Goal: Information Seeking & Learning: Learn about a topic

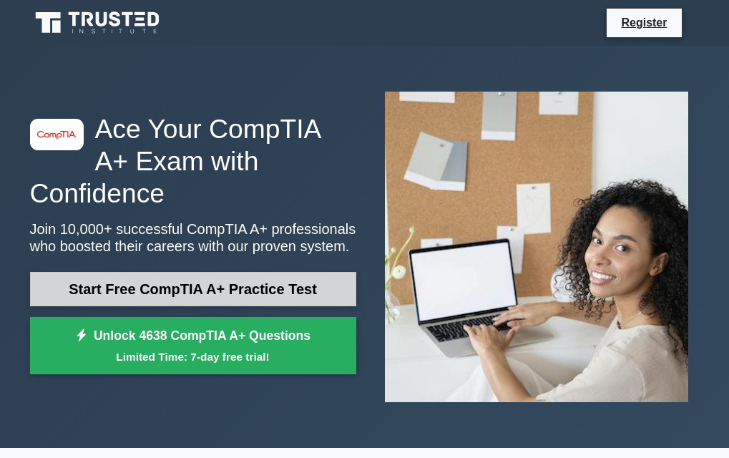
click at [267, 279] on link "Start Free CompTIA A+ Practice Test" at bounding box center [193, 289] width 326 height 34
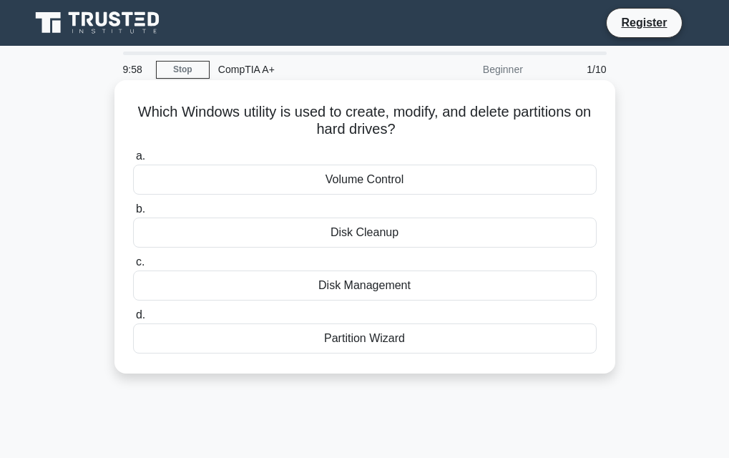
click at [437, 177] on div "Volume Control" at bounding box center [364, 179] width 463 height 30
click at [133, 161] on input "a. Volume Control" at bounding box center [133, 156] width 0 height 9
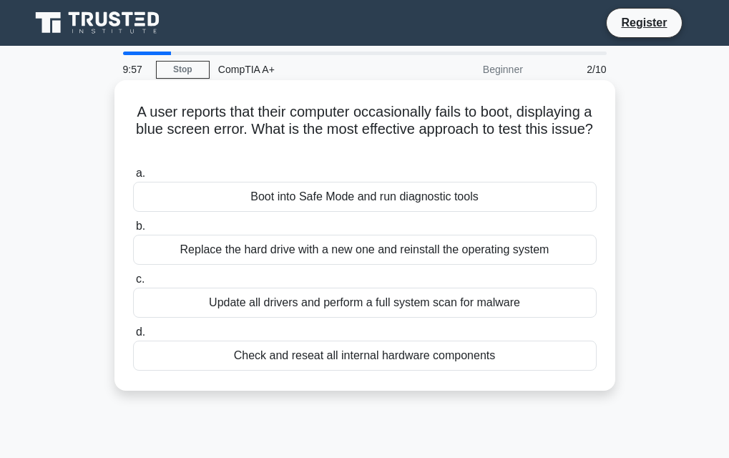
click at [427, 180] on label "a. Boot into Safe Mode and run diagnostic tools" at bounding box center [364, 187] width 463 height 47
click at [133, 178] on input "a. Boot into Safe Mode and run diagnostic tools" at bounding box center [133, 173] width 0 height 9
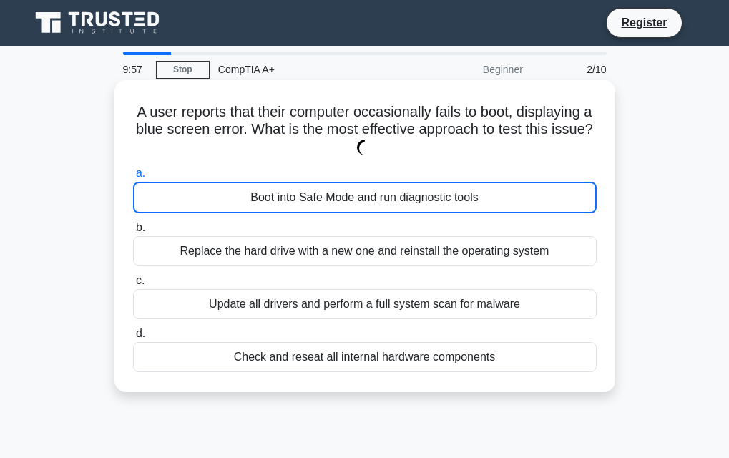
click at [428, 195] on div "Boot into Safe Mode and run diagnostic tools" at bounding box center [364, 197] width 463 height 31
drag, startPoint x: 428, startPoint y: 195, endPoint x: 420, endPoint y: 202, distance: 11.1
click at [428, 196] on div "Boot into Safe Mode and run diagnostic tools" at bounding box center [364, 197] width 463 height 31
click at [133, 178] on input "a. Boot into Safe Mode and run diagnostic tools" at bounding box center [133, 173] width 0 height 9
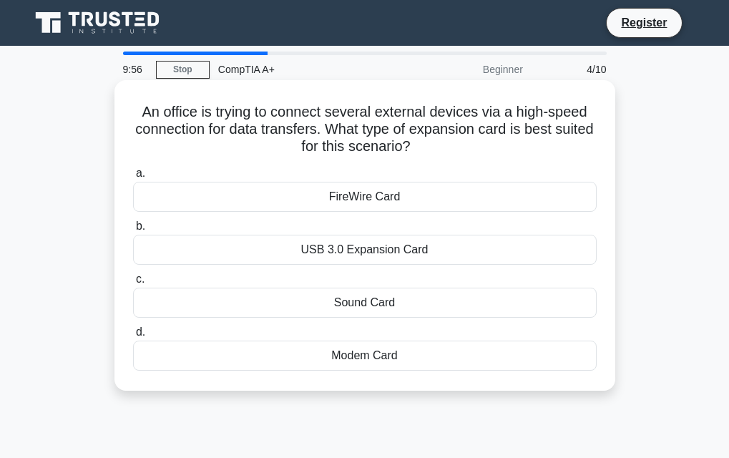
click at [424, 207] on div "FireWire Card" at bounding box center [364, 197] width 463 height 30
click at [133, 178] on input "a. FireWire Card" at bounding box center [133, 173] width 0 height 9
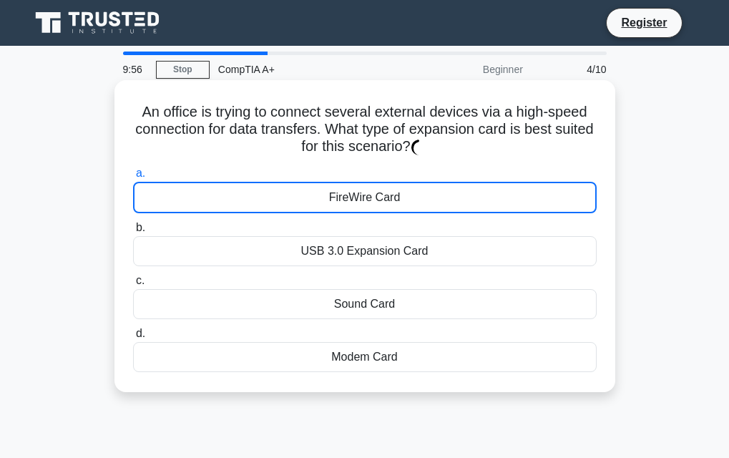
click at [425, 205] on div "FireWire Card" at bounding box center [364, 197] width 463 height 31
click at [133, 178] on input "a. FireWire Card" at bounding box center [133, 173] width 0 height 9
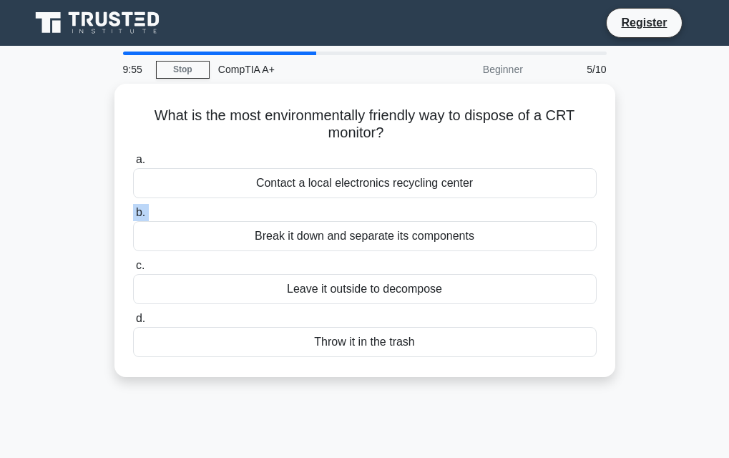
click at [425, 205] on label "b. Break it down and separate its components" at bounding box center [364, 227] width 463 height 47
click at [133, 208] on input "b. Break it down and separate its components" at bounding box center [133, 212] width 0 height 9
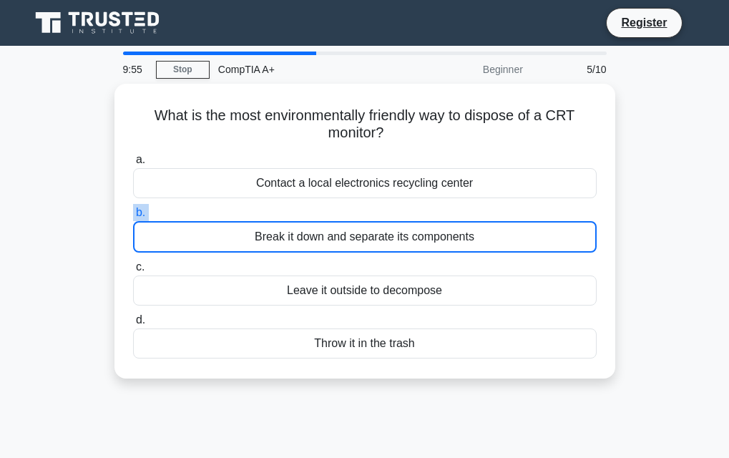
click at [425, 205] on label "b. Break it down and separate its components" at bounding box center [364, 228] width 463 height 49
click at [133, 208] on input "b. Break it down and separate its components" at bounding box center [133, 212] width 0 height 9
click at [425, 205] on label "b. Break it down and separate its components" at bounding box center [364, 228] width 463 height 49
click at [133, 208] on input "b. Break it down and separate its components" at bounding box center [133, 212] width 0 height 9
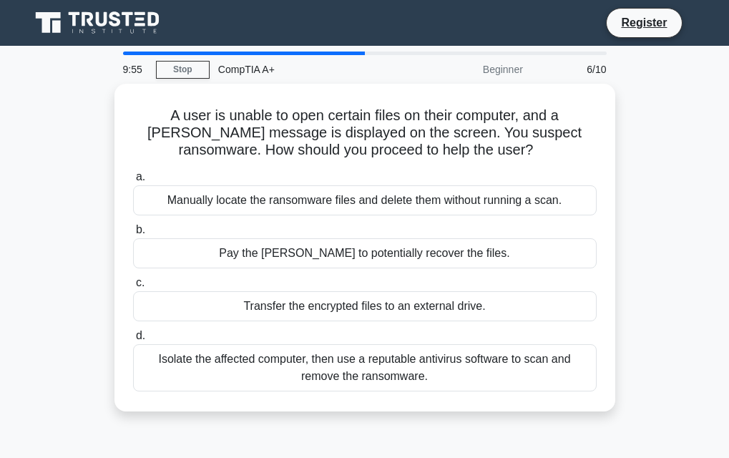
click at [425, 205] on div "Manually locate the ransomware files and delete them without running a scan." at bounding box center [364, 200] width 463 height 30
click at [133, 182] on input "a. Manually locate the ransomware files and delete them without running a scan." at bounding box center [133, 176] width 0 height 9
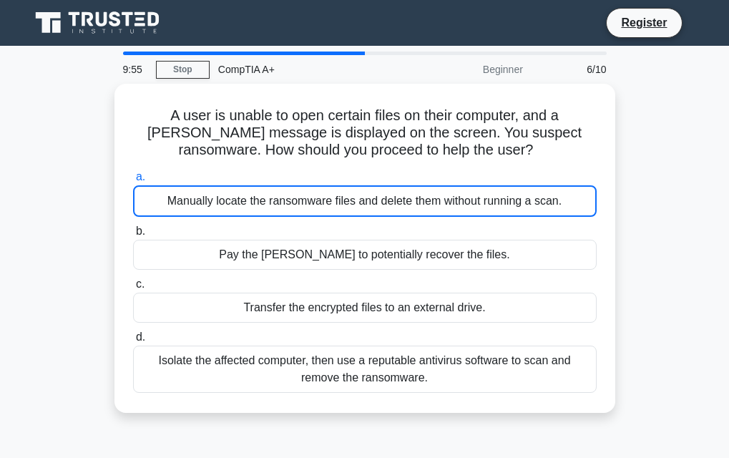
click at [425, 205] on div "Manually locate the ransomware files and delete them without running a scan." at bounding box center [364, 200] width 463 height 31
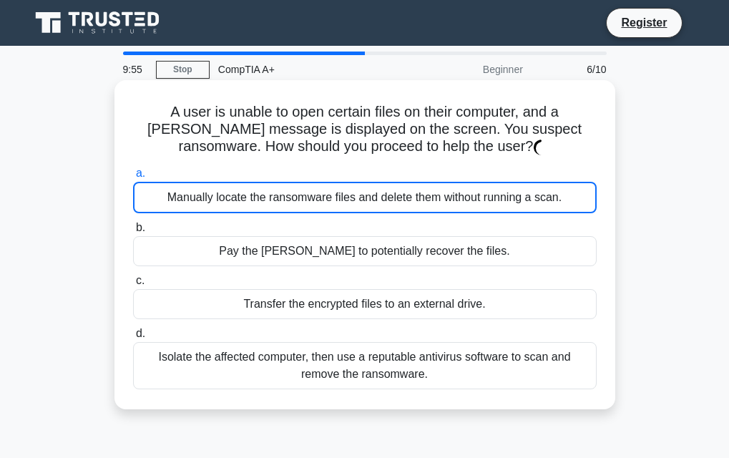
click at [426, 204] on div "Manually locate the ransomware files and delete them without running a scan." at bounding box center [364, 197] width 463 height 31
click at [133, 178] on input "a. Manually locate the ransomware files and delete them without running a scan." at bounding box center [133, 173] width 0 height 9
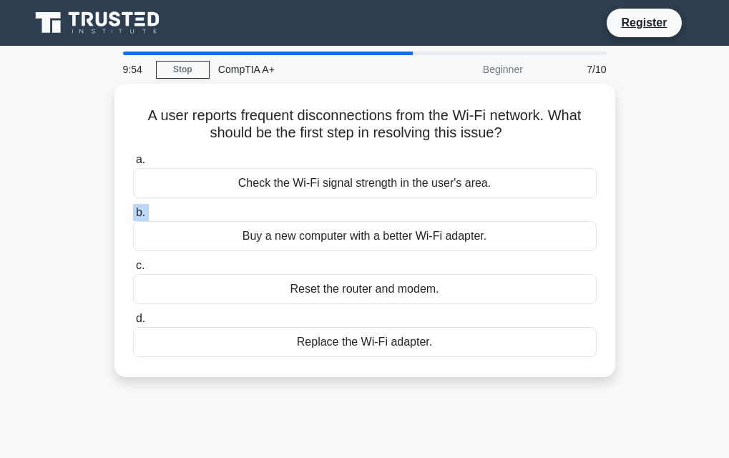
click at [426, 204] on label "b. Buy a new computer with a better Wi-Fi adapter." at bounding box center [364, 227] width 463 height 47
click at [133, 208] on input "b. Buy a new computer with a better Wi-Fi adapter." at bounding box center [133, 212] width 0 height 9
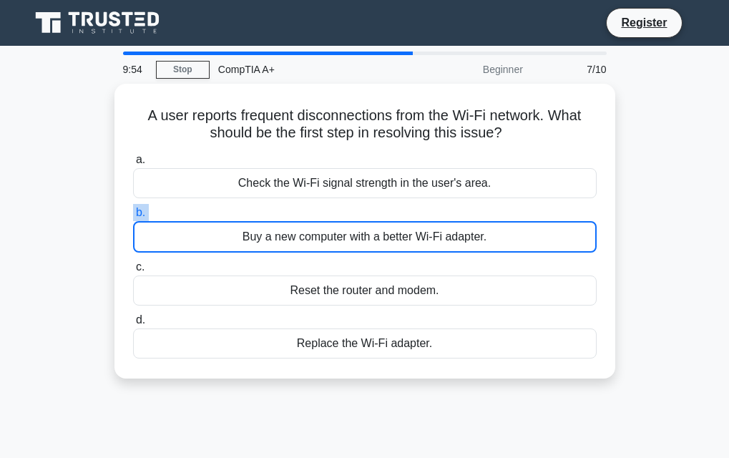
click at [426, 204] on label "b. Buy a new computer with a better Wi-Fi adapter." at bounding box center [364, 228] width 463 height 49
click at [133, 208] on input "b. Buy a new computer with a better Wi-Fi adapter." at bounding box center [133, 212] width 0 height 9
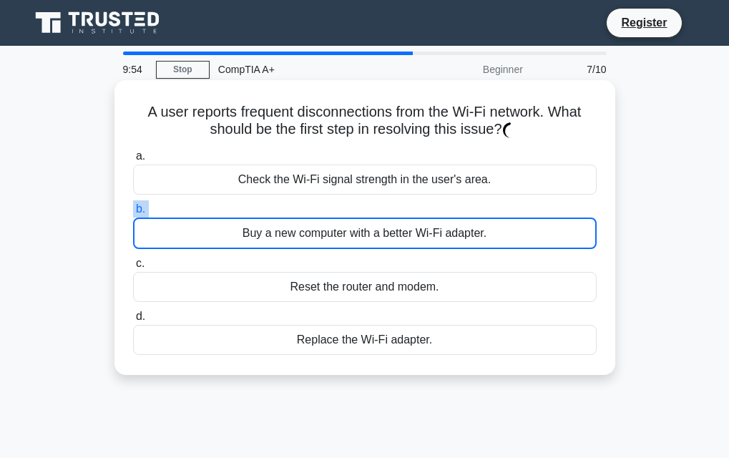
click at [426, 203] on label "b. Buy a new computer with a better Wi-Fi adapter." at bounding box center [364, 224] width 463 height 49
click at [133, 205] on input "b. Buy a new computer with a better Wi-Fi adapter." at bounding box center [133, 209] width 0 height 9
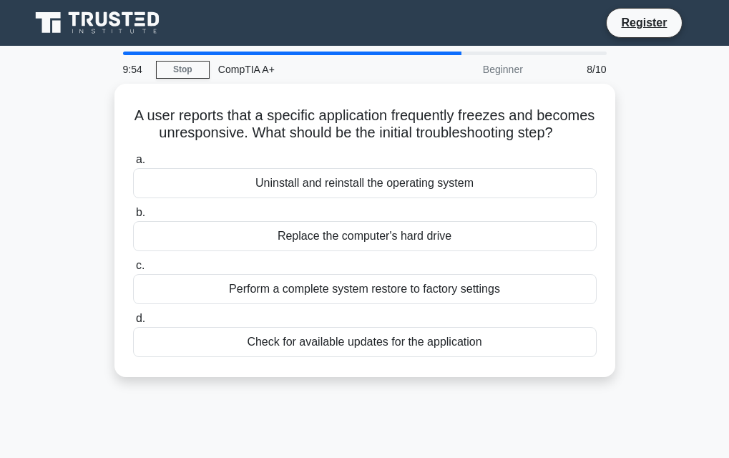
click at [426, 198] on div "Uninstall and reinstall the operating system" at bounding box center [364, 183] width 463 height 30
click at [133, 164] on input "a. Uninstall and reinstall the operating system" at bounding box center [133, 159] width 0 height 9
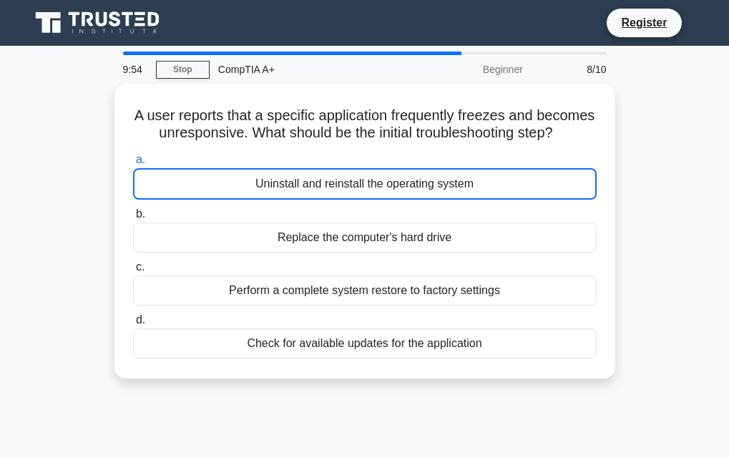
click at [426, 200] on div "Uninstall and reinstall the operating system" at bounding box center [364, 183] width 463 height 31
click at [133, 164] on input "a. Uninstall and reinstall the operating system" at bounding box center [133, 159] width 0 height 9
click at [426, 200] on div "Uninstall and reinstall the operating system" at bounding box center [364, 183] width 463 height 31
click at [133, 164] on input "a. Uninstall and reinstall the operating system" at bounding box center [133, 159] width 0 height 9
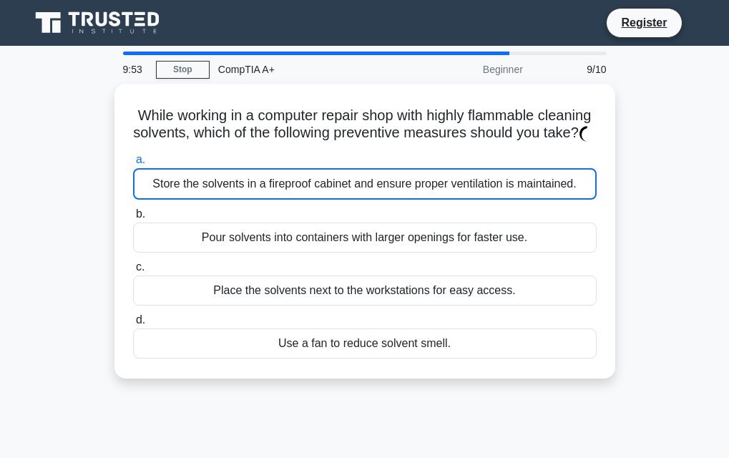
click at [426, 200] on div "Store the solvents in a fireproof cabinet and ensure proper ventilation is main…" at bounding box center [364, 183] width 463 height 31
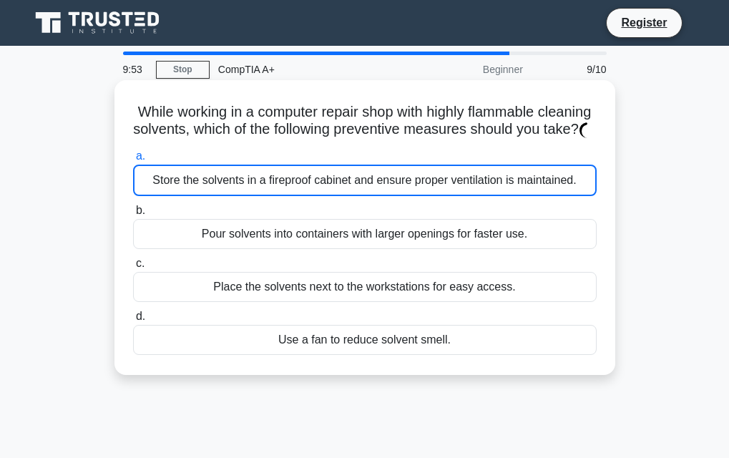
click at [426, 196] on div "Store the solvents in a fireproof cabinet and ensure proper ventilation is main…" at bounding box center [364, 179] width 463 height 31
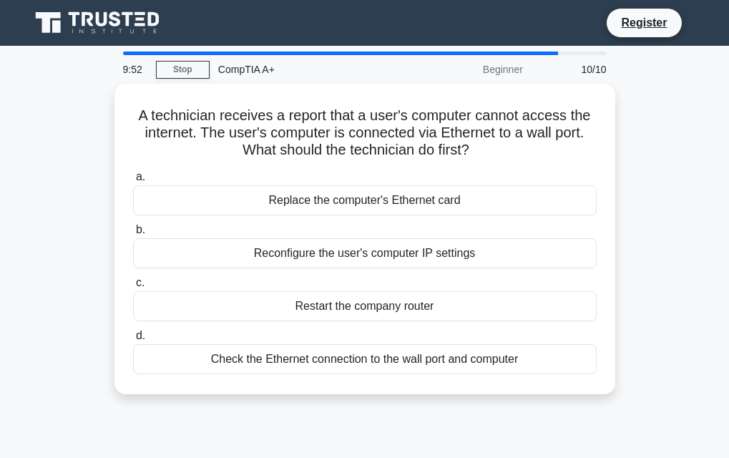
click at [427, 202] on div "Replace the computer's Ethernet card" at bounding box center [364, 200] width 463 height 30
click at [133, 182] on input "a. Replace the computer's Ethernet card" at bounding box center [133, 176] width 0 height 9
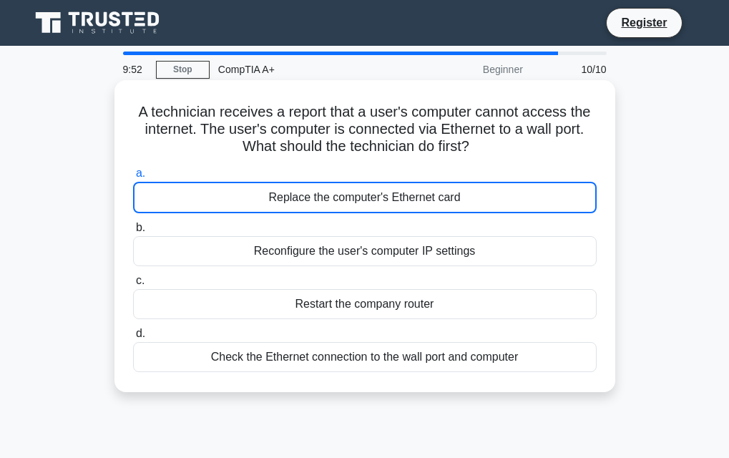
click at [428, 200] on div "Replace the computer's Ethernet card" at bounding box center [364, 197] width 463 height 31
click at [133, 178] on input "a. Replace the computer's Ethernet card" at bounding box center [133, 173] width 0 height 9
click at [428, 199] on div "Replace the computer's Ethernet card" at bounding box center [364, 197] width 463 height 31
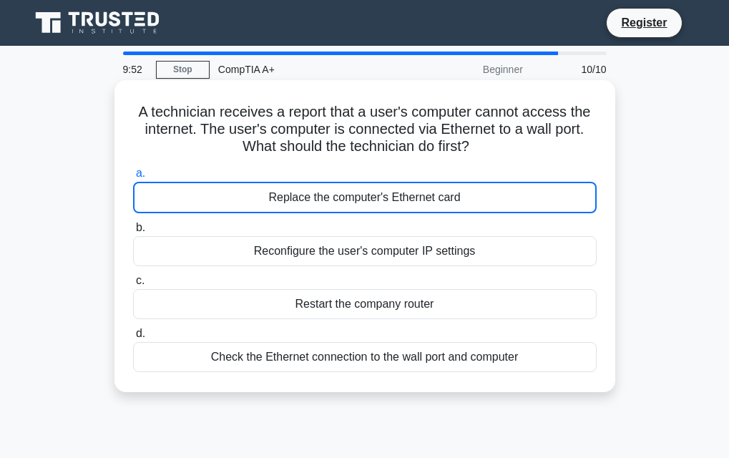
click at [133, 178] on input "a. Replace the computer's Ethernet card" at bounding box center [133, 173] width 0 height 9
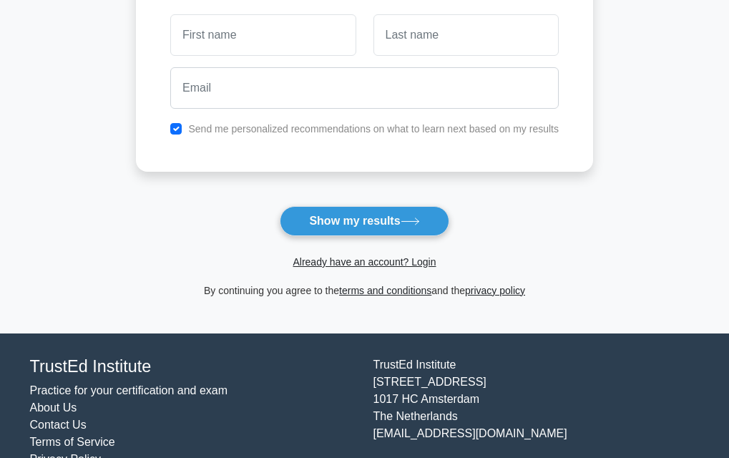
scroll to position [222, 0]
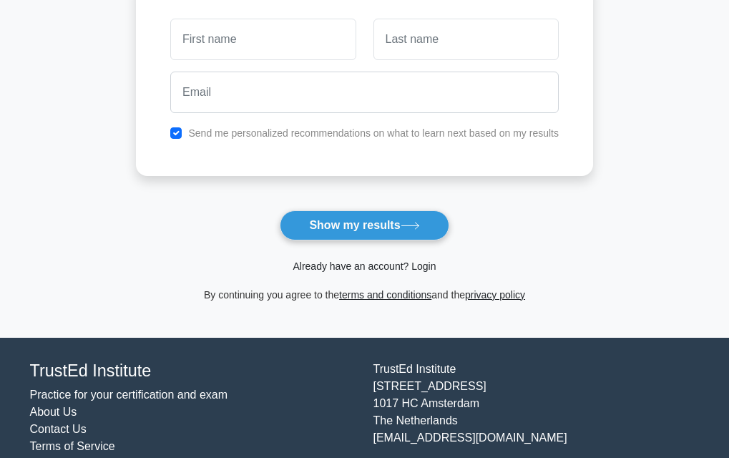
click at [406, 266] on link "Already have an account? Login" at bounding box center [364, 265] width 143 height 11
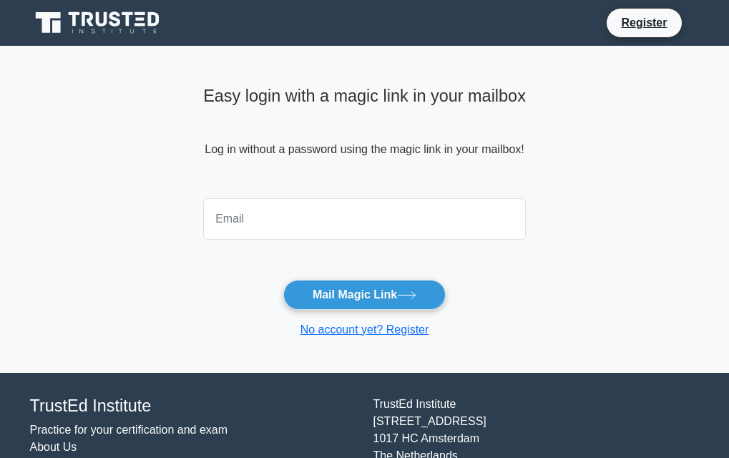
click at [388, 184] on div "Easy login with a magic link in your mailbox Log in without a password using th…" at bounding box center [364, 136] width 323 height 112
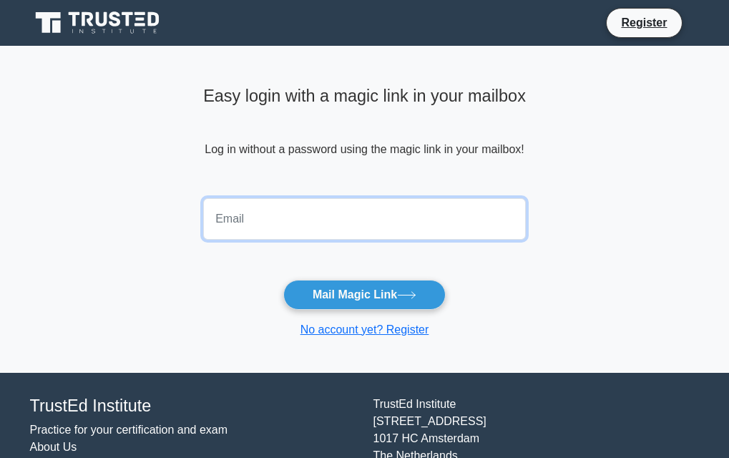
click at [371, 204] on input "email" at bounding box center [364, 218] width 323 height 41
type input "[EMAIL_ADDRESS][DOMAIN_NAME]"
click at [283, 280] on button "Mail Magic Link" at bounding box center [364, 295] width 162 height 30
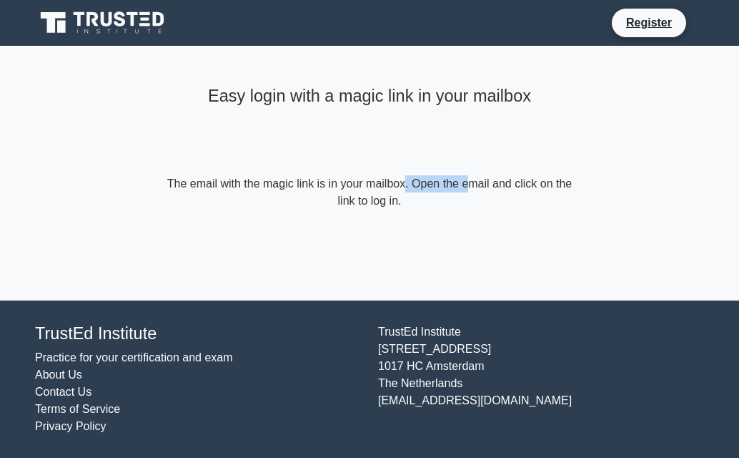
click at [393, 180] on form "The email with the magic link is in your mailbox. Open the email and click on t…" at bounding box center [370, 192] width 412 height 34
click at [441, 180] on form "The email with the magic link is in your mailbox. Open the email and click on t…" at bounding box center [370, 192] width 412 height 34
click at [456, 180] on form "The email with the magic link is in your mailbox. Open the email and click on t…" at bounding box center [370, 192] width 412 height 34
click at [407, 179] on form "The email with the magic link is in your mailbox. Open the email and click on t…" at bounding box center [370, 192] width 412 height 34
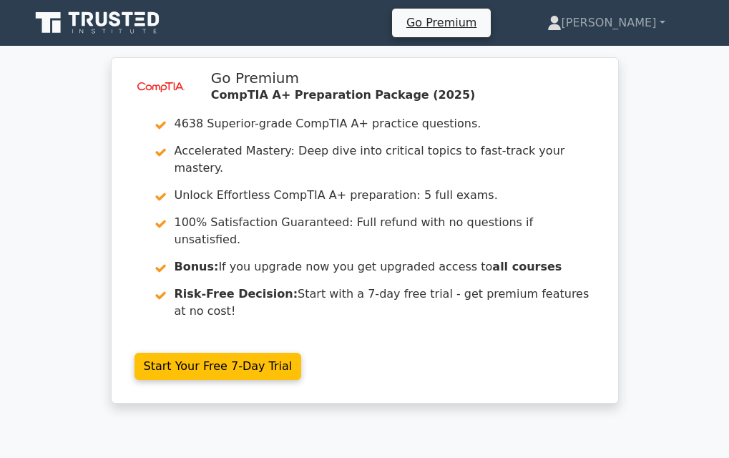
click at [134, 11] on icon at bounding box center [98, 22] width 137 height 27
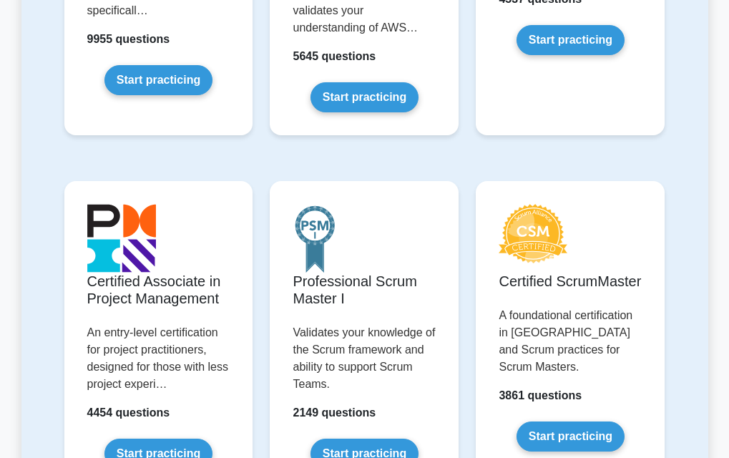
scroll to position [548, 0]
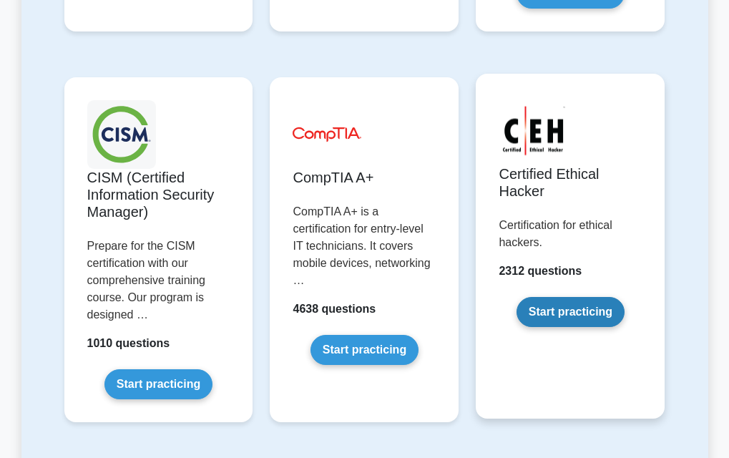
scroll to position [3187, 0]
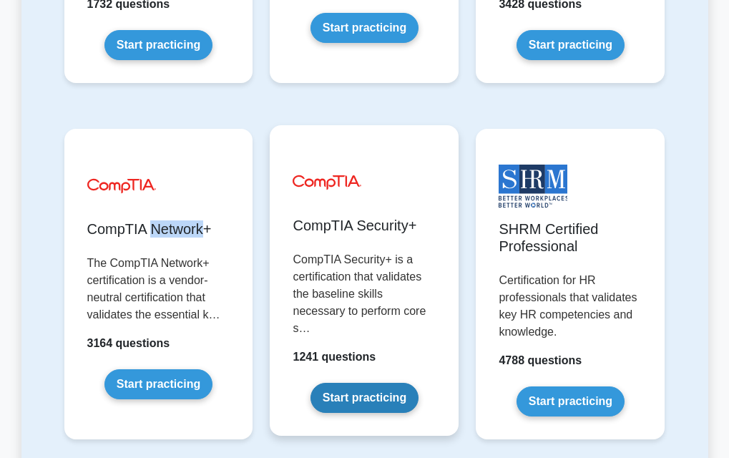
click at [385, 383] on link "Start practicing" at bounding box center [364, 398] width 108 height 30
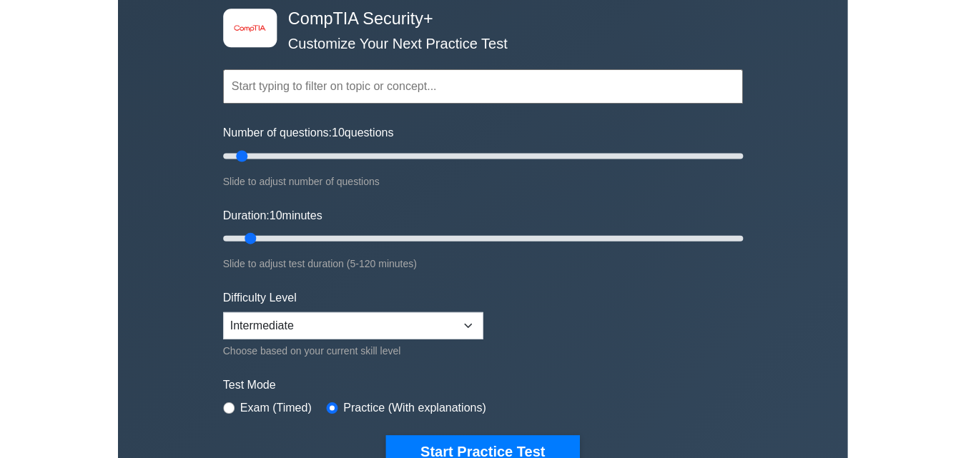
scroll to position [66, 0]
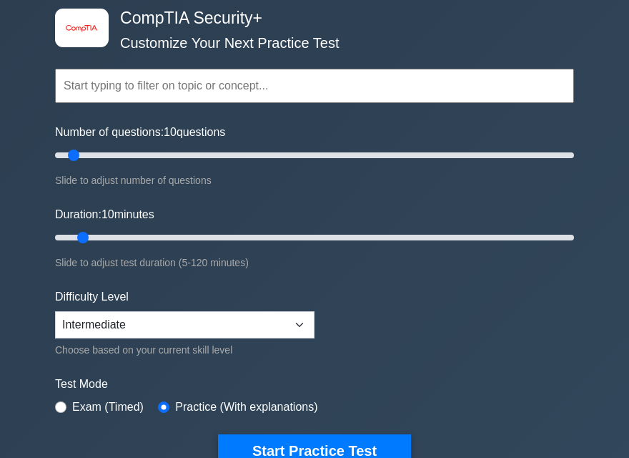
click at [285, 186] on div "Slide to adjust number of questions" at bounding box center [314, 180] width 519 height 17
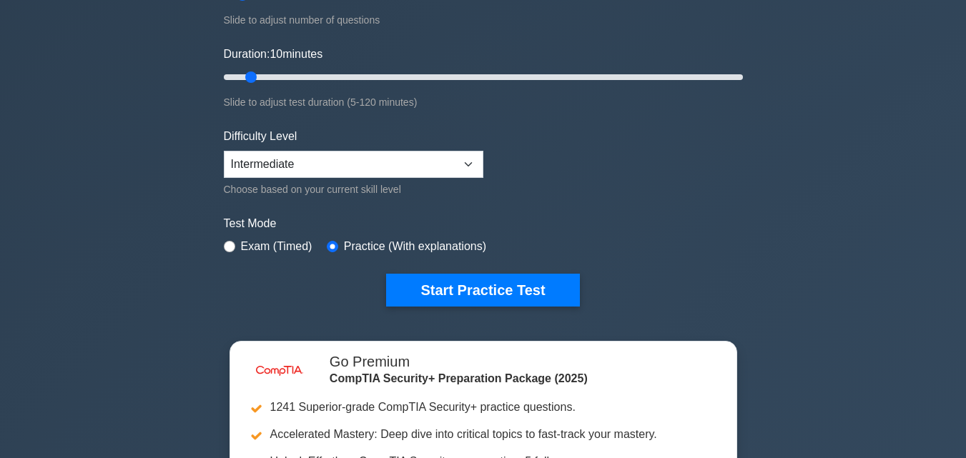
scroll to position [0, 0]
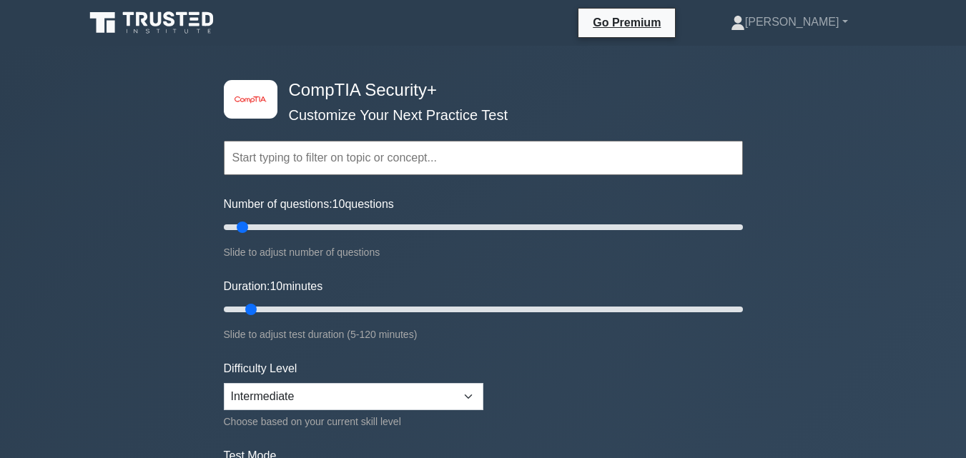
click at [728, 209] on div "image/svg+xml CompTIA Security+ Customize Your Next Practice Test Topics Crypto…" at bounding box center [483, 467] width 966 height 842
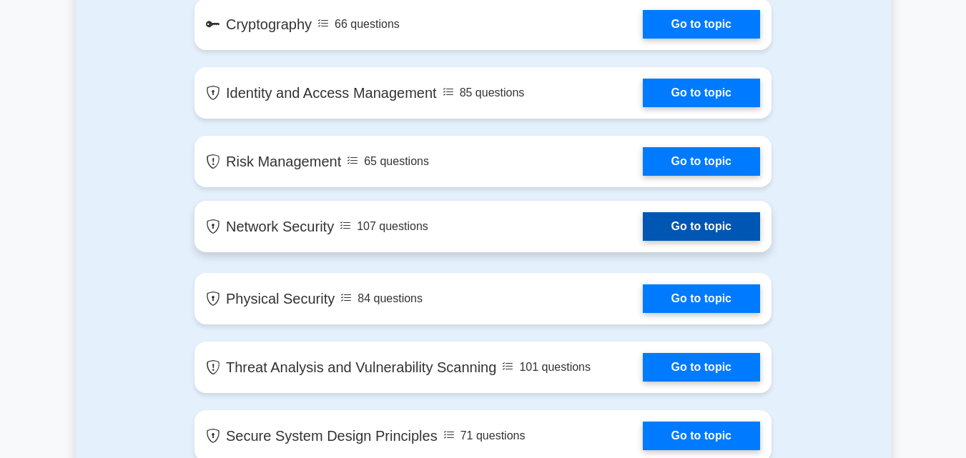
click at [657, 232] on link "Go to topic" at bounding box center [701, 226] width 117 height 29
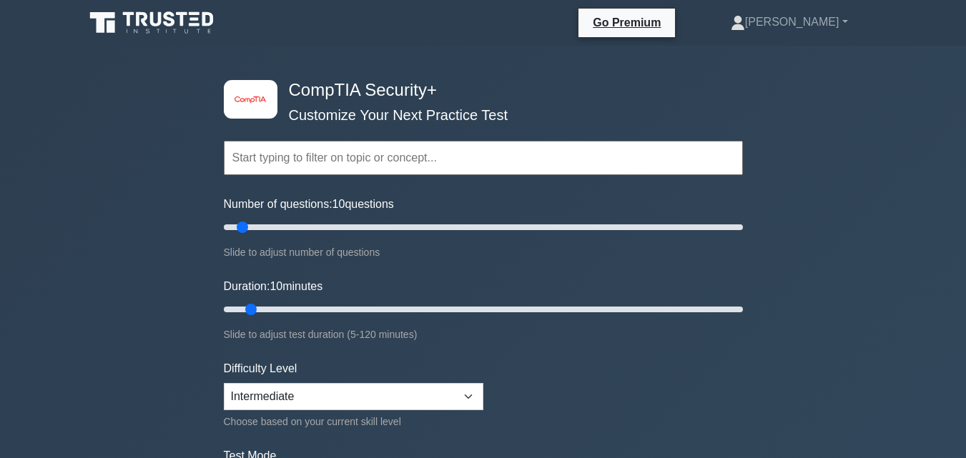
scroll to position [82, 0]
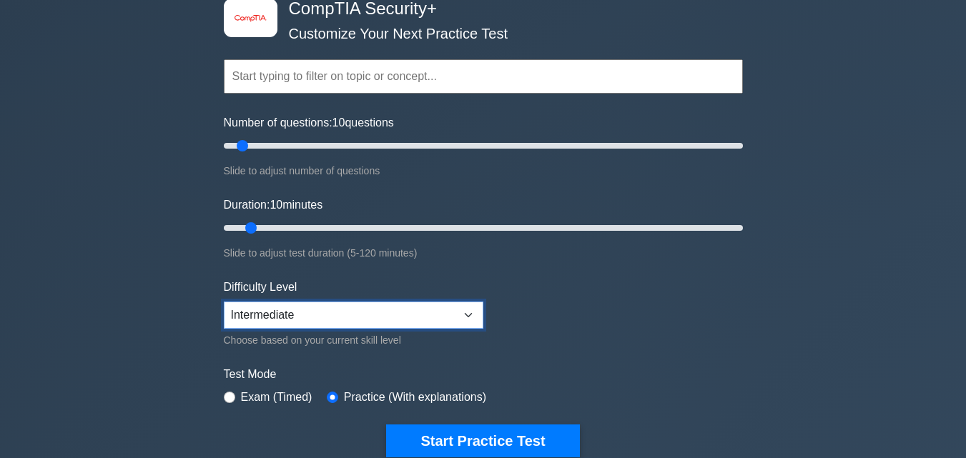
click at [387, 325] on select "Beginner Intermediate Expert" at bounding box center [354, 315] width 260 height 27
select select "beginner"
click at [224, 302] on select "Beginner Intermediate Expert" at bounding box center [354, 315] width 260 height 27
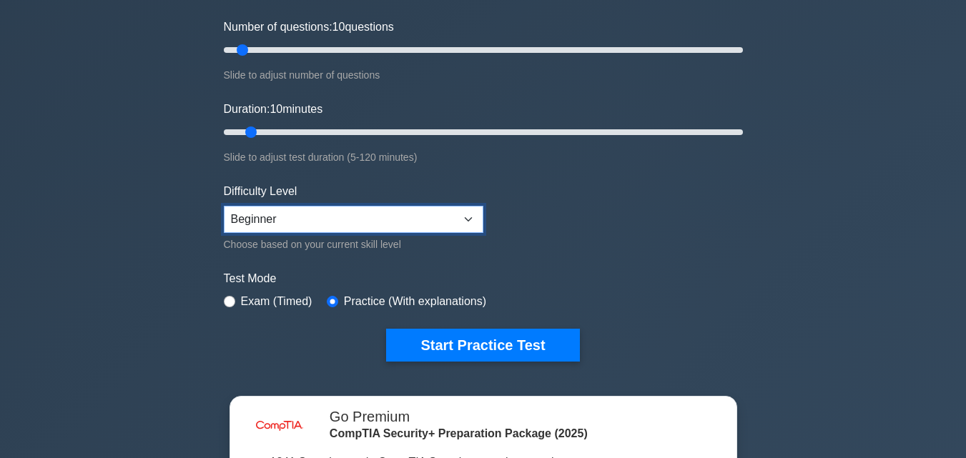
scroll to position [126, 0]
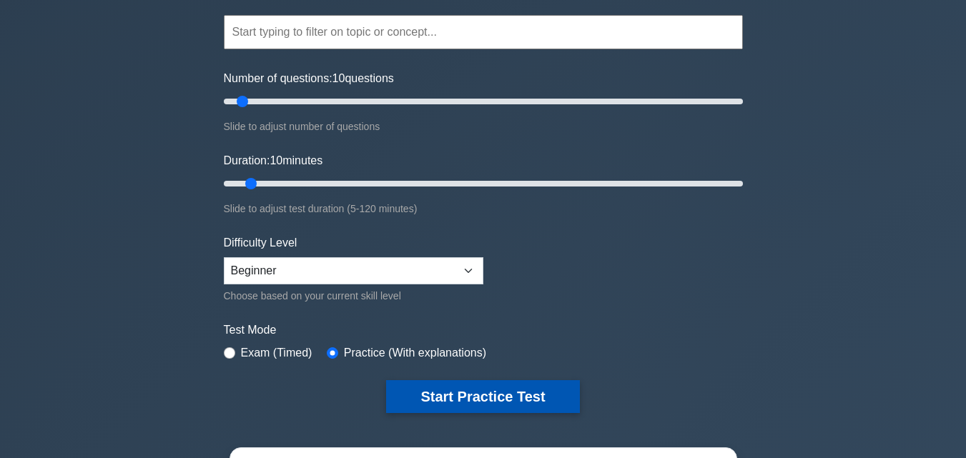
click at [513, 388] on button "Start Practice Test" at bounding box center [482, 396] width 193 height 33
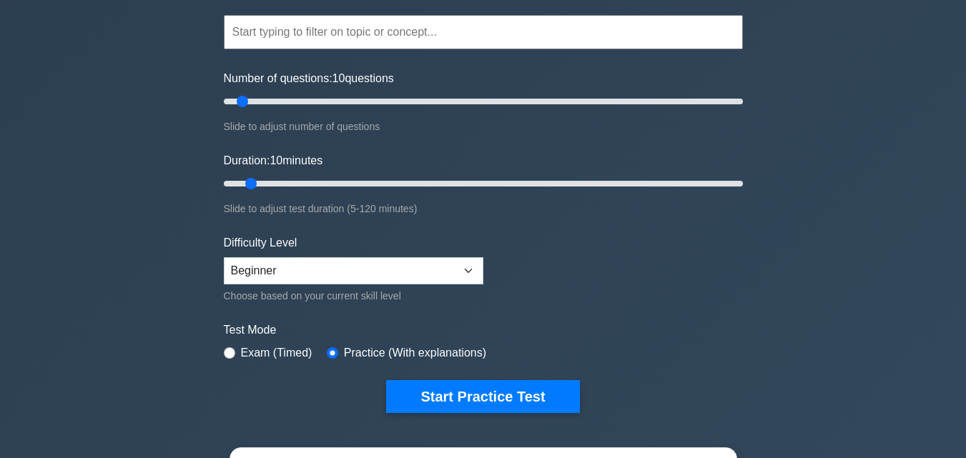
click at [252, 347] on label "Exam (Timed)" at bounding box center [277, 353] width 72 height 17
click at [242, 350] on label "Exam (Timed)" at bounding box center [277, 353] width 72 height 17
click at [235, 350] on input "radio" at bounding box center [229, 353] width 11 height 11
radio input "true"
click at [327, 355] on input "radio" at bounding box center [332, 353] width 11 height 11
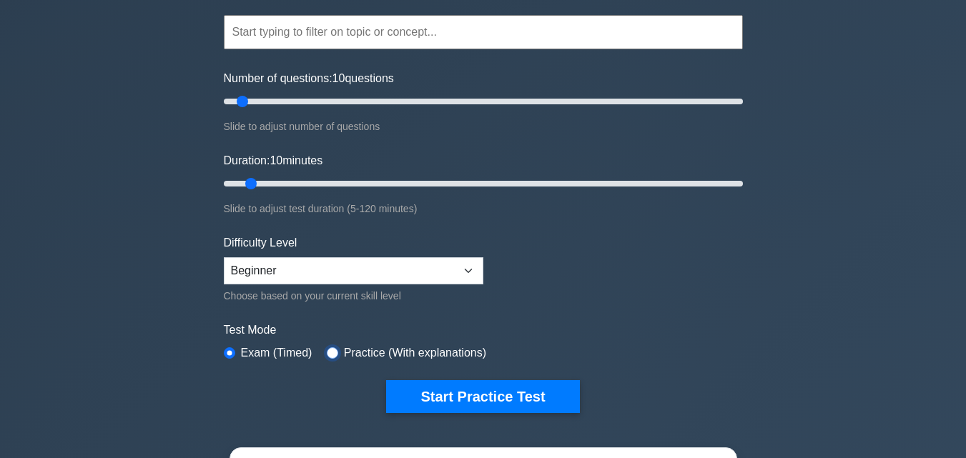
radio input "true"
click at [232, 348] on input "radio" at bounding box center [229, 353] width 11 height 11
radio input "true"
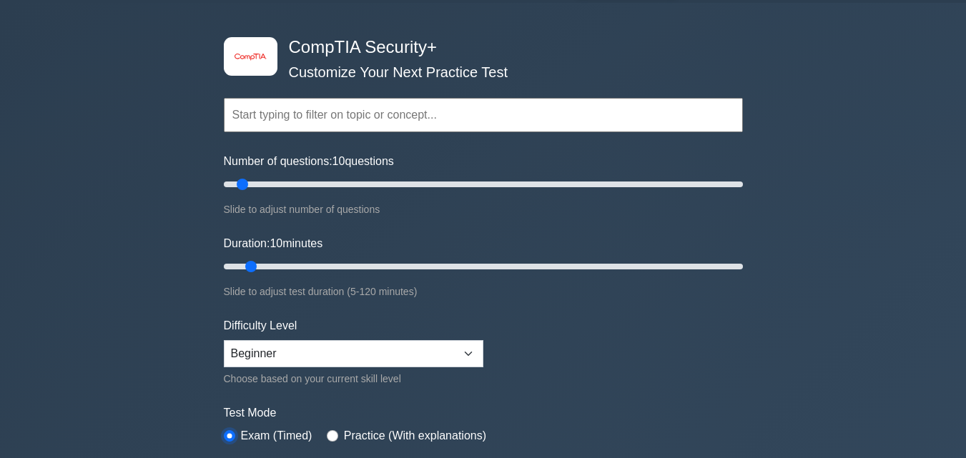
scroll to position [73, 0]
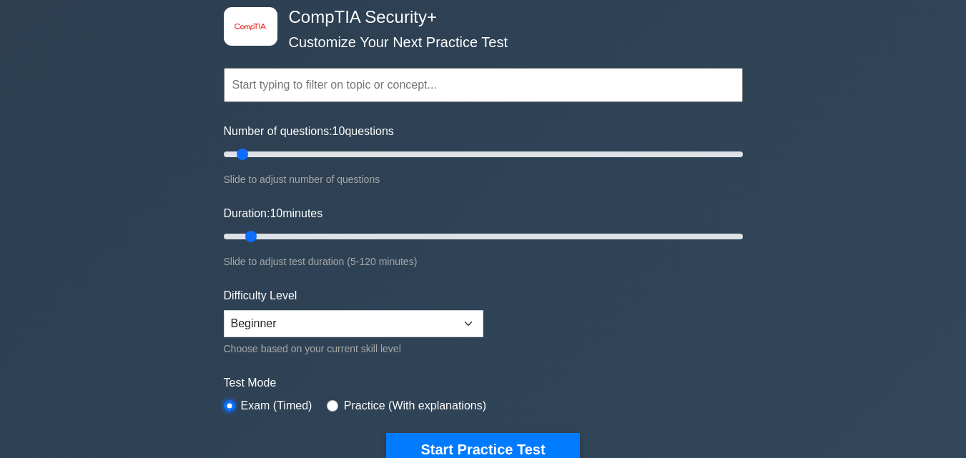
click at [232, 403] on input "radio" at bounding box center [229, 406] width 11 height 11
click at [465, 446] on button "Start Practice Test" at bounding box center [482, 449] width 193 height 33
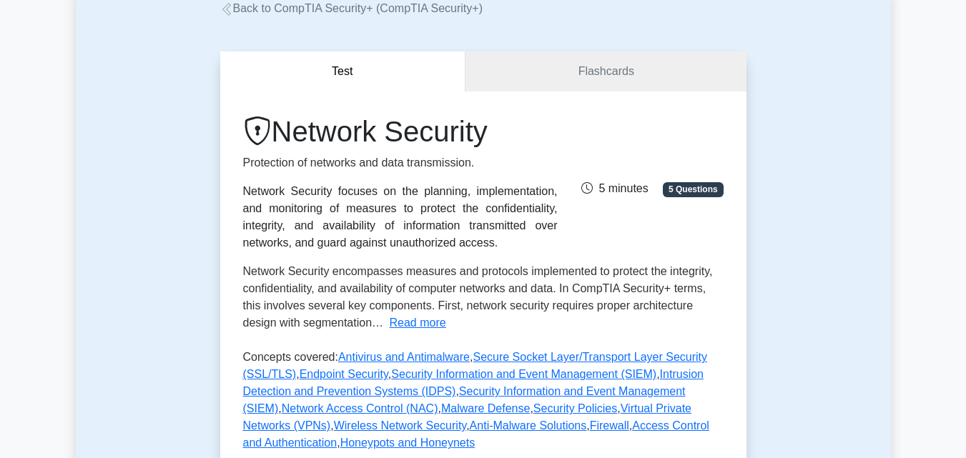
scroll to position [85, 0]
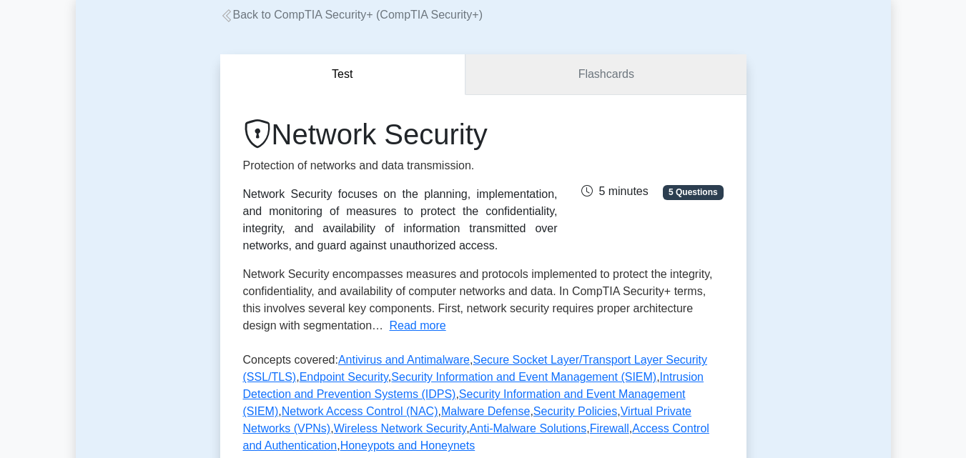
click at [649, 77] on link "Flashcards" at bounding box center [606, 74] width 280 height 41
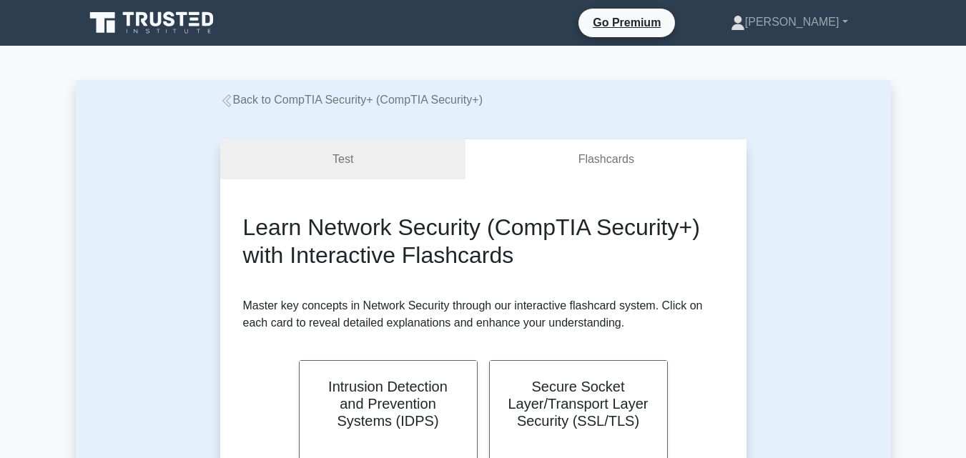
drag, startPoint x: 421, startPoint y: 356, endPoint x: 430, endPoint y: 355, distance: 8.6
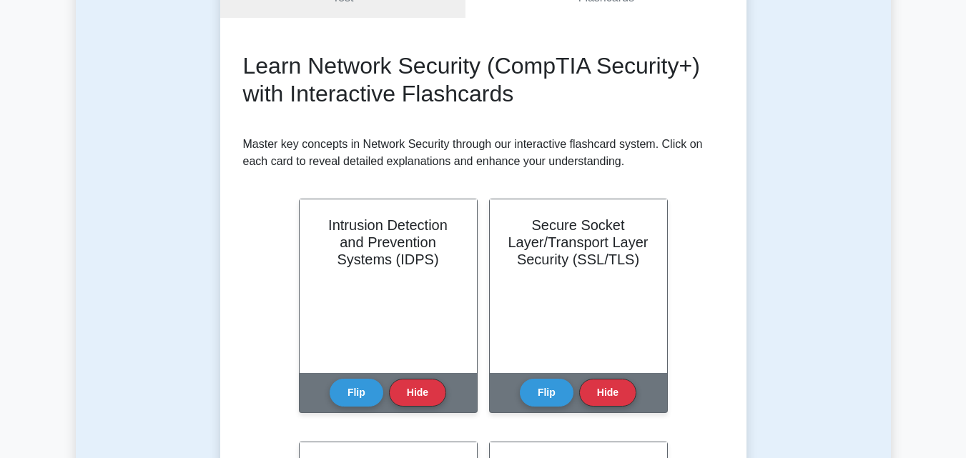
scroll to position [150, 0]
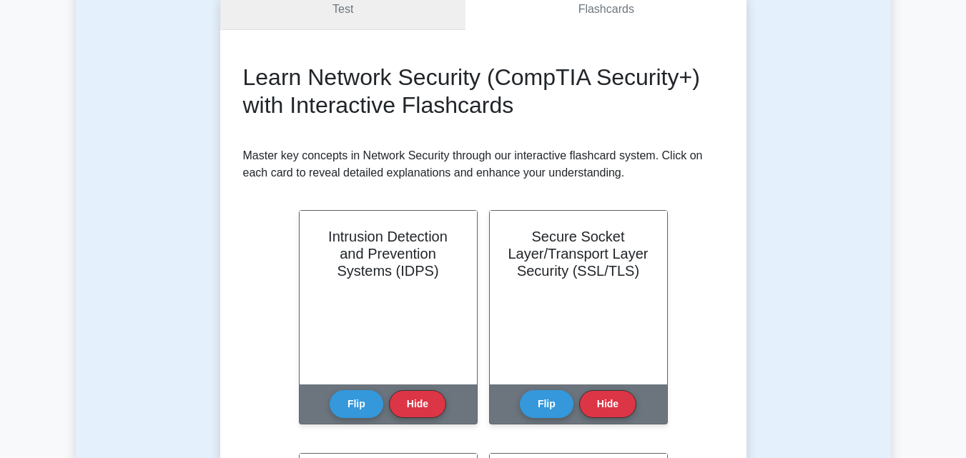
click at [406, 22] on link "Test" at bounding box center [343, 9] width 246 height 41
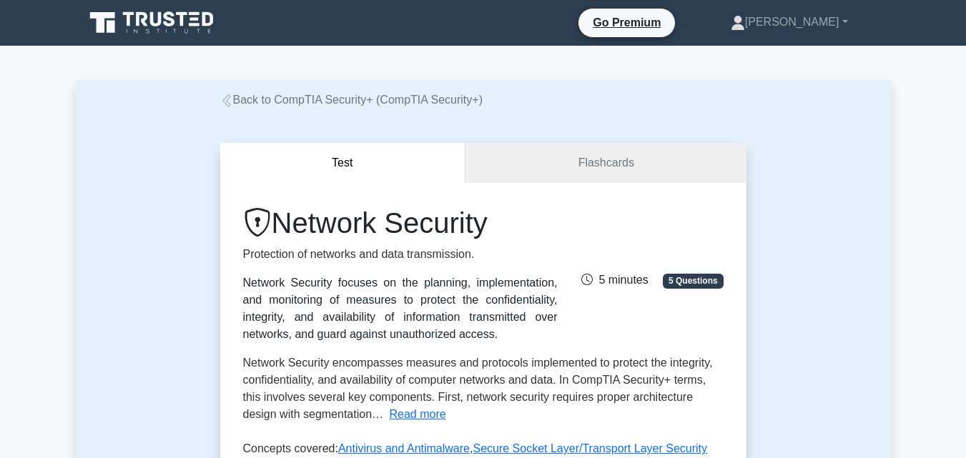
scroll to position [249, 0]
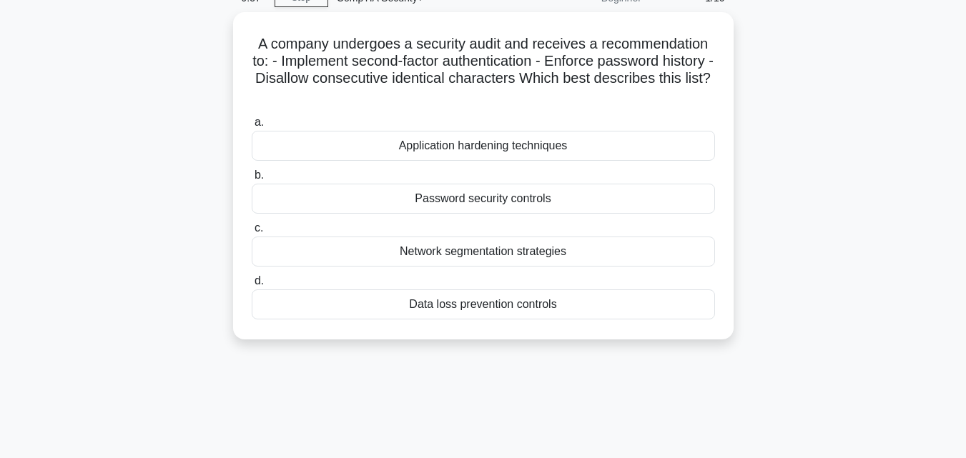
scroll to position [10, 0]
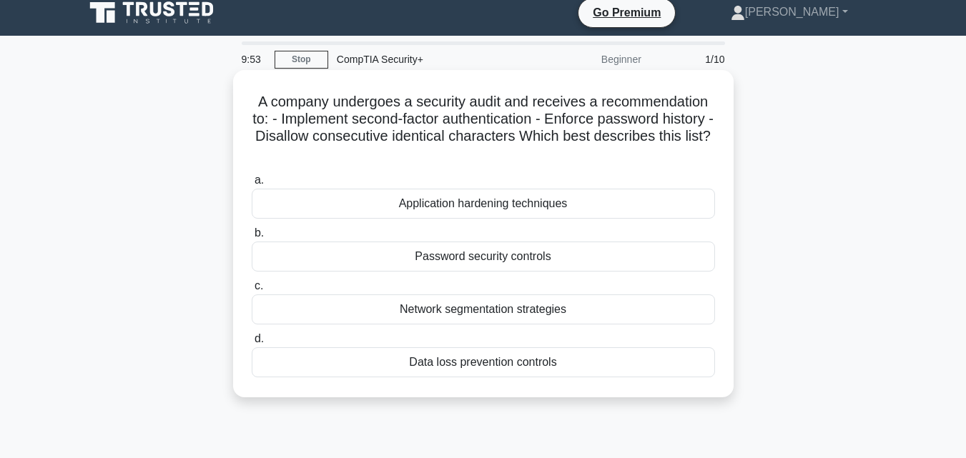
click at [471, 111] on h5 "A company undergoes a security audit and receives a recommendation to: - Implem…" at bounding box center [483, 128] width 466 height 70
click at [499, 111] on h5 "A company undergoes a security audit and receives a recommendation to: - Implem…" at bounding box center [483, 128] width 466 height 70
click at [499, 112] on h5 "A company undergoes a security audit and receives a recommendation to: - Implem…" at bounding box center [483, 128] width 466 height 70
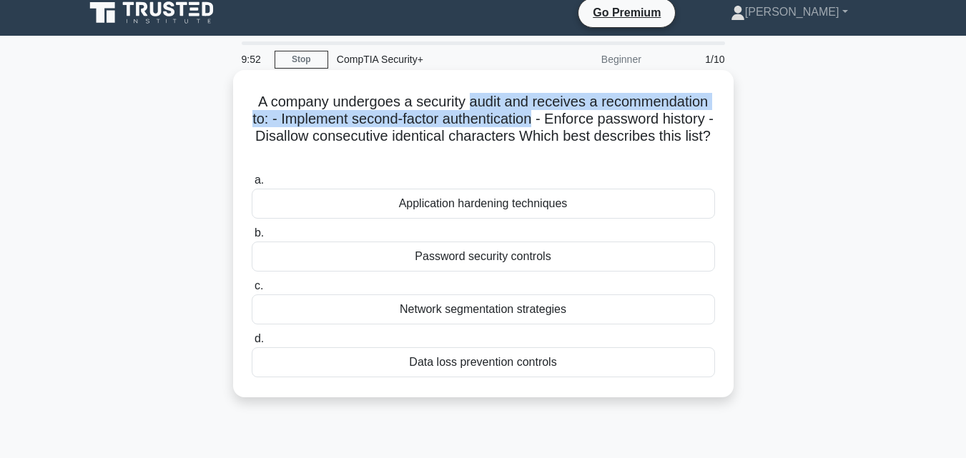
click at [503, 112] on h5 "A company undergoes a security audit and receives a recommendation to: - Implem…" at bounding box center [483, 128] width 466 height 70
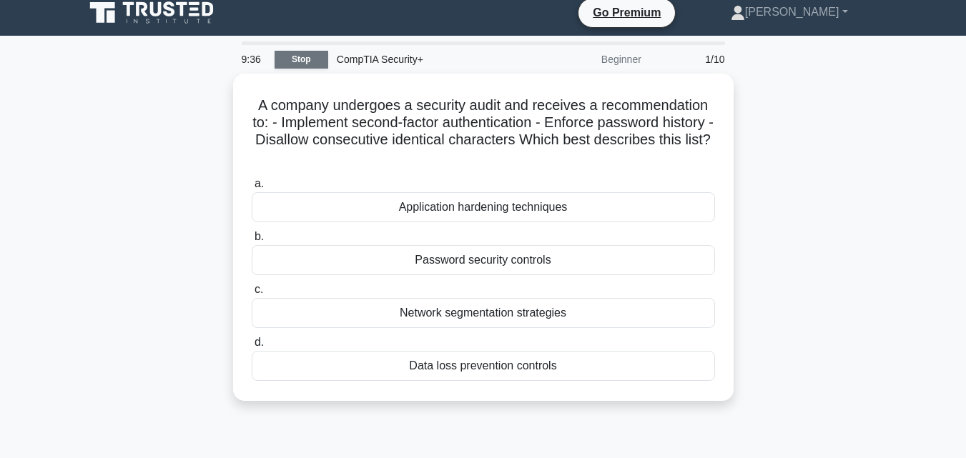
click at [324, 62] on link "Stop" at bounding box center [302, 60] width 54 height 18
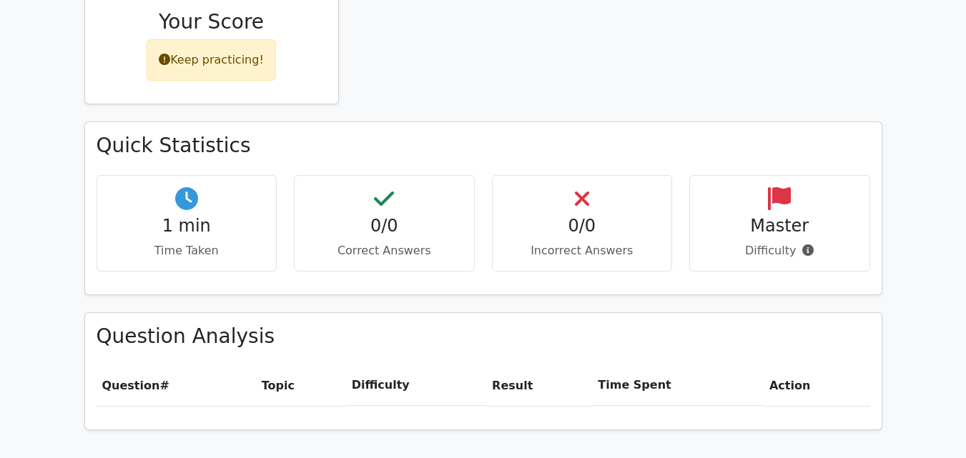
scroll to position [549, 0]
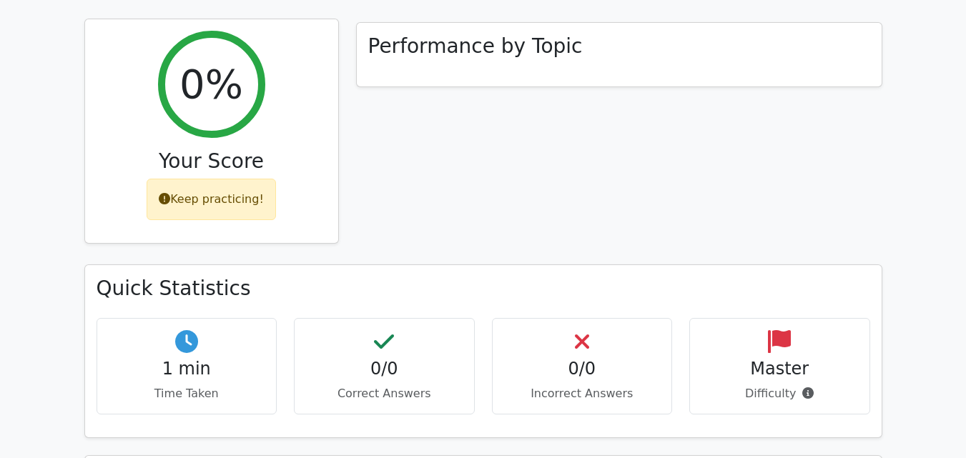
click at [224, 179] on div "Keep practicing!" at bounding box center [211, 199] width 129 height 41
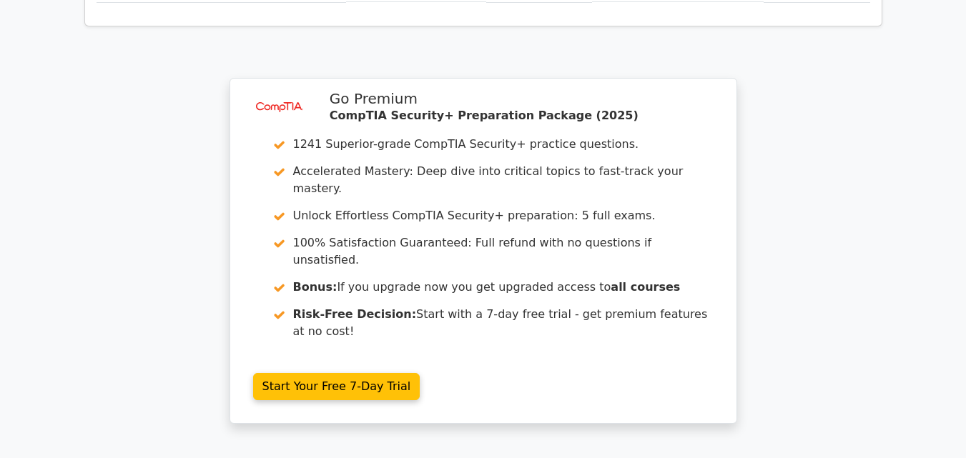
scroll to position [1090, 0]
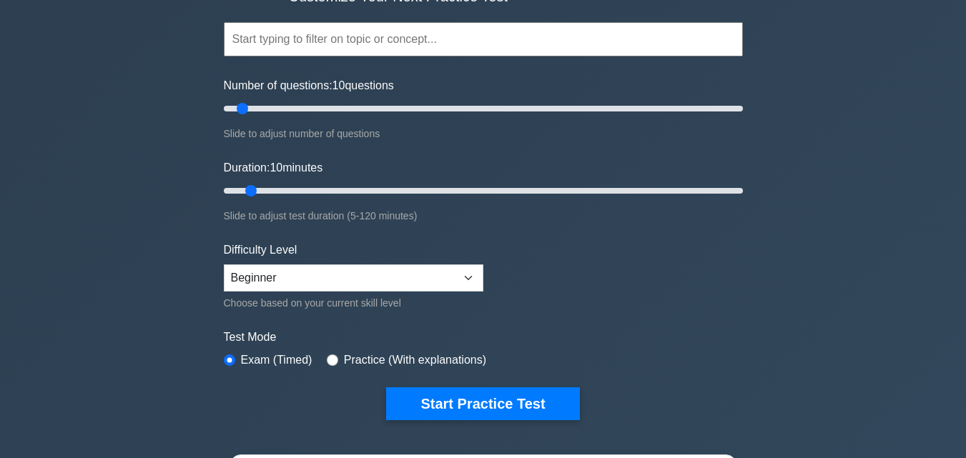
scroll to position [96, 0]
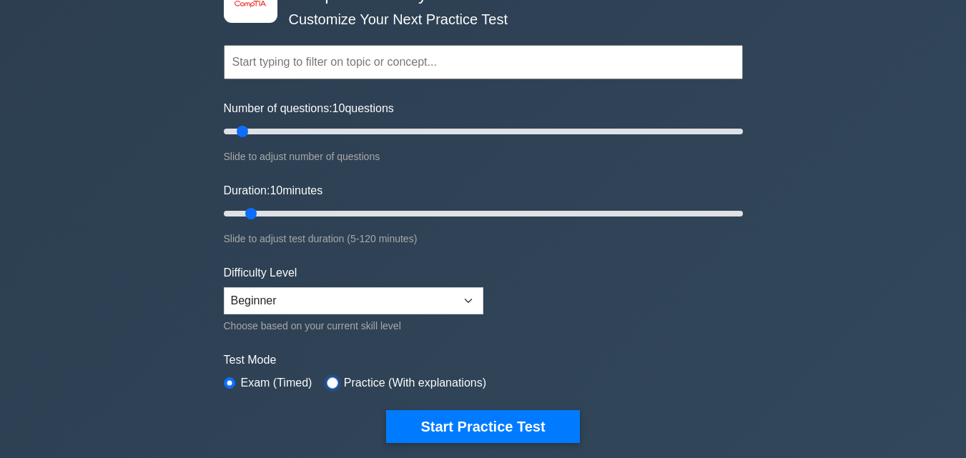
click at [333, 382] on input "radio" at bounding box center [332, 383] width 11 height 11
radio input "true"
click at [226, 378] on input "radio" at bounding box center [229, 383] width 11 height 11
radio input "true"
click at [327, 387] on input "radio" at bounding box center [332, 383] width 11 height 11
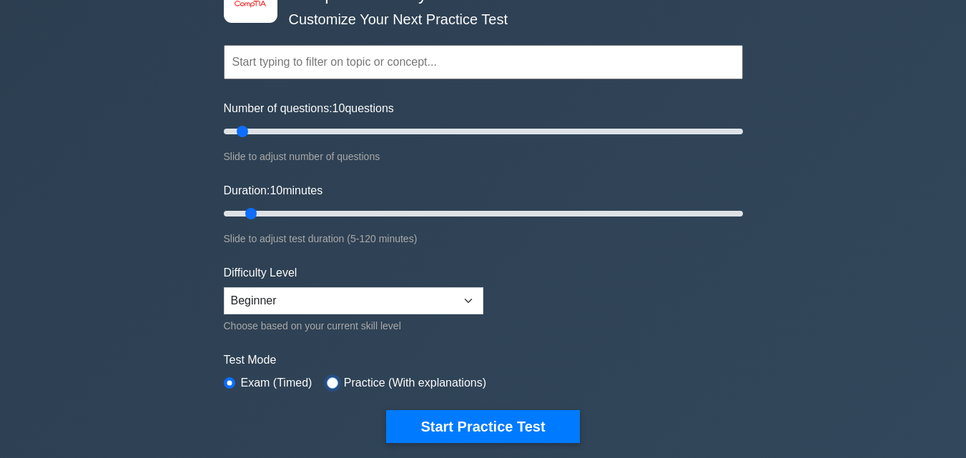
radio input "true"
click at [227, 381] on input "radio" at bounding box center [229, 383] width 11 height 11
radio input "true"
click at [335, 385] on div "Practice (With explanations)" at bounding box center [406, 383] width 159 height 17
click at [323, 382] on div "Test Mode Exam (Timed) Practice (With explanations)" at bounding box center [483, 372] width 519 height 41
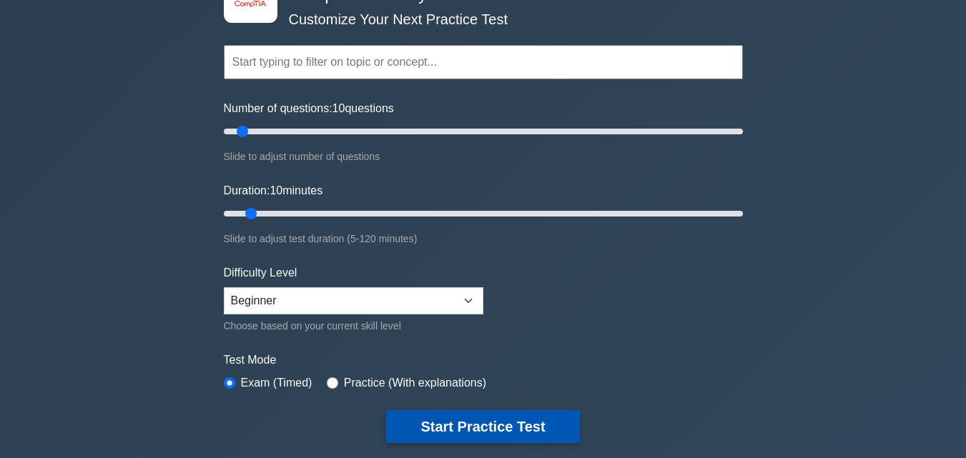
click at [440, 431] on button "Start Practice Test" at bounding box center [482, 427] width 193 height 33
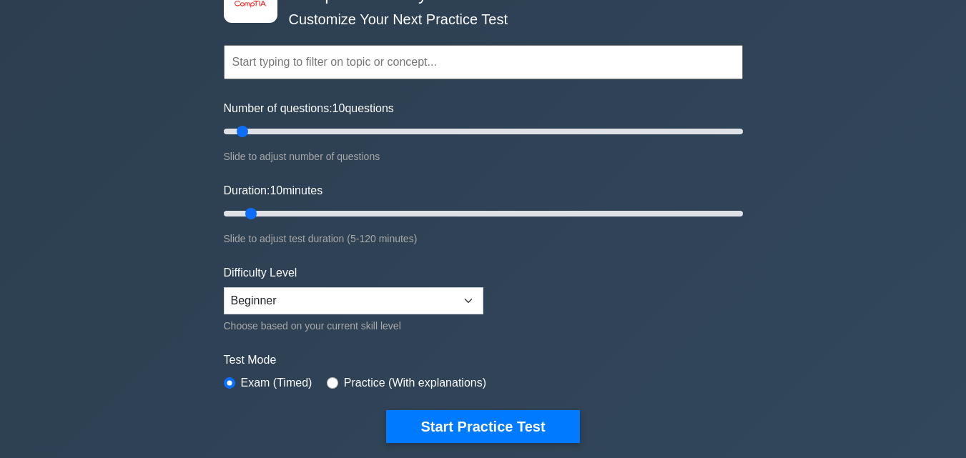
click at [454, 444] on div "image/svg+xml CompTIA Security+ Customize Your Next Practice Test Topics Crypto…" at bounding box center [483, 214] width 536 height 528
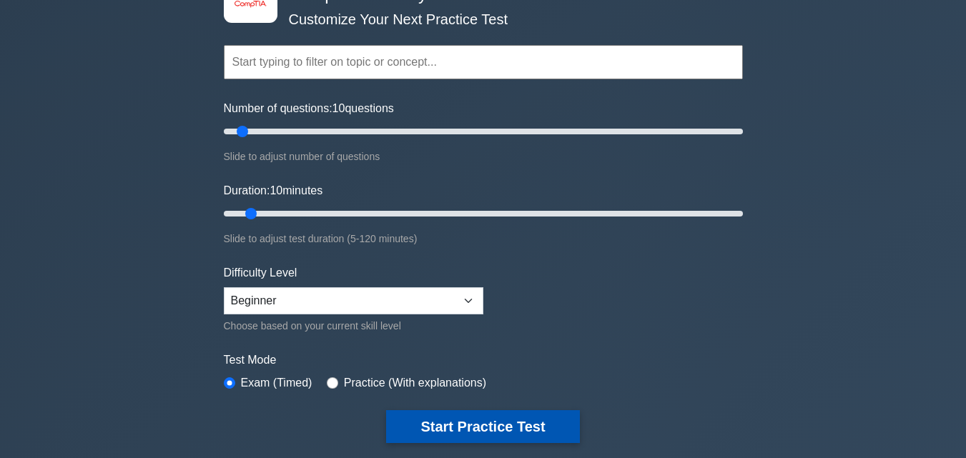
click at [461, 437] on button "Start Practice Test" at bounding box center [482, 427] width 193 height 33
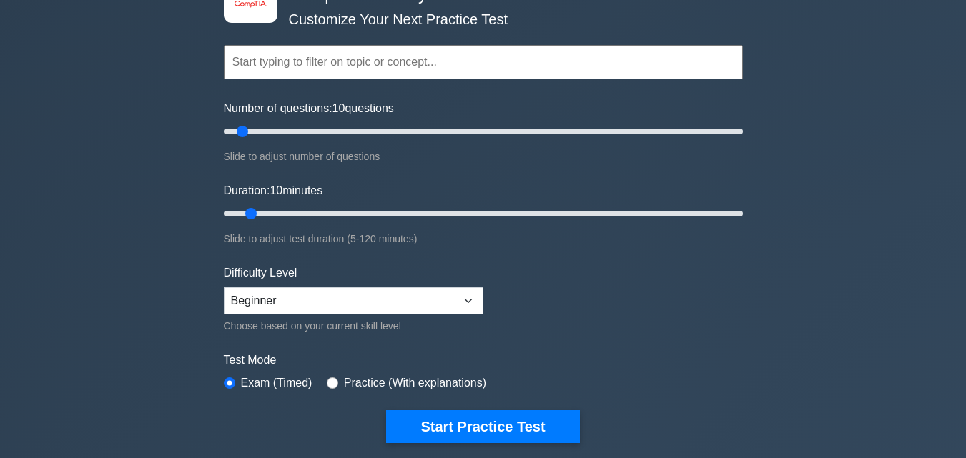
click at [653, 318] on form "Topics Cryptography Identity and Access Management Risk Management Network Secu…" at bounding box center [483, 222] width 519 height 442
click at [227, 380] on input "radio" at bounding box center [229, 383] width 11 height 11
click at [228, 379] on input "radio" at bounding box center [229, 383] width 11 height 11
click at [234, 381] on input "radio" at bounding box center [229, 383] width 11 height 11
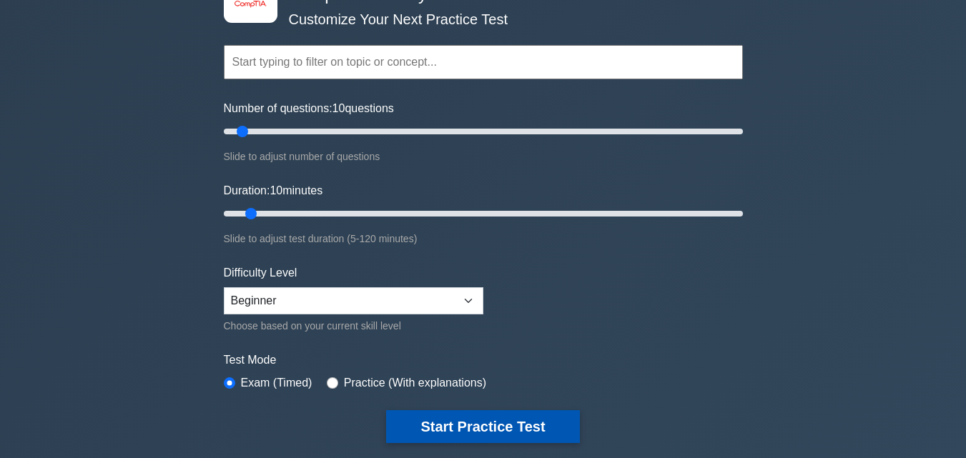
click at [470, 426] on button "Start Practice Test" at bounding box center [482, 427] width 193 height 33
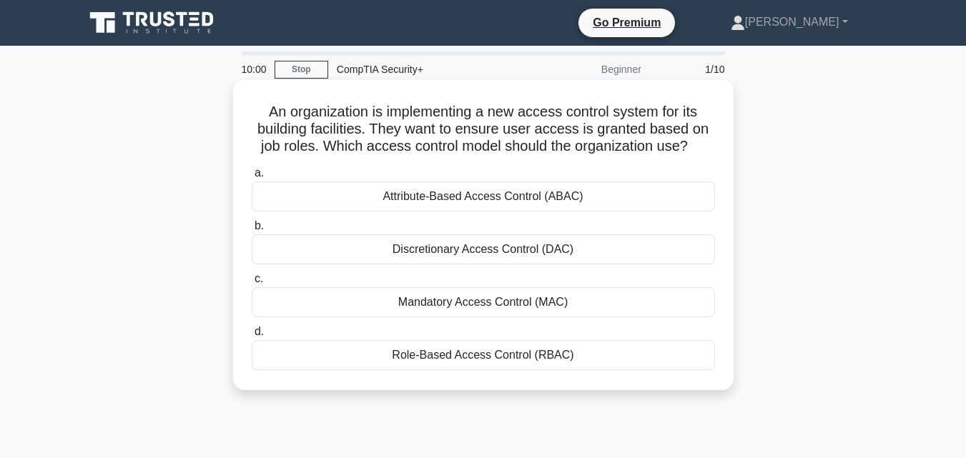
click at [426, 208] on div "Attribute-Based Access Control (ABAC)" at bounding box center [483, 197] width 463 height 30
click at [252, 178] on input "a. Attribute-Based Access Control (ABAC)" at bounding box center [252, 173] width 0 height 9
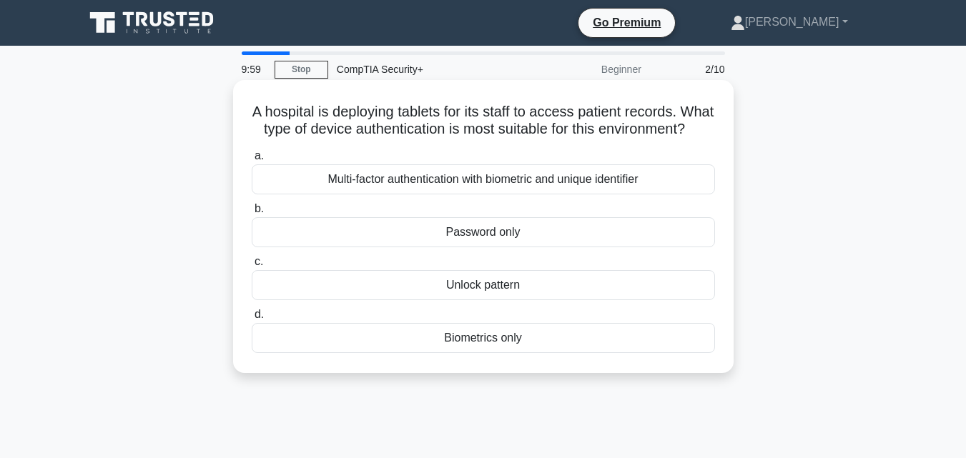
click at [428, 195] on div "Multi-factor authentication with biometric and unique identifier" at bounding box center [483, 179] width 463 height 30
click at [252, 161] on input "a. Multi-factor authentication with biometric and unique identifier" at bounding box center [252, 156] width 0 height 9
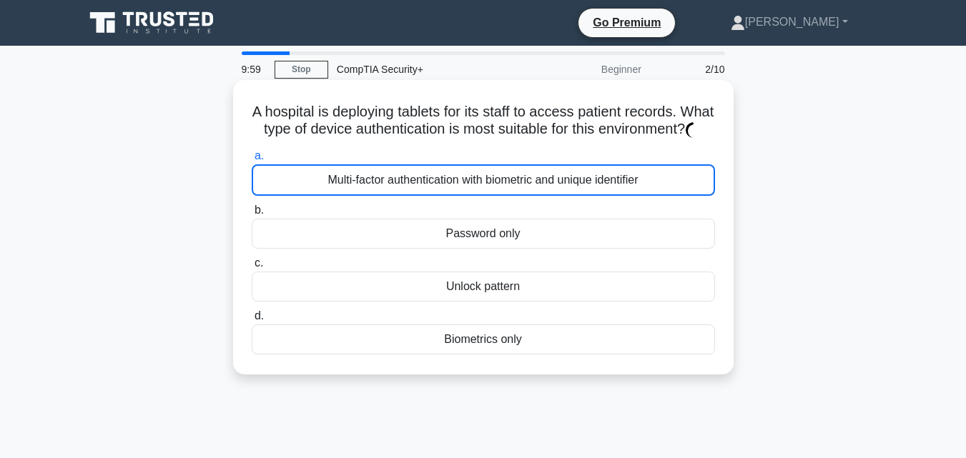
click at [428, 196] on div "Multi-factor authentication with biometric and unique identifier" at bounding box center [483, 179] width 463 height 31
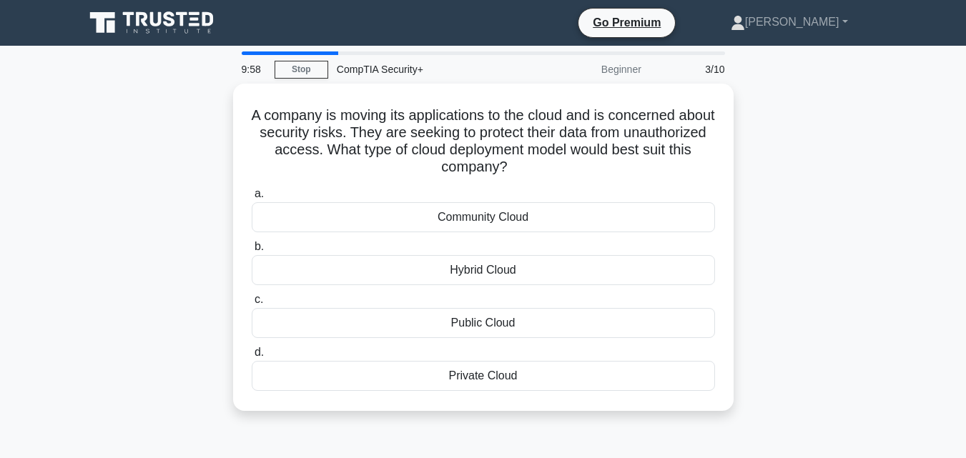
click at [428, 207] on div "Community Cloud" at bounding box center [483, 217] width 463 height 30
click at [252, 199] on input "a. Community Cloud" at bounding box center [252, 194] width 0 height 9
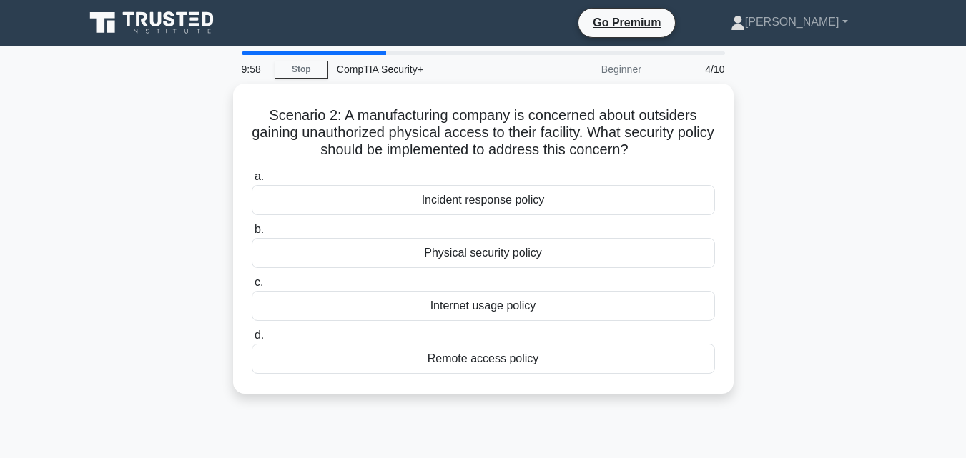
click at [424, 216] on div "a. Incident response policy b. Physical security policy c. d." at bounding box center [483, 271] width 481 height 212
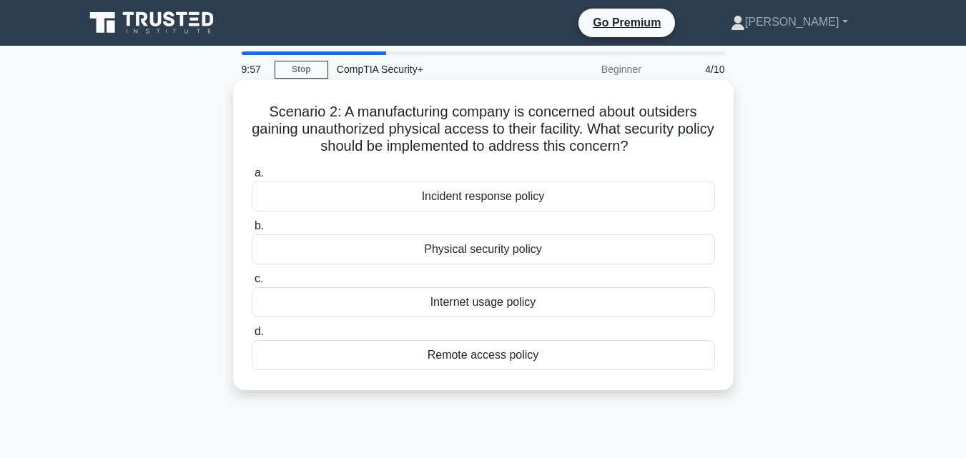
click at [427, 207] on div "Incident response policy" at bounding box center [483, 197] width 463 height 30
click at [252, 178] on input "a. Incident response policy" at bounding box center [252, 173] width 0 height 9
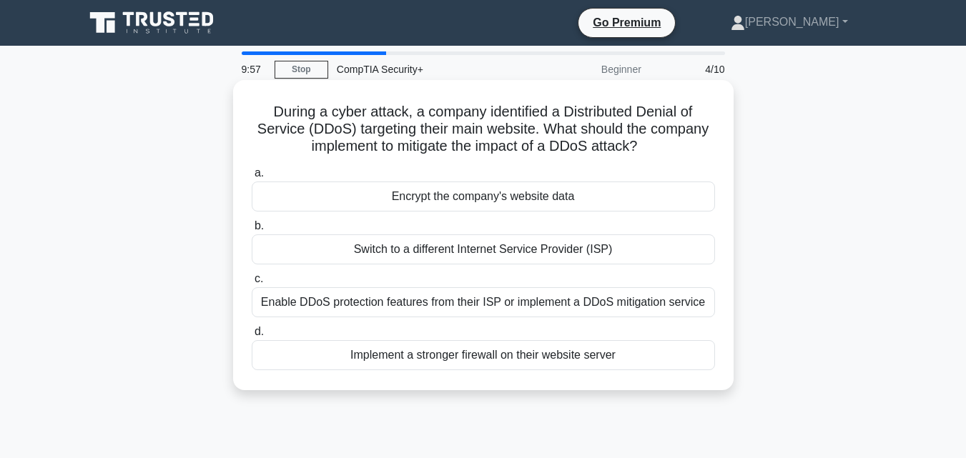
click at [428, 207] on div "Encrypt the company's website data" at bounding box center [483, 197] width 463 height 30
click at [252, 178] on input "a. Encrypt the company's website data" at bounding box center [252, 173] width 0 height 9
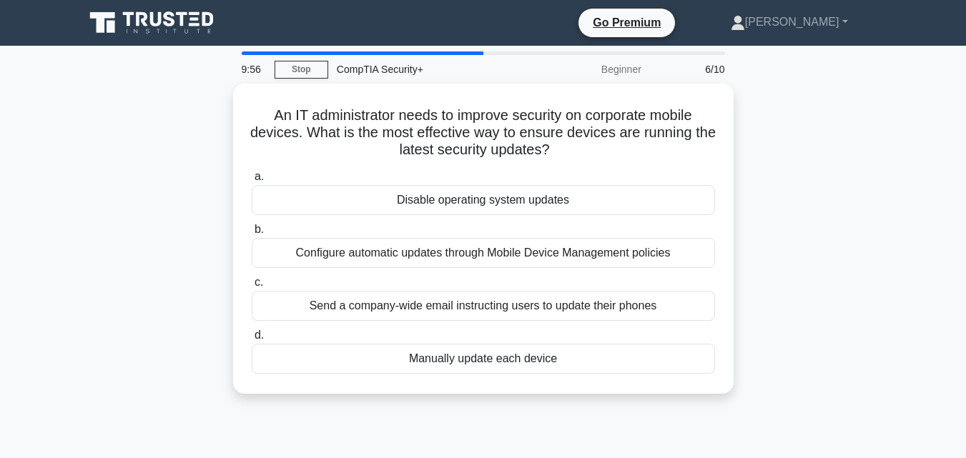
click at [428, 207] on div "Disable operating system updates" at bounding box center [483, 200] width 463 height 30
click at [252, 182] on input "a. Disable operating system updates" at bounding box center [252, 176] width 0 height 9
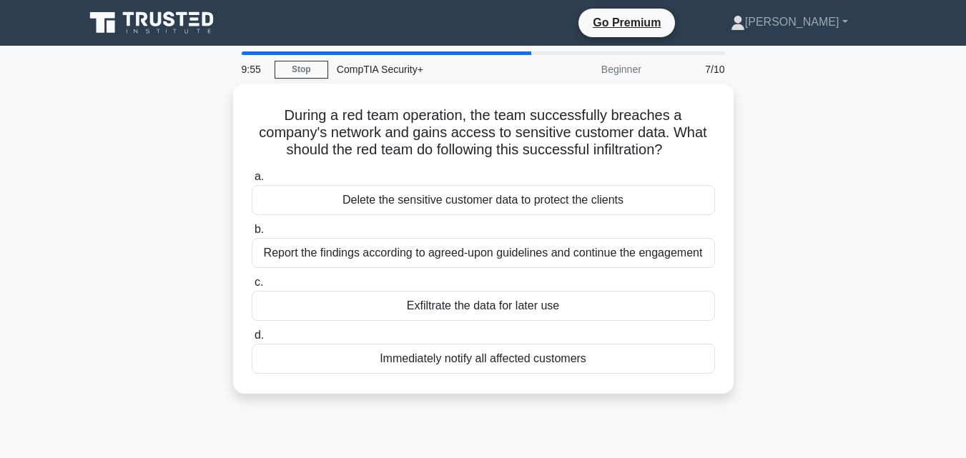
click at [428, 207] on div "Delete the sensitive customer data to protect the clients" at bounding box center [483, 200] width 463 height 30
click at [252, 182] on input "a. Delete the sensitive customer data to protect the clients" at bounding box center [252, 176] width 0 height 9
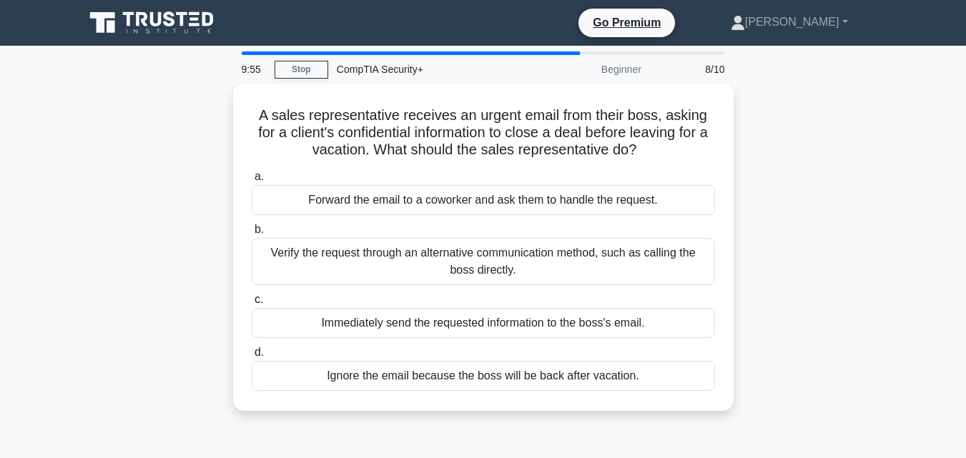
click at [428, 207] on div "Forward the email to a coworker and ask them to handle the request." at bounding box center [483, 200] width 463 height 30
click at [252, 182] on input "a. Forward the email to a coworker and ask them to handle the request." at bounding box center [252, 176] width 0 height 9
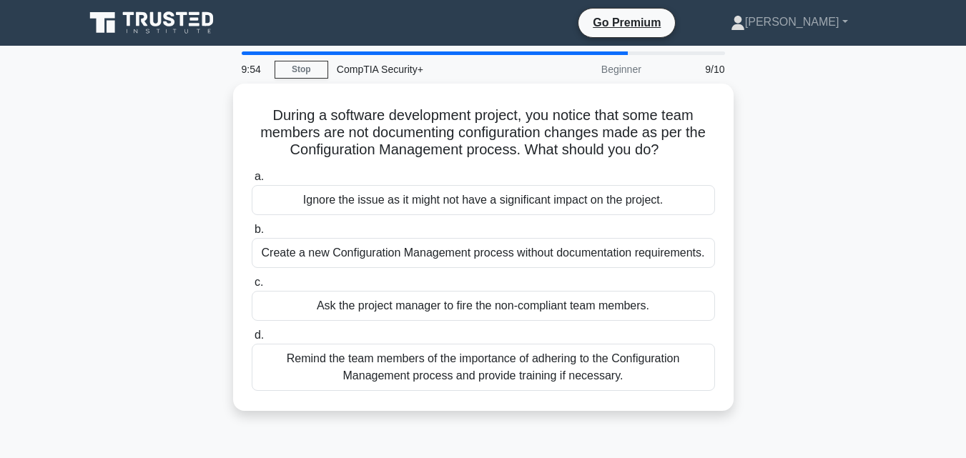
click at [428, 207] on div "Ignore the issue as it might not have a significant impact on the project." at bounding box center [483, 200] width 463 height 30
click at [252, 182] on input "a. Ignore the issue as it might not have a significant impact on the project." at bounding box center [252, 176] width 0 height 9
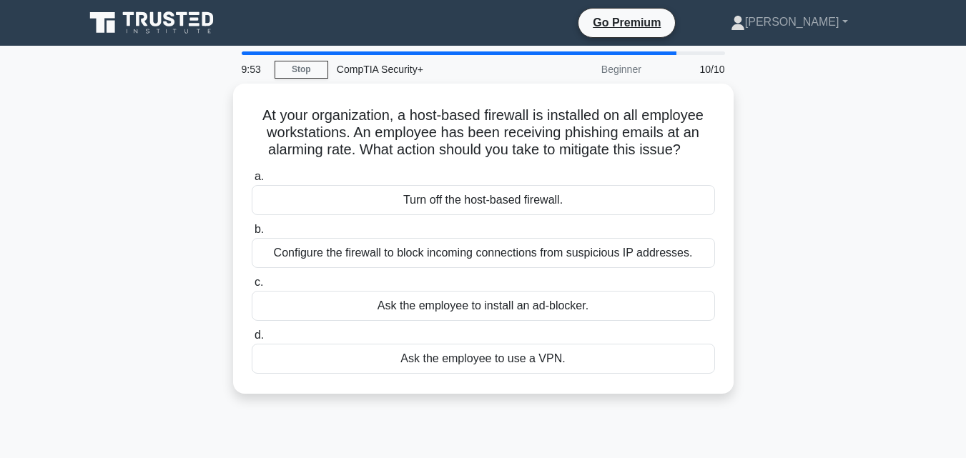
click at [428, 207] on div "Turn off the host-based firewall." at bounding box center [483, 200] width 463 height 30
click at [252, 182] on input "a. Turn off the host-based firewall." at bounding box center [252, 176] width 0 height 9
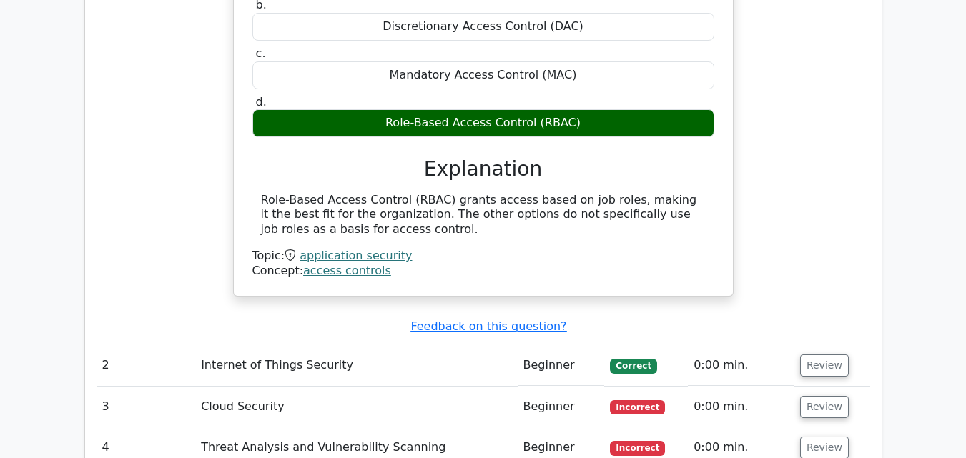
scroll to position [1500, 0]
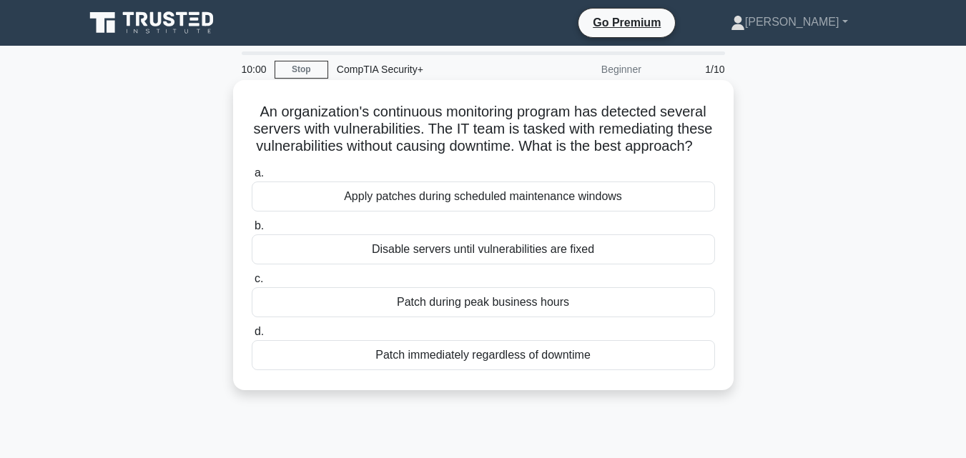
click at [448, 235] on div "a. Apply patches during scheduled maintenance windows b. Disable servers until …" at bounding box center [483, 268] width 481 height 212
click at [452, 212] on div "Apply patches during scheduled maintenance windows" at bounding box center [483, 197] width 463 height 30
click at [252, 178] on input "a. Apply patches during scheduled maintenance windows" at bounding box center [252, 173] width 0 height 9
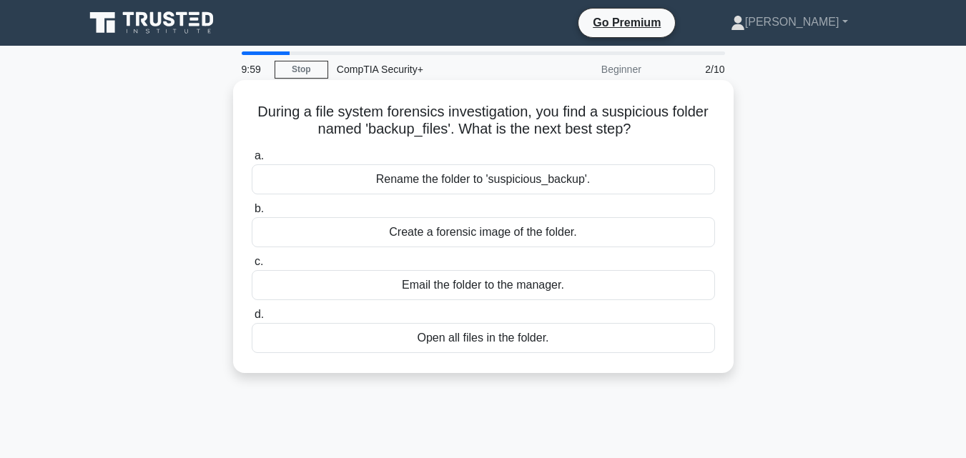
click at [452, 228] on div "Create a forensic image of the folder." at bounding box center [483, 232] width 463 height 30
click at [252, 214] on input "b. Create a forensic image of the folder." at bounding box center [252, 209] width 0 height 9
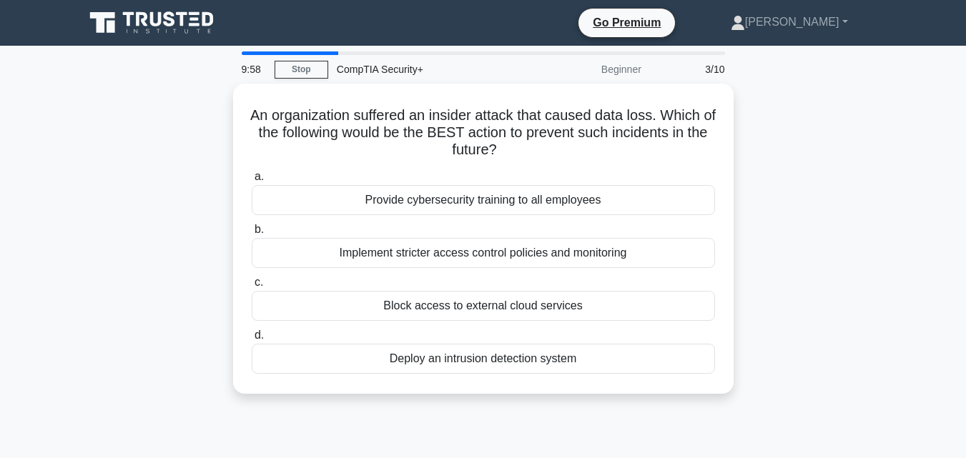
click at [452, 229] on label "b. Implement stricter access control policies and monitoring" at bounding box center [483, 244] width 463 height 47
click at [252, 229] on input "b. Implement stricter access control policies and monitoring" at bounding box center [252, 229] width 0 height 9
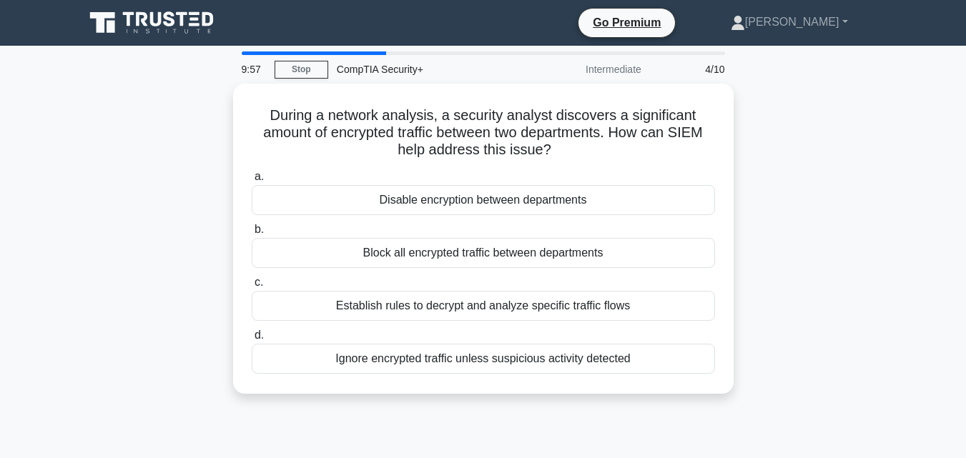
click at [463, 205] on div "Disable encryption between departments" at bounding box center [483, 200] width 463 height 30
click at [252, 182] on input "a. Disable encryption between departments" at bounding box center [252, 176] width 0 height 9
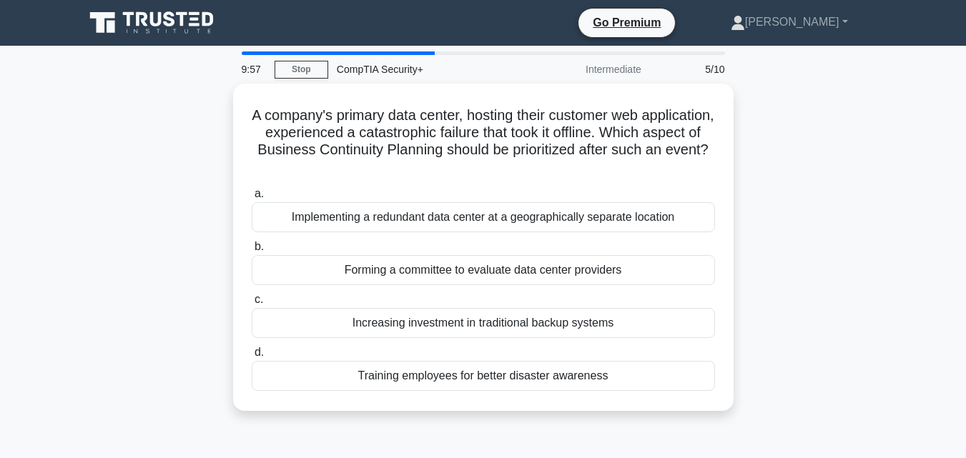
click at [463, 205] on div "Implementing a redundant data center at a geographically separate location" at bounding box center [483, 217] width 463 height 30
click at [252, 199] on input "a. Implementing a redundant data center at a geographically separate location" at bounding box center [252, 194] width 0 height 9
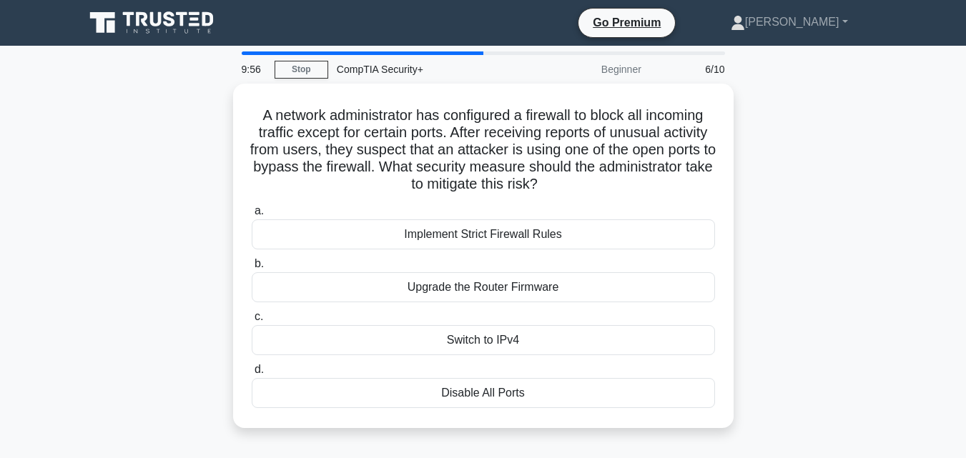
click at [458, 210] on label "a. Implement Strict Firewall Rules" at bounding box center [483, 225] width 463 height 47
click at [252, 210] on input "a. Implement Strict Firewall Rules" at bounding box center [252, 211] width 0 height 9
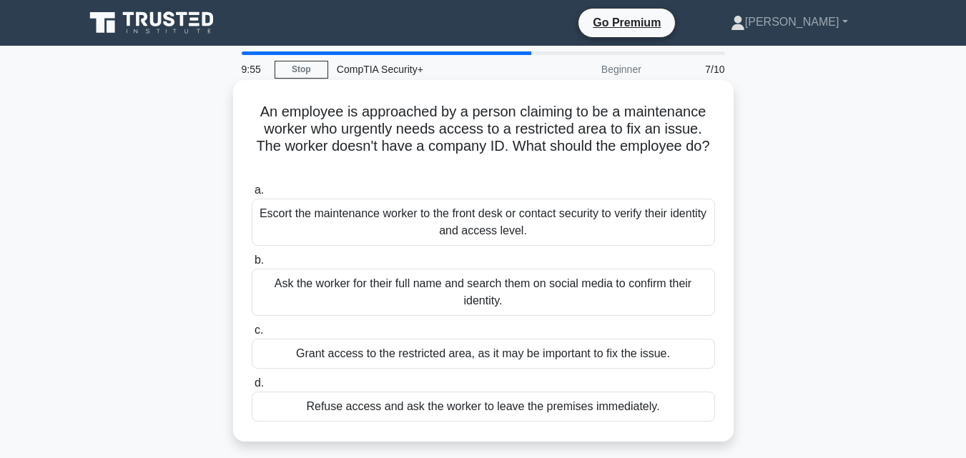
click at [454, 225] on div "Escort the maintenance worker to the front desk or contact security to verify t…" at bounding box center [483, 222] width 463 height 47
click at [252, 195] on input "a. Escort the maintenance worker to the front desk or contact security to verif…" at bounding box center [252, 190] width 0 height 9
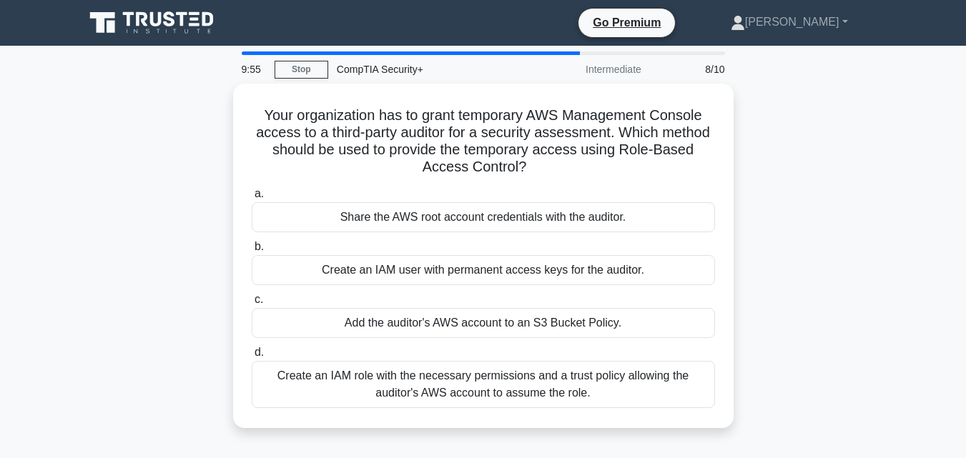
click at [454, 225] on div "Share the AWS root account credentials with the auditor." at bounding box center [483, 217] width 463 height 30
click at [252, 199] on input "a. Share the AWS root account credentials with the auditor." at bounding box center [252, 194] width 0 height 9
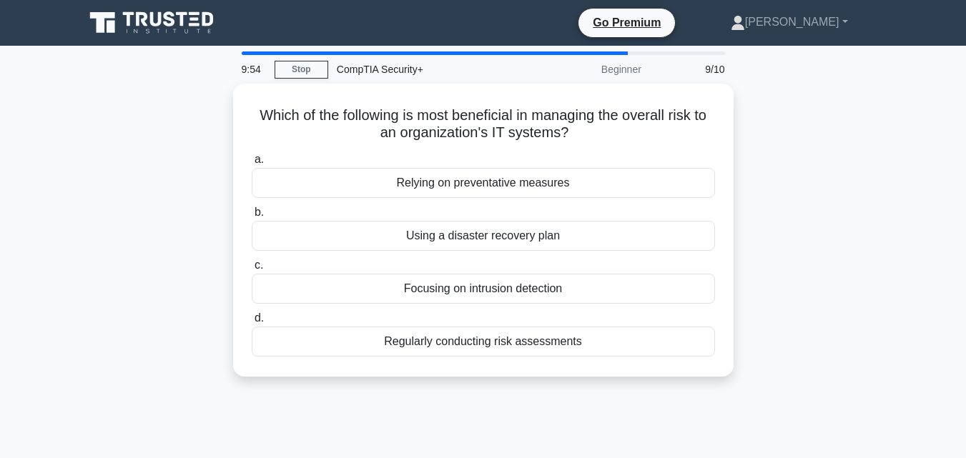
click at [454, 225] on div "Using a disaster recovery plan" at bounding box center [483, 236] width 463 height 30
click at [252, 217] on input "b. Using a disaster recovery plan" at bounding box center [252, 212] width 0 height 9
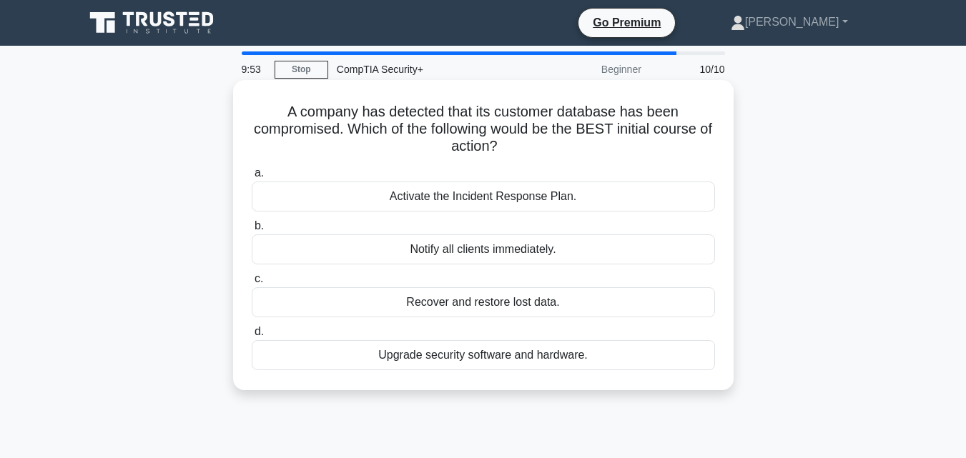
click at [468, 191] on div "Activate the Incident Response Plan." at bounding box center [483, 197] width 463 height 30
click at [252, 178] on input "a. Activate the Incident Response Plan." at bounding box center [252, 173] width 0 height 9
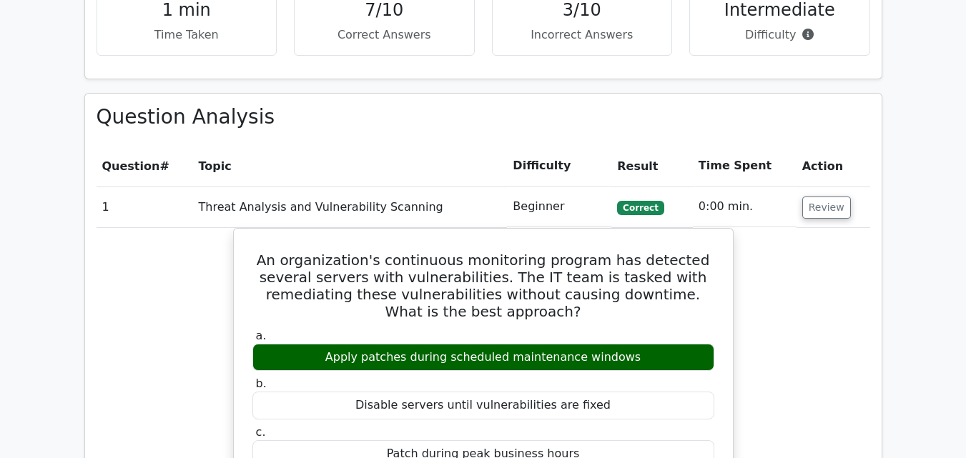
scroll to position [1026, 0]
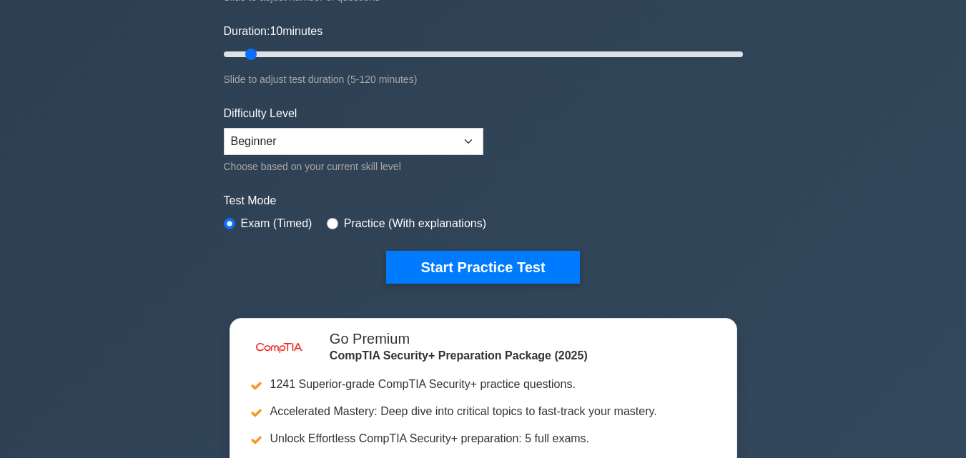
scroll to position [231, 0]
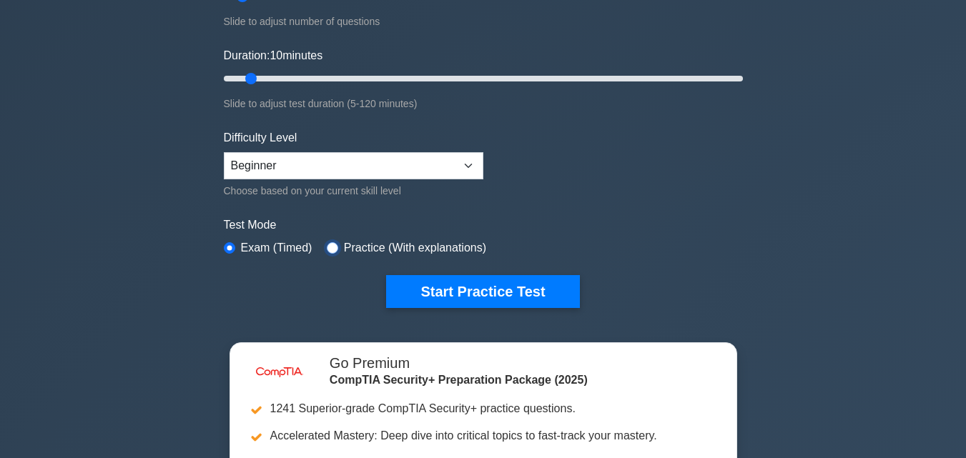
click at [330, 244] on input "radio" at bounding box center [332, 247] width 11 height 11
radio input "true"
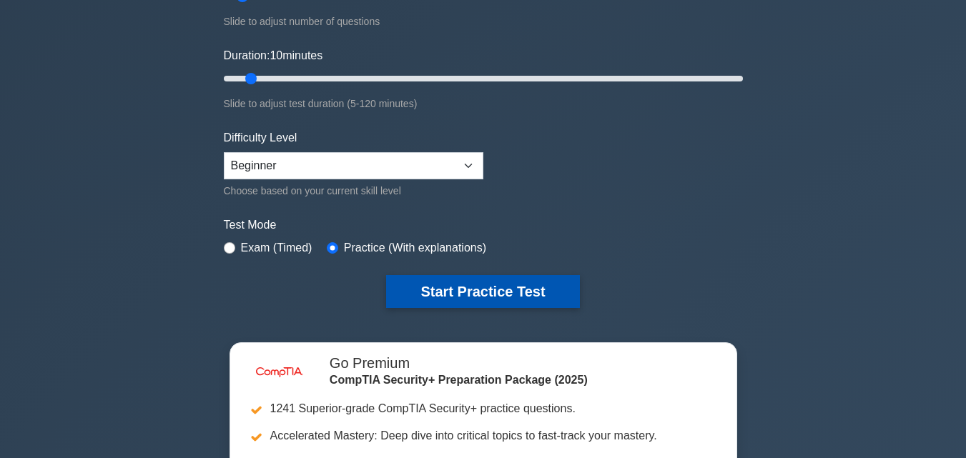
click at [485, 294] on button "Start Practice Test" at bounding box center [482, 291] width 193 height 33
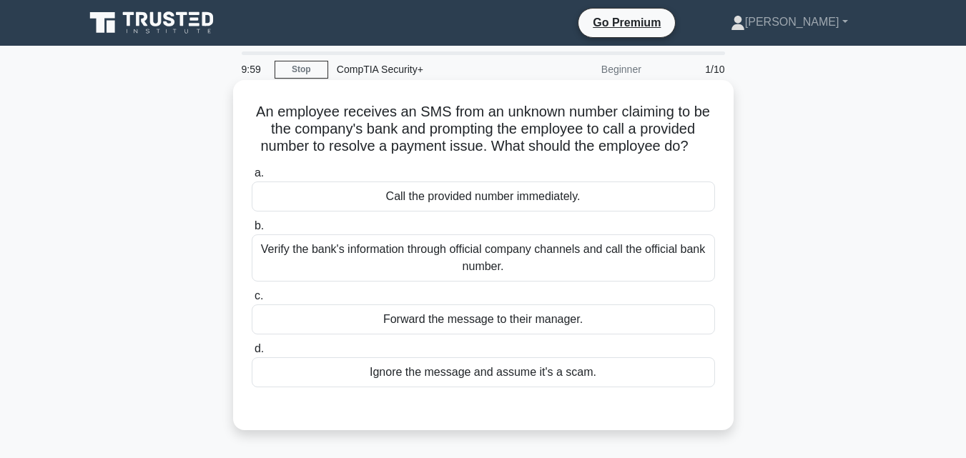
click at [418, 116] on h5 "An employee receives an SMS from an unknown number claiming to be the company's…" at bounding box center [483, 129] width 466 height 53
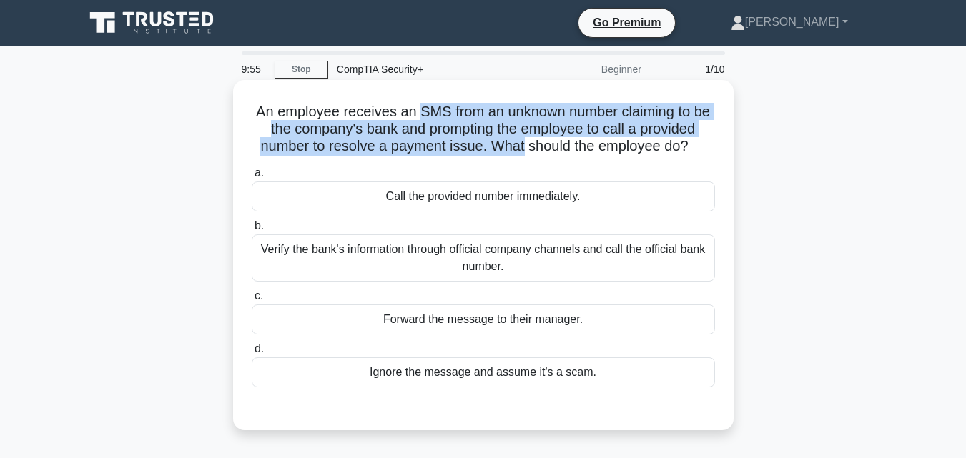
drag, startPoint x: 423, startPoint y: 116, endPoint x: 503, endPoint y: 144, distance: 85.1
click at [503, 144] on h5 "An employee receives an SMS from an unknown number claiming to be the company's…" at bounding box center [483, 129] width 466 height 53
click at [503, 142] on h5 "An employee receives an SMS from an unknown number claiming to be the company's…" at bounding box center [483, 129] width 466 height 53
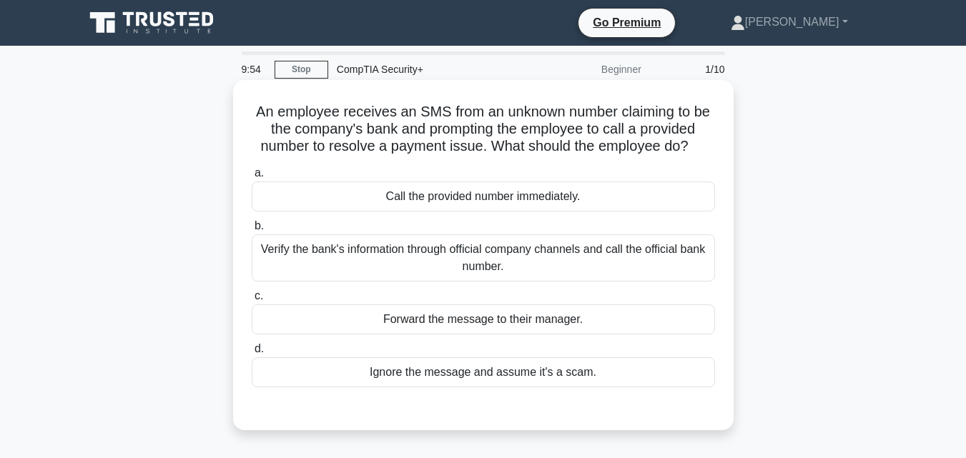
click at [401, 134] on h5 "An employee receives an SMS from an unknown number claiming to be the company's…" at bounding box center [483, 129] width 466 height 53
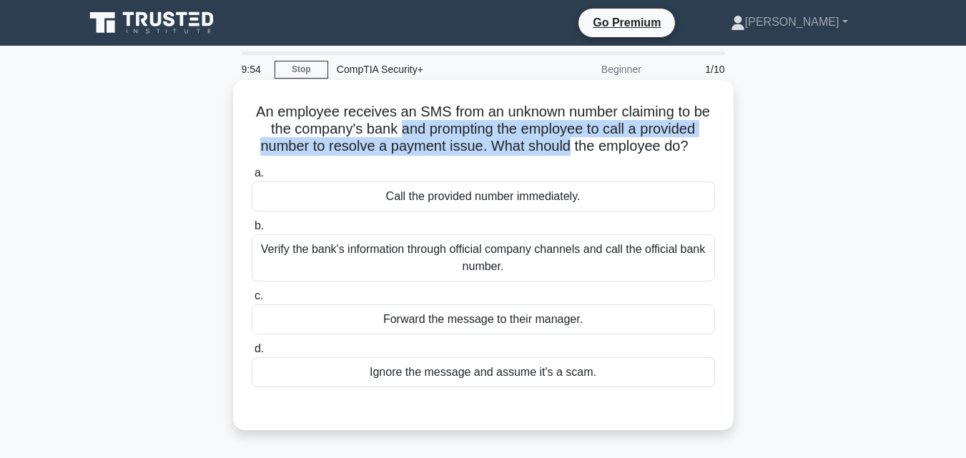
drag, startPoint x: 401, startPoint y: 134, endPoint x: 534, endPoint y: 144, distance: 133.3
click at [534, 144] on h5 "An employee receives an SMS from an unknown number claiming to be the company's…" at bounding box center [483, 129] width 466 height 53
click at [542, 144] on h5 "An employee receives an SMS from an unknown number claiming to be the company's…" at bounding box center [483, 129] width 466 height 53
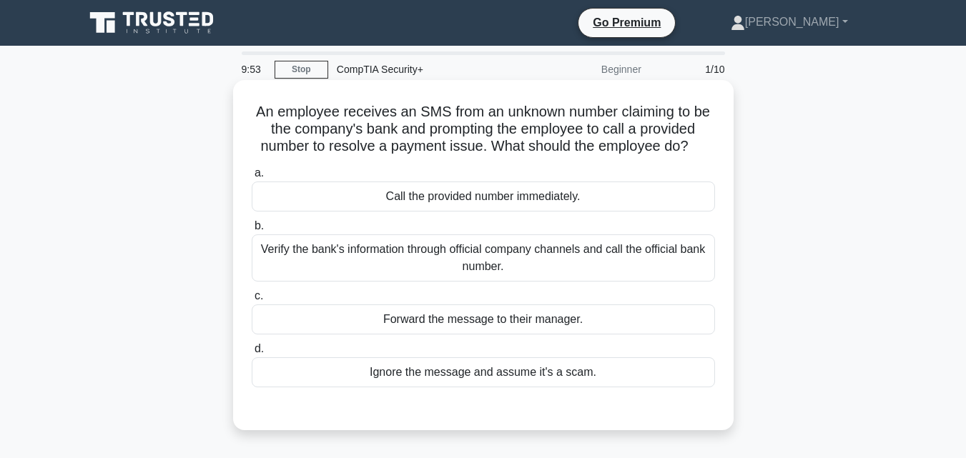
click at [491, 265] on div "Verify the bank's information through official company channels and call the of…" at bounding box center [483, 258] width 463 height 47
click at [252, 231] on input "b. Verify the bank's information through official company channels and call the…" at bounding box center [252, 226] width 0 height 9
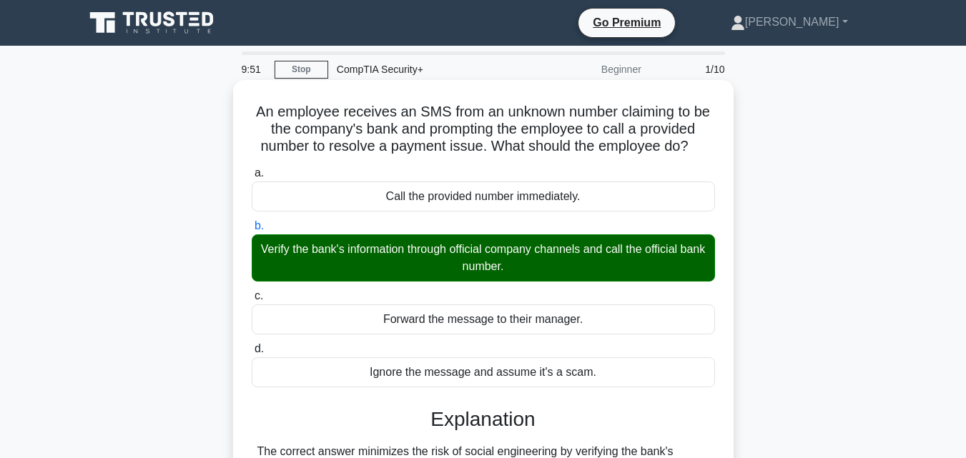
click at [362, 112] on h5 "An employee receives an SMS from an unknown number claiming to be the company's…" at bounding box center [483, 129] width 466 height 53
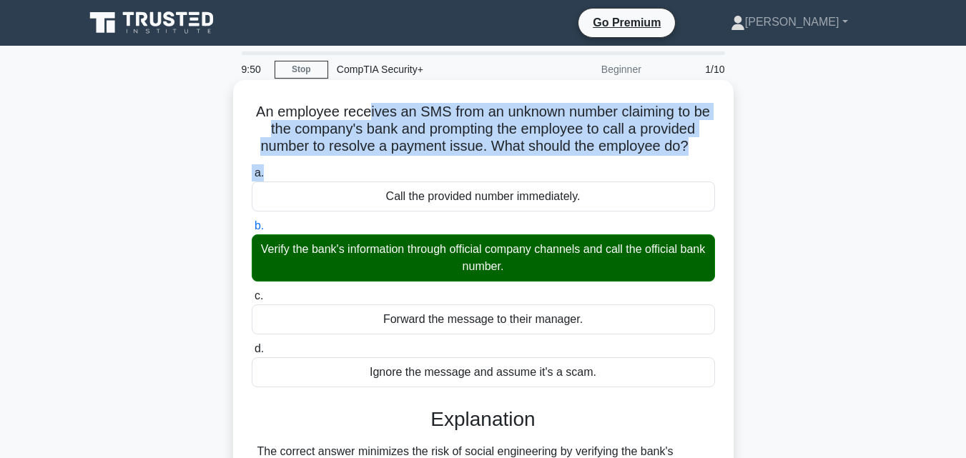
drag, startPoint x: 365, startPoint y: 112, endPoint x: 551, endPoint y: 163, distance: 192.9
click at [551, 163] on div "An employee receives an SMS from an unknown number claiming to be the company's…" at bounding box center [483, 339] width 489 height 506
click at [397, 130] on h5 "An employee receives an SMS from an unknown number claiming to be the company's…" at bounding box center [483, 129] width 466 height 53
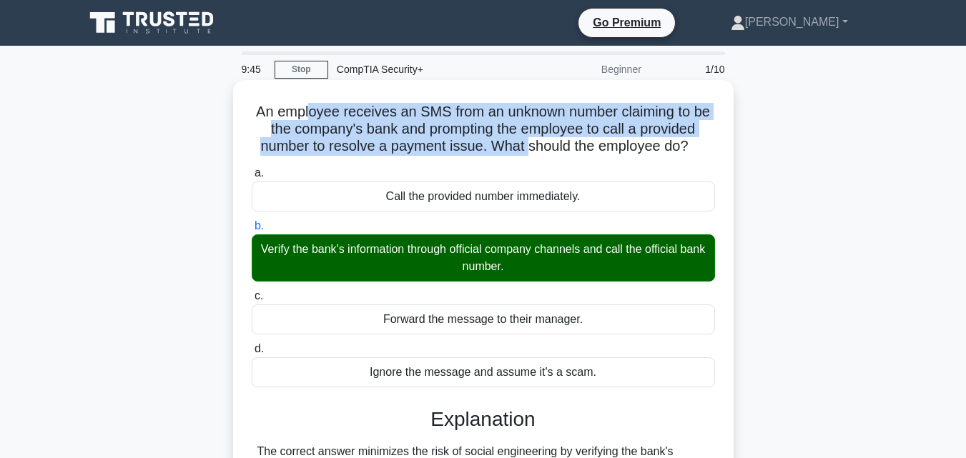
drag, startPoint x: 393, startPoint y: 114, endPoint x: 529, endPoint y: 140, distance: 137.7
click at [528, 140] on h5 "An employee receives an SMS from an unknown number claiming to be the company's…" at bounding box center [483, 129] width 466 height 53
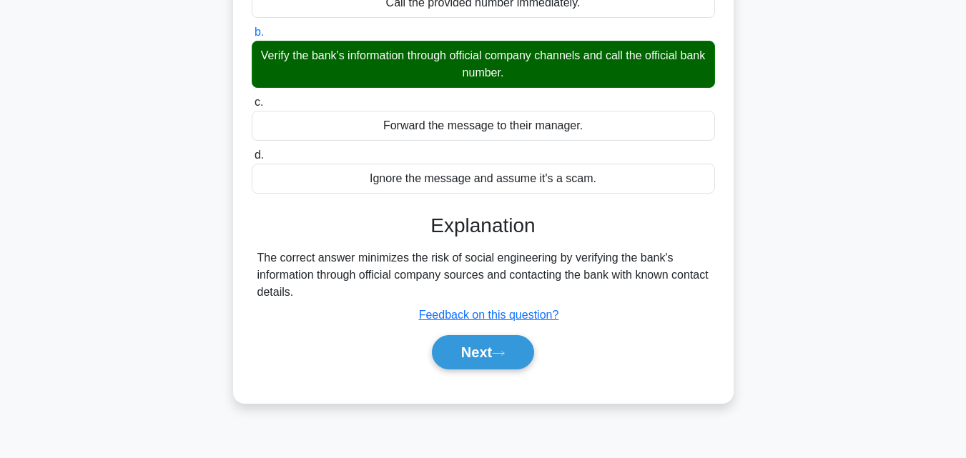
scroll to position [202, 0]
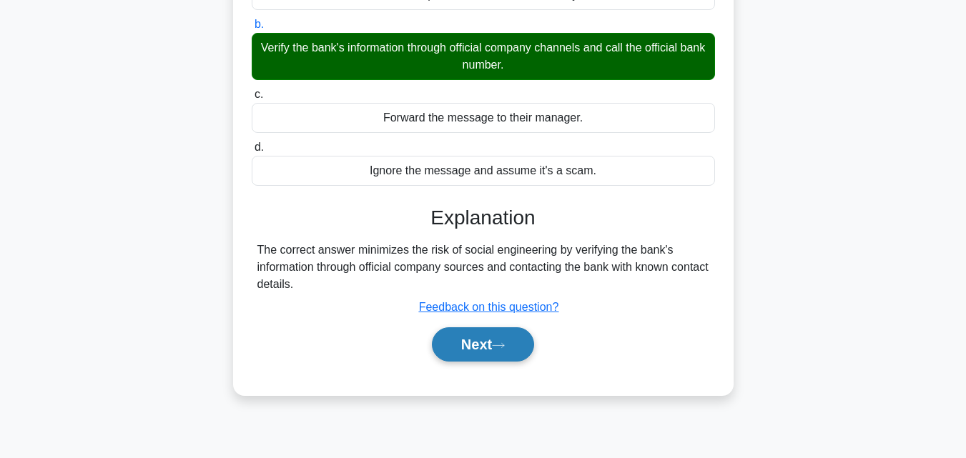
drag, startPoint x: 470, startPoint y: 359, endPoint x: 495, endPoint y: 355, distance: 25.3
click at [471, 359] on button "Next" at bounding box center [483, 345] width 102 height 34
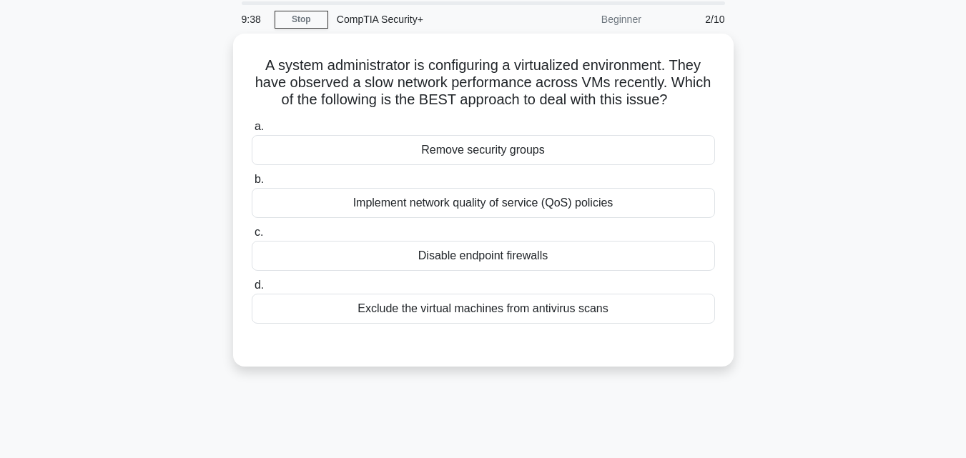
scroll to position [47, 0]
click at [380, 59] on h5 "A system administrator is configuring a virtualized environment. They have obse…" at bounding box center [483, 82] width 466 height 53
drag, startPoint x: 380, startPoint y: 59, endPoint x: 432, endPoint y: 66, distance: 52.6
click at [426, 65] on h5 "A system administrator is configuring a virtualized environment. They have obse…" at bounding box center [483, 82] width 466 height 53
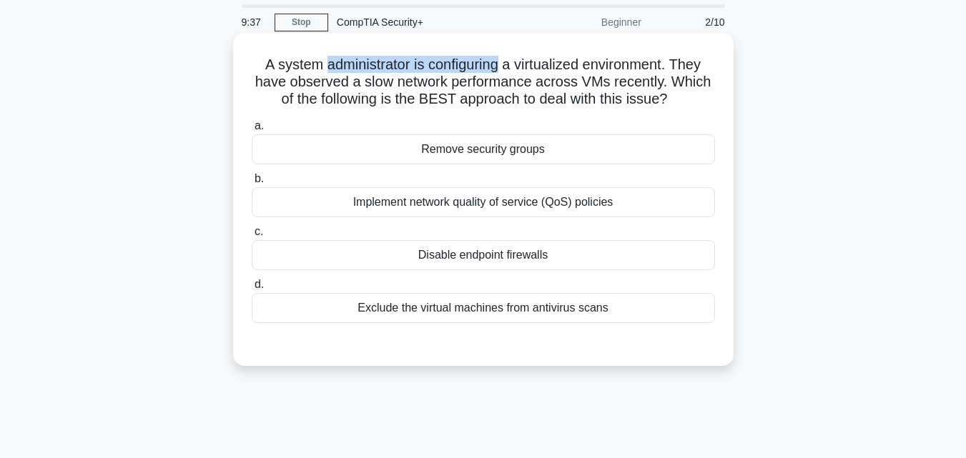
click at [436, 66] on h5 "A system administrator is configuring a virtualized environment. They have obse…" at bounding box center [483, 82] width 466 height 53
click at [305, 61] on h5 "A system administrator is configuring a virtualized environment. They have obse…" at bounding box center [483, 82] width 466 height 53
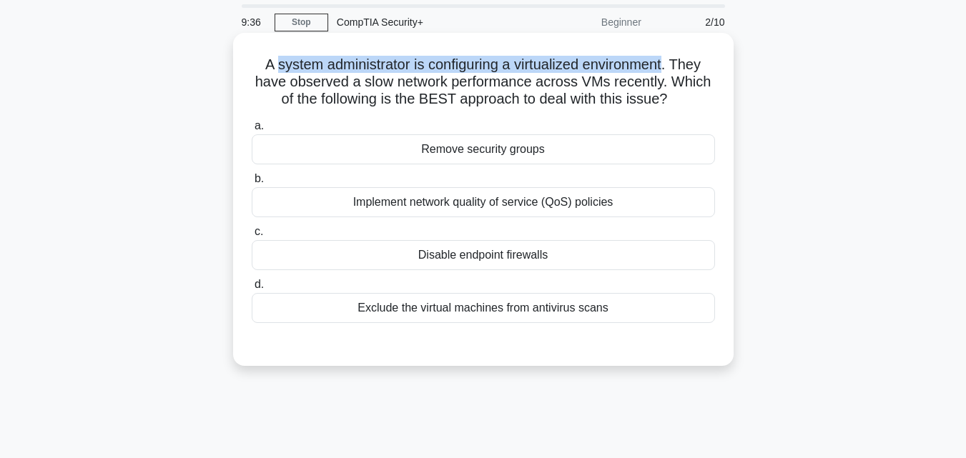
drag, startPoint x: 360, startPoint y: 59, endPoint x: 636, endPoint y: 72, distance: 276.3
click at [634, 72] on h5 "A system administrator is configuring a virtualized environment. They have obse…" at bounding box center [483, 82] width 466 height 53
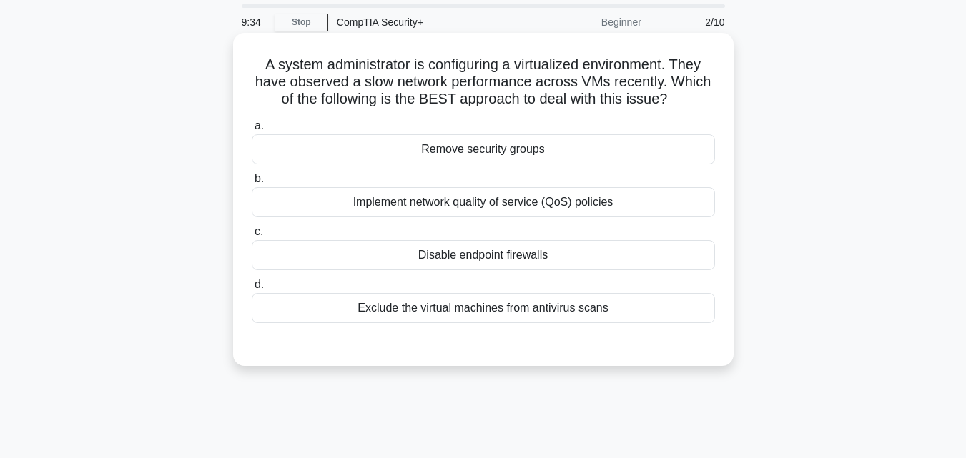
click at [448, 79] on h5 "A system administrator is configuring a virtualized environment. They have obse…" at bounding box center [483, 82] width 466 height 53
drag, startPoint x: 448, startPoint y: 79, endPoint x: 587, endPoint y: 82, distance: 139.5
click at [587, 82] on h5 "A system administrator is configuring a virtualized environment. They have obse…" at bounding box center [483, 82] width 466 height 53
click at [591, 76] on h5 "A system administrator is configuring a virtualized environment. They have obse…" at bounding box center [483, 82] width 466 height 53
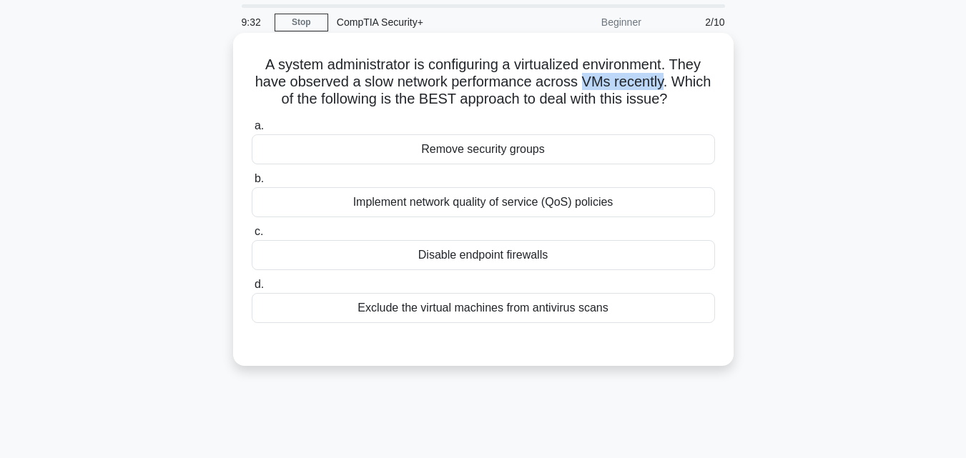
drag, startPoint x: 591, startPoint y: 76, endPoint x: 643, endPoint y: 85, distance: 52.3
click at [640, 85] on h5 "A system administrator is configuring a virtualized environment. They have obse…" at bounding box center [483, 82] width 466 height 53
click at [643, 85] on h5 "A system administrator is configuring a virtualized environment. They have obse…" at bounding box center [483, 82] width 466 height 53
click at [397, 67] on h5 "A system administrator is configuring a virtualized environment. They have obse…" at bounding box center [483, 82] width 466 height 53
drag, startPoint x: 397, startPoint y: 67, endPoint x: 483, endPoint y: 67, distance: 86.5
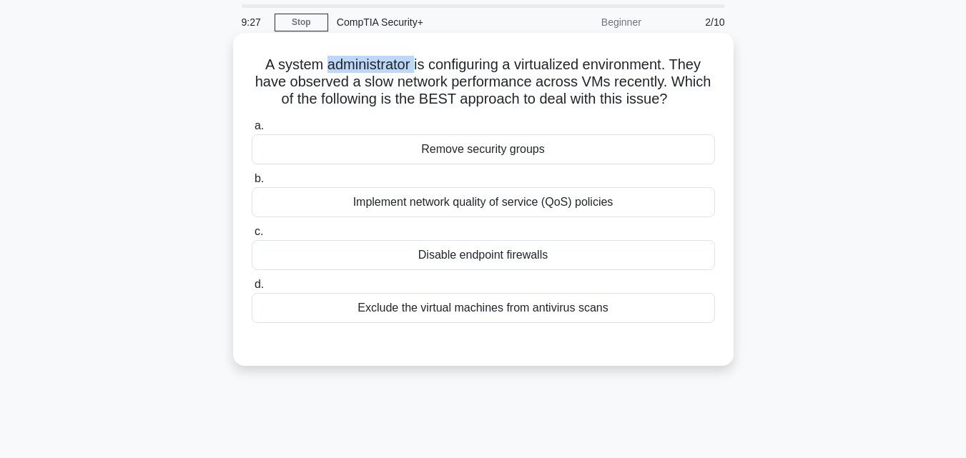
click at [398, 67] on h5 "A system administrator is configuring a virtualized environment. They have obse…" at bounding box center [483, 82] width 466 height 53
click at [627, 69] on h5 "A system administrator is configuring a virtualized environment. They have obse…" at bounding box center [483, 82] width 466 height 53
click at [509, 205] on div "Implement network quality of service (QoS) policies" at bounding box center [483, 202] width 463 height 30
click at [252, 184] on input "b. Implement network quality of service (QoS) policies" at bounding box center [252, 179] width 0 height 9
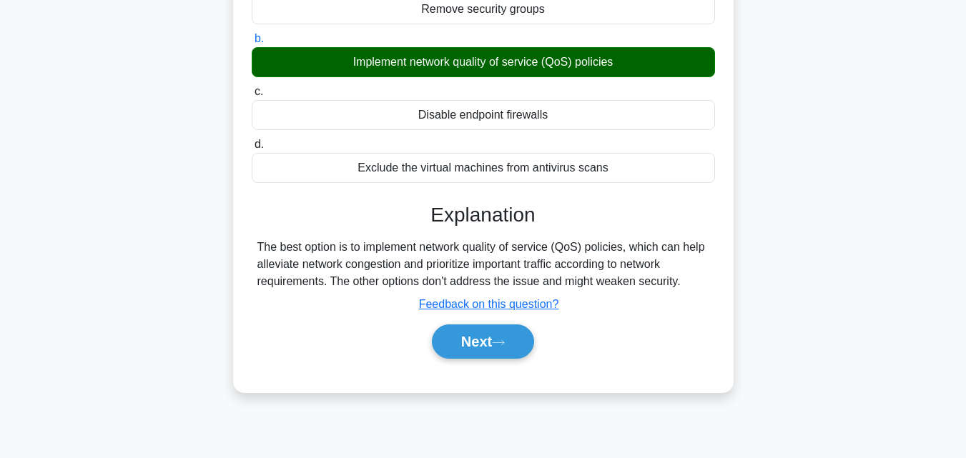
scroll to position [212, 0]
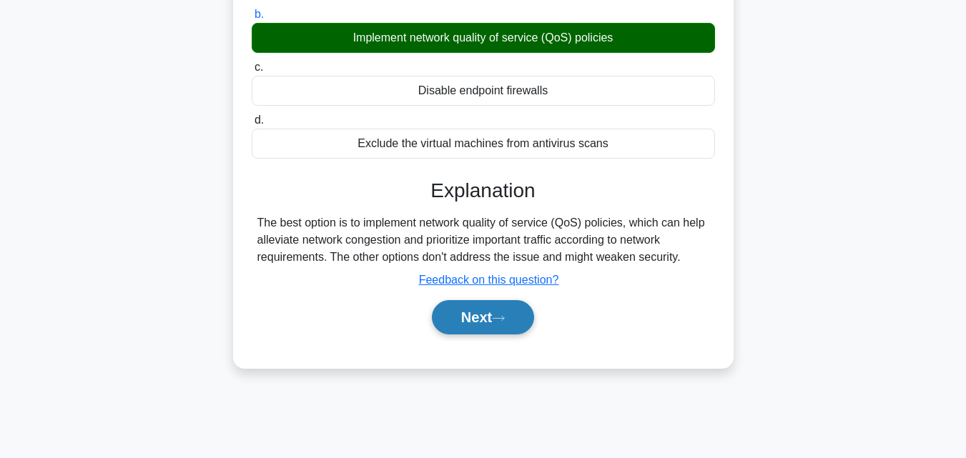
click at [491, 327] on button "Next" at bounding box center [483, 317] width 102 height 34
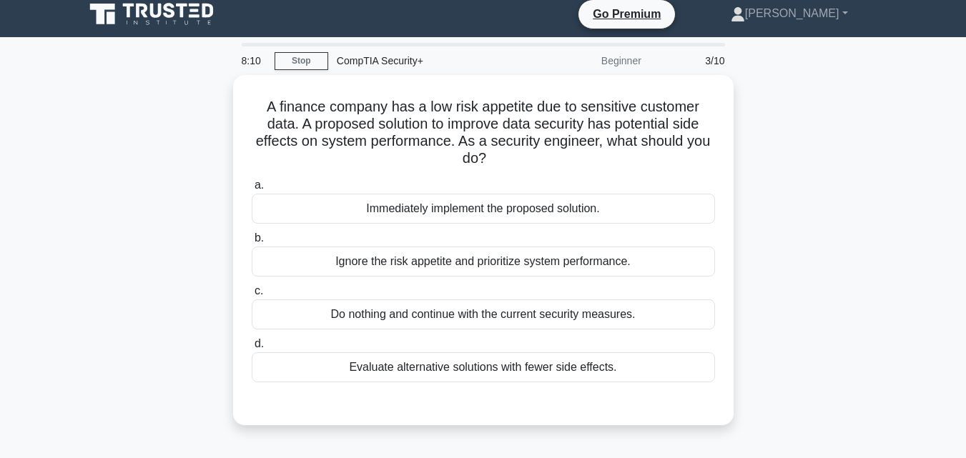
scroll to position [14, 0]
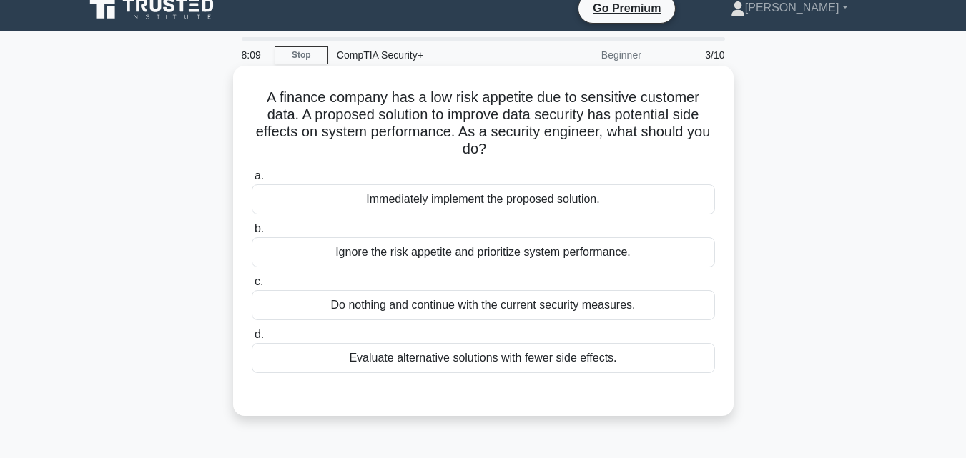
click at [485, 97] on h5 "A finance company has a low risk appetite due to sensitive customer data. A pro…" at bounding box center [483, 124] width 466 height 70
click at [330, 92] on h5 "A finance company has a low risk appetite due to sensitive customer data. A pro…" at bounding box center [483, 124] width 466 height 70
click at [386, 93] on h5 "A finance company has a low risk appetite due to sensitive customer data. A pro…" at bounding box center [483, 124] width 466 height 70
click at [317, 104] on h5 "A finance company has a low risk appetite due to sensitive customer data. A pro…" at bounding box center [483, 124] width 466 height 70
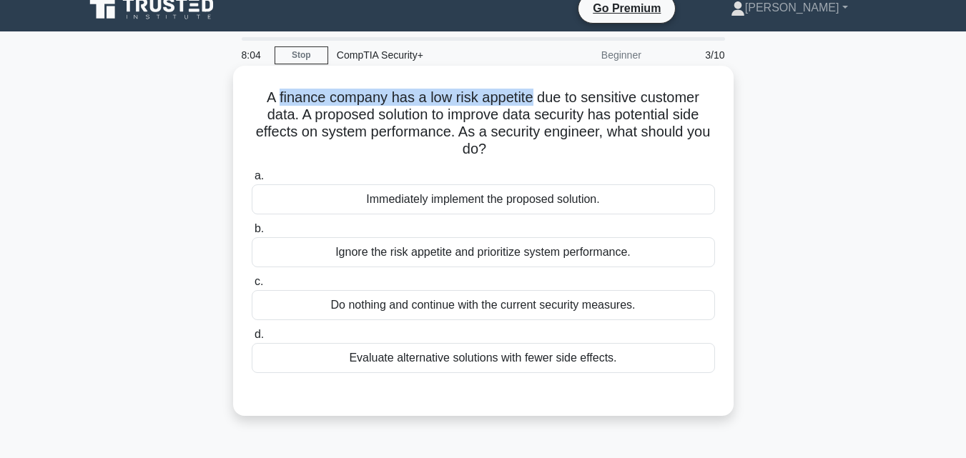
drag, startPoint x: 317, startPoint y: 104, endPoint x: 461, endPoint y: 94, distance: 144.8
click at [509, 95] on h5 "A finance company has a low risk appetite due to sensitive customer data. A pro…" at bounding box center [483, 124] width 466 height 70
drag, startPoint x: 421, startPoint y: 94, endPoint x: 411, endPoint y: 103, distance: 13.7
click at [421, 97] on h5 "A finance company has a low risk appetite due to sensitive customer data. A pro…" at bounding box center [483, 124] width 466 height 70
click at [315, 100] on h5 "A finance company has a low risk appetite due to sensitive customer data. A pro…" at bounding box center [483, 124] width 466 height 70
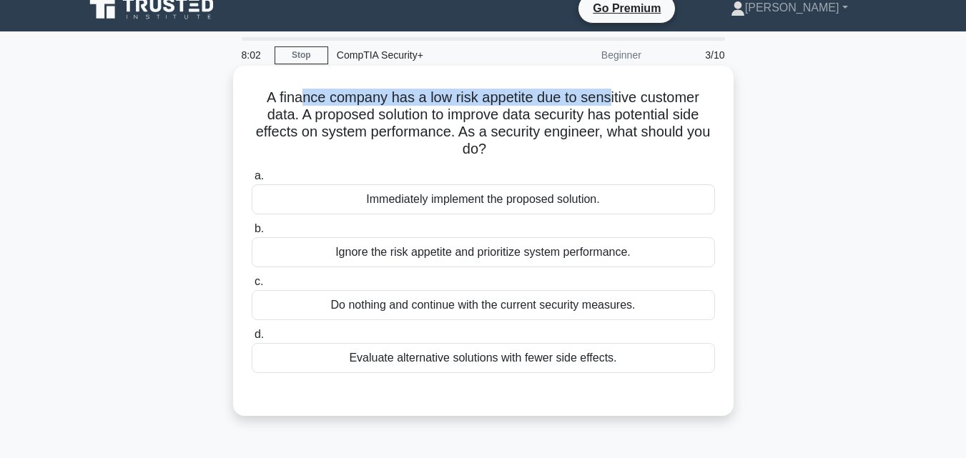
drag, startPoint x: 297, startPoint y: 97, endPoint x: 614, endPoint y: 96, distance: 317.5
click at [614, 96] on h5 "A finance company has a low risk appetite due to sensitive customer data. A pro…" at bounding box center [483, 124] width 466 height 70
click at [447, 97] on h5 "A finance company has a low risk appetite due to sensitive customer data. A pro…" at bounding box center [483, 124] width 466 height 70
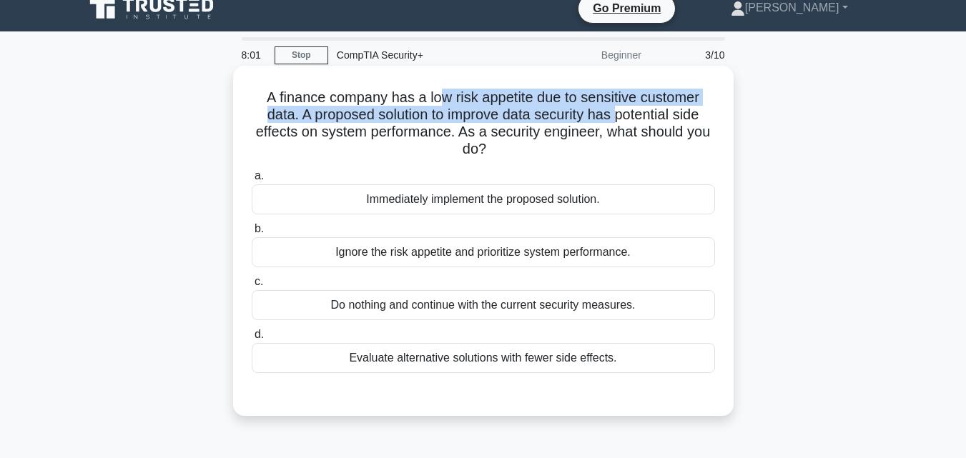
drag, startPoint x: 444, startPoint y: 97, endPoint x: 620, endPoint y: 111, distance: 176.5
click at [620, 111] on h5 "A finance company has a low risk appetite due to sensitive customer data. A pro…" at bounding box center [483, 124] width 466 height 70
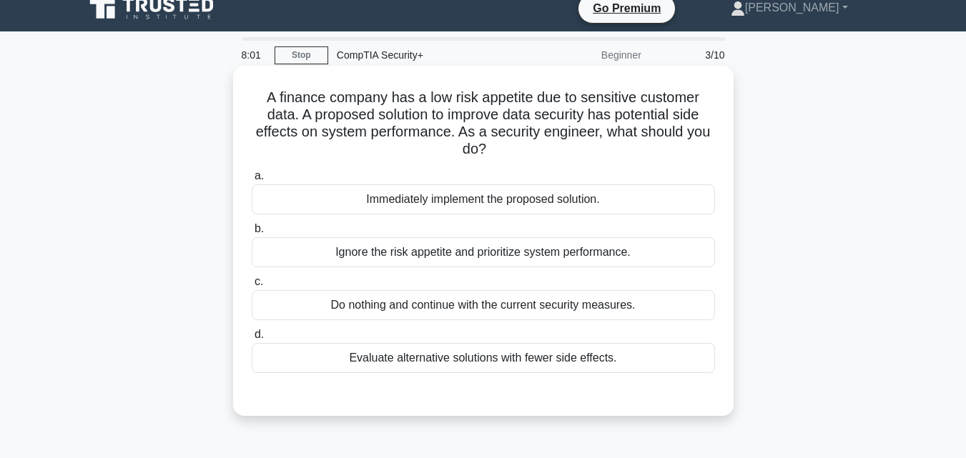
click at [625, 109] on h5 "A finance company has a low risk appetite due to sensitive customer data. A pro…" at bounding box center [483, 124] width 466 height 70
click at [637, 97] on h5 "A finance company has a low risk appetite due to sensitive customer data. A pro…" at bounding box center [483, 124] width 466 height 70
drag, startPoint x: 637, startPoint y: 97, endPoint x: 388, endPoint y: 110, distance: 249.3
click at [594, 101] on h5 "A finance company has a low risk appetite due to sensitive customer data. A pro…" at bounding box center [483, 124] width 466 height 70
click at [380, 110] on h5 "A finance company has a low risk appetite due to sensitive customer data. A pro…" at bounding box center [483, 124] width 466 height 70
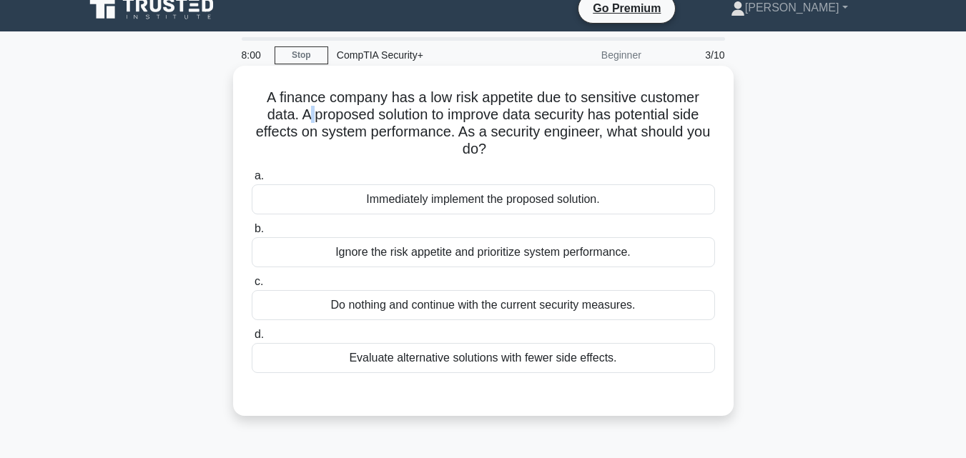
click at [307, 116] on h5 "A finance company has a low risk appetite due to sensitive customer data. A pro…" at bounding box center [483, 124] width 466 height 70
click at [584, 115] on h5 "A finance company has a low risk appetite due to sensitive customer data. A pro…" at bounding box center [483, 124] width 466 height 70
click at [539, 109] on h5 "A finance company has a low risk appetite due to sensitive customer data. A pro…" at bounding box center [483, 124] width 466 height 70
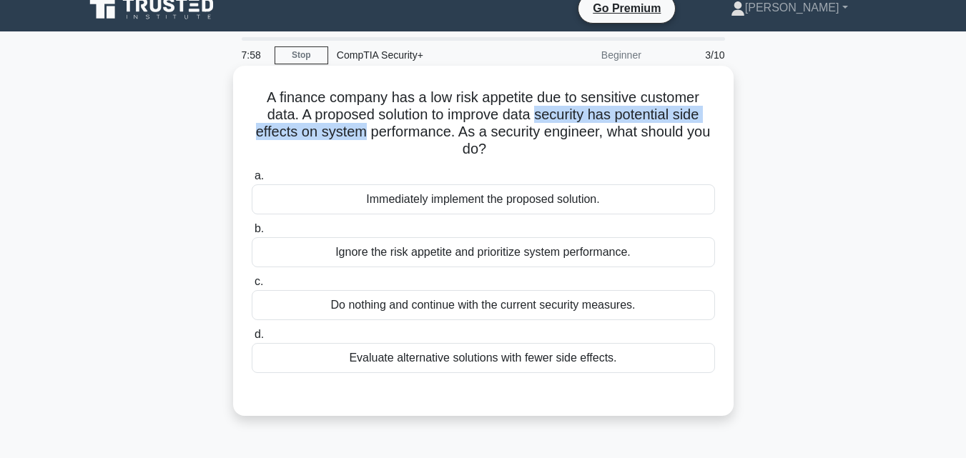
drag, startPoint x: 539, startPoint y: 109, endPoint x: 325, endPoint y: 130, distance: 215.6
click at [325, 130] on h5 "A finance company has a low risk appetite due to sensitive customer data. A pro…" at bounding box center [483, 124] width 466 height 70
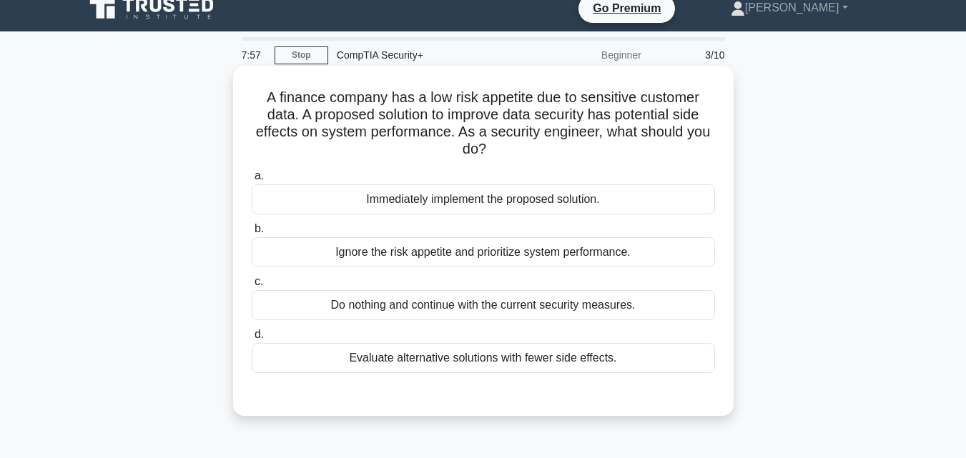
drag, startPoint x: 411, startPoint y: 131, endPoint x: 486, endPoint y: 131, distance: 75.1
click at [412, 131] on h5 "A finance company has a low risk appetite due to sensitive customer data. A pro…" at bounding box center [483, 124] width 466 height 70
click at [500, 134] on h5 "A finance company has a low risk appetite due to sensitive customer data. A pro…" at bounding box center [483, 124] width 466 height 70
drag, startPoint x: 501, startPoint y: 134, endPoint x: 485, endPoint y: 146, distance: 19.9
click at [502, 138] on h5 "A finance company has a low risk appetite due to sensitive customer data. A pro…" at bounding box center [483, 124] width 466 height 70
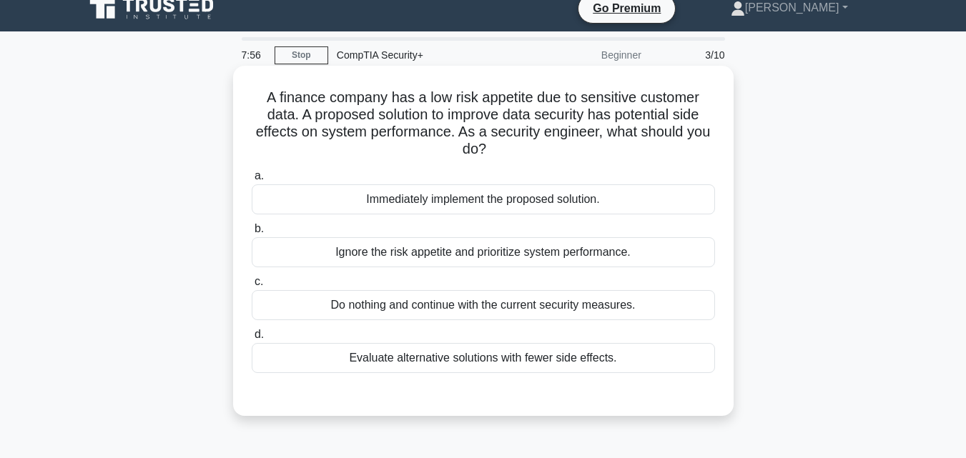
click at [484, 147] on h5 "A finance company has a low risk appetite due to sensitive customer data. A pro…" at bounding box center [483, 124] width 466 height 70
click at [425, 370] on div "Evaluate alternative solutions with fewer side effects." at bounding box center [483, 358] width 463 height 30
click at [252, 340] on input "d. Evaluate alternative solutions with fewer side effects." at bounding box center [252, 334] width 0 height 9
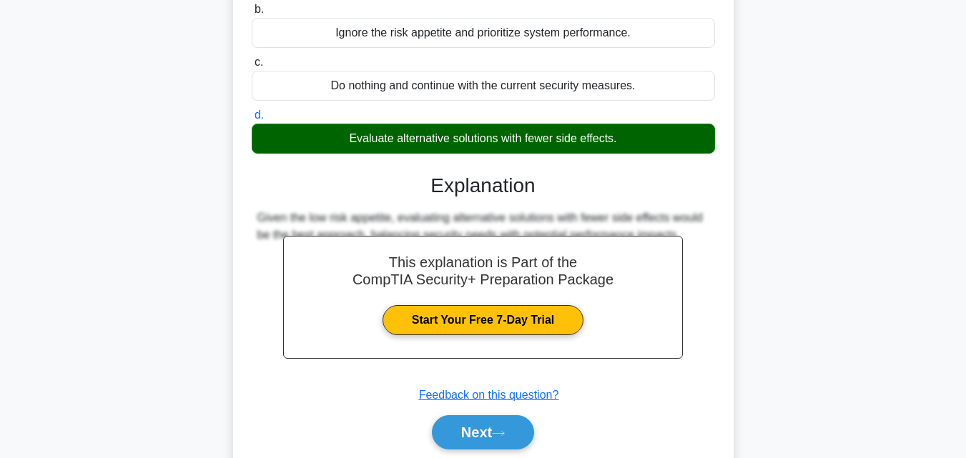
scroll to position [306, 0]
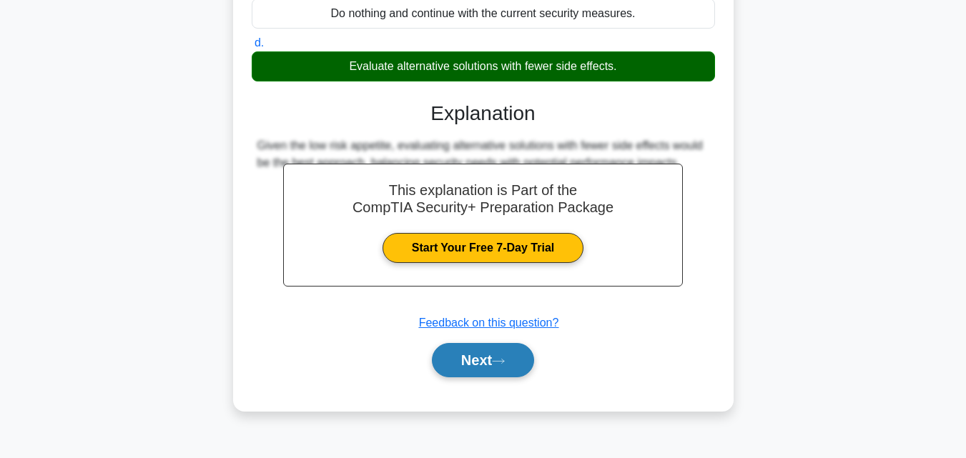
click at [508, 368] on button "Next" at bounding box center [483, 360] width 102 height 34
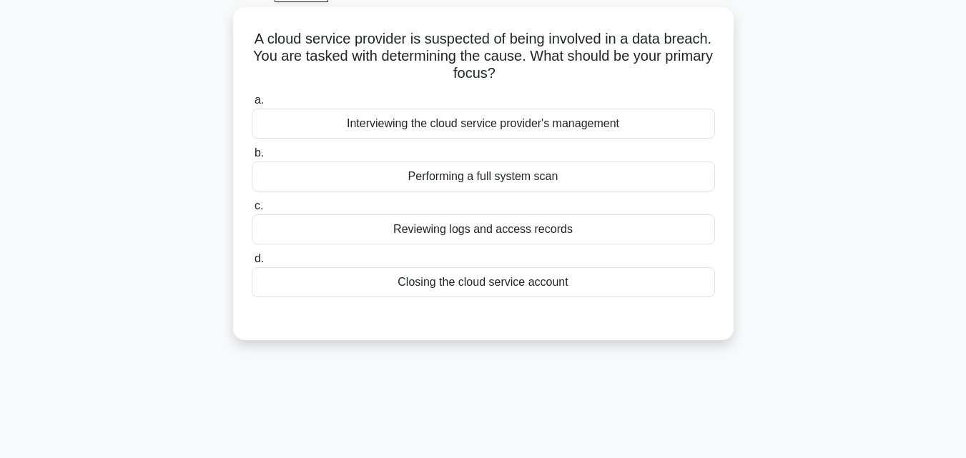
drag, startPoint x: 976, startPoint y: 132, endPoint x: 976, endPoint y: 108, distance: 23.6
click at [965, 105] on html "Go Premium Johnson Earvin" at bounding box center [483, 309] width 966 height 772
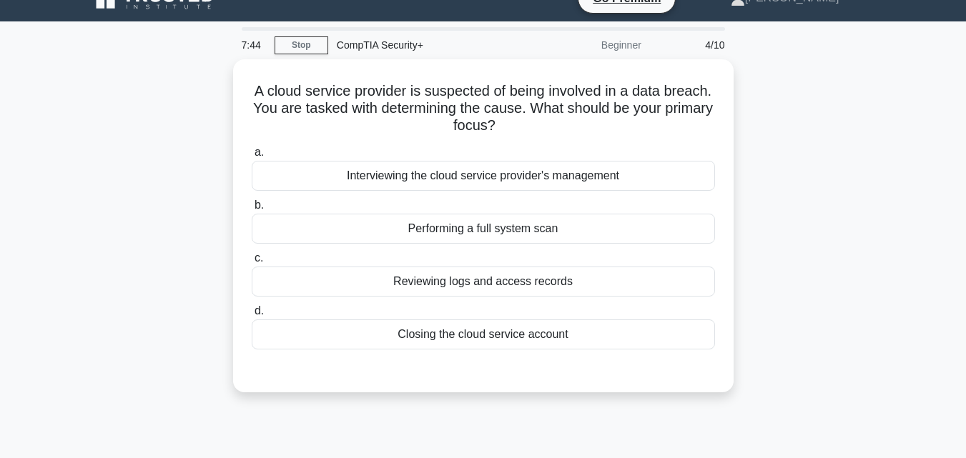
scroll to position [14, 0]
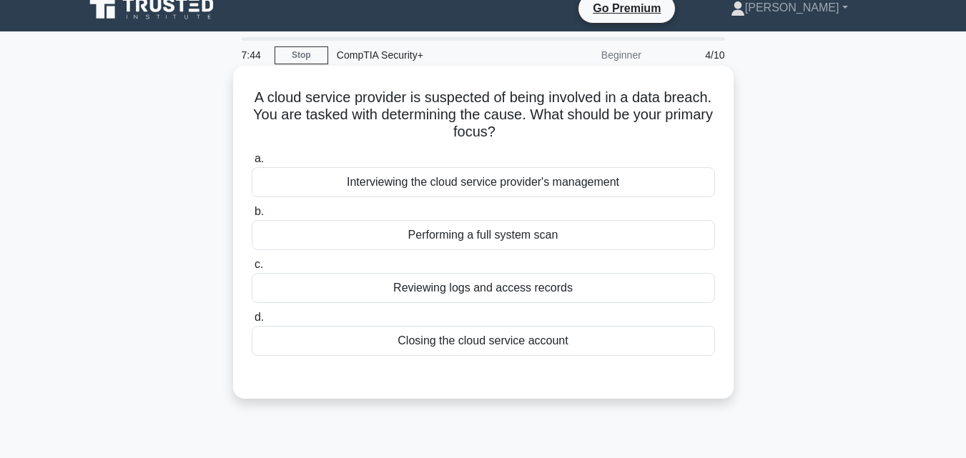
drag, startPoint x: 677, startPoint y: 122, endPoint x: 637, endPoint y: 102, distance: 44.5
click at [678, 122] on h5 "A cloud service provider is suspected of being involved in a data breach. You a…" at bounding box center [483, 115] width 466 height 53
click at [625, 98] on h5 "A cloud service provider is suspected of being involved in a data breach. You a…" at bounding box center [483, 115] width 466 height 53
click at [483, 83] on div "A cloud service provider is suspected of being involved in a data breach. You a…" at bounding box center [483, 233] width 489 height 322
click at [357, 93] on h5 "A cloud service provider is suspected of being involved in a data breach. You a…" at bounding box center [483, 115] width 466 height 53
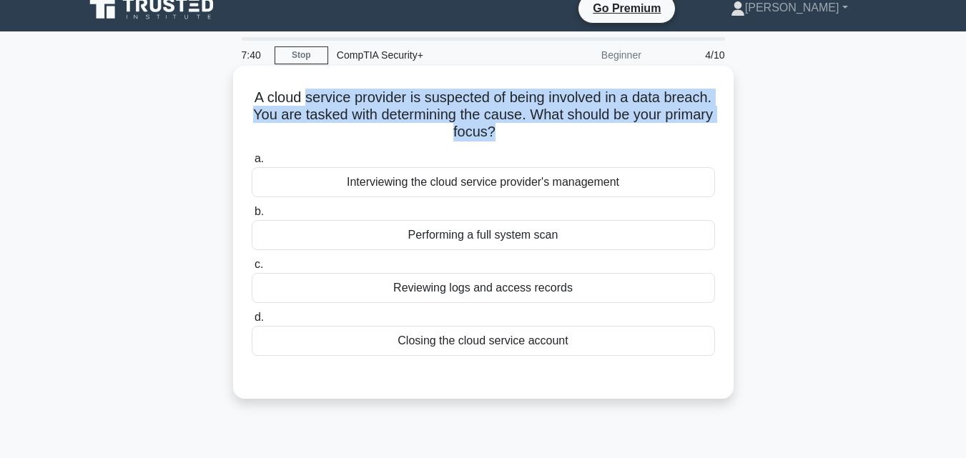
drag, startPoint x: 357, startPoint y: 93, endPoint x: 574, endPoint y: 132, distance: 220.9
click at [574, 132] on h5 "A cloud service provider is suspected of being involved in a data breach. You a…" at bounding box center [483, 115] width 466 height 53
click at [560, 129] on h5 "A cloud service provider is suspected of being involved in a data breach. You a…" at bounding box center [483, 115] width 466 height 53
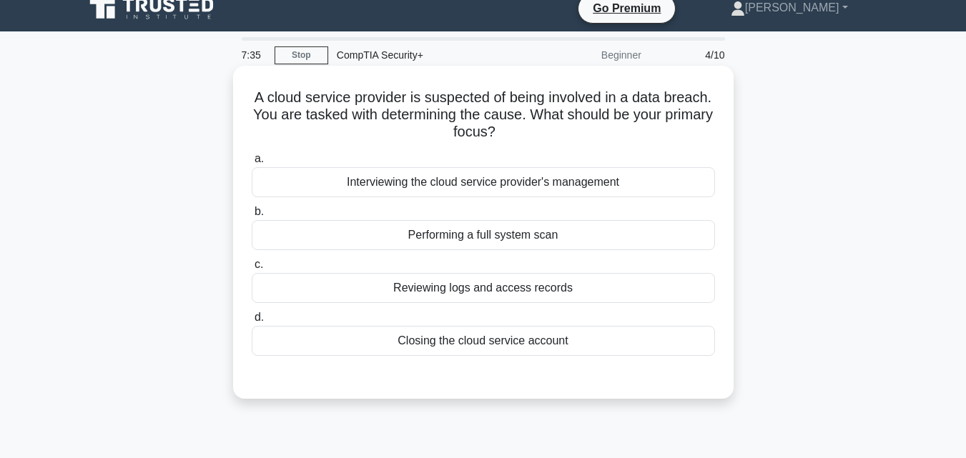
click at [270, 97] on h5 "A cloud service provider is suspected of being involved in a data breach. You a…" at bounding box center [483, 115] width 466 height 53
drag, startPoint x: 270, startPoint y: 97, endPoint x: 447, endPoint y: 98, distance: 176.7
click at [447, 98] on h5 "A cloud service provider is suspected of being involved in a data breach. You a…" at bounding box center [483, 115] width 466 height 53
click at [438, 106] on h5 "A cloud service provider is suspected of being involved in a data breach. You a…" at bounding box center [483, 115] width 466 height 53
click at [409, 102] on h5 "A cloud service provider is suspected of being involved in a data breach. You a…" at bounding box center [483, 115] width 466 height 53
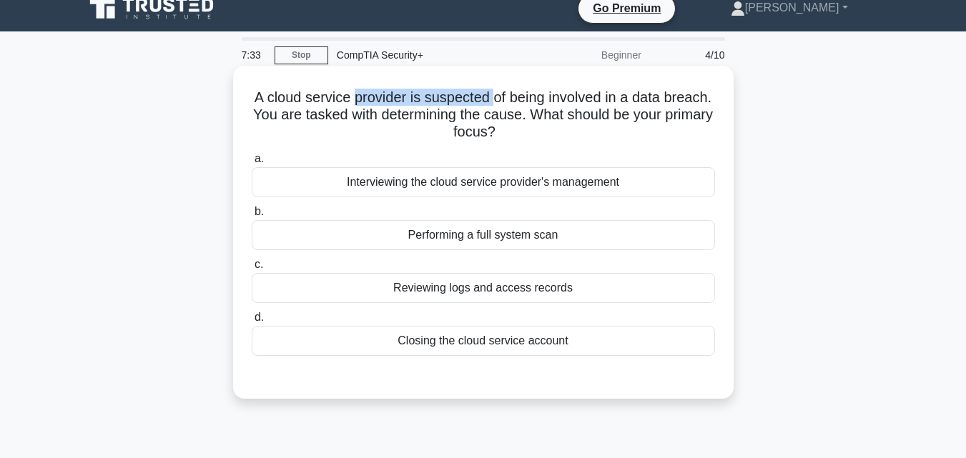
drag, startPoint x: 409, startPoint y: 102, endPoint x: 513, endPoint y: 101, distance: 104.4
click at [513, 100] on h5 "A cloud service provider is suspected of being involved in a data breach. You a…" at bounding box center [483, 115] width 466 height 53
click at [513, 101] on h5 "A cloud service provider is suspected of being involved in a data breach. You a…" at bounding box center [483, 115] width 466 height 53
click at [358, 114] on h5 "A cloud service provider is suspected of being involved in a data breach. You a…" at bounding box center [483, 115] width 466 height 53
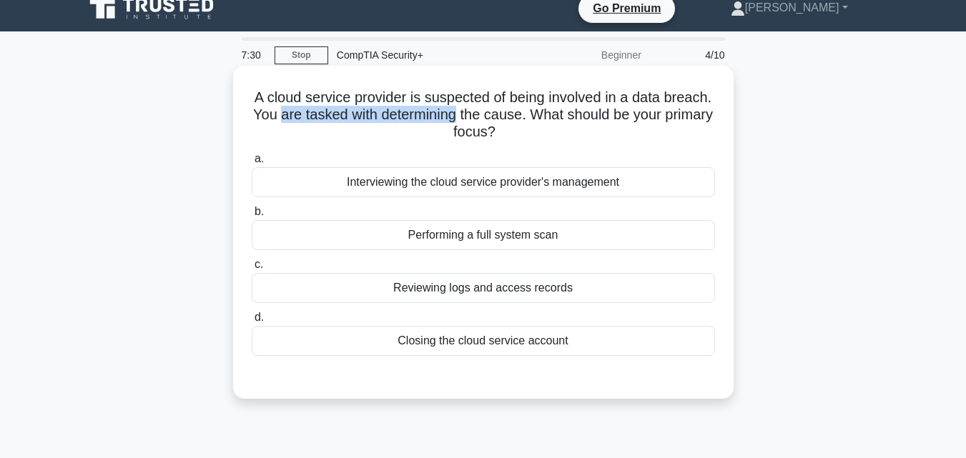
drag, startPoint x: 358, startPoint y: 114, endPoint x: 502, endPoint y: 123, distance: 144.0
click at [502, 123] on h5 "A cloud service provider is suspected of being involved in a data breach. You a…" at bounding box center [483, 115] width 466 height 53
click at [561, 285] on div "Reviewing logs and access records" at bounding box center [483, 288] width 463 height 30
click at [252, 270] on input "c. Reviewing logs and access records" at bounding box center [252, 264] width 0 height 9
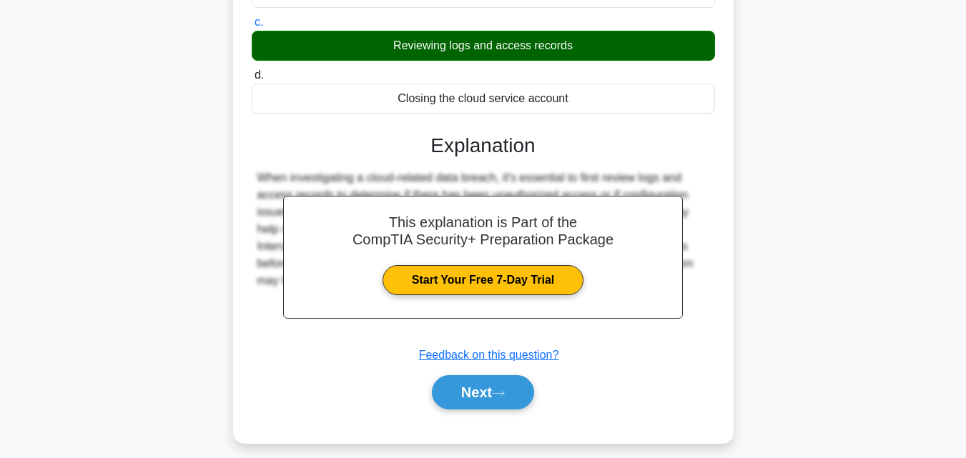
scroll to position [259, 0]
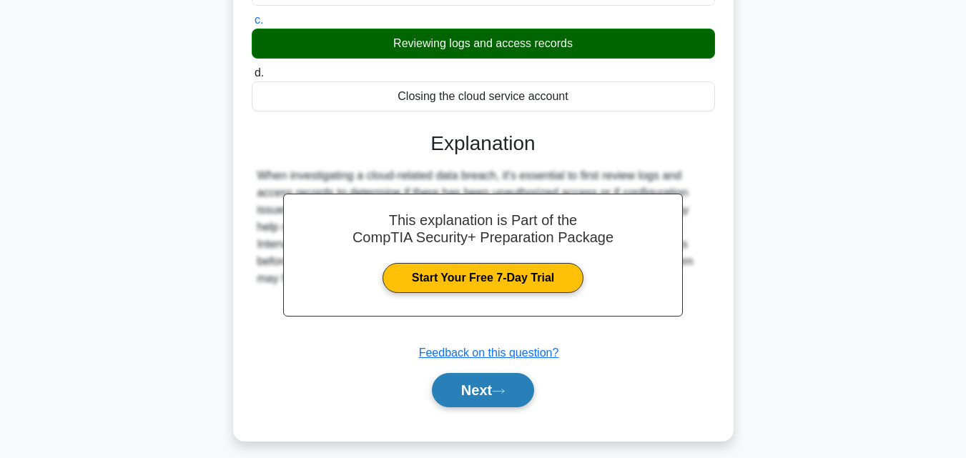
click at [446, 385] on button "Next" at bounding box center [483, 390] width 102 height 34
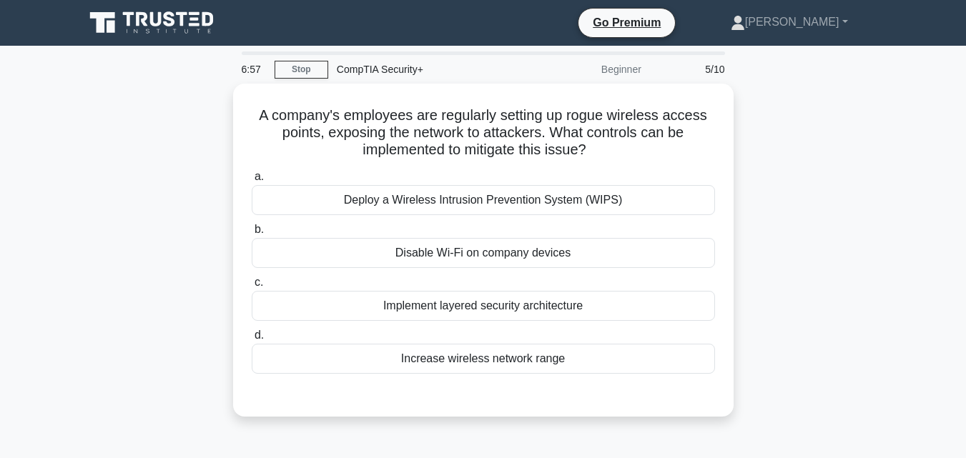
scroll to position [39, 0]
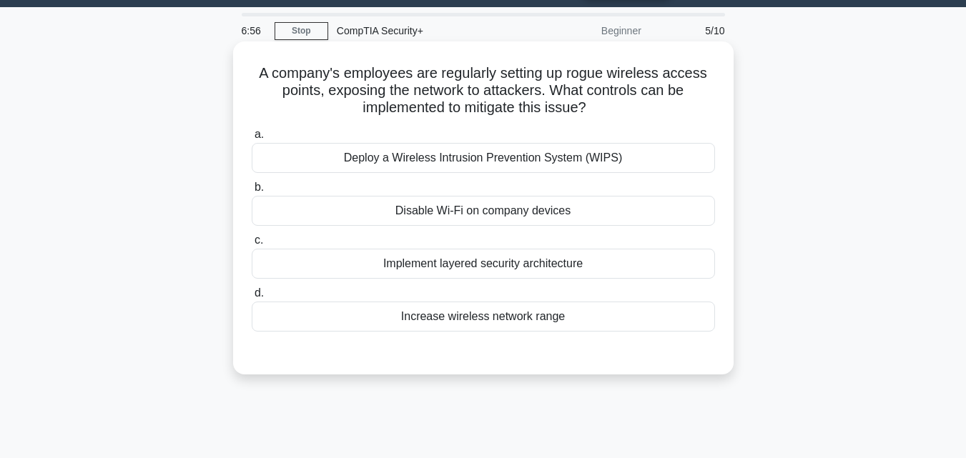
click at [323, 72] on h5 "A company's employees are regularly setting up rogue wireless access points, ex…" at bounding box center [483, 90] width 466 height 53
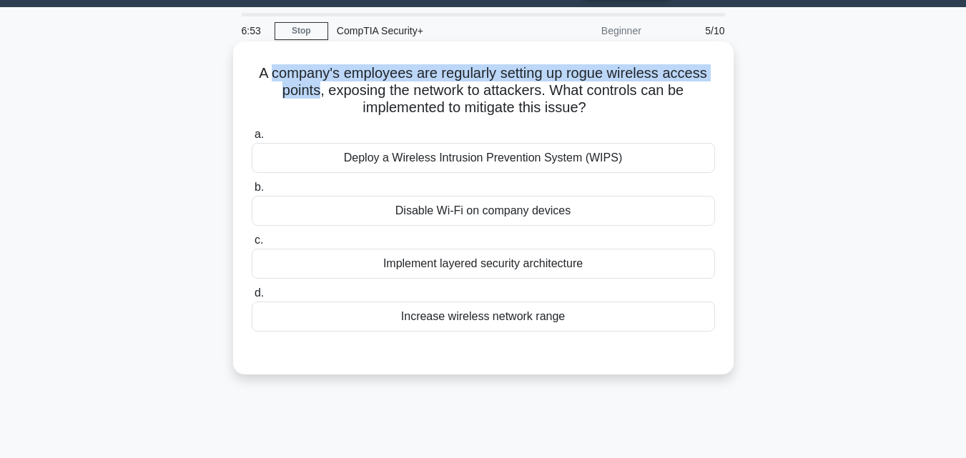
drag, startPoint x: 323, startPoint y: 72, endPoint x: 299, endPoint y: 90, distance: 29.6
click at [299, 90] on h5 "A company's employees are regularly setting up rogue wireless access points, ex…" at bounding box center [483, 90] width 466 height 53
click at [664, 82] on h5 "A company's employees are regularly setting up rogue wireless access points, ex…" at bounding box center [483, 90] width 466 height 53
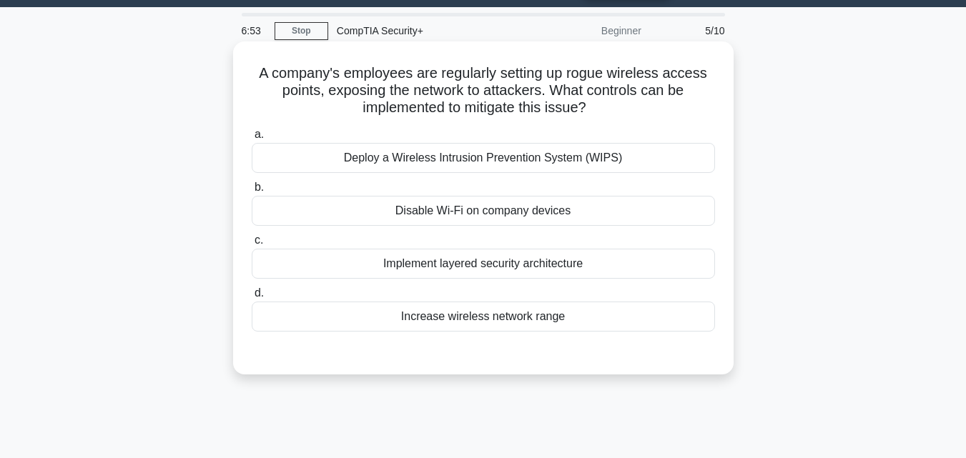
click at [587, 77] on h5 "A company's employees are regularly setting up rogue wireless access points, ex…" at bounding box center [483, 90] width 466 height 53
click at [544, 71] on h5 "A company's employees are regularly setting up rogue wireless access points, ex…" at bounding box center [483, 90] width 466 height 53
drag, startPoint x: 544, startPoint y: 71, endPoint x: 303, endPoint y: 89, distance: 242.4
click at [303, 89] on h5 "A company's employees are regularly setting up rogue wireless access points, ex…" at bounding box center [483, 90] width 466 height 53
click at [542, 164] on div "Deploy a Wireless Intrusion Prevention System (WIPS)" at bounding box center [483, 158] width 463 height 30
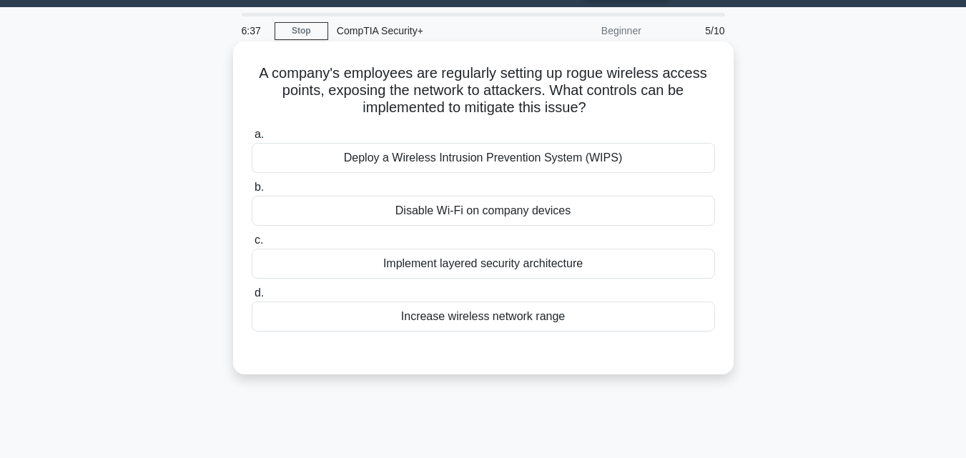
click at [252, 139] on input "a. Deploy a Wireless Intrusion Prevention System (WIPS)" at bounding box center [252, 134] width 0 height 9
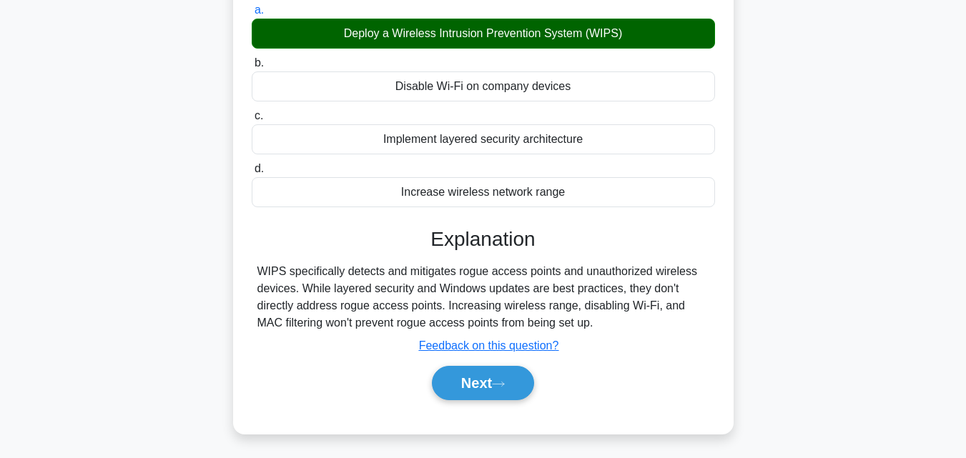
scroll to position [164, 0]
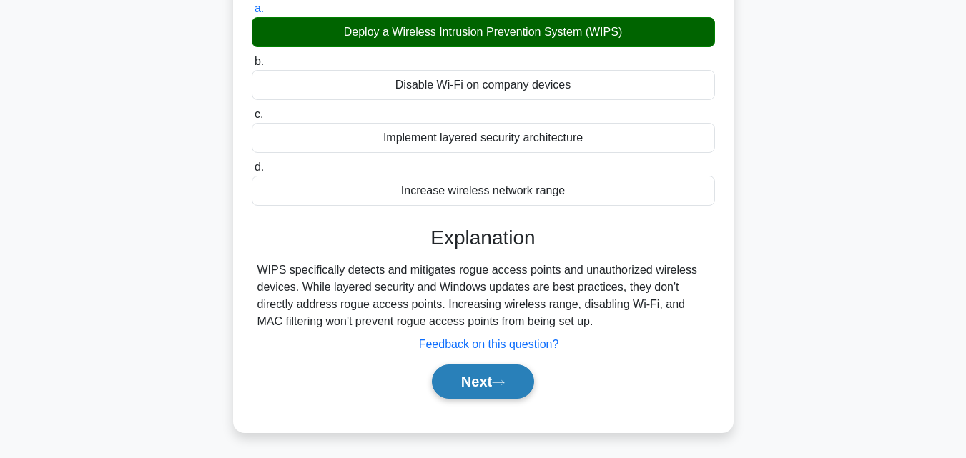
click at [476, 388] on button "Next" at bounding box center [483, 382] width 102 height 34
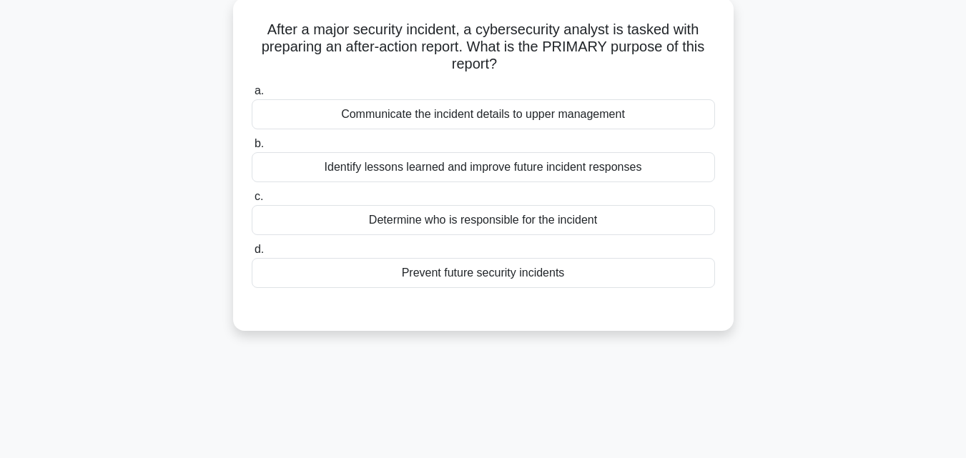
drag, startPoint x: 968, startPoint y: 148, endPoint x: 976, endPoint y: 128, distance: 21.5
click at [965, 128] on html "Go Premium Johnson Earvin" at bounding box center [483, 300] width 966 height 772
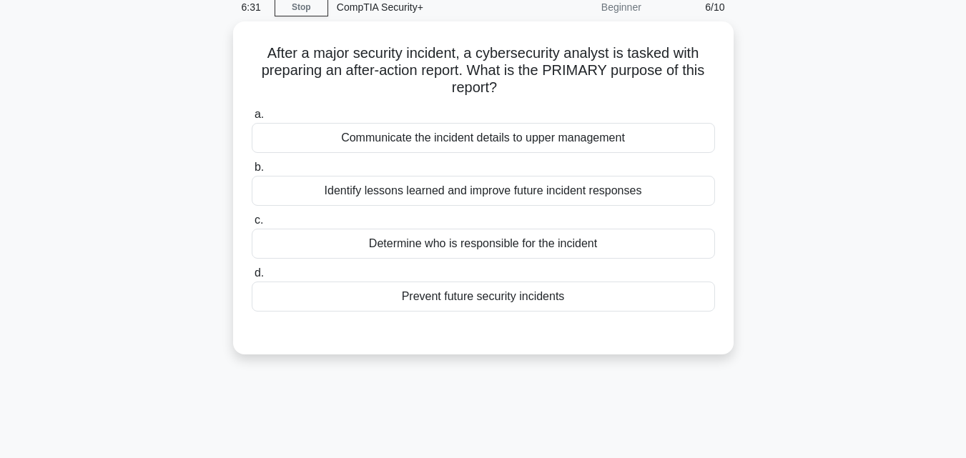
scroll to position [37, 0]
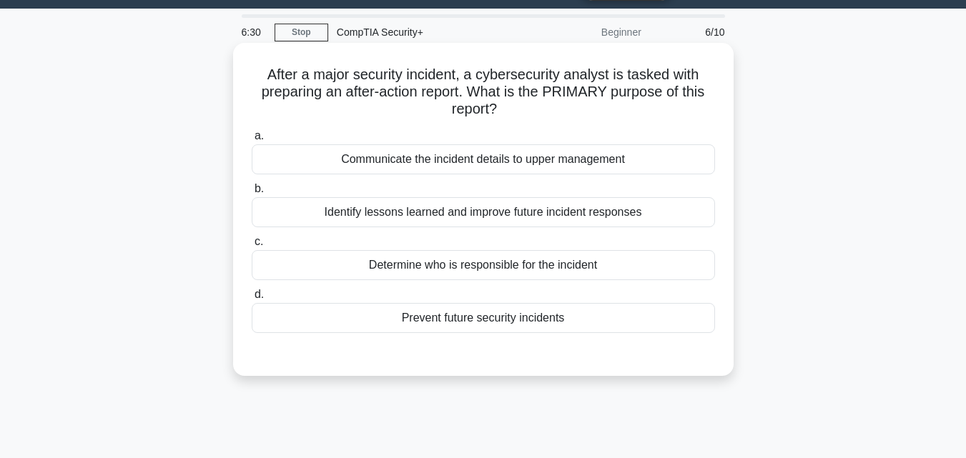
click at [458, 99] on h5 "After a major security incident, a cybersecurity analyst is tasked with prepari…" at bounding box center [483, 92] width 466 height 53
click at [346, 79] on h5 "After a major security incident, a cybersecurity analyst is tasked with prepari…" at bounding box center [483, 92] width 466 height 53
drag, startPoint x: 346, startPoint y: 79, endPoint x: 547, endPoint y: 70, distance: 201.2
click at [547, 70] on h5 "After a major security incident, a cybersecurity analyst is tasked with prepari…" at bounding box center [483, 92] width 466 height 53
click at [549, 70] on h5 "After a major security incident, a cybersecurity analyst is tasked with prepari…" at bounding box center [483, 92] width 466 height 53
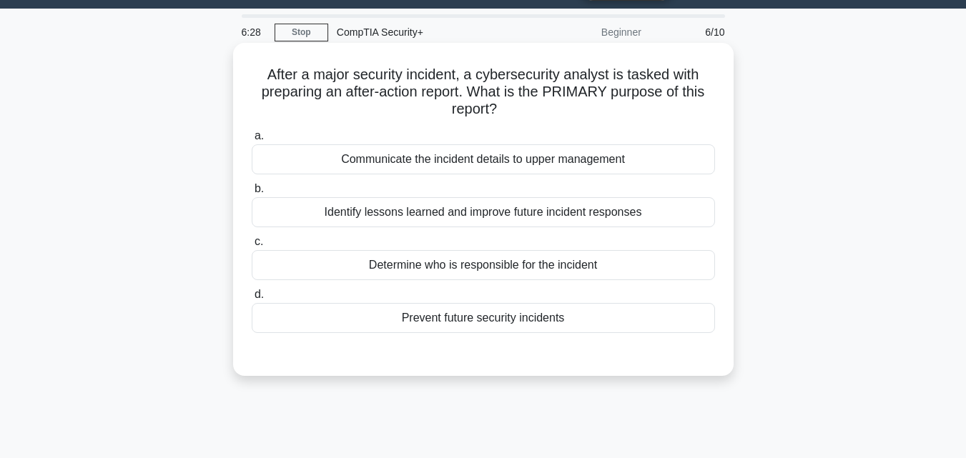
click at [471, 70] on h5 "After a major security incident, a cybersecurity analyst is tasked with prepari…" at bounding box center [483, 92] width 466 height 53
drag, startPoint x: 471, startPoint y: 72, endPoint x: 665, endPoint y: 72, distance: 193.8
click at [665, 72] on h5 "After a major security incident, a cybersecurity analyst is tasked with prepari…" at bounding box center [483, 92] width 466 height 53
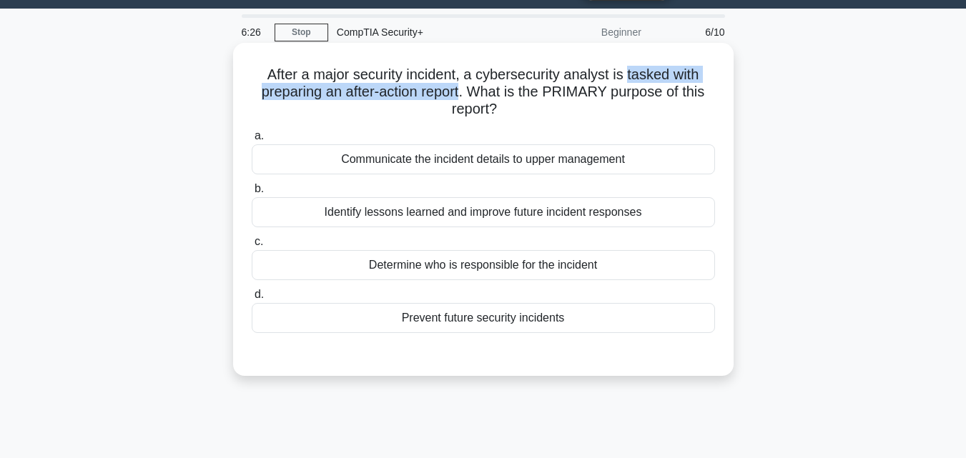
drag, startPoint x: 665, startPoint y: 72, endPoint x: 423, endPoint y: 87, distance: 242.2
click at [423, 87] on h5 "After a major security incident, a cybersecurity analyst is tasked with prepari…" at bounding box center [483, 92] width 466 height 53
click at [424, 88] on h5 "After a major security incident, a cybersecurity analyst is tasked with prepari…" at bounding box center [483, 92] width 466 height 53
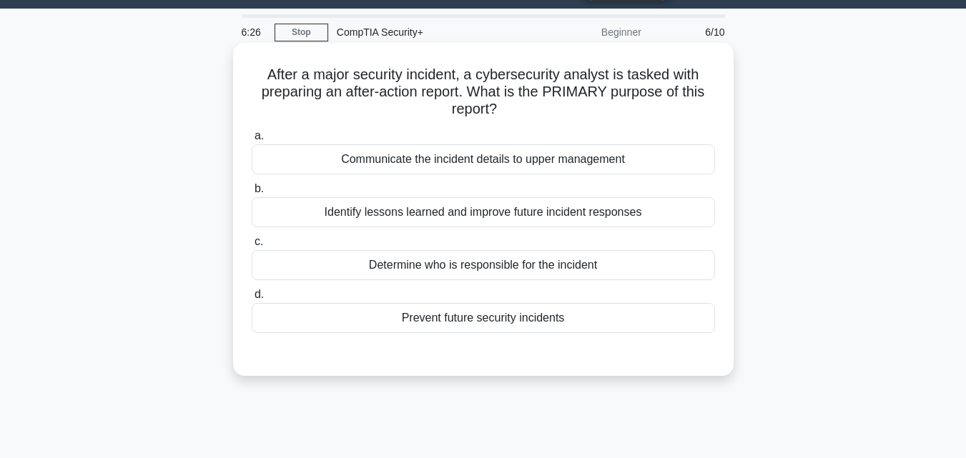
click at [505, 88] on h5 "After a major security incident, a cybersecurity analyst is tasked with prepari…" at bounding box center [483, 92] width 466 height 53
drag, startPoint x: 505, startPoint y: 88, endPoint x: 569, endPoint y: 90, distance: 63.7
click at [569, 90] on h5 "After a major security incident, a cybersecurity analyst is tasked with prepari…" at bounding box center [483, 92] width 466 height 53
click at [509, 84] on h5 "After a major security incident, a cybersecurity analyst is tasked with prepari…" at bounding box center [483, 92] width 466 height 53
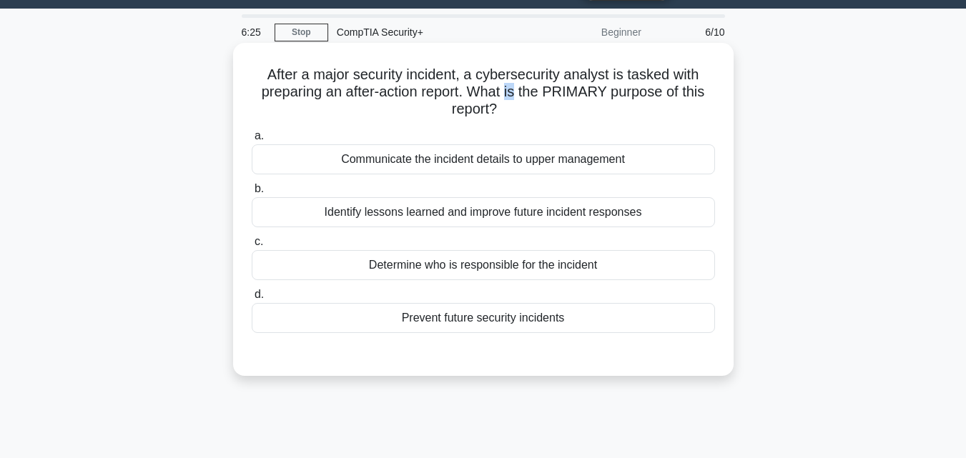
drag, startPoint x: 509, startPoint y: 84, endPoint x: 506, endPoint y: 92, distance: 8.0
click at [506, 92] on h5 "After a major security incident, a cybersecurity analyst is tasked with prepari…" at bounding box center [483, 92] width 466 height 53
click at [514, 76] on h5 "After a major security incident, a cybersecurity analyst is tasked with prepari…" at bounding box center [483, 92] width 466 height 53
drag, startPoint x: 514, startPoint y: 76, endPoint x: 591, endPoint y: 77, distance: 77.2
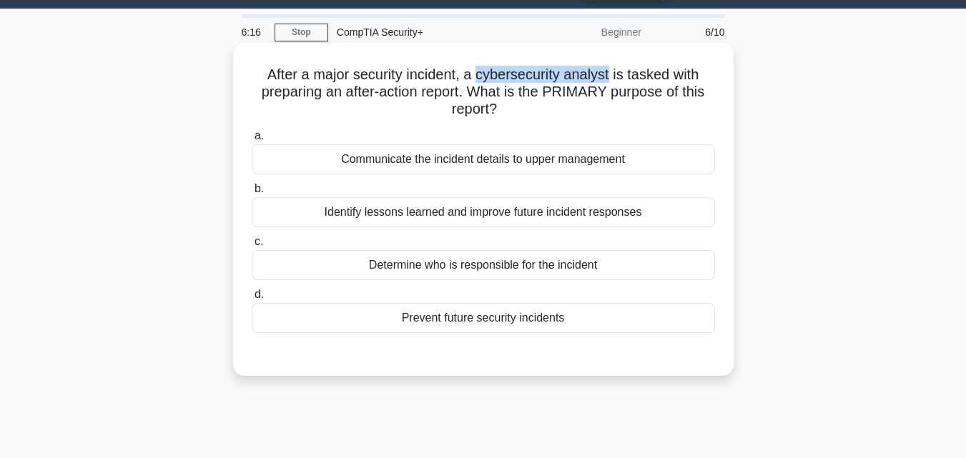
click at [591, 77] on h5 "After a major security incident, a cybersecurity analyst is tasked with prepari…" at bounding box center [483, 92] width 466 height 53
click at [312, 91] on h5 "After a major security incident, a cybersecurity analyst is tasked with prepari…" at bounding box center [483, 92] width 466 height 53
click at [308, 92] on h5 "After a major security incident, a cybersecurity analyst is tasked with prepari…" at bounding box center [483, 92] width 466 height 53
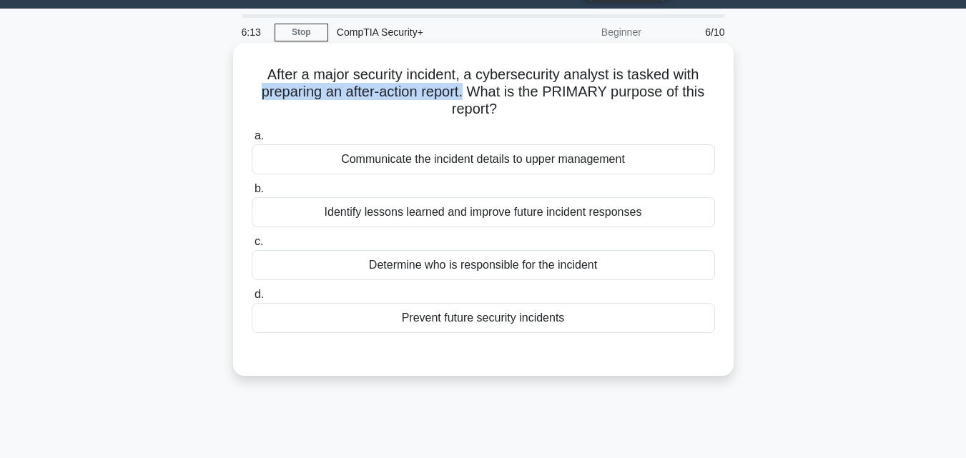
drag, startPoint x: 330, startPoint y: 95, endPoint x: 464, endPoint y: 96, distance: 133.7
click at [464, 96] on h5 "After a major security incident, a cybersecurity analyst is tasked with prepari…" at bounding box center [483, 92] width 466 height 53
click at [395, 94] on h5 "After a major security incident, a cybersecurity analyst is tasked with prepari…" at bounding box center [483, 92] width 466 height 53
click at [360, 94] on h5 "After a major security incident, a cybersecurity analyst is tasked with prepari…" at bounding box center [483, 92] width 466 height 53
drag, startPoint x: 360, startPoint y: 94, endPoint x: 435, endPoint y: 96, distance: 75.1
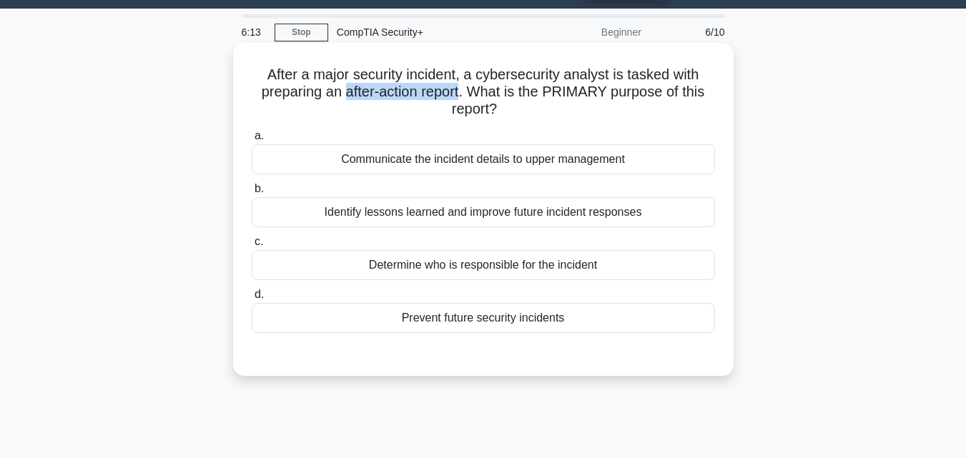
click at [435, 96] on h5 "After a major security incident, a cybersecurity analyst is tasked with prepari…" at bounding box center [483, 92] width 466 height 53
click at [560, 95] on h5 "After a major security incident, a cybersecurity analyst is tasked with prepari…" at bounding box center [483, 92] width 466 height 53
drag, startPoint x: 561, startPoint y: 94, endPoint x: 510, endPoint y: 101, distance: 51.2
click at [511, 97] on h5 "After a major security incident, a cybersecurity analyst is tasked with prepari…" at bounding box center [483, 92] width 466 height 53
click at [513, 104] on icon ".spinner_0XTQ{transform-origin:center;animation:spinner_y6GP .75s linear infini…" at bounding box center [505, 110] width 17 height 17
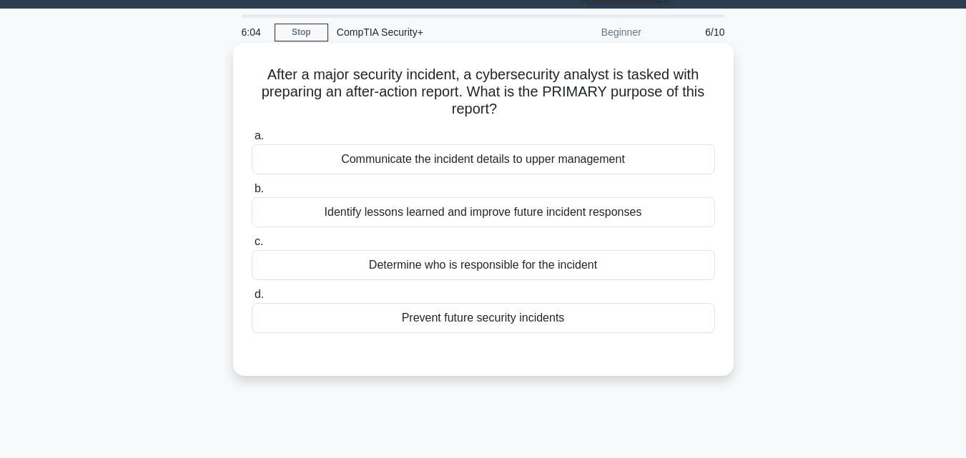
click at [351, 99] on h5 "After a major security incident, a cybersecurity analyst is tasked with prepari…" at bounding box center [483, 92] width 466 height 53
drag, startPoint x: 351, startPoint y: 99, endPoint x: 413, endPoint y: 99, distance: 62.2
click at [413, 99] on h5 "After a major security incident, a cybersecurity analyst is tasked with prepari…" at bounding box center [483, 92] width 466 height 53
click at [463, 214] on div "Identify lessons learned and improve future incident responses" at bounding box center [483, 212] width 463 height 30
click at [252, 194] on input "b. Identify lessons learned and improve future incident responses" at bounding box center [252, 189] width 0 height 9
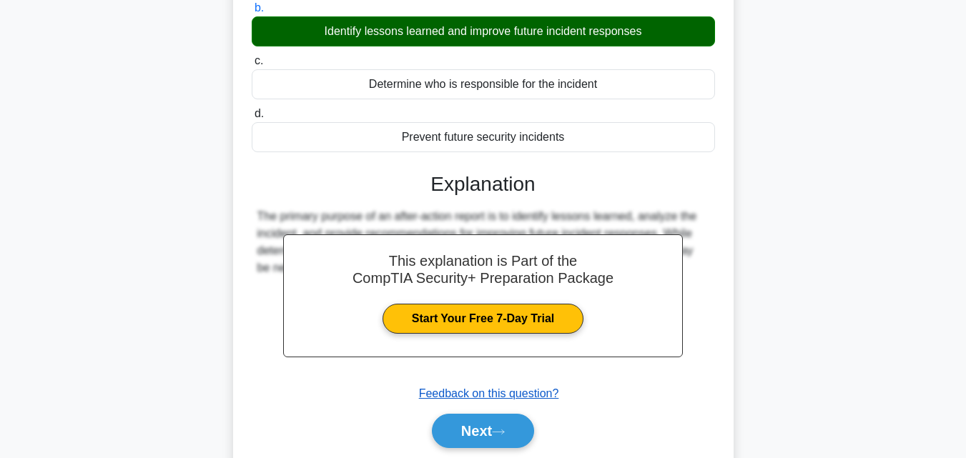
scroll to position [222, 0]
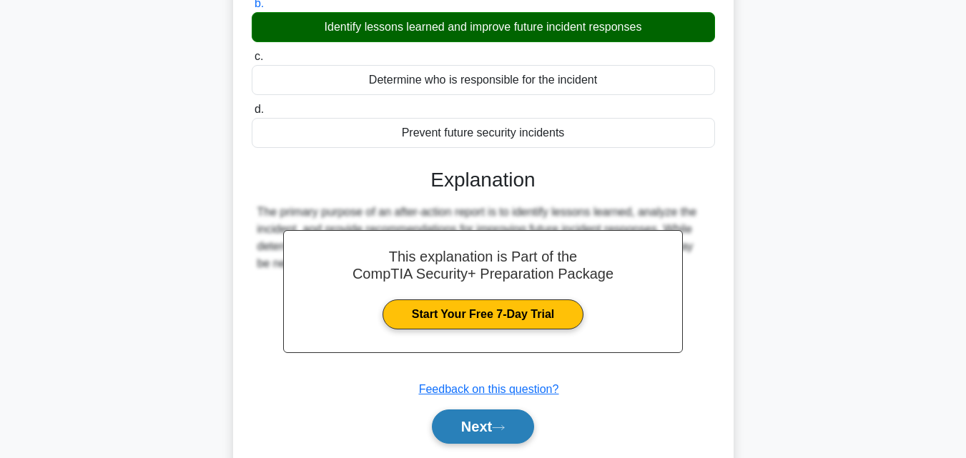
click at [450, 419] on button "Next" at bounding box center [483, 427] width 102 height 34
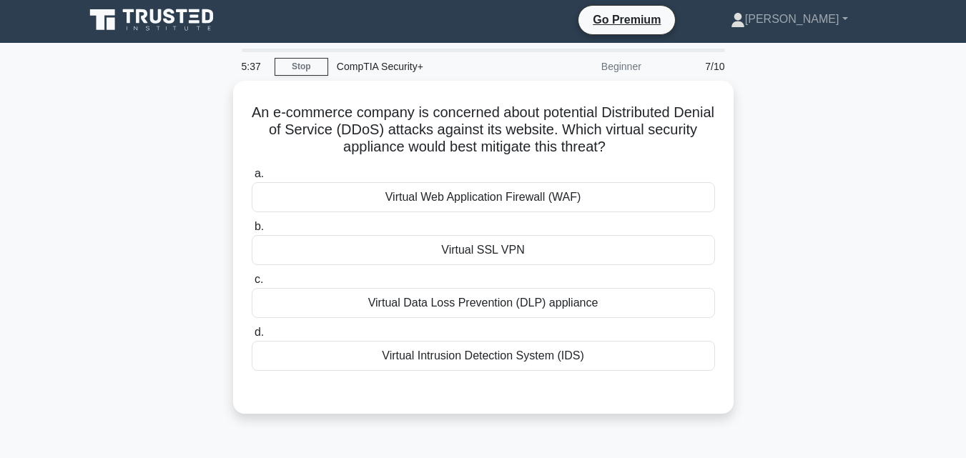
scroll to position [4, 0]
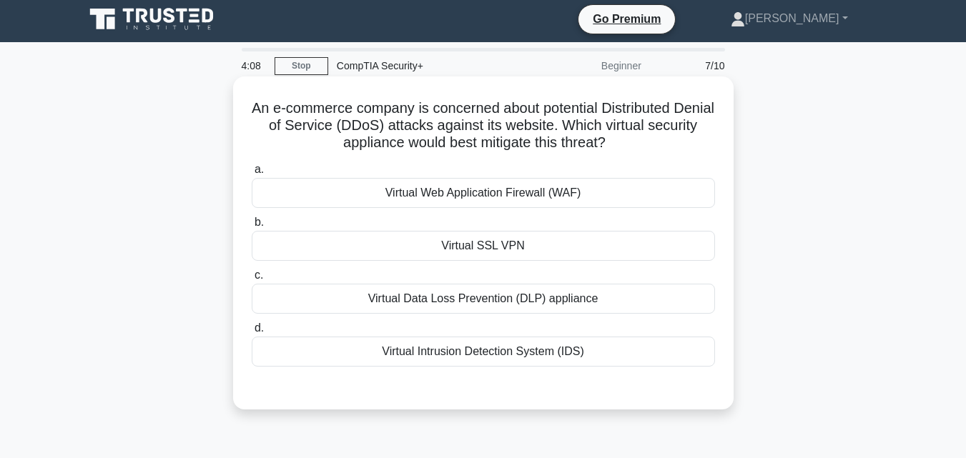
click at [662, 99] on h5 "An e-commerce company is concerned about potential Distributed Denial of Servic…" at bounding box center [483, 125] width 466 height 53
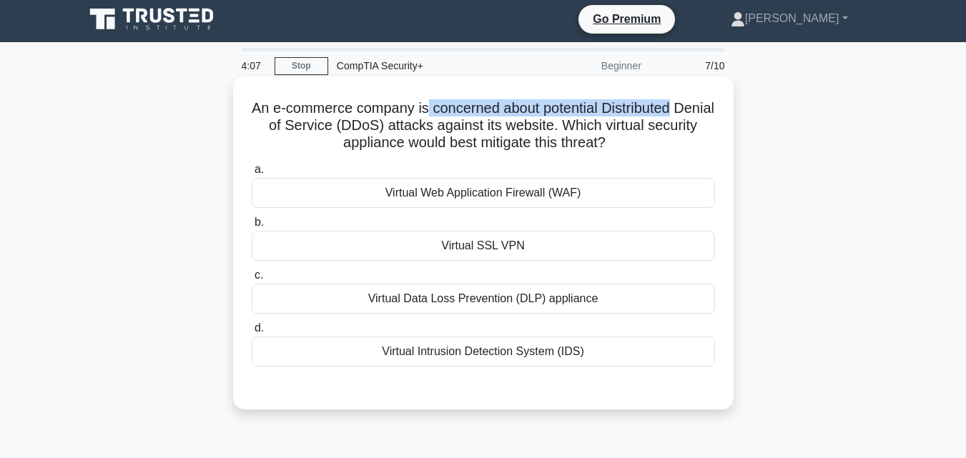
drag, startPoint x: 662, startPoint y: 99, endPoint x: 546, endPoint y: 139, distance: 123.5
click at [446, 113] on h5 "An e-commerce company is concerned about potential Distributed Denial of Servic…" at bounding box center [483, 125] width 466 height 53
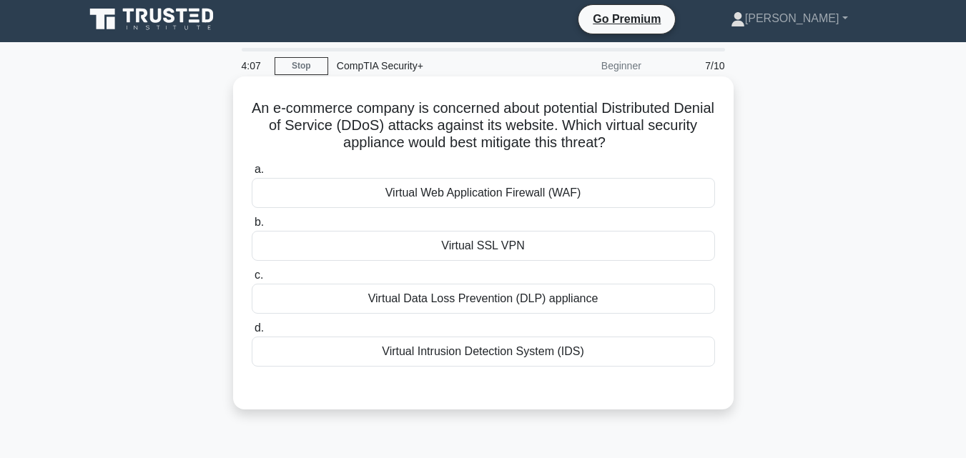
click at [552, 140] on h5 "An e-commerce company is concerned about potential Distributed Denial of Servic…" at bounding box center [483, 125] width 466 height 53
click at [633, 131] on h5 "An e-commerce company is concerned about potential Distributed Denial of Servic…" at bounding box center [483, 125] width 466 height 53
click at [541, 339] on div "Virtual Intrusion Detection System (IDS)" at bounding box center [483, 352] width 463 height 30
click at [252, 333] on input "d. Virtual Intrusion Detection System (IDS)" at bounding box center [252, 328] width 0 height 9
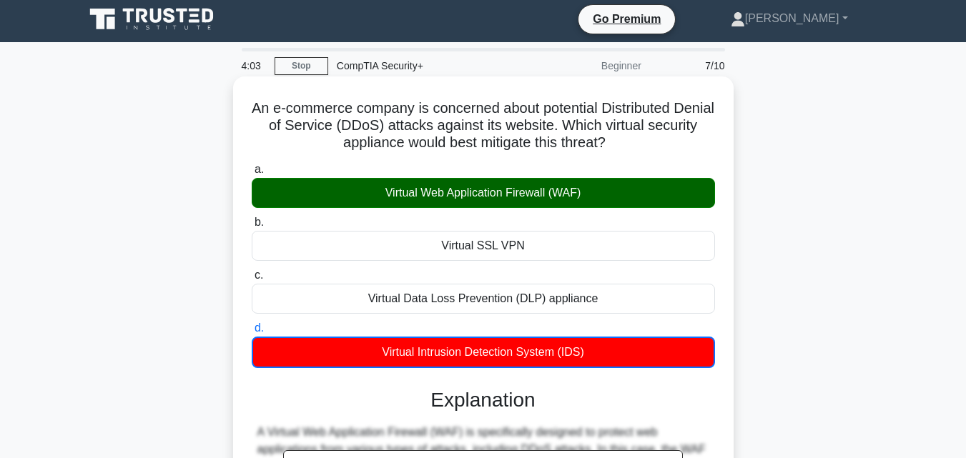
click at [635, 187] on div "Virtual Web Application Firewall (WAF)" at bounding box center [483, 193] width 463 height 30
click at [252, 175] on input "a. Virtual Web Application Firewall (WAF)" at bounding box center [252, 169] width 0 height 9
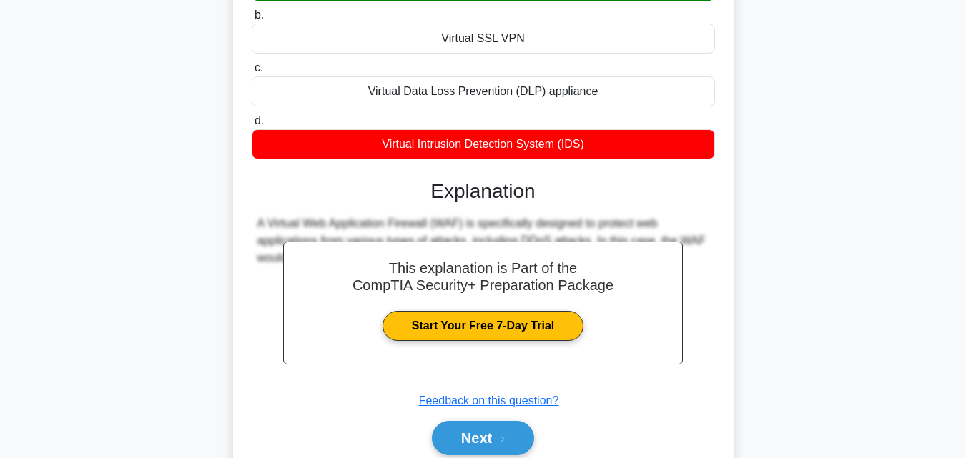
scroll to position [314, 0]
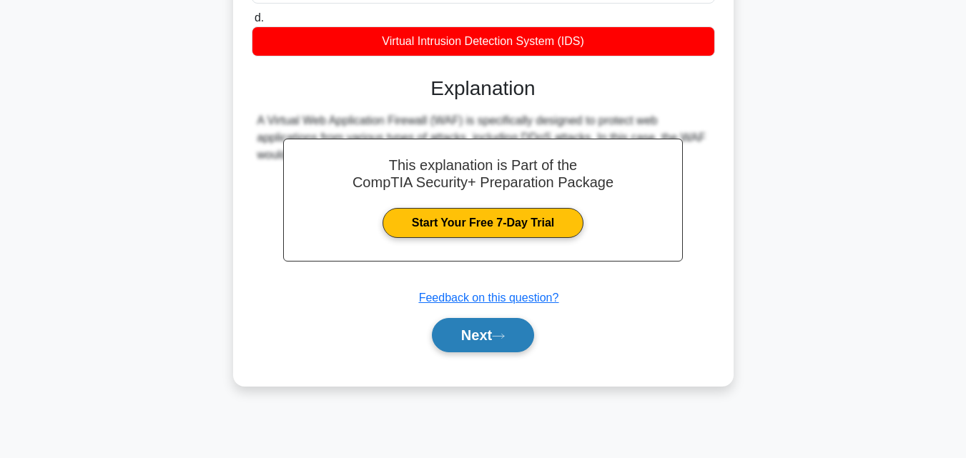
click at [501, 333] on icon at bounding box center [498, 337] width 13 height 8
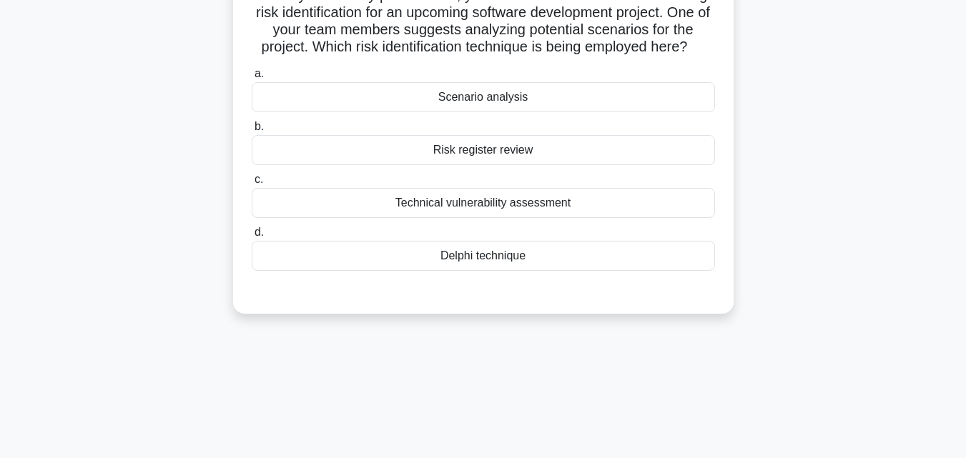
scroll to position [0, 0]
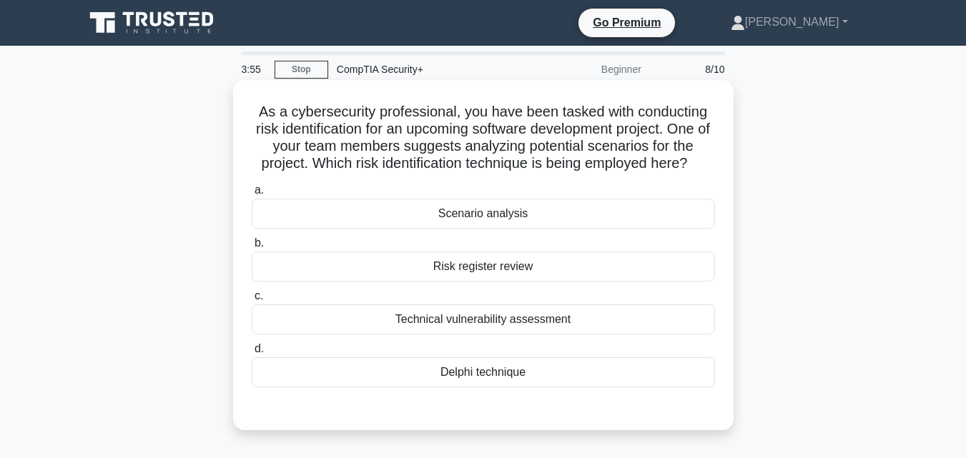
click at [325, 106] on h5 "As a cybersecurity professional, you have been tasked with conducting risk iden…" at bounding box center [483, 138] width 466 height 70
drag, startPoint x: 325, startPoint y: 106, endPoint x: 419, endPoint y: 106, distance: 93.7
click at [419, 106] on h5 "As a cybersecurity professional, you have been tasked with conducting risk iden…" at bounding box center [483, 138] width 466 height 70
click at [502, 117] on h5 "As a cybersecurity professional, you have been tasked with conducting risk iden…" at bounding box center [483, 138] width 466 height 70
click at [261, 127] on h5 "As a cybersecurity professional, you have been tasked with conducting risk iden…" at bounding box center [483, 138] width 466 height 70
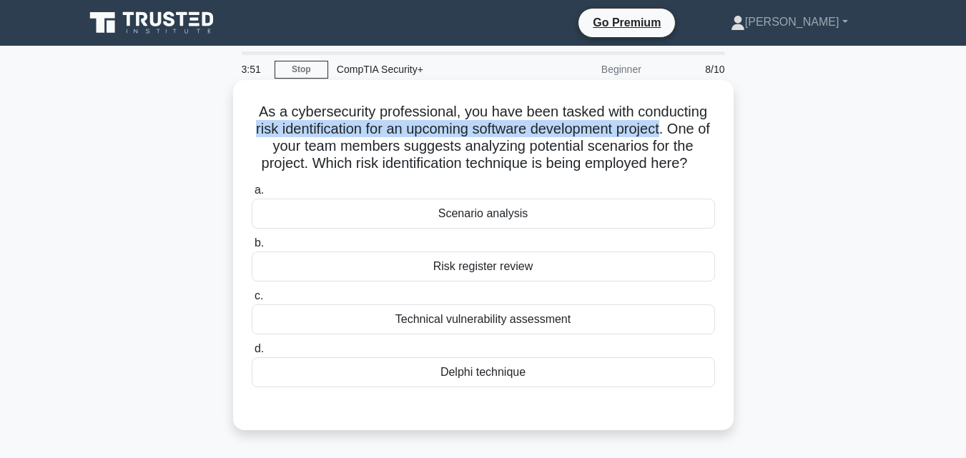
drag, startPoint x: 261, startPoint y: 127, endPoint x: 545, endPoint y: 132, distance: 284.0
click at [654, 132] on h5 "As a cybersecurity professional, you have been tasked with conducting risk iden…" at bounding box center [483, 138] width 466 height 70
click at [346, 132] on h5 "As a cybersecurity professional, you have been tasked with conducting risk iden…" at bounding box center [483, 138] width 466 height 70
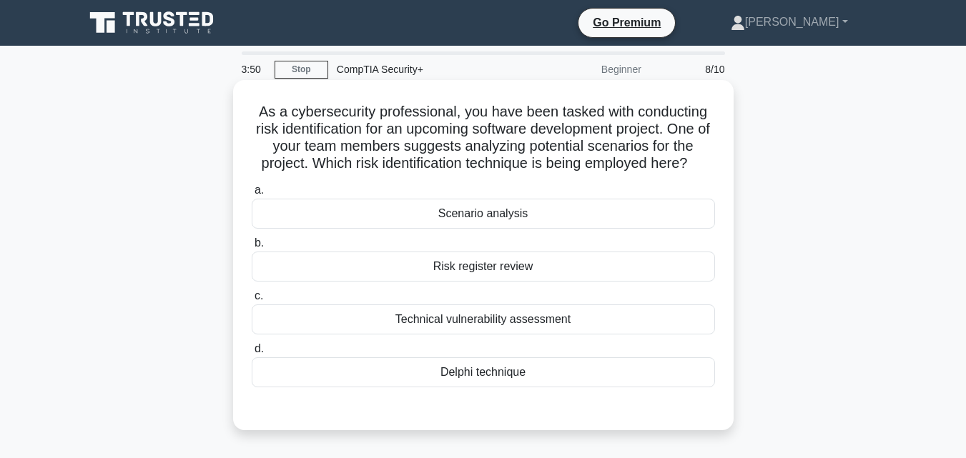
click at [330, 132] on h5 "As a cybersecurity professional, you have been tasked with conducting risk iden…" at bounding box center [483, 138] width 466 height 70
drag, startPoint x: 330, startPoint y: 132, endPoint x: 265, endPoint y: 132, distance: 64.4
click at [258, 132] on h5 "As a cybersecurity professional, you have been tasked with conducting risk iden…" at bounding box center [483, 138] width 466 height 70
click at [400, 139] on h5 "As a cybersecurity professional, you have been tasked with conducting risk iden…" at bounding box center [483, 138] width 466 height 70
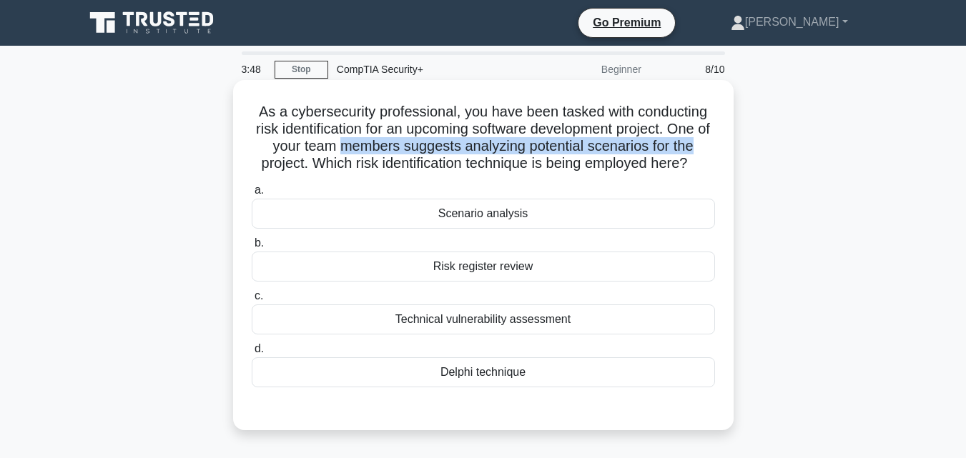
drag, startPoint x: 400, startPoint y: 139, endPoint x: 689, endPoint y: 148, distance: 289.8
click at [689, 148] on h5 "As a cybersecurity professional, you have been tasked with conducting risk iden…" at bounding box center [483, 138] width 466 height 70
click at [666, 149] on h5 "As a cybersecurity professional, you have been tasked with conducting risk iden…" at bounding box center [483, 138] width 466 height 70
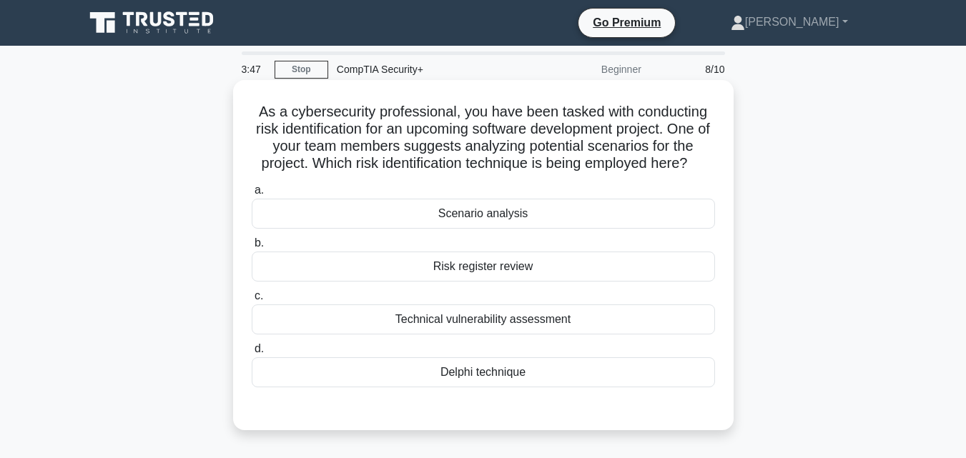
click at [349, 167] on h5 "As a cybersecurity professional, you have been tasked with conducting risk iden…" at bounding box center [483, 138] width 466 height 70
click at [369, 159] on h5 "As a cybersecurity professional, you have been tasked with conducting risk iden…" at bounding box center [483, 138] width 466 height 70
drag, startPoint x: 369, startPoint y: 159, endPoint x: 503, endPoint y: 159, distance: 133.7
click at [503, 159] on h5 "As a cybersecurity professional, you have been tasked with conducting risk iden…" at bounding box center [483, 138] width 466 height 70
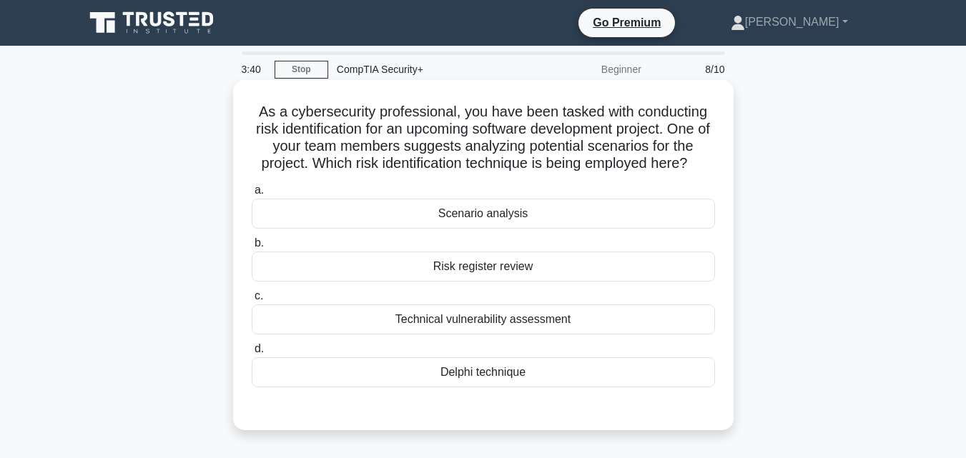
click at [529, 325] on div "Technical vulnerability assessment" at bounding box center [483, 320] width 463 height 30
click at [252, 301] on input "c. Technical vulnerability assessment" at bounding box center [252, 296] width 0 height 9
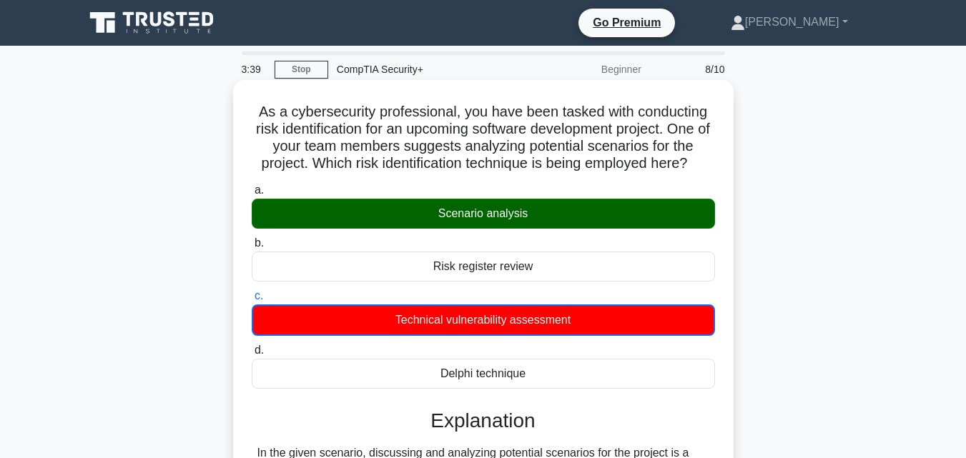
click at [526, 214] on div "Scenario analysis" at bounding box center [483, 214] width 463 height 30
click at [252, 195] on input "a. Scenario analysis" at bounding box center [252, 190] width 0 height 9
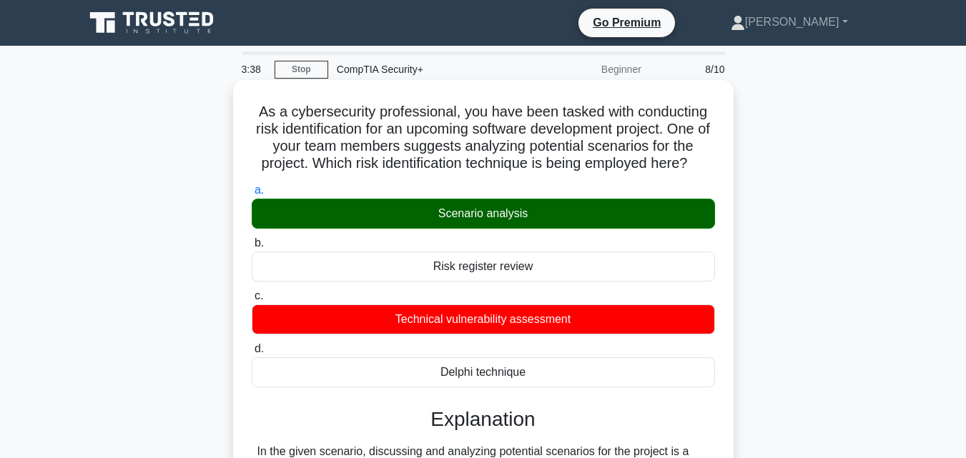
click at [544, 324] on div "Technical vulnerability assessment" at bounding box center [483, 320] width 463 height 30
click at [252, 301] on input "c. Technical vulnerability assessment" at bounding box center [252, 296] width 0 height 9
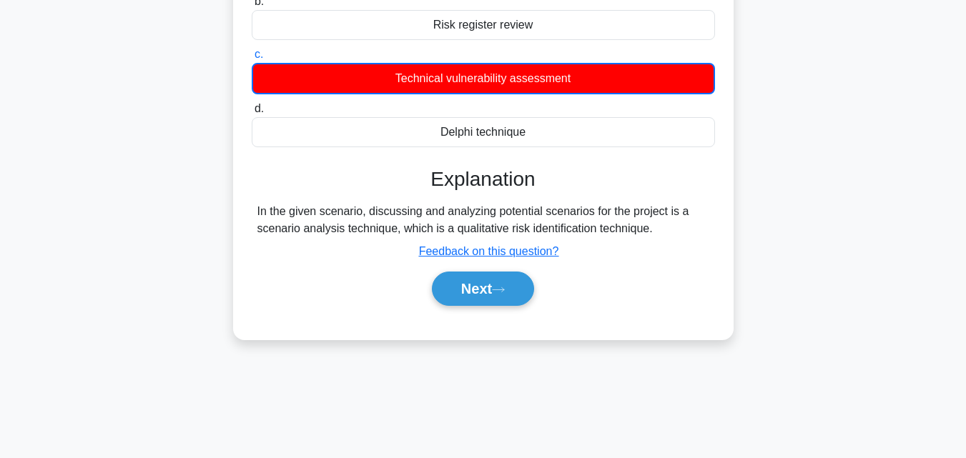
scroll to position [288, 0]
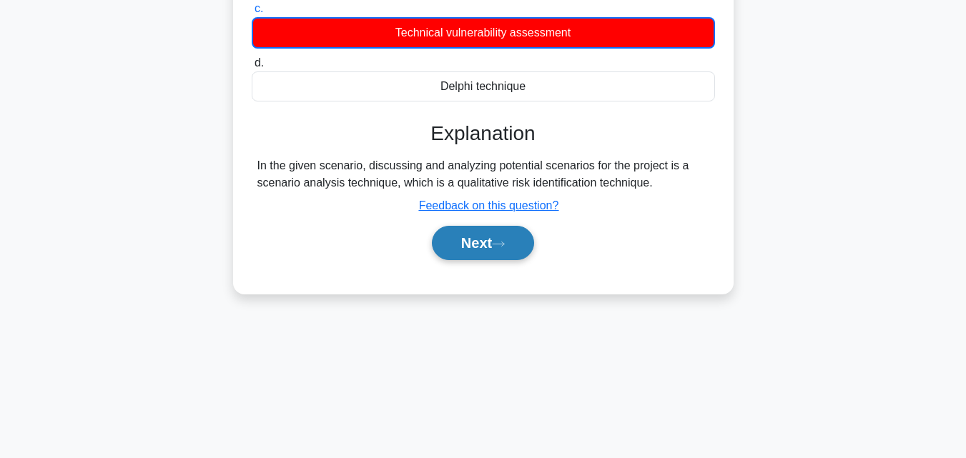
click at [488, 241] on button "Next" at bounding box center [483, 243] width 102 height 34
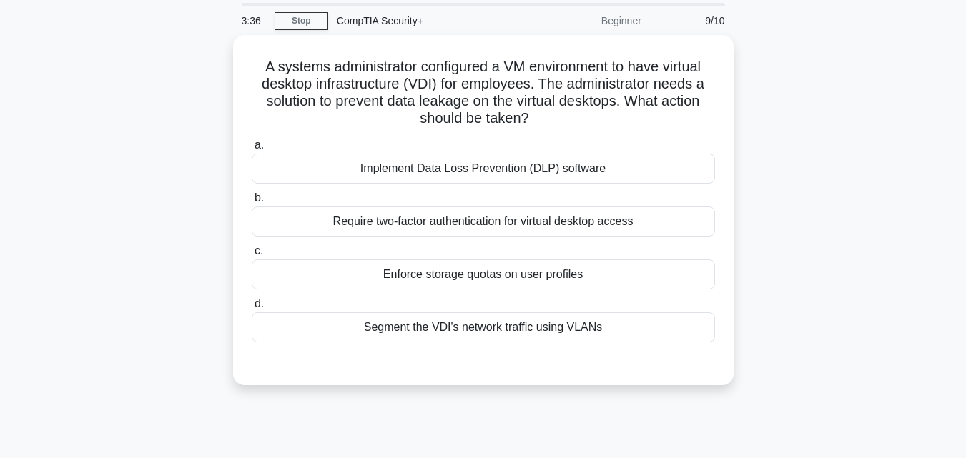
scroll to position [26, 0]
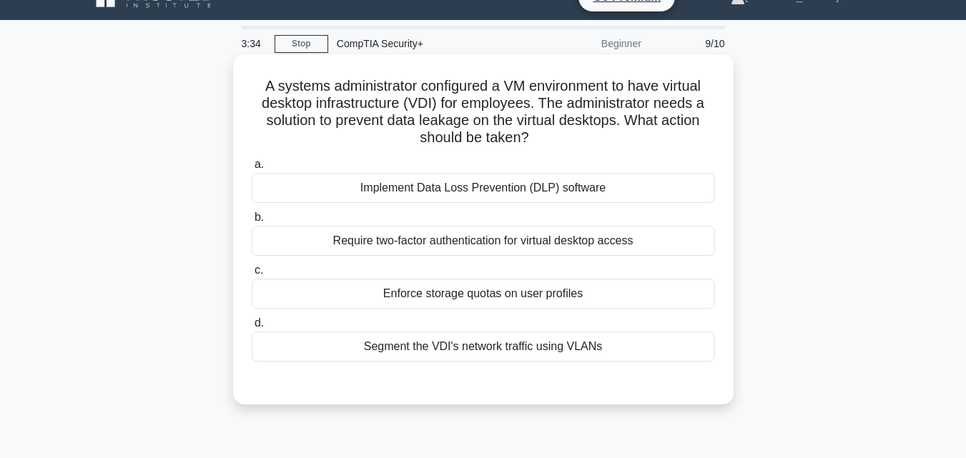
click at [400, 92] on h5 "A systems administrator configured a VM environment to have virtual desktop inf…" at bounding box center [483, 112] width 466 height 70
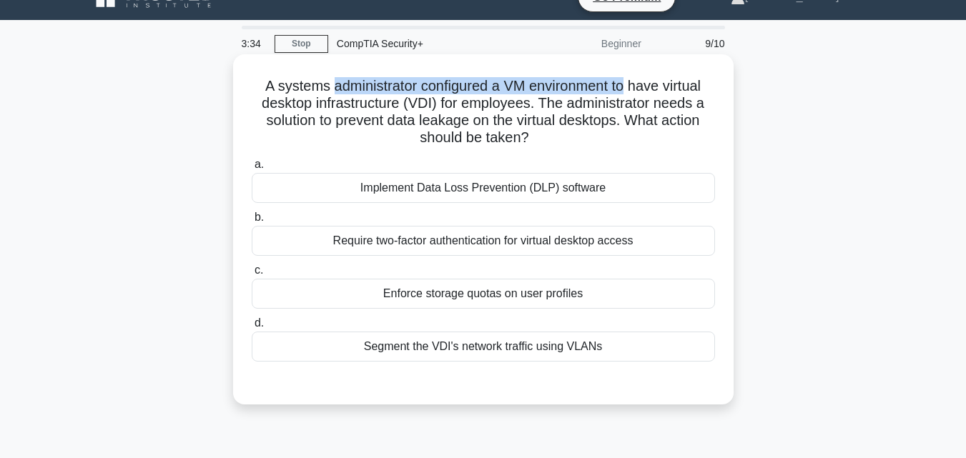
drag, startPoint x: 400, startPoint y: 92, endPoint x: 619, endPoint y: 90, distance: 218.8
click at [619, 90] on h5 "A systems administrator configured a VM environment to have virtual desktop inf…" at bounding box center [483, 112] width 466 height 70
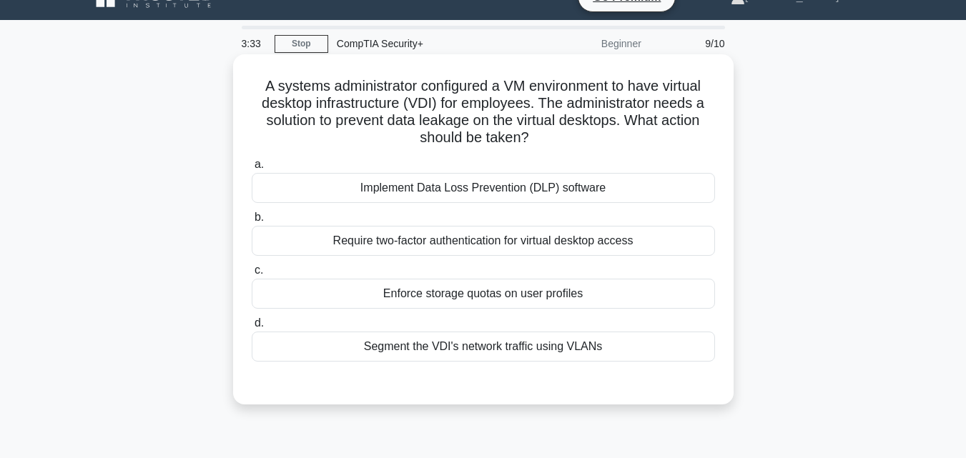
click at [418, 110] on h5 "A systems administrator configured a VM environment to have virtual desktop inf…" at bounding box center [483, 112] width 466 height 70
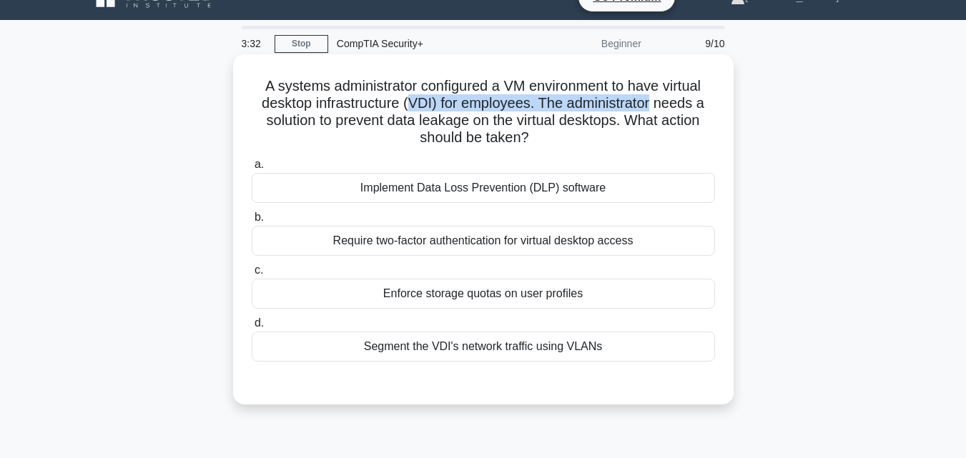
drag, startPoint x: 418, startPoint y: 110, endPoint x: 571, endPoint y: 109, distance: 152.3
click at [571, 109] on h5 "A systems administrator configured a VM environment to have virtual desktop inf…" at bounding box center [483, 112] width 466 height 70
click at [572, 108] on h5 "A systems administrator configured a VM environment to have virtual desktop inf…" at bounding box center [483, 112] width 466 height 70
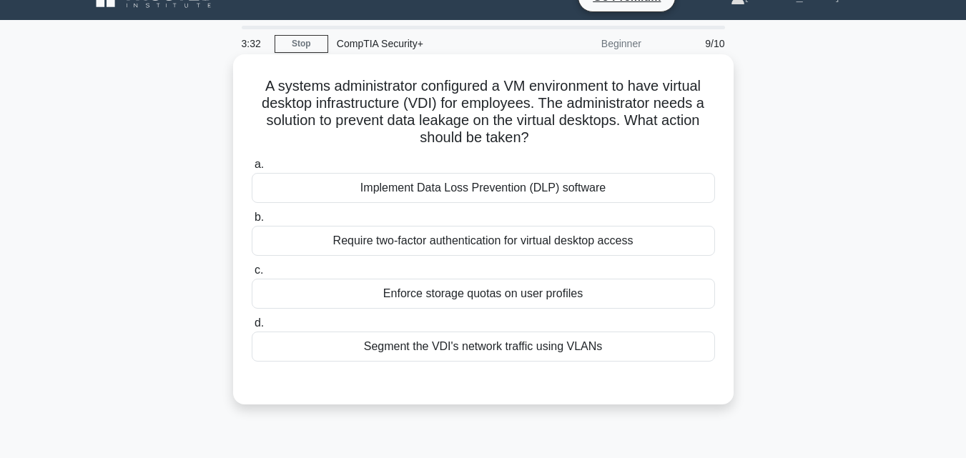
click at [584, 100] on h5 "A systems administrator configured a VM environment to have virtual desktop inf…" at bounding box center [483, 112] width 466 height 70
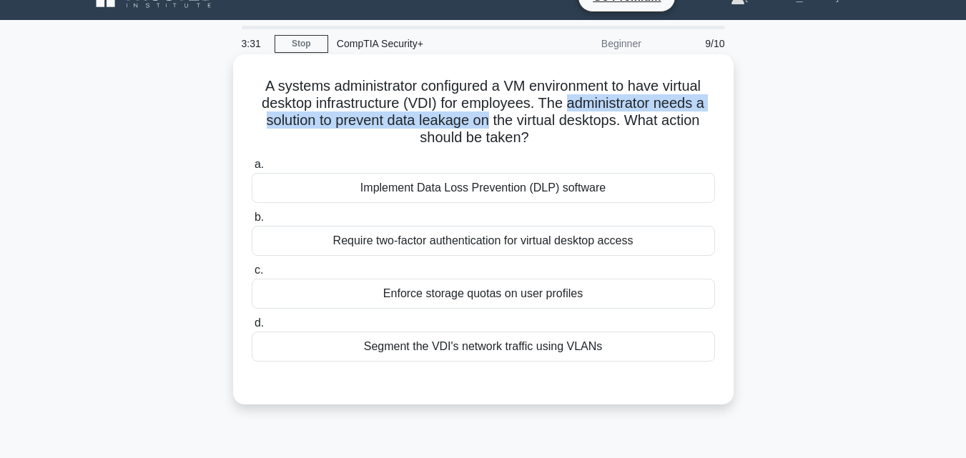
drag, startPoint x: 584, startPoint y: 100, endPoint x: 475, endPoint y: 125, distance: 112.2
click at [473, 125] on h5 "A systems administrator configured a VM environment to have virtual desktop inf…" at bounding box center [483, 112] width 466 height 70
click at [475, 125] on h5 "A systems administrator configured a VM environment to have virtual desktop inf…" at bounding box center [483, 112] width 466 height 70
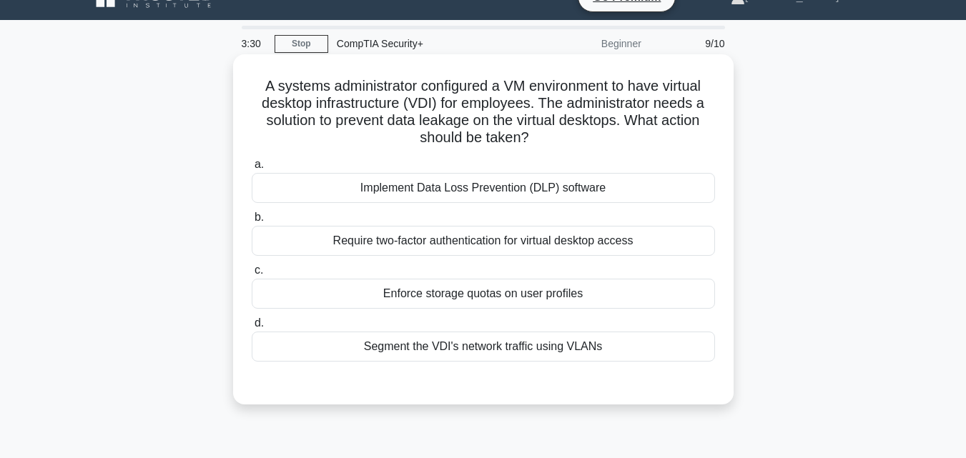
click at [501, 121] on h5 "A systems administrator configured a VM environment to have virtual desktop inf…" at bounding box center [483, 112] width 466 height 70
drag, startPoint x: 508, startPoint y: 121, endPoint x: 556, endPoint y: 123, distance: 48.7
click at [538, 122] on h5 "A systems administrator configured a VM environment to have virtual desktop inf…" at bounding box center [483, 112] width 466 height 70
click at [559, 123] on h5 "A systems administrator configured a VM environment to have virtual desktop inf…" at bounding box center [483, 112] width 466 height 70
click at [280, 83] on h5 "A systems administrator configured a VM environment to have virtual desktop inf…" at bounding box center [483, 112] width 466 height 70
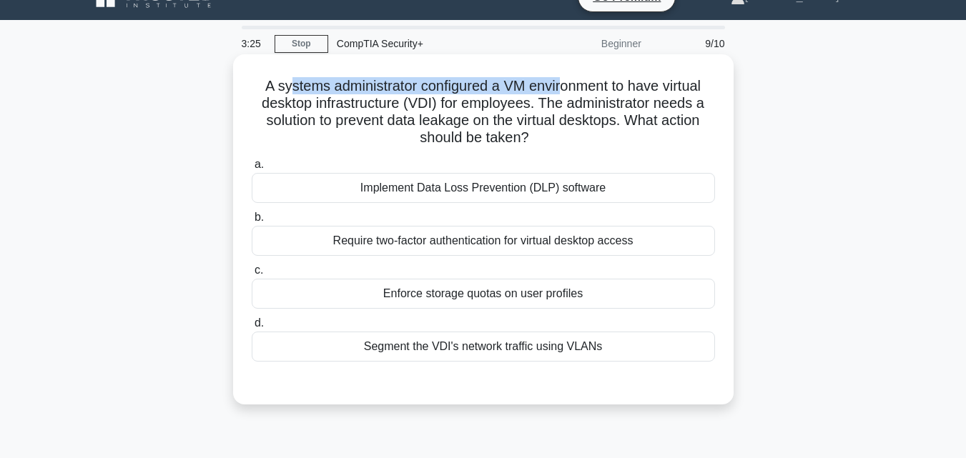
drag, startPoint x: 464, startPoint y: 88, endPoint x: 562, endPoint y: 89, distance: 98.0
click at [562, 89] on h5 "A systems administrator configured a VM environment to have virtual desktop inf…" at bounding box center [483, 112] width 466 height 70
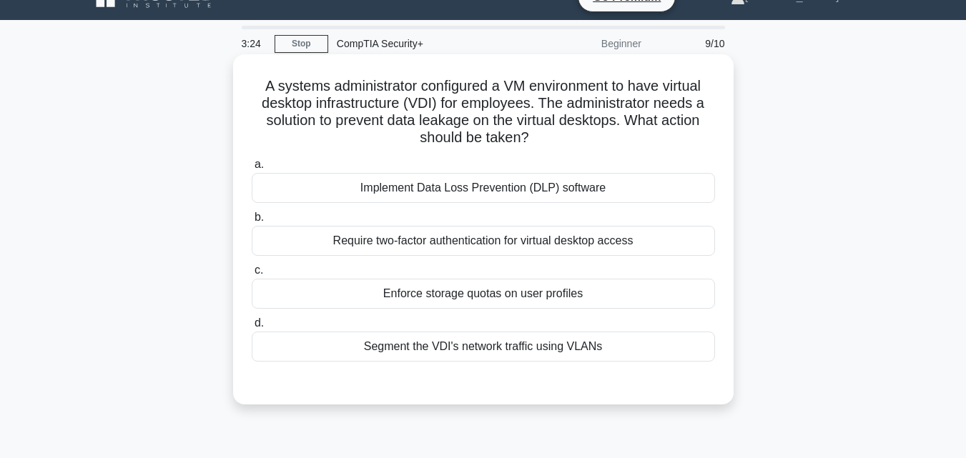
click at [506, 84] on h5 "A systems administrator configured a VM environment to have virtual desktop inf…" at bounding box center [483, 112] width 466 height 70
drag, startPoint x: 506, startPoint y: 84, endPoint x: 579, endPoint y: 84, distance: 72.9
click at [575, 84] on h5 "A systems administrator configured a VM environment to have virtual desktop inf…" at bounding box center [483, 112] width 466 height 70
click at [280, 109] on h5 "A systems administrator configured a VM environment to have virtual desktop inf…" at bounding box center [483, 112] width 466 height 70
drag, startPoint x: 280, startPoint y: 109, endPoint x: 403, endPoint y: 107, distance: 123.0
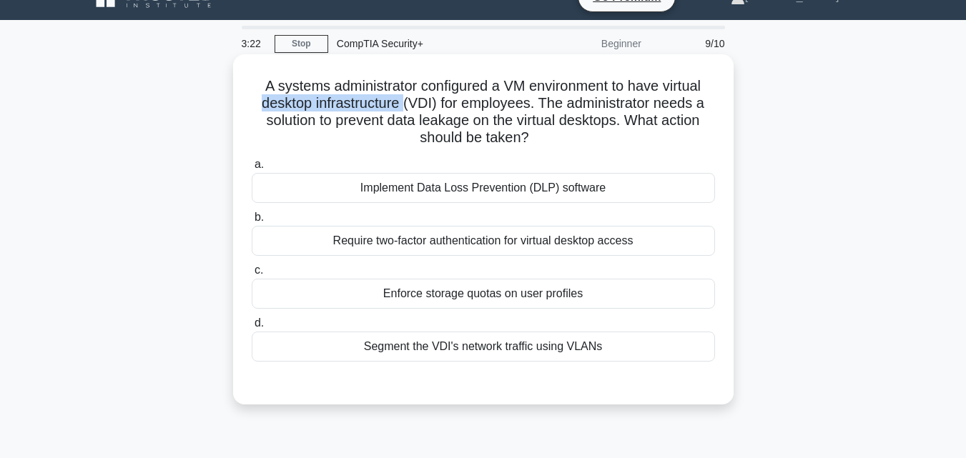
click at [401, 107] on h5 "A systems administrator configured a VM environment to have virtual desktop inf…" at bounding box center [483, 112] width 466 height 70
click at [462, 113] on h5 "A systems administrator configured a VM environment to have virtual desktop inf…" at bounding box center [483, 112] width 466 height 70
click at [387, 123] on h5 "A systems administrator configured a VM environment to have virtual desktop inf…" at bounding box center [483, 112] width 466 height 70
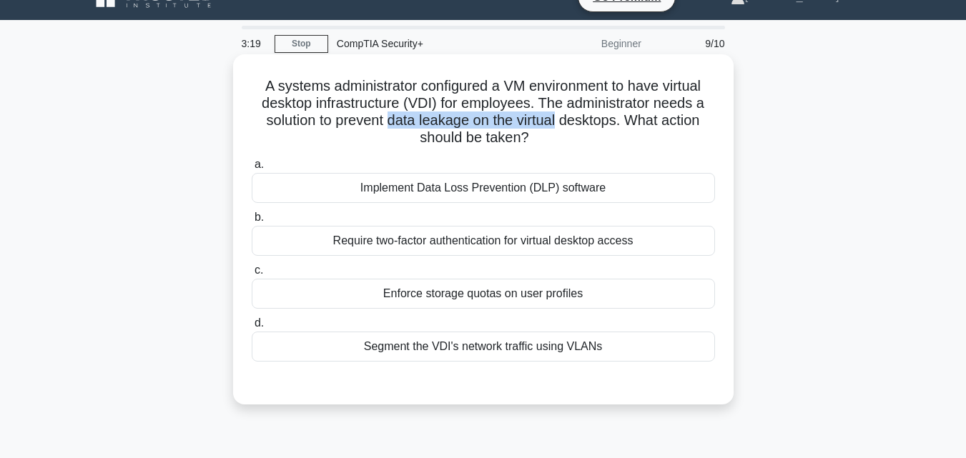
drag, startPoint x: 386, startPoint y: 123, endPoint x: 589, endPoint y: 123, distance: 203.1
click at [567, 123] on h5 "A systems administrator configured a VM environment to have virtual desktop inf…" at bounding box center [483, 112] width 466 height 70
click at [607, 124] on h5 "A systems administrator configured a VM environment to have virtual desktop inf…" at bounding box center [483, 112] width 466 height 70
click at [501, 250] on div "Require two-factor authentication for virtual desktop access" at bounding box center [483, 241] width 463 height 30
click at [252, 222] on input "b. Require two-factor authentication for virtual desktop access" at bounding box center [252, 217] width 0 height 9
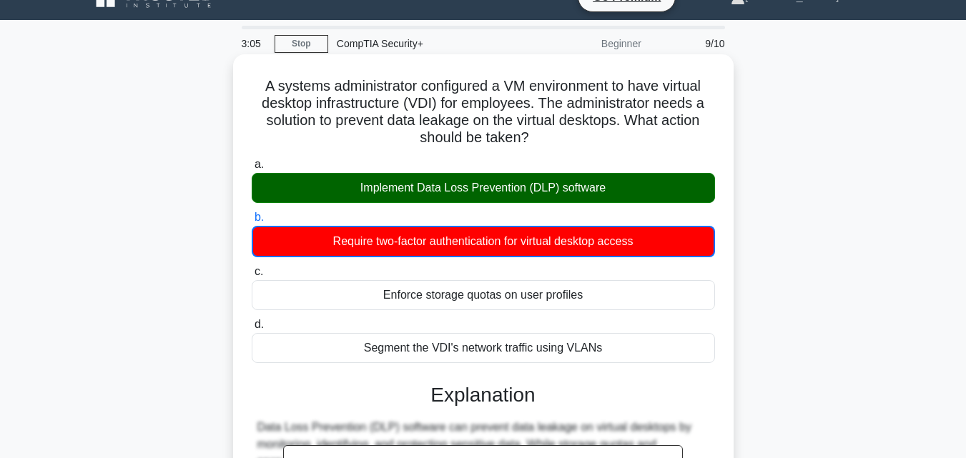
click at [408, 127] on h5 "A systems administrator configured a VM environment to have virtual desktop inf…" at bounding box center [483, 112] width 466 height 70
drag, startPoint x: 408, startPoint y: 126, endPoint x: 441, endPoint y: 122, distance: 33.1
click at [441, 122] on h5 "A systems administrator configured a VM environment to have virtual desktop inf…" at bounding box center [483, 112] width 466 height 70
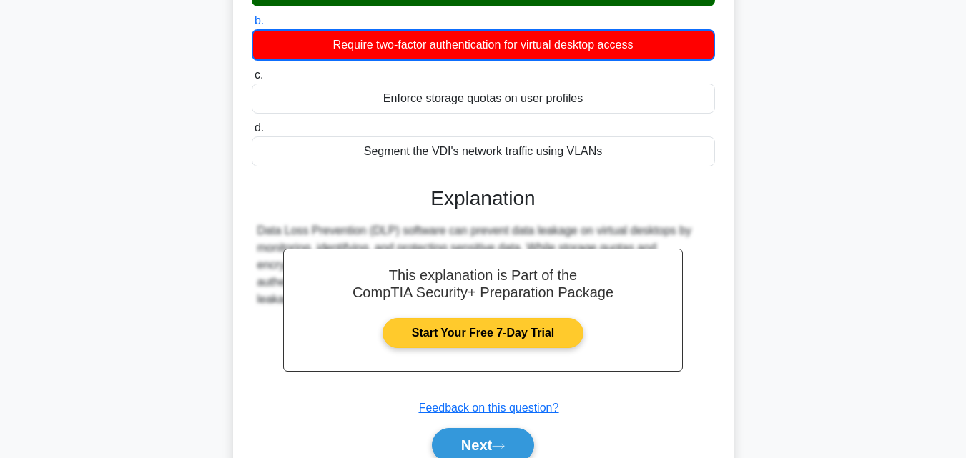
scroll to position [225, 0]
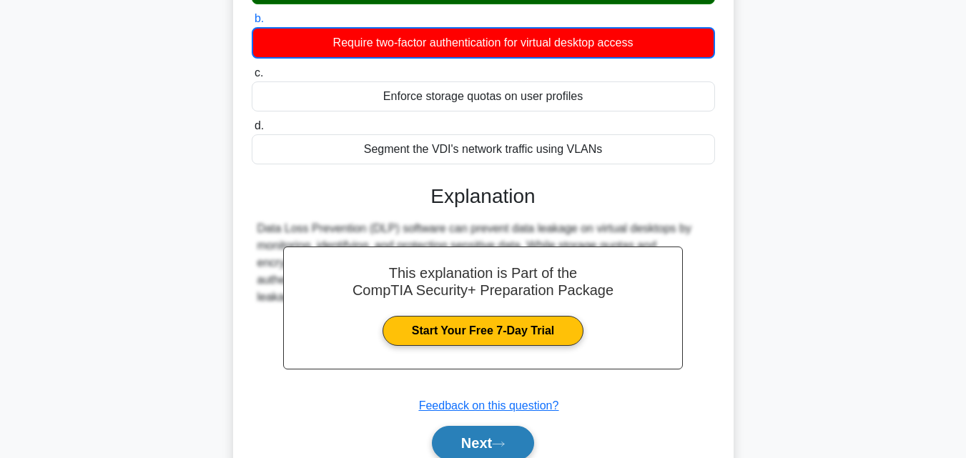
click at [486, 440] on button "Next" at bounding box center [483, 443] width 102 height 34
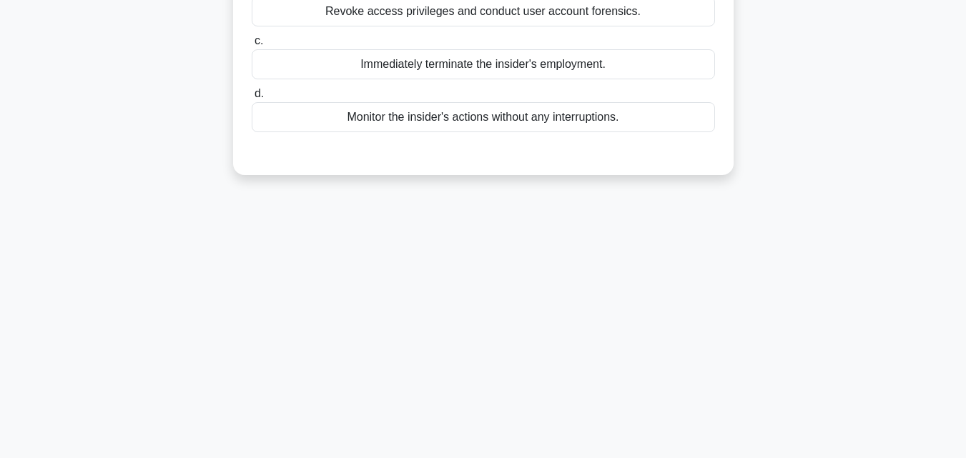
scroll to position [0, 0]
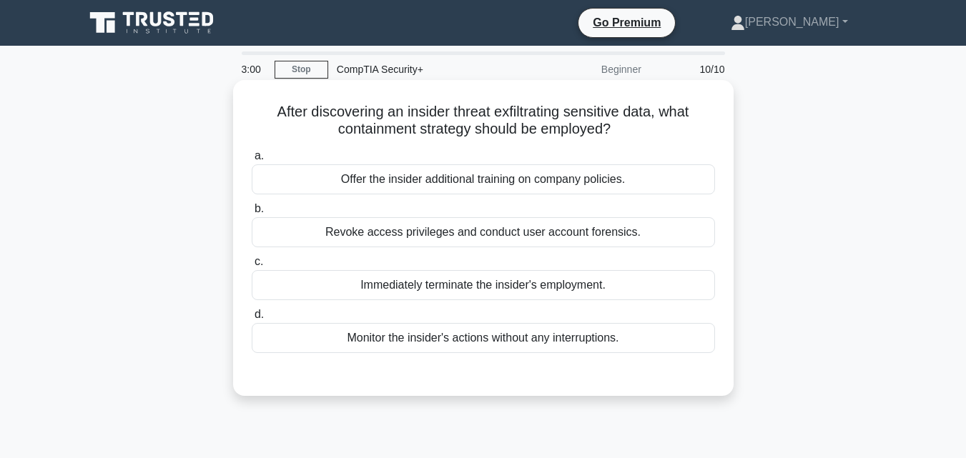
click at [412, 115] on h5 "After discovering an insider threat exfiltrating sensitive data, what containme…" at bounding box center [483, 121] width 466 height 36
drag, startPoint x: 412, startPoint y: 115, endPoint x: 591, endPoint y: 104, distance: 179.9
click at [591, 104] on h5 "After discovering an insider threat exfiltrating sensitive data, what containme…" at bounding box center [483, 121] width 466 height 36
click at [562, 109] on h5 "After discovering an insider threat exfiltrating sensitive data, what containme…" at bounding box center [483, 121] width 466 height 36
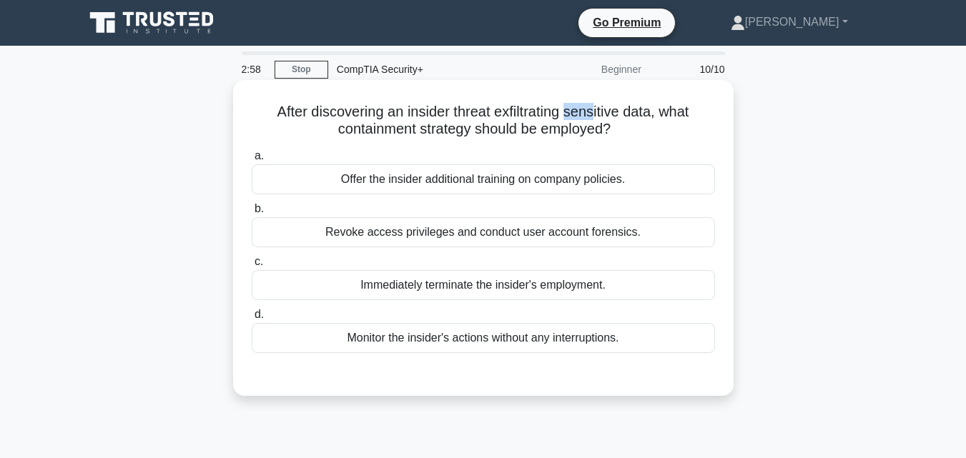
click at [641, 111] on h5 "After discovering an insider threat exfiltrating sensitive data, what containme…" at bounding box center [483, 121] width 466 height 36
click at [659, 113] on h5 "After discovering an insider threat exfiltrating sensitive data, what containme…" at bounding box center [483, 121] width 466 height 36
click at [441, 230] on div "Revoke access privileges and conduct user account forensics." at bounding box center [483, 232] width 463 height 30
click at [252, 214] on input "b. Revoke access privileges and conduct user account forensics." at bounding box center [252, 209] width 0 height 9
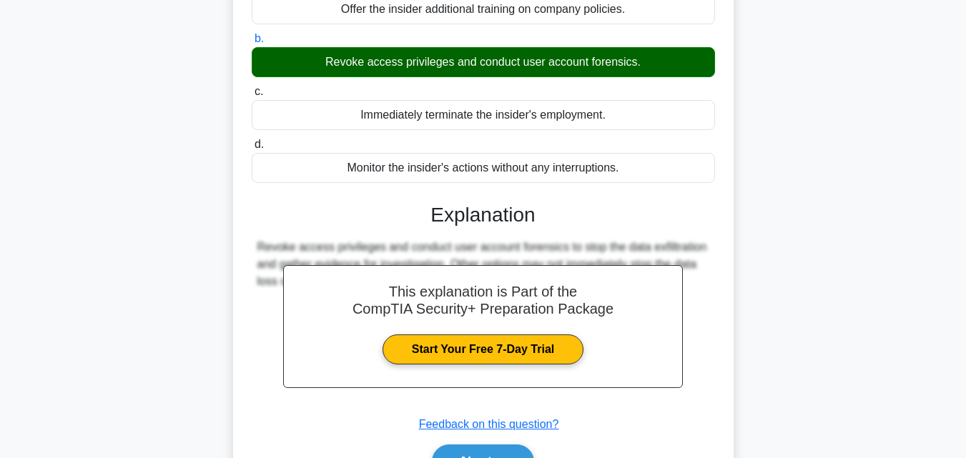
scroll to position [314, 0]
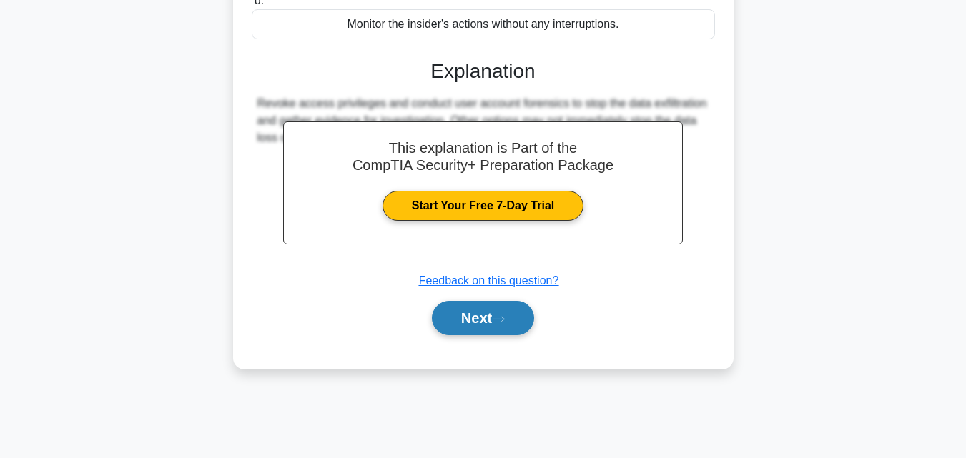
click at [477, 335] on button "Next" at bounding box center [483, 318] width 102 height 34
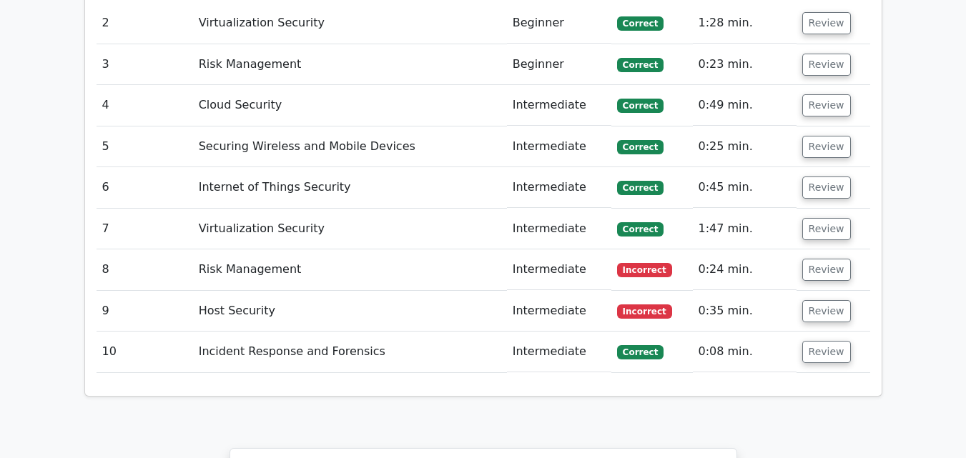
scroll to position [1792, 0]
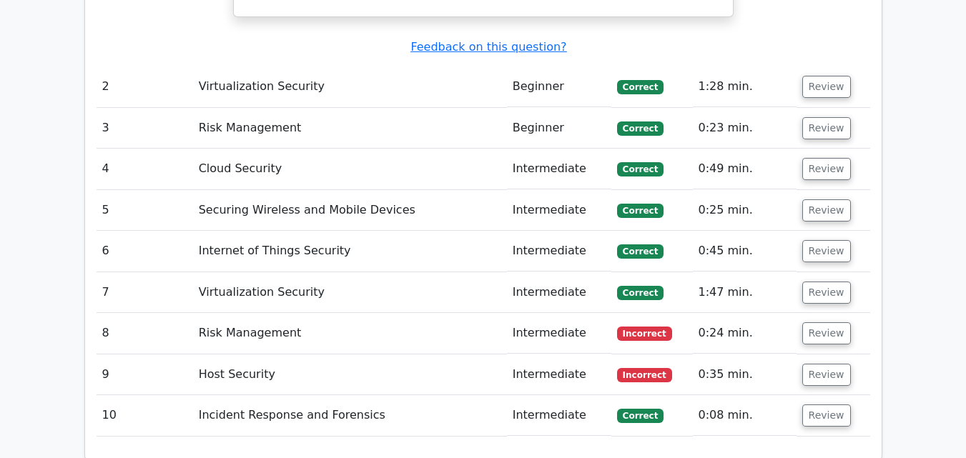
scroll to position [1746, 0]
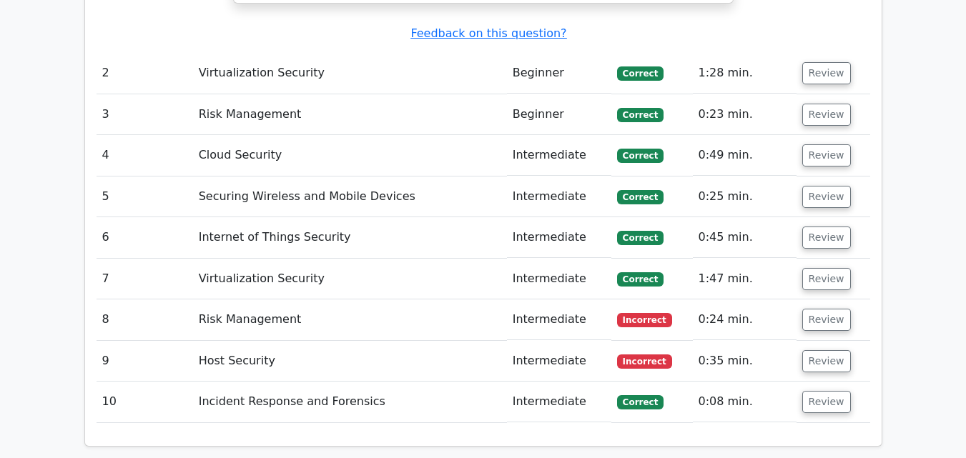
drag, startPoint x: 964, startPoint y: 290, endPoint x: 968, endPoint y: 282, distance: 9.0
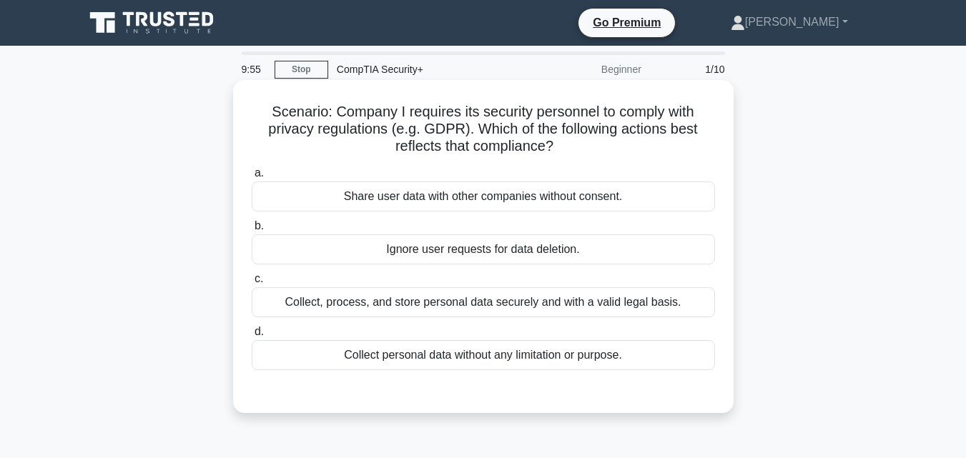
click at [431, 126] on h5 "Scenario: Company I requires its security personnel to comply with privacy regu…" at bounding box center [483, 129] width 466 height 53
click at [570, 125] on h5 "Scenario: Company I requires its security personnel to comply with privacy regu…" at bounding box center [483, 129] width 466 height 53
drag, startPoint x: 567, startPoint y: 128, endPoint x: 531, endPoint y: 135, distance: 36.5
click at [541, 134] on h5 "Scenario: Company I requires its security personnel to comply with privacy regu…" at bounding box center [483, 129] width 466 height 53
click at [463, 135] on h5 "Scenario: Company I requires its security personnel to comply with privacy regu…" at bounding box center [483, 129] width 466 height 53
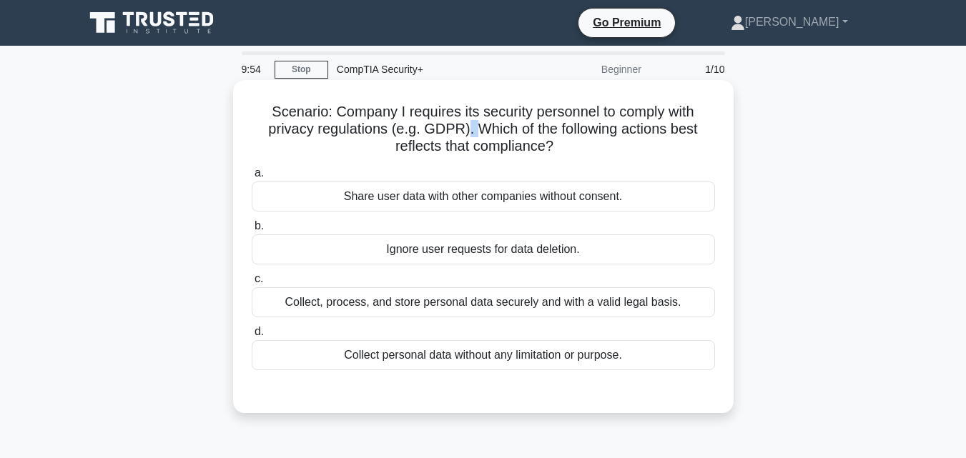
click at [463, 135] on h5 "Scenario: Company I requires its security personnel to comply with privacy regu…" at bounding box center [483, 129] width 466 height 53
click at [516, 132] on h5 "Scenario: Company I requires its security personnel to comply with privacy regu…" at bounding box center [483, 129] width 466 height 53
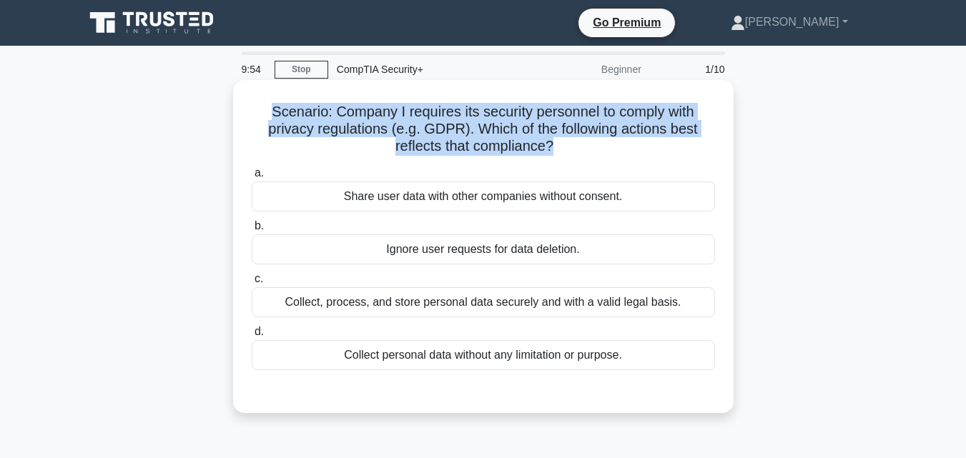
click at [516, 132] on h5 "Scenario: Company I requires its security personnel to comply with privacy regu…" at bounding box center [483, 129] width 466 height 53
click at [436, 117] on h5 "Scenario: Company I requires its security personnel to comply with privacy regu…" at bounding box center [483, 129] width 466 height 53
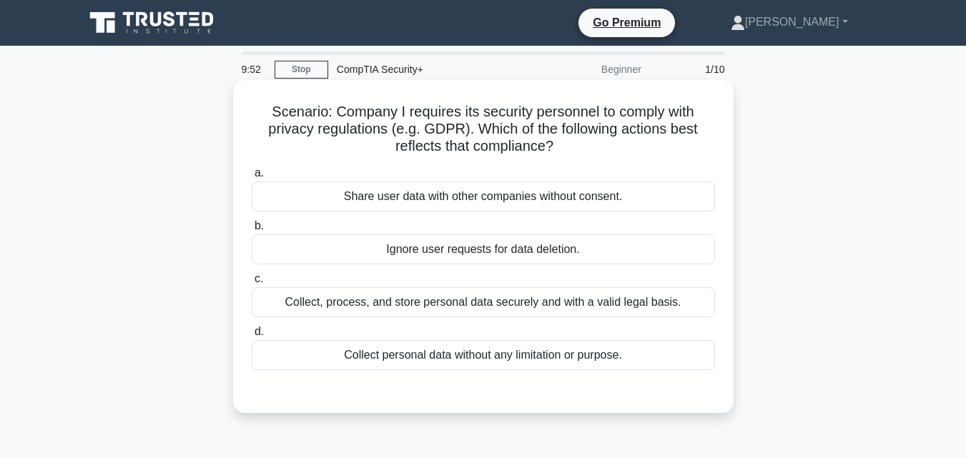
click at [340, 113] on h5 "Scenario: Company I requires its security personnel to comply with privacy regu…" at bounding box center [483, 129] width 466 height 53
drag, startPoint x: 340, startPoint y: 113, endPoint x: 446, endPoint y: 117, distance: 105.2
click at [446, 117] on h5 "Scenario: Company I requires its security personnel to comply with privacy regu…" at bounding box center [483, 129] width 466 height 53
click at [400, 113] on h5 "Scenario: Company I requires its security personnel to comply with privacy regu…" at bounding box center [483, 129] width 466 height 53
click at [393, 109] on h5 "Scenario: Company I requires its security personnel to comply with privacy regu…" at bounding box center [483, 129] width 466 height 53
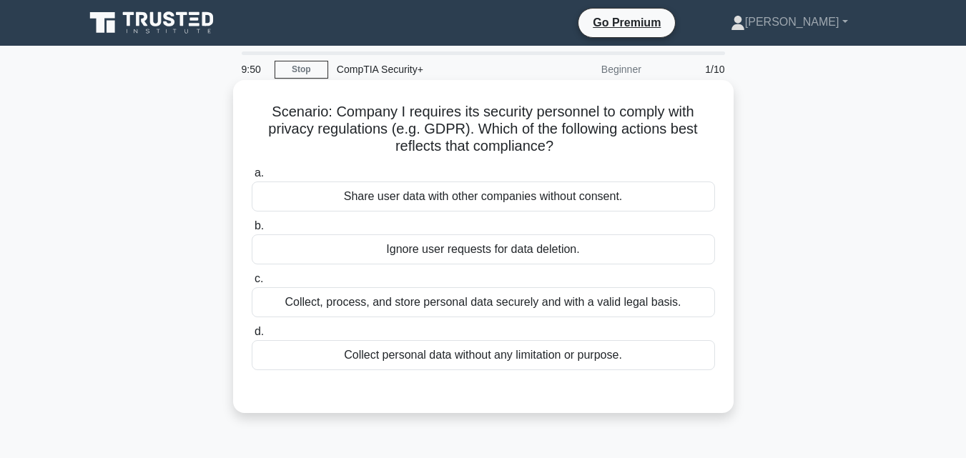
click at [449, 120] on h5 "Scenario: Company I requires its security personnel to comply with privacy regu…" at bounding box center [483, 129] width 466 height 53
click at [291, 129] on h5 "Scenario: Company I requires its security personnel to comply with privacy regu…" at bounding box center [483, 129] width 466 height 53
drag, startPoint x: 292, startPoint y: 128, endPoint x: 434, endPoint y: 127, distance: 142.3
click at [434, 127] on h5 "Scenario: Company I requires its security personnel to comply with privacy regu…" at bounding box center [483, 129] width 466 height 53
click at [517, 142] on h5 "Scenario: Company I requires its security personnel to comply with privacy regu…" at bounding box center [483, 129] width 466 height 53
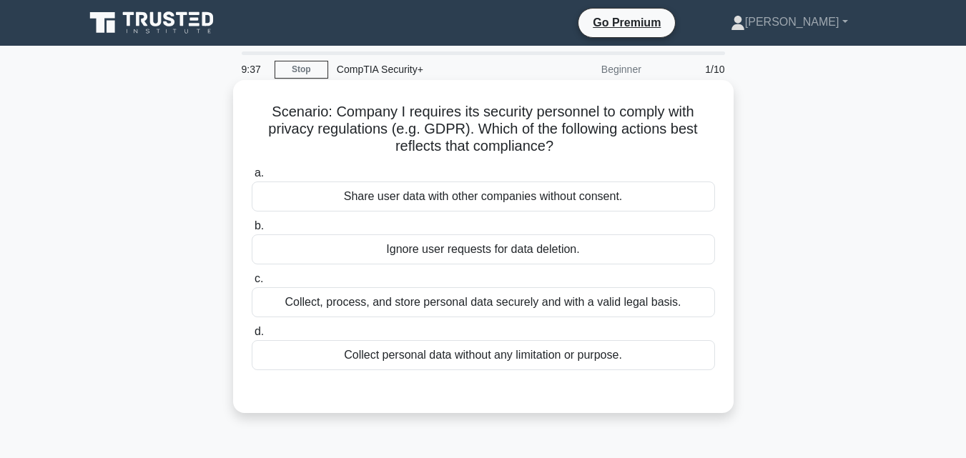
click at [358, 305] on div "Collect, process, and store personal data securely and with a valid legal basis." at bounding box center [483, 303] width 463 height 30
click at [252, 284] on input "c. Collect, process, and store personal data securely and with a valid legal ba…" at bounding box center [252, 279] width 0 height 9
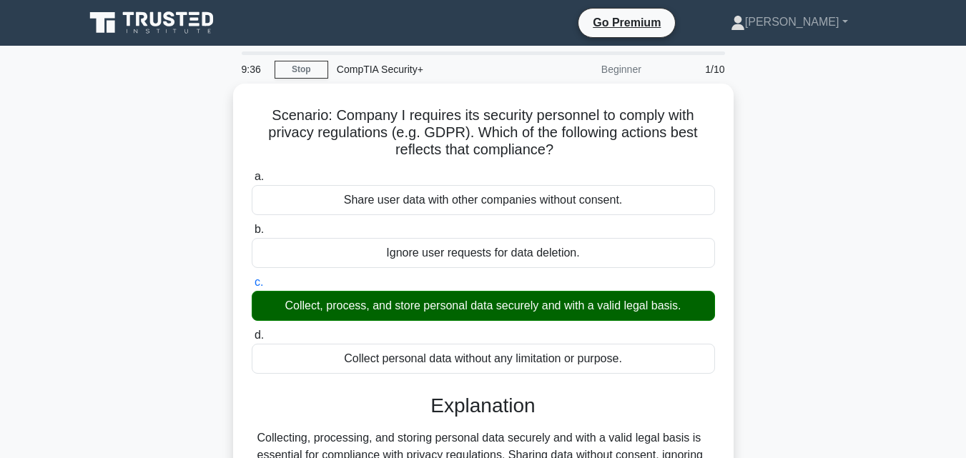
scroll to position [203, 0]
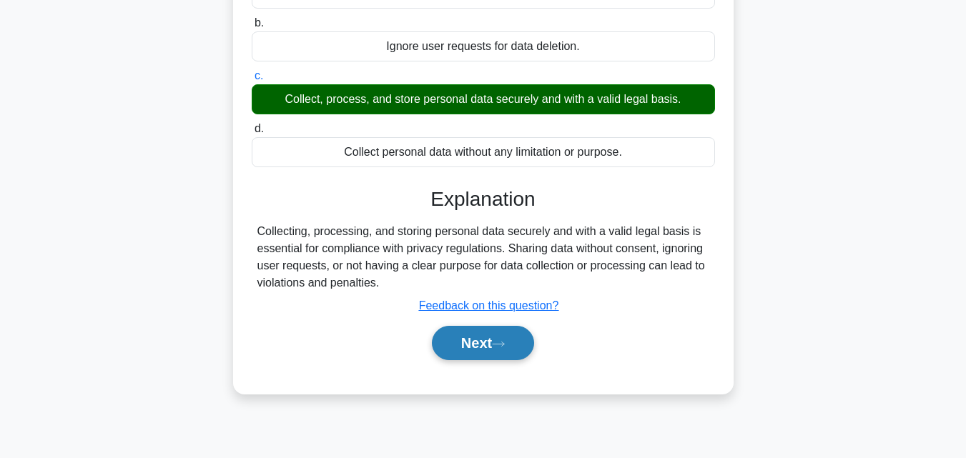
click at [476, 339] on button "Next" at bounding box center [483, 343] width 102 height 34
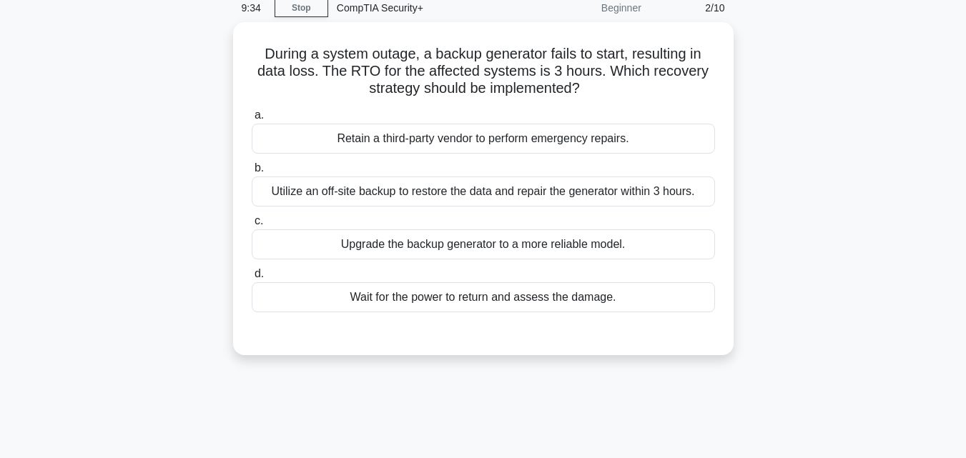
scroll to position [49, 0]
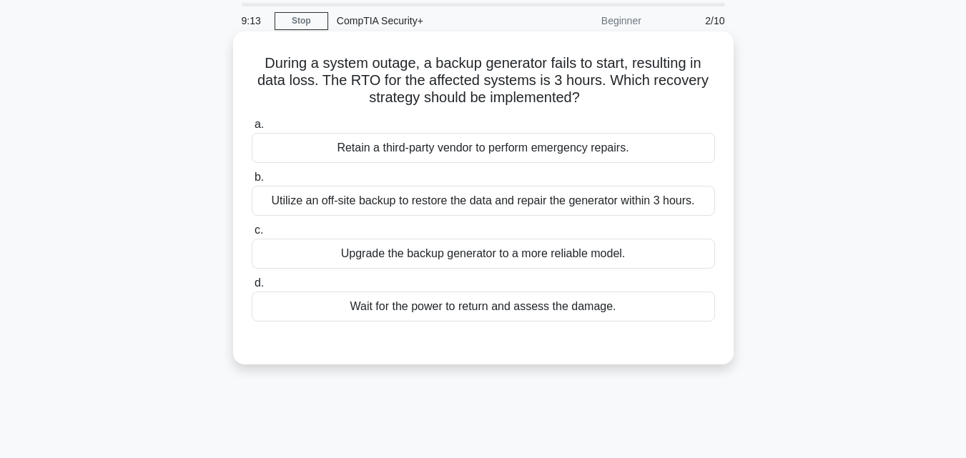
click at [625, 219] on div "a. Retain a third-party vendor to perform emergency repairs. b. Utilize an off-…" at bounding box center [483, 219] width 481 height 212
click at [614, 222] on label "c. Upgrade the backup generator to a more reliable model." at bounding box center [483, 245] width 463 height 47
click at [252, 226] on input "c. Upgrade the backup generator to a more reliable model." at bounding box center [252, 230] width 0 height 9
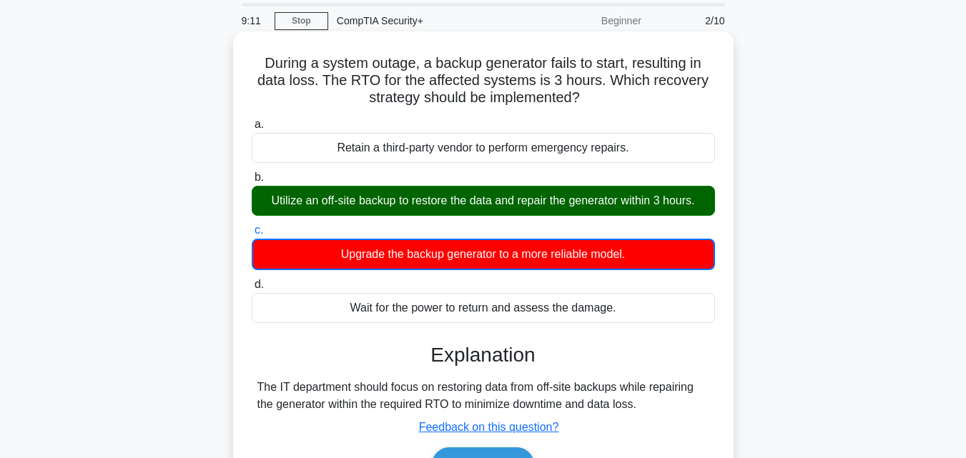
click at [601, 196] on div "Utilize an off-site backup to restore the data and repair the generator within …" at bounding box center [483, 201] width 463 height 30
click at [252, 182] on input "b. Utilize an off-site backup to restore the data and repair the generator with…" at bounding box center [252, 177] width 0 height 9
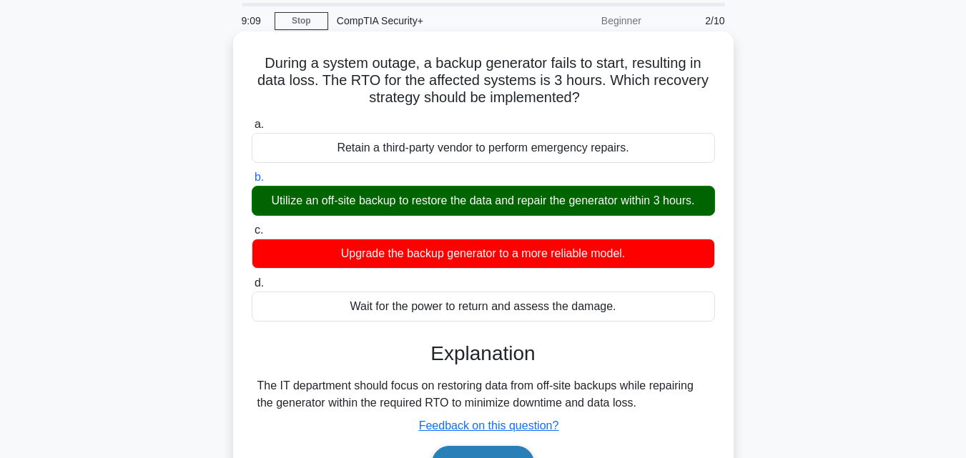
click at [495, 450] on button "Next" at bounding box center [483, 463] width 102 height 34
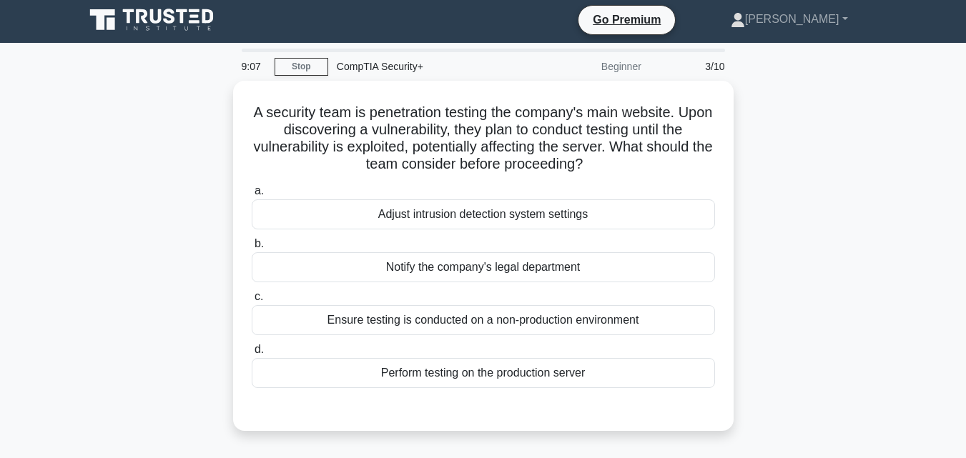
scroll to position [0, 0]
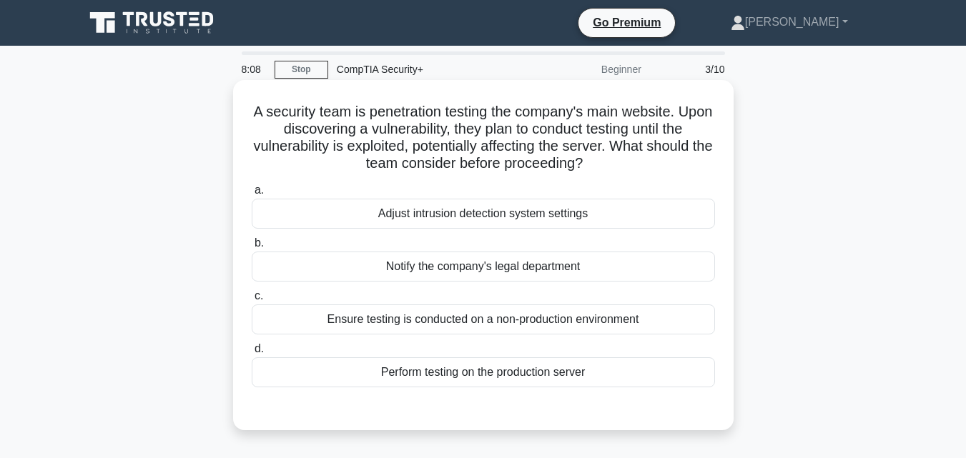
click at [506, 277] on div "Notify the company's legal department" at bounding box center [483, 267] width 463 height 30
click at [252, 248] on input "b. Notify the company's legal department" at bounding box center [252, 243] width 0 height 9
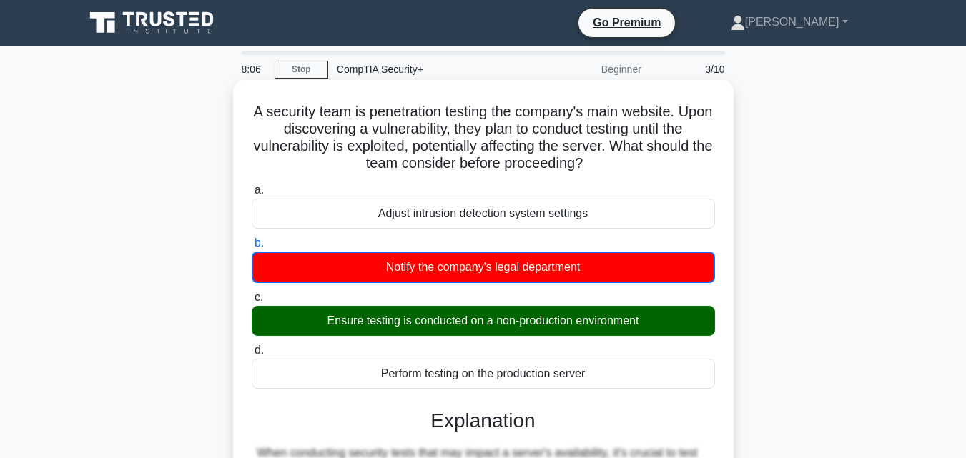
click at [506, 330] on div "Ensure testing is conducted on a non-production environment" at bounding box center [483, 321] width 463 height 30
click at [252, 303] on input "c. Ensure testing is conducted on a non-production environment" at bounding box center [252, 297] width 0 height 9
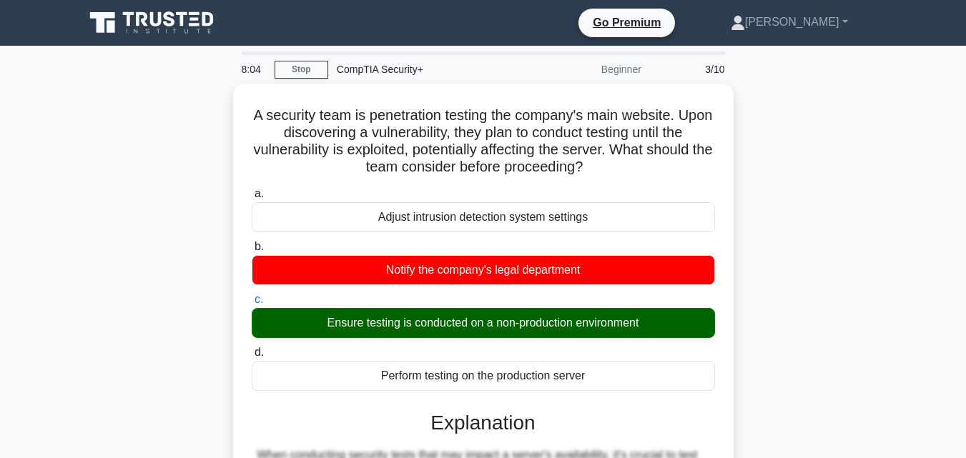
scroll to position [314, 0]
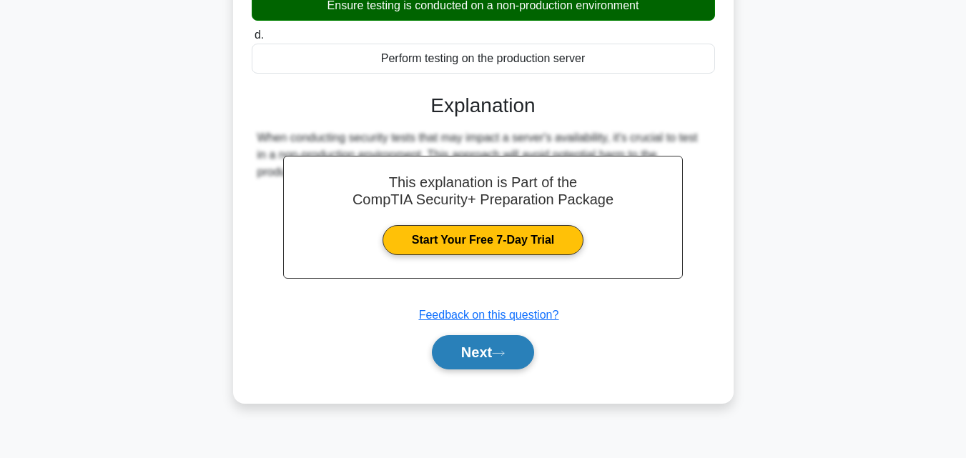
click at [504, 349] on button "Next" at bounding box center [483, 352] width 102 height 34
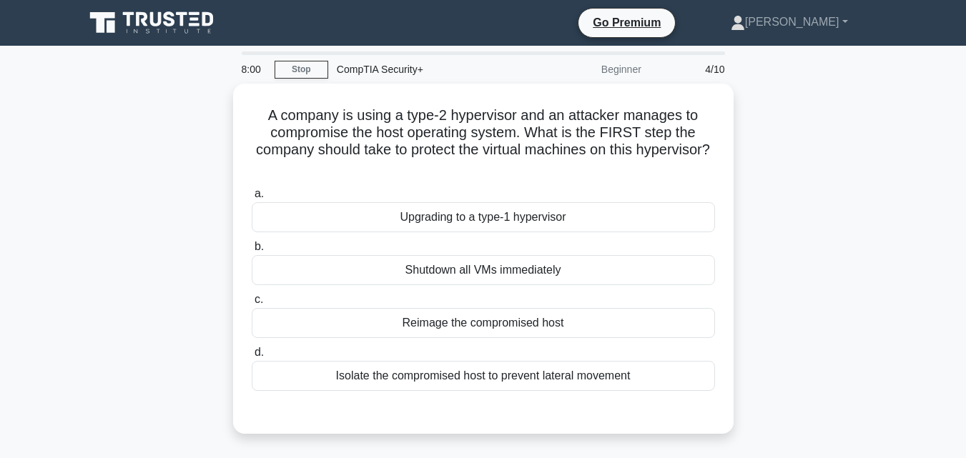
scroll to position [14, 0]
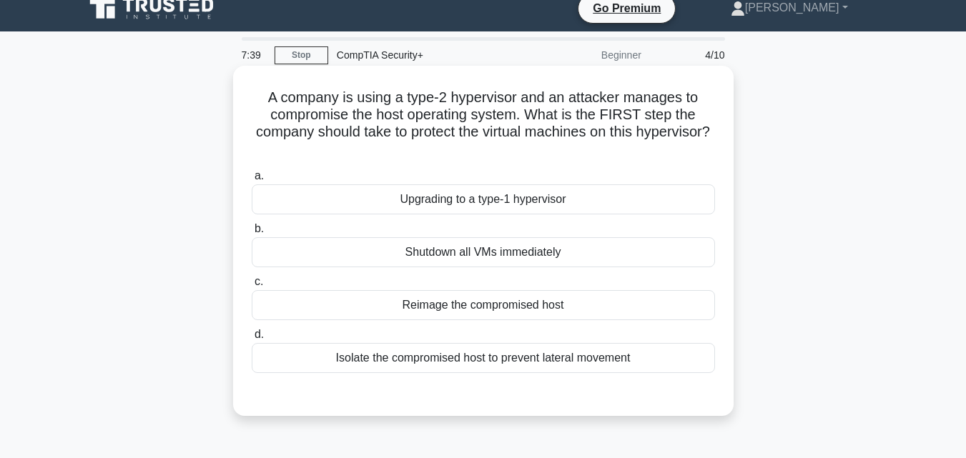
drag, startPoint x: 495, startPoint y: 357, endPoint x: 509, endPoint y: 358, distance: 14.4
click at [495, 358] on div "Isolate the compromised host to prevent lateral movement" at bounding box center [483, 358] width 463 height 30
click at [252, 340] on input "d. Isolate the compromised host to prevent lateral movement" at bounding box center [252, 334] width 0 height 9
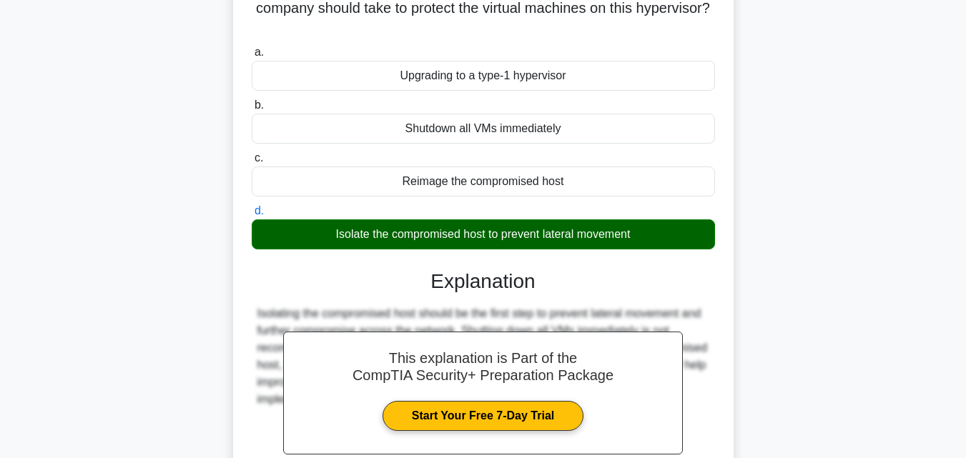
scroll to position [314, 0]
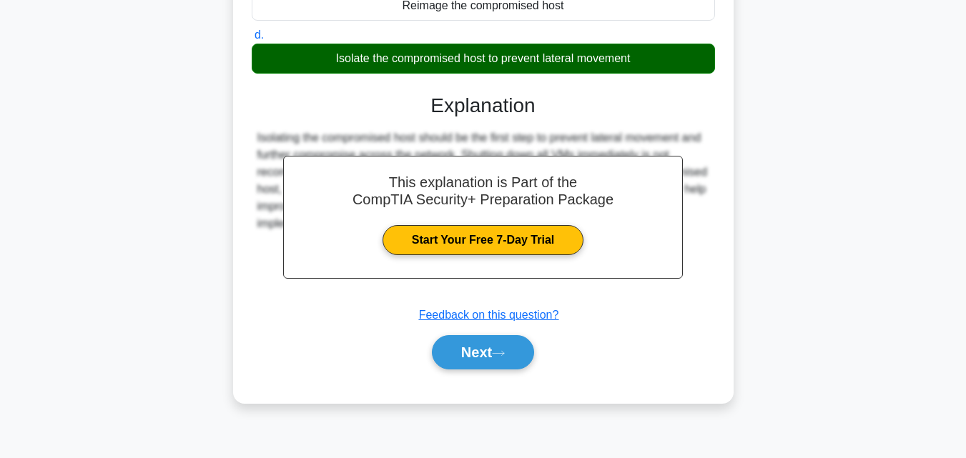
click at [487, 335] on div "Next" at bounding box center [483, 353] width 463 height 46
click at [487, 350] on button "Next" at bounding box center [483, 352] width 102 height 34
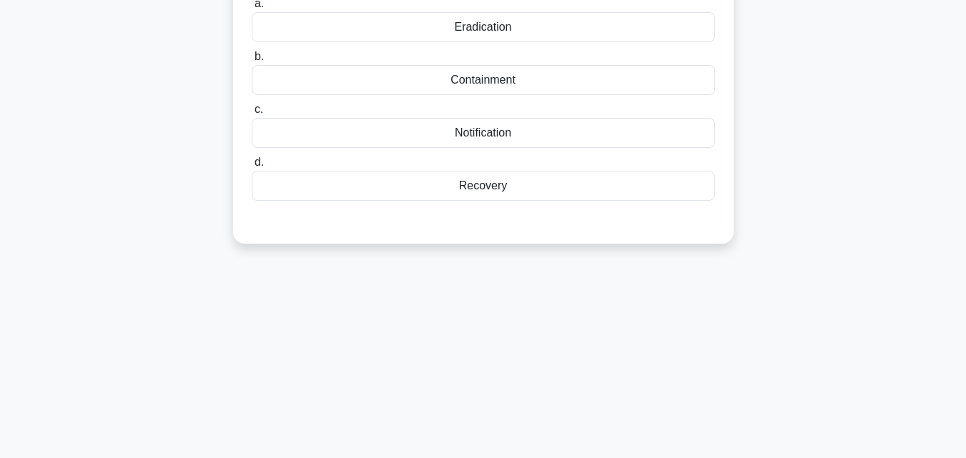
scroll to position [18, 0]
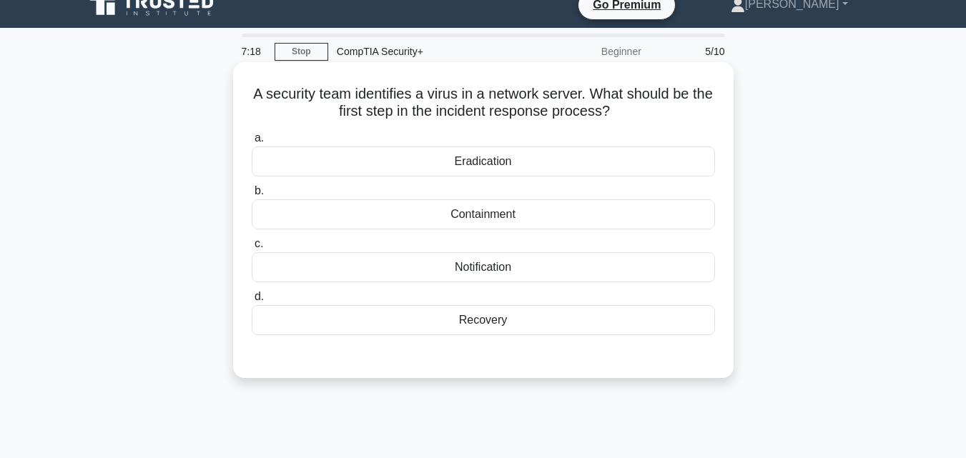
drag, startPoint x: 541, startPoint y: 203, endPoint x: 537, endPoint y: 210, distance: 7.4
click at [537, 210] on div "Containment" at bounding box center [483, 215] width 463 height 30
click at [252, 196] on input "b. Containment" at bounding box center [252, 191] width 0 height 9
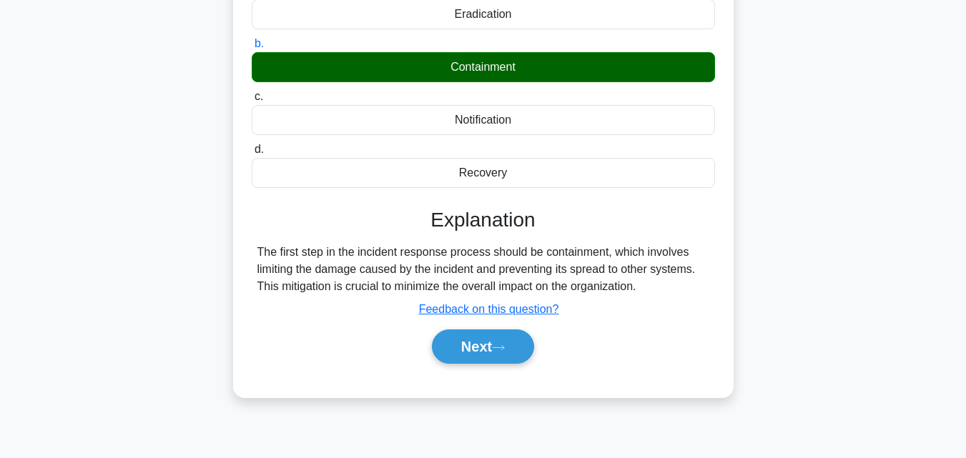
scroll to position [283, 0]
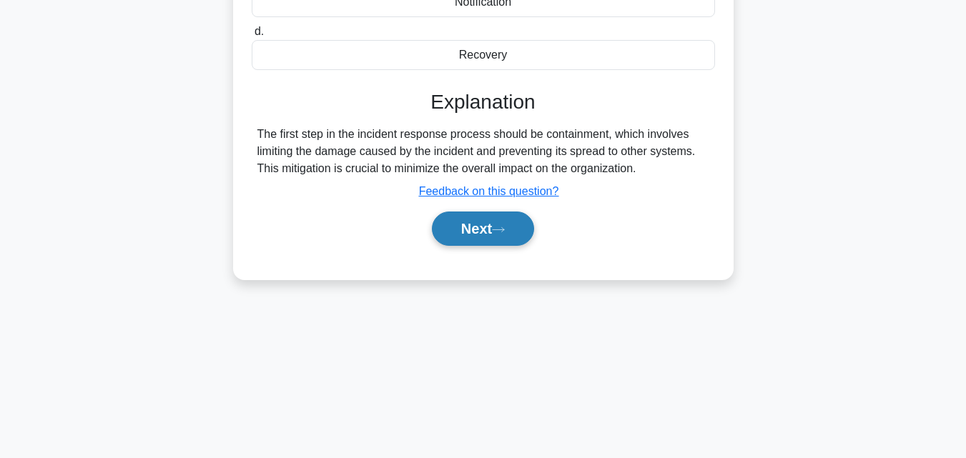
click at [479, 216] on button "Next" at bounding box center [483, 229] width 102 height 34
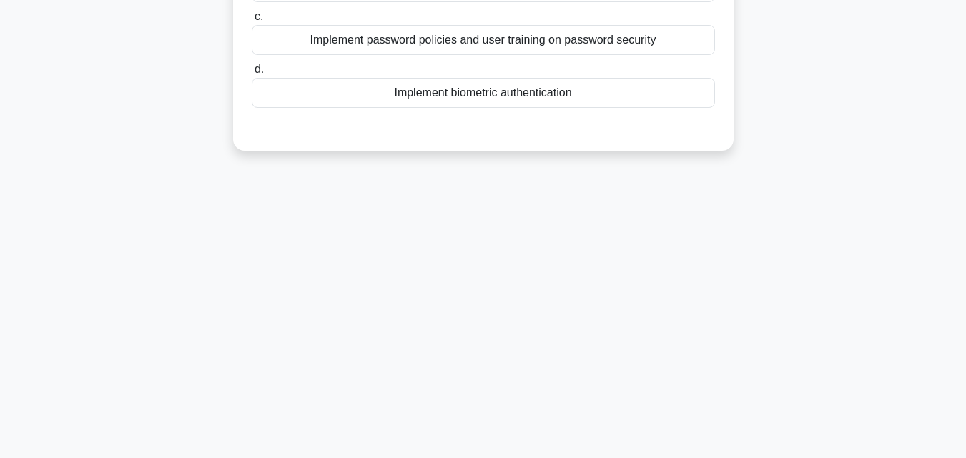
scroll to position [0, 0]
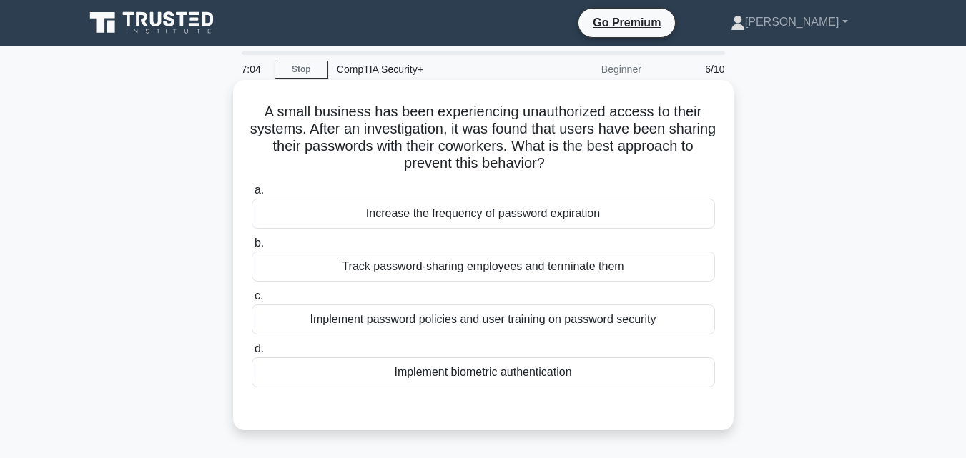
click at [521, 337] on div "a. Increase the frequency of password expiration b. Track password-sharing empl…" at bounding box center [483, 285] width 481 height 212
click at [555, 330] on div "Implement password policies and user training on password security" at bounding box center [483, 320] width 463 height 30
click at [252, 301] on input "c. Implement password policies and user training on password security" at bounding box center [252, 296] width 0 height 9
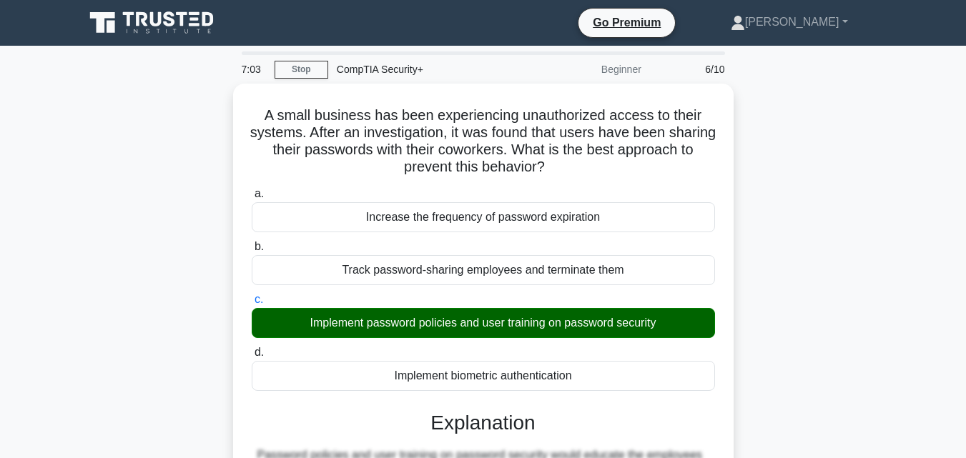
scroll to position [314, 0]
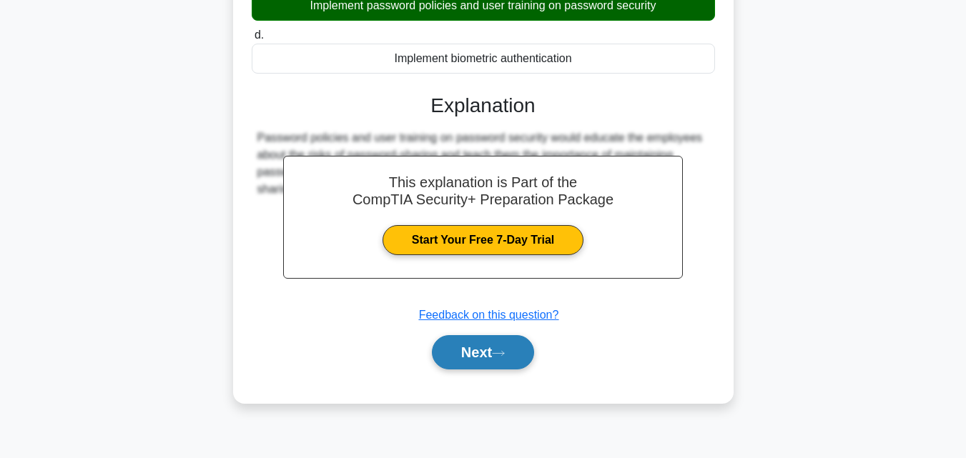
click at [511, 369] on button "Next" at bounding box center [483, 352] width 102 height 34
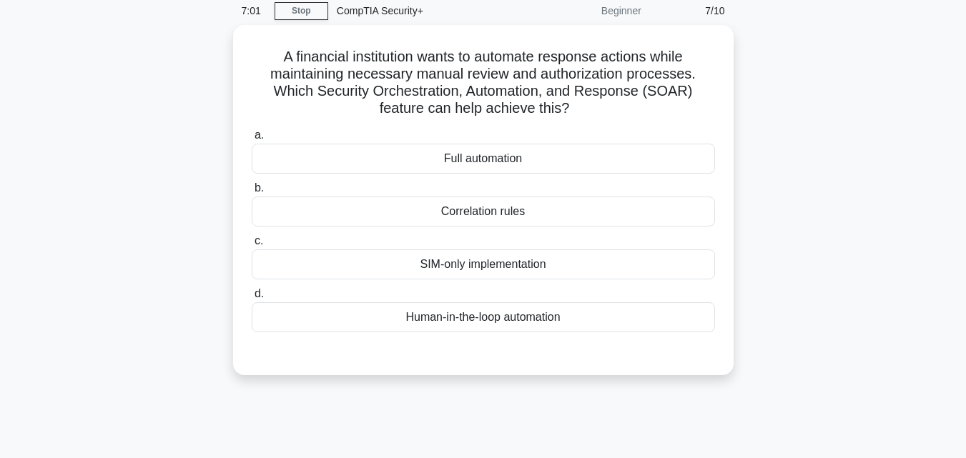
scroll to position [0, 0]
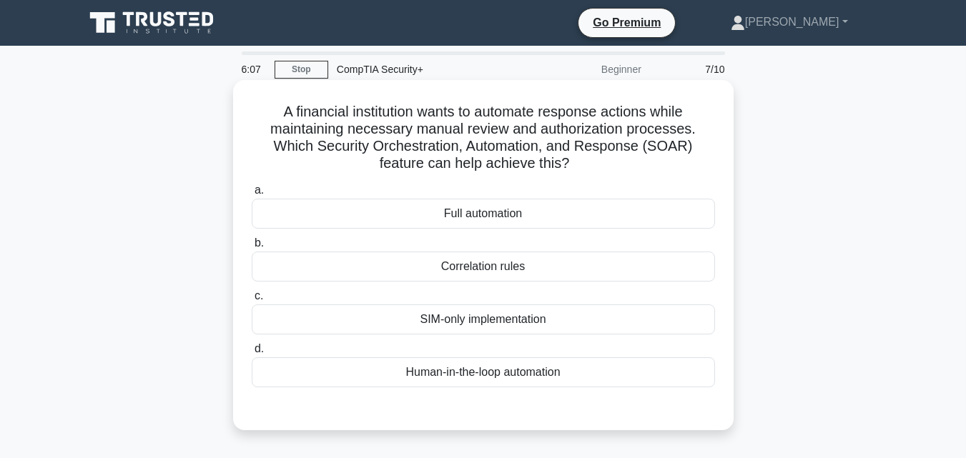
click at [312, 120] on h5 "A financial institution wants to automate response actions while maintaining ne…" at bounding box center [483, 138] width 466 height 70
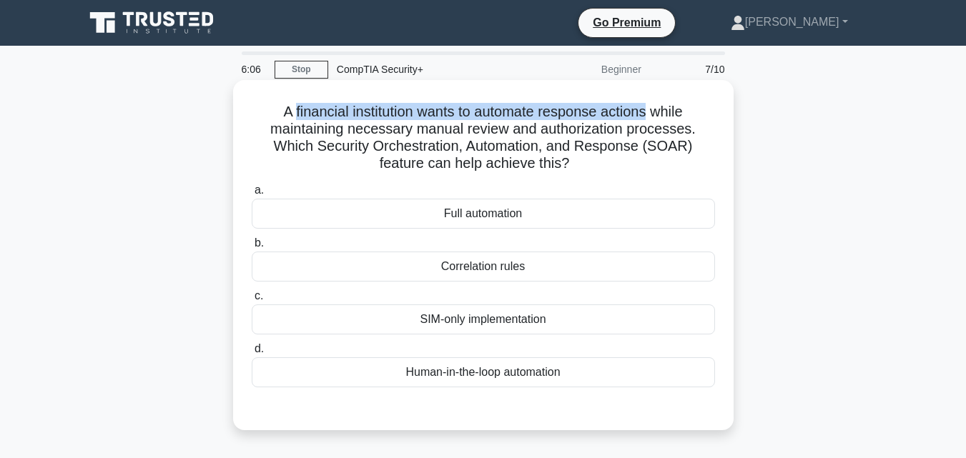
drag, startPoint x: 312, startPoint y: 120, endPoint x: 628, endPoint y: 121, distance: 316.1
click at [628, 121] on h5 "A financial institution wants to automate response actions while maintaining ne…" at bounding box center [483, 138] width 466 height 70
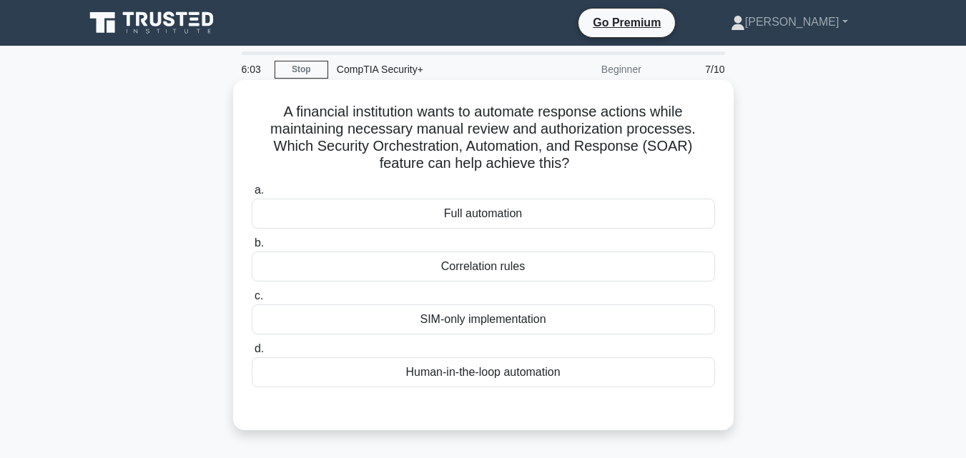
click at [449, 134] on h5 "A financial institution wants to automate response actions while maintaining ne…" at bounding box center [483, 138] width 466 height 70
click at [439, 130] on h5 "A financial institution wants to automate response actions while maintaining ne…" at bounding box center [483, 138] width 466 height 70
drag, startPoint x: 439, startPoint y: 130, endPoint x: 656, endPoint y: 133, distance: 216.7
click at [656, 133] on h5 "A financial institution wants to automate response actions while maintaining ne…" at bounding box center [483, 138] width 466 height 70
click at [415, 134] on h5 "A financial institution wants to automate response actions while maintaining ne…" at bounding box center [483, 138] width 466 height 70
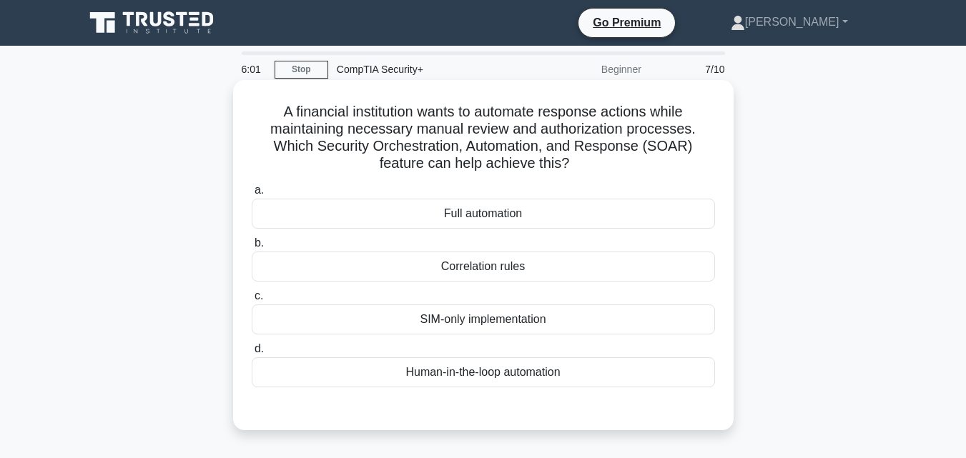
click at [433, 132] on h5 "A financial institution wants to automate response actions while maintaining ne…" at bounding box center [483, 138] width 466 height 70
drag, startPoint x: 433, startPoint y: 132, endPoint x: 651, endPoint y: 132, distance: 217.4
click at [651, 132] on h5 "A financial institution wants to automate response actions while maintaining ne…" at bounding box center [483, 138] width 466 height 70
click at [343, 144] on h5 "A financial institution wants to automate response actions while maintaining ne…" at bounding box center [483, 138] width 466 height 70
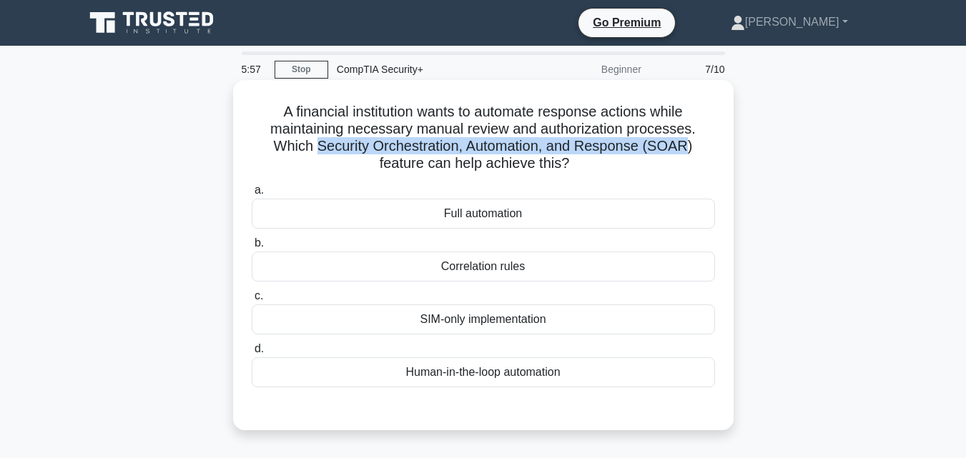
drag, startPoint x: 343, startPoint y: 144, endPoint x: 670, endPoint y: 152, distance: 326.9
click at [670, 152] on h5 "A financial institution wants to automate response actions while maintaining ne…" at bounding box center [483, 138] width 466 height 70
click at [656, 145] on h5 "A financial institution wants to automate response actions while maintaining ne…" at bounding box center [483, 138] width 466 height 70
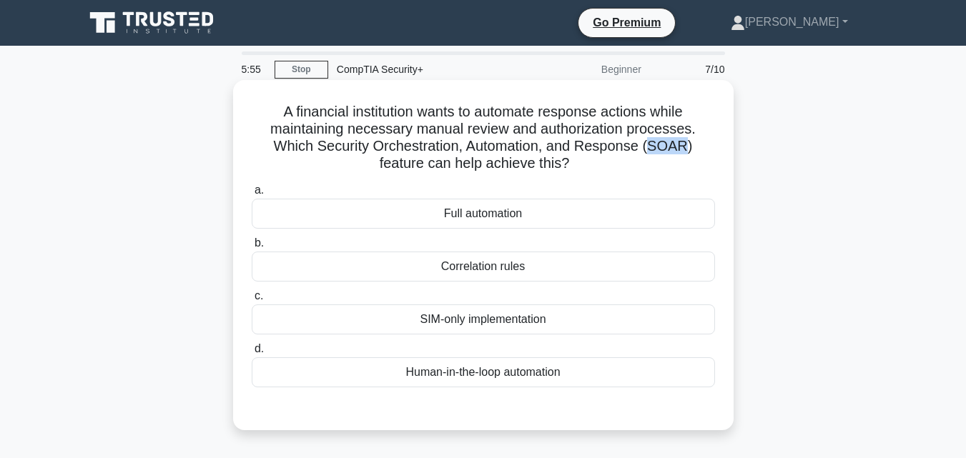
drag, startPoint x: 656, startPoint y: 145, endPoint x: 674, endPoint y: 144, distance: 18.6
click at [674, 144] on h5 "A financial institution wants to automate response actions while maintaining ne…" at bounding box center [483, 138] width 466 height 70
click at [489, 151] on h5 "A financial institution wants to automate response actions while maintaining ne…" at bounding box center [483, 138] width 466 height 70
click at [518, 385] on div "Human-in-the-loop automation" at bounding box center [483, 373] width 463 height 30
click at [252, 354] on input "d. Human-in-the-loop automation" at bounding box center [252, 349] width 0 height 9
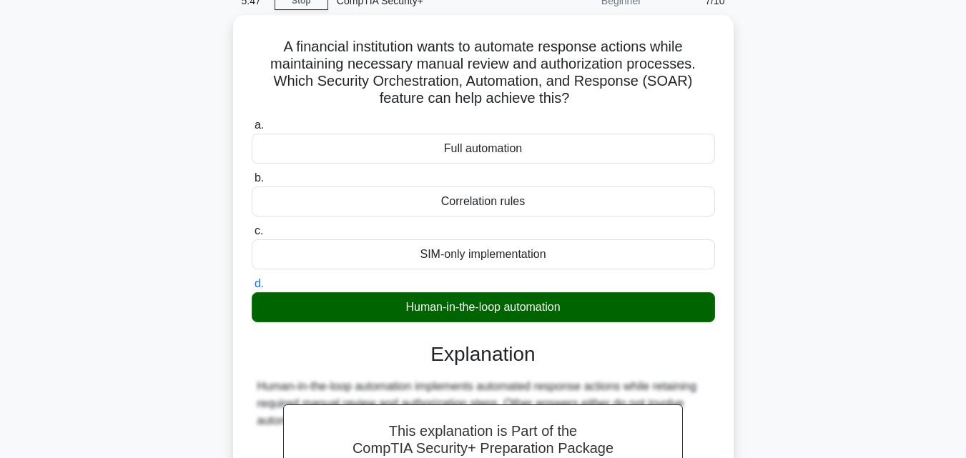
scroll to position [314, 0]
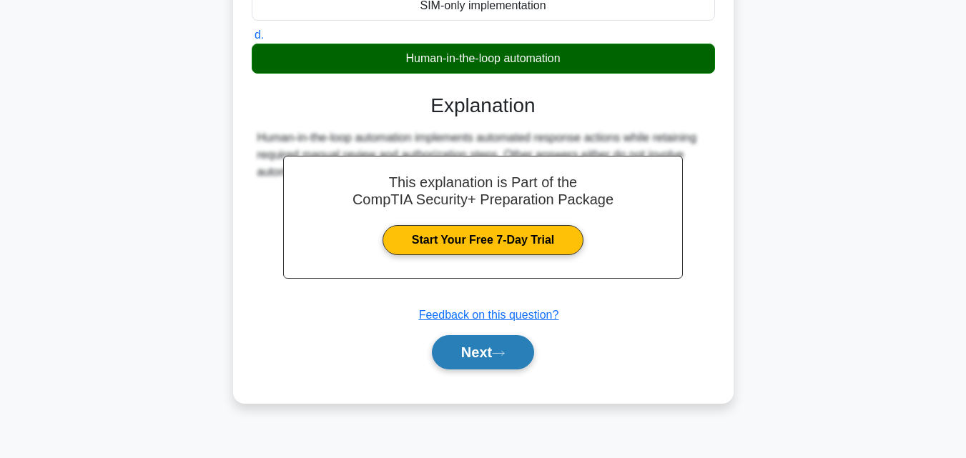
click at [504, 357] on icon at bounding box center [498, 354] width 13 height 8
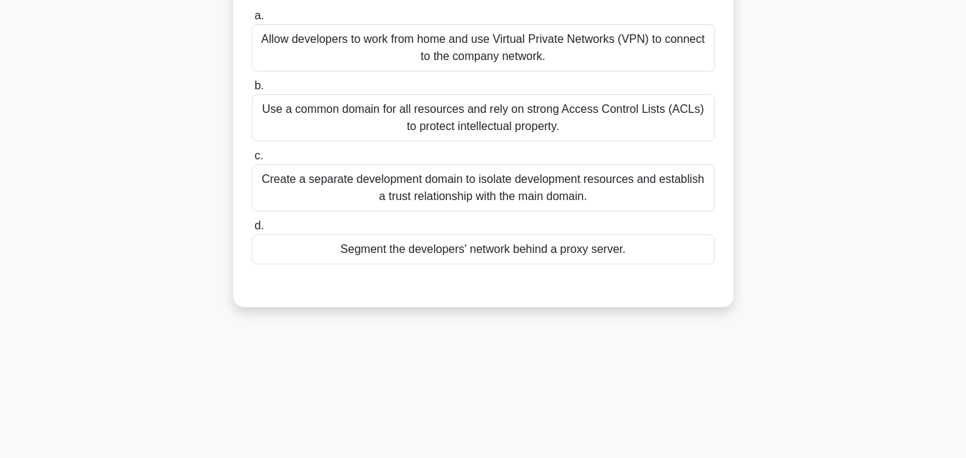
scroll to position [145, 0]
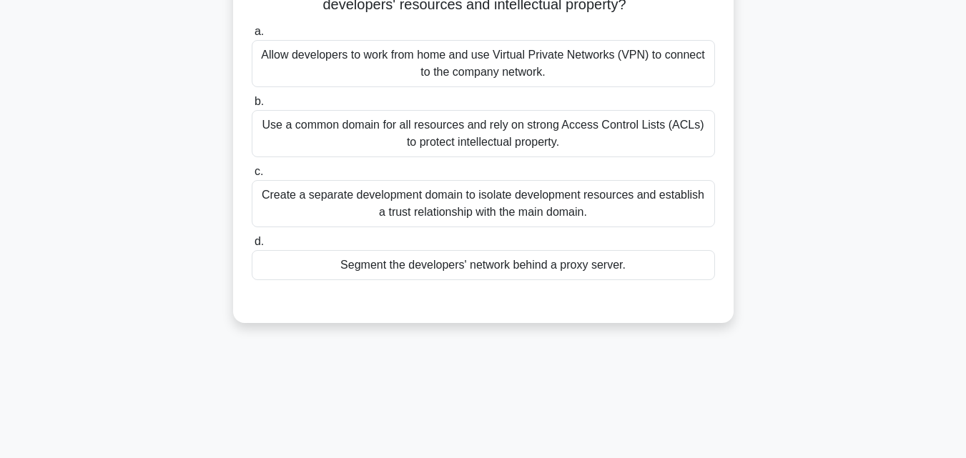
drag, startPoint x: 976, startPoint y: 98, endPoint x: 976, endPoint y: 56, distance: 42.2
click at [965, 56] on html "Go Premium Johnson Earvin" at bounding box center [483, 241] width 966 height 772
click at [944, 148] on main "5:44 Stop CompTIA Security+ Beginner 8/10 Your company is planning to develop a…" at bounding box center [483, 264] width 966 height 727
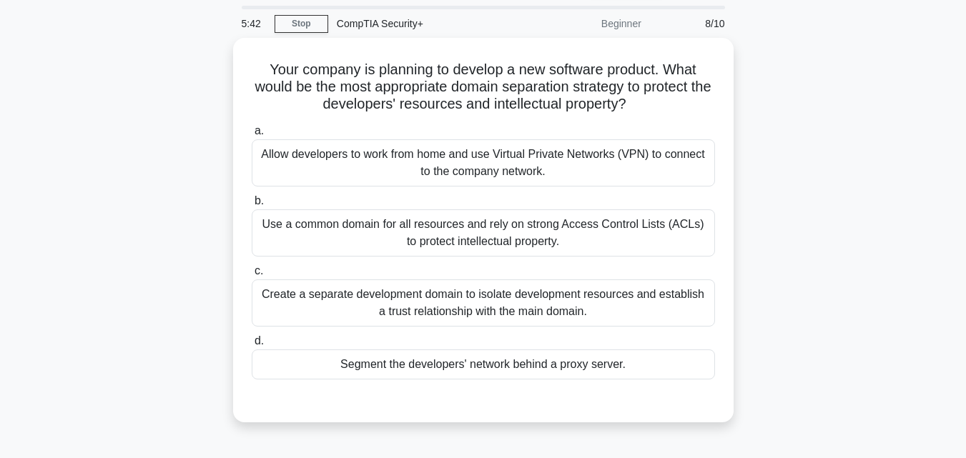
scroll to position [41, 0]
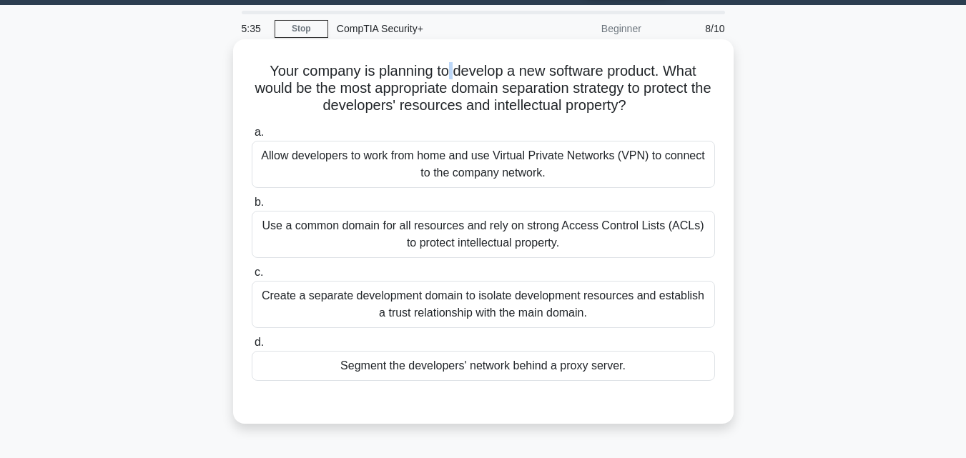
click at [451, 80] on h5 "Your company is planning to develop a new software product. What would be the m…" at bounding box center [483, 88] width 466 height 53
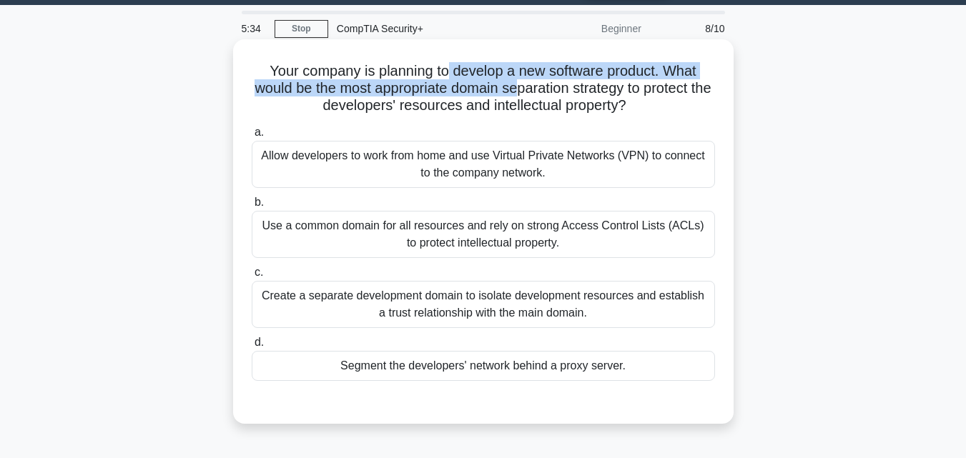
drag, startPoint x: 451, startPoint y: 80, endPoint x: 531, endPoint y: 87, distance: 81.1
click at [531, 87] on h5 "Your company is planning to develop a new software product. What would be the m…" at bounding box center [483, 88] width 466 height 53
click at [527, 89] on h5 "Your company is planning to develop a new software product. What would be the m…" at bounding box center [483, 88] width 466 height 53
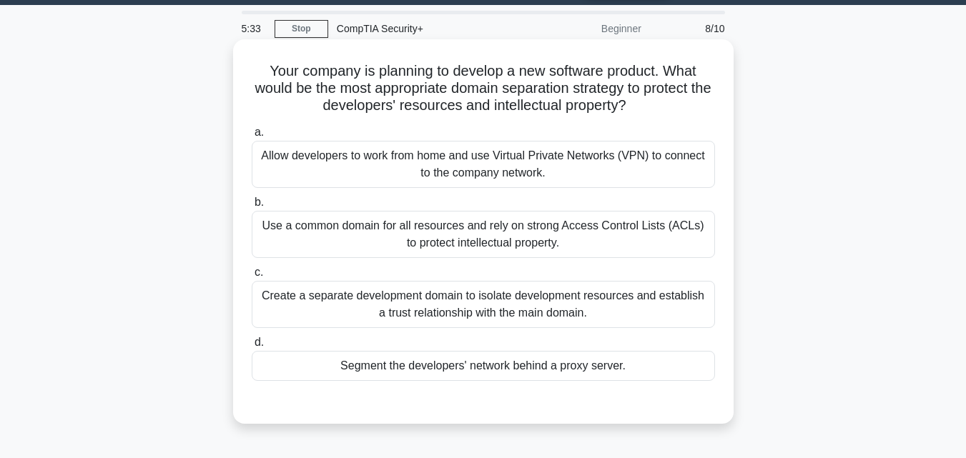
click at [429, 73] on h5 "Your company is planning to develop a new software product. What would be the m…" at bounding box center [483, 88] width 466 height 53
drag, startPoint x: 395, startPoint y: 67, endPoint x: 677, endPoint y: 77, distance: 282.0
click at [677, 77] on h5 "Your company is planning to develop a new software product. What would be the m…" at bounding box center [483, 88] width 466 height 53
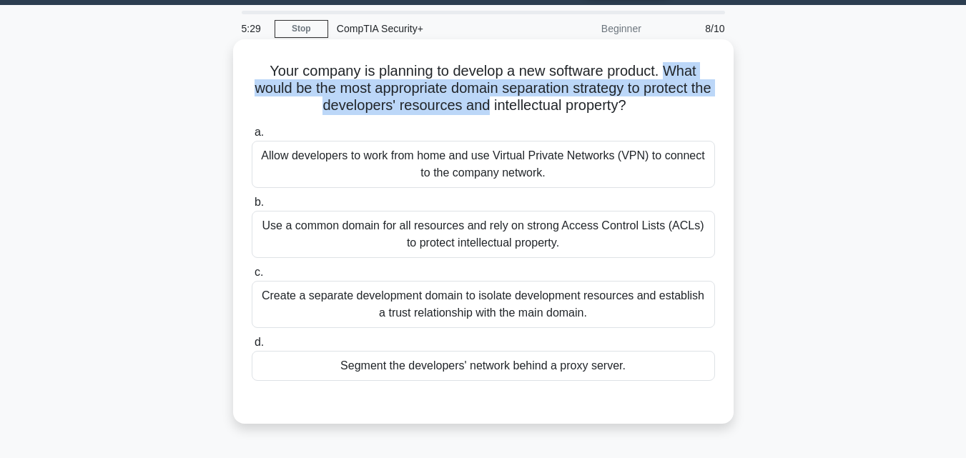
drag, startPoint x: 678, startPoint y: 76, endPoint x: 486, endPoint y: 99, distance: 193.1
click at [486, 99] on h5 "Your company is planning to develop a new software product. What would be the m…" at bounding box center [483, 88] width 466 height 53
click at [470, 95] on h5 "Your company is planning to develop a new software product. What would be the m…" at bounding box center [483, 88] width 466 height 53
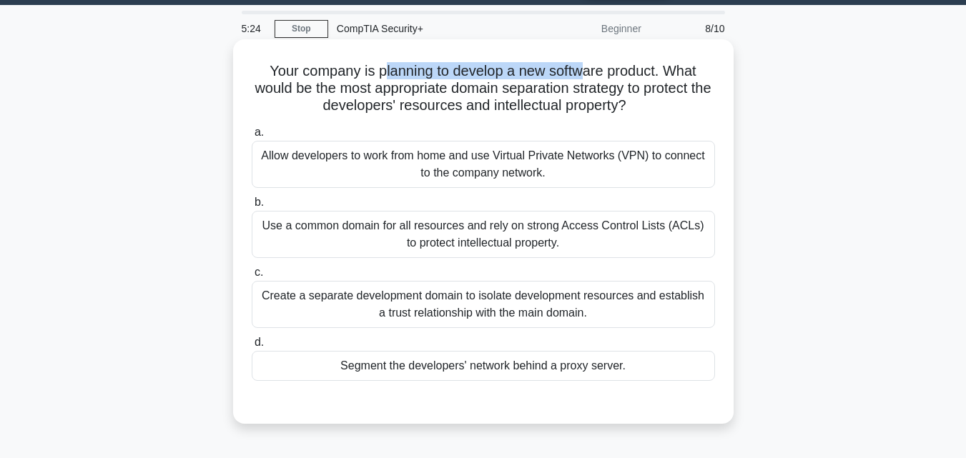
drag, startPoint x: 383, startPoint y: 72, endPoint x: 591, endPoint y: 77, distance: 207.5
click at [591, 77] on h5 "Your company is planning to develop a new software product. What would be the m…" at bounding box center [483, 88] width 466 height 53
drag, startPoint x: 612, startPoint y: 74, endPoint x: 669, endPoint y: 74, distance: 56.5
click at [617, 74] on h5 "Your company is planning to develop a new software product. What would be the m…" at bounding box center [483, 88] width 466 height 53
click at [679, 72] on h5 "Your company is planning to develop a new software product. What would be the m…" at bounding box center [483, 88] width 466 height 53
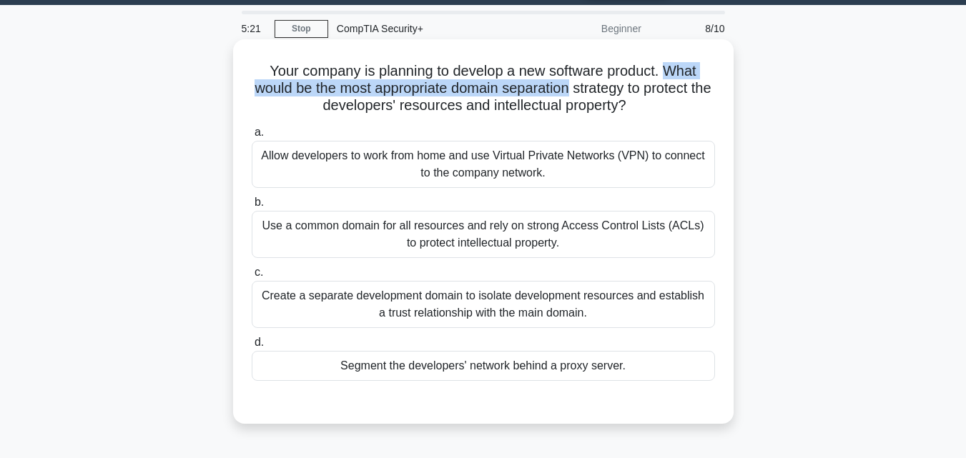
drag, startPoint x: 679, startPoint y: 72, endPoint x: 576, endPoint y: 94, distance: 106.0
click at [575, 94] on h5 "Your company is planning to develop a new software product. What would be the m…" at bounding box center [483, 88] width 466 height 53
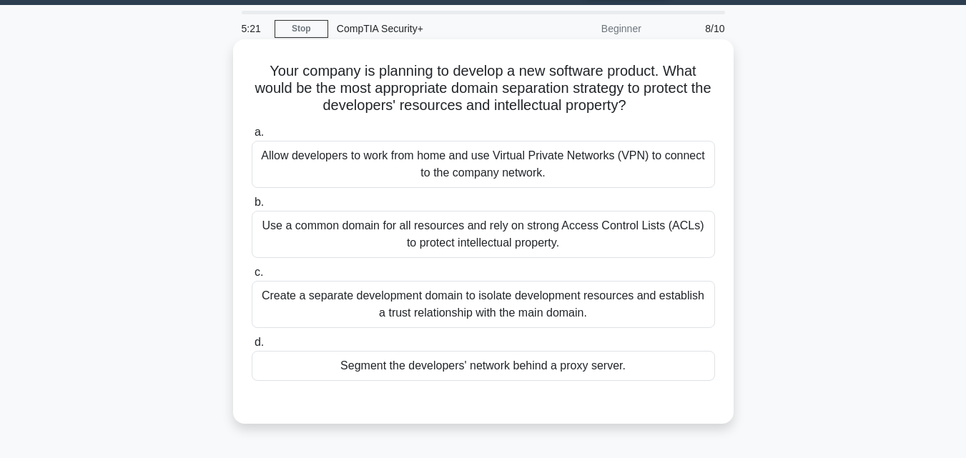
click at [619, 94] on h5 "Your company is planning to develop a new software product. What would be the m…" at bounding box center [483, 88] width 466 height 53
click at [656, 87] on h5 "Your company is planning to develop a new software product. What would be the m…" at bounding box center [483, 88] width 466 height 53
drag, startPoint x: 656, startPoint y: 87, endPoint x: 551, endPoint y: 89, distance: 104.4
click at [554, 87] on h5 "Your company is planning to develop a new software product. What would be the m…" at bounding box center [483, 88] width 466 height 53
click at [551, 91] on h5 "Your company is planning to develop a new software product. What would be the m…" at bounding box center [483, 88] width 466 height 53
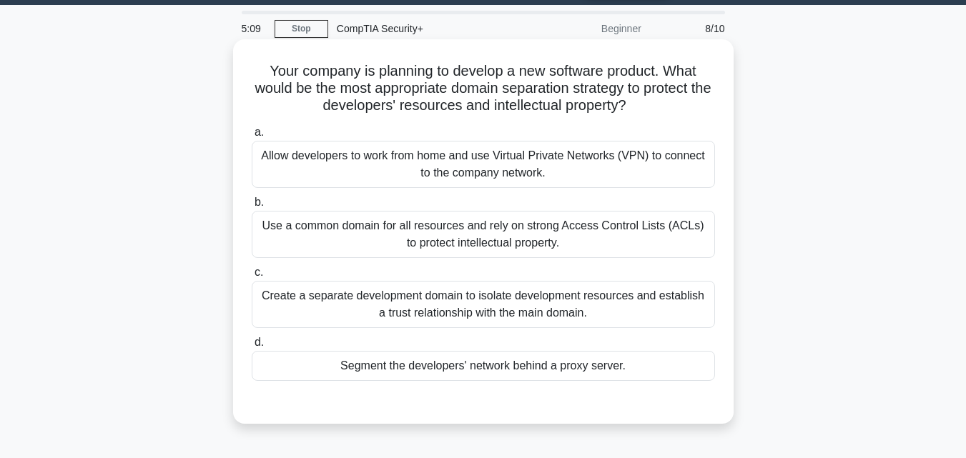
click at [525, 246] on div "Use a common domain for all resources and rely on strong Access Control Lists (…" at bounding box center [483, 234] width 463 height 47
click at [252, 207] on input "b. Use a common domain for all resources and rely on strong Access Control List…" at bounding box center [252, 202] width 0 height 9
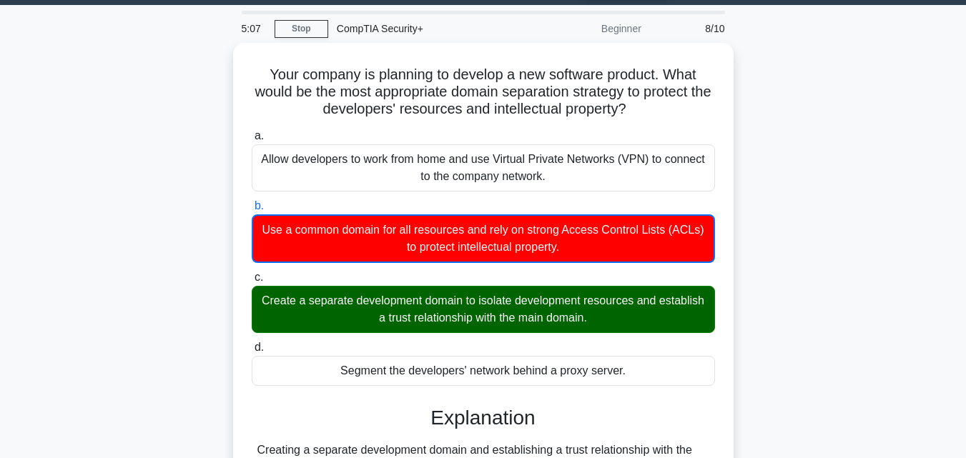
drag, startPoint x: 526, startPoint y: 313, endPoint x: 976, endPoint y: 252, distance: 453.8
click at [536, 311] on div "Create a separate development domain to isolate development resources and estab…" at bounding box center [483, 309] width 463 height 47
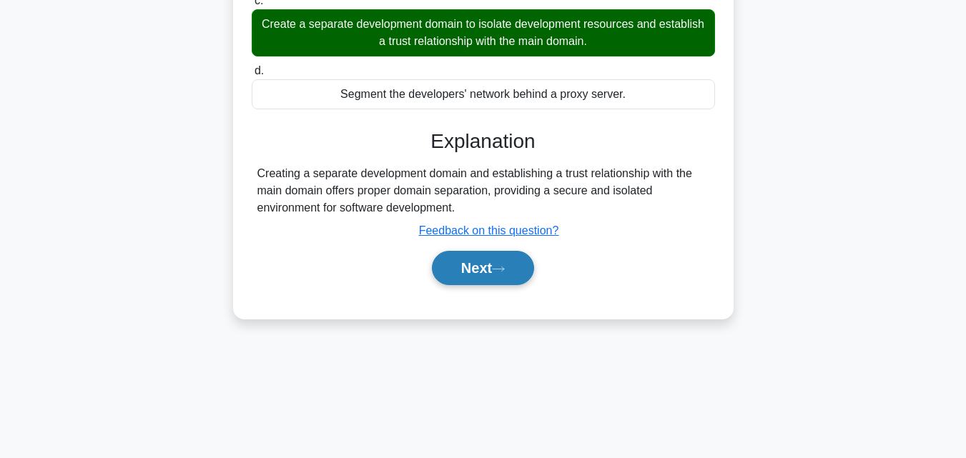
click at [519, 283] on button "Next" at bounding box center [483, 268] width 102 height 34
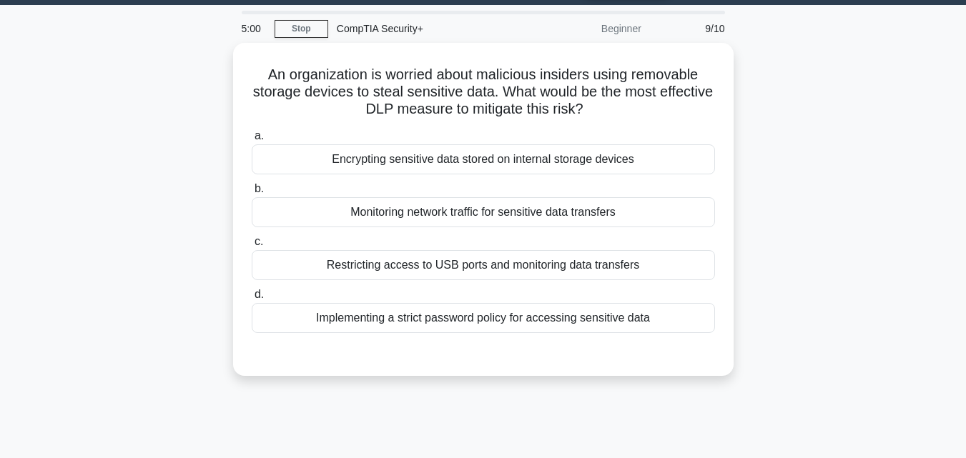
scroll to position [39, 0]
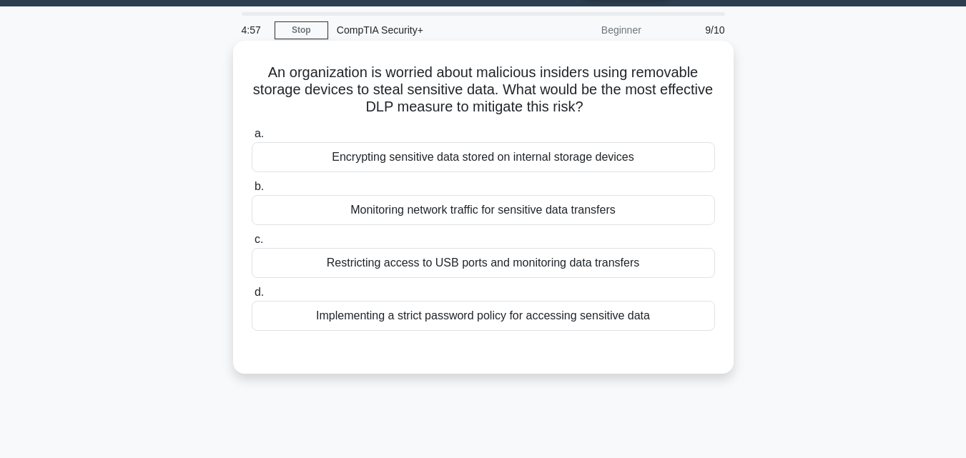
click at [511, 69] on h5 "An organization is worried about malicious insiders using removable storage dev…" at bounding box center [483, 90] width 466 height 53
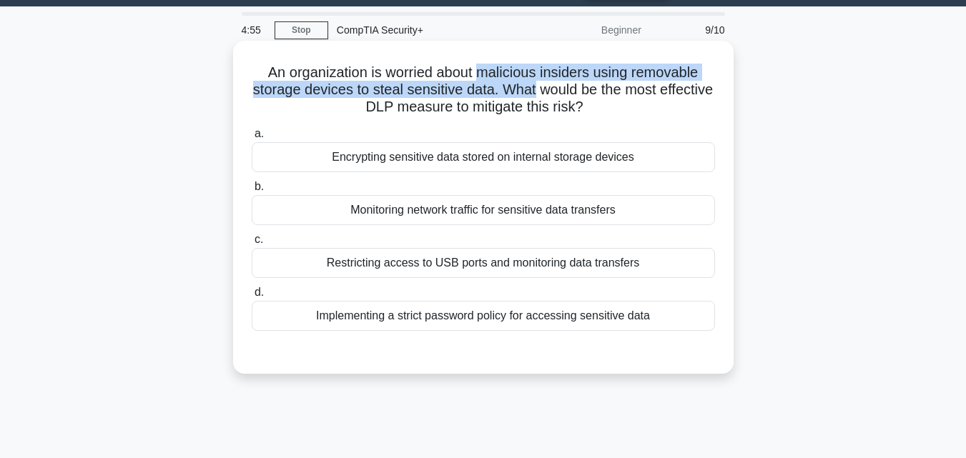
drag, startPoint x: 511, startPoint y: 69, endPoint x: 560, endPoint y: 91, distance: 54.1
click at [560, 91] on h5 "An organization is worried about malicious insiders using removable storage dev…" at bounding box center [483, 90] width 466 height 53
click at [551, 91] on h5 "An organization is worried about malicious insiders using removable storage dev…" at bounding box center [483, 90] width 466 height 53
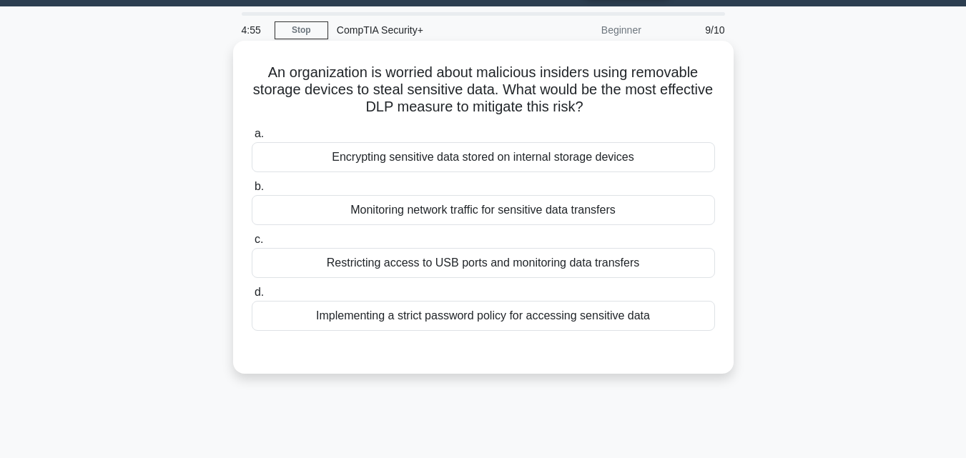
click at [539, 87] on h5 "An organization is worried about malicious insiders using removable storage dev…" at bounding box center [483, 90] width 466 height 53
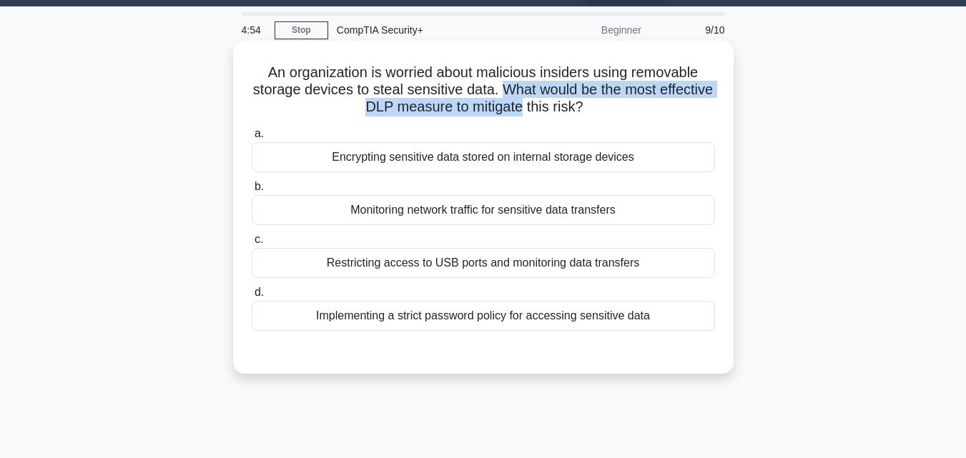
drag, startPoint x: 539, startPoint y: 87, endPoint x: 541, endPoint y: 102, distance: 15.2
click at [541, 102] on h5 "An organization is worried about malicious insiders using removable storage dev…" at bounding box center [483, 90] width 466 height 53
click at [540, 94] on h5 "An organization is worried about malicious insiders using removable storage dev…" at bounding box center [483, 90] width 466 height 53
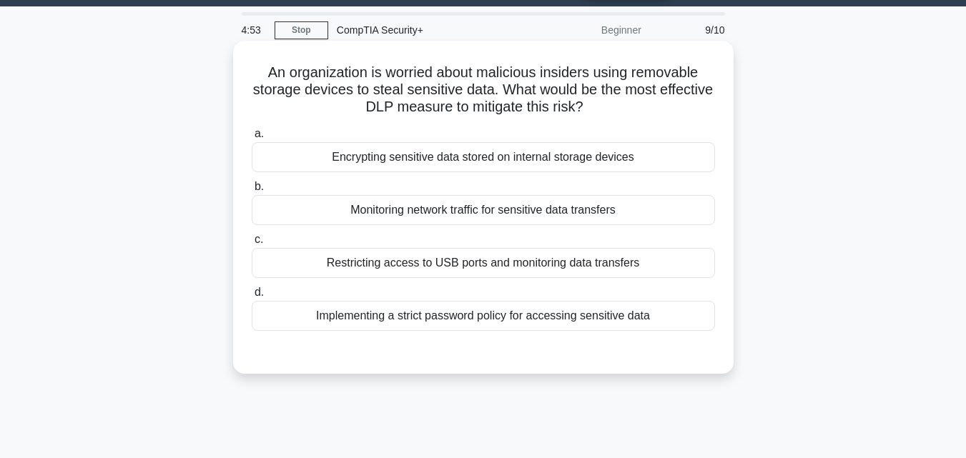
click at [541, 83] on h5 "An organization is worried about malicious insiders using removable storage dev…" at bounding box center [483, 90] width 466 height 53
drag, startPoint x: 541, startPoint y: 83, endPoint x: 549, endPoint y: 89, distance: 10.7
click at [549, 89] on h5 "An organization is worried about malicious insiders using removable storage dev…" at bounding box center [483, 90] width 466 height 53
drag, startPoint x: 549, startPoint y: 89, endPoint x: 546, endPoint y: 99, distance: 10.0
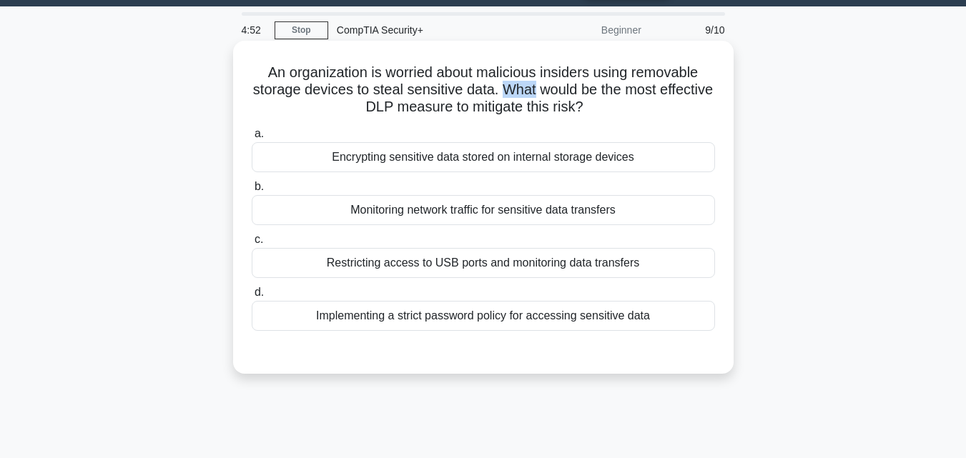
click at [546, 99] on h5 "An organization is worried about malicious insiders using removable storage dev…" at bounding box center [483, 90] width 466 height 53
click at [545, 99] on h5 "An organization is worried about malicious insiders using removable storage dev…" at bounding box center [483, 90] width 466 height 53
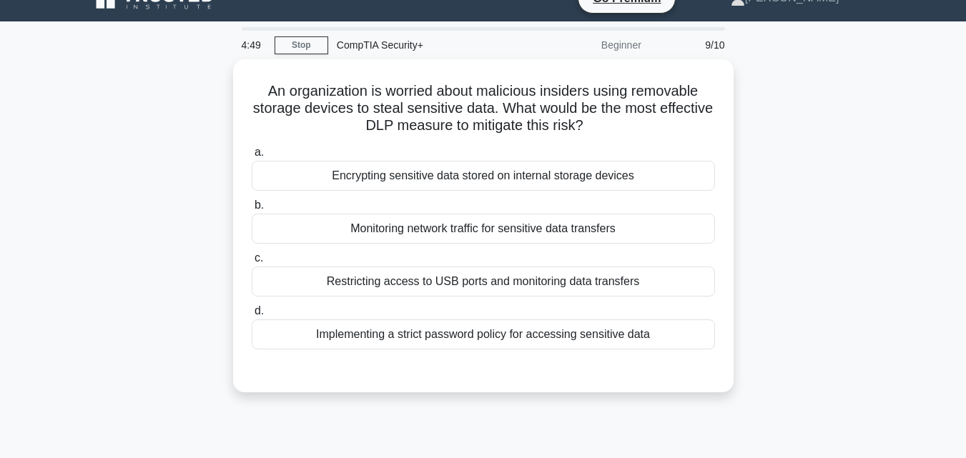
scroll to position [21, 0]
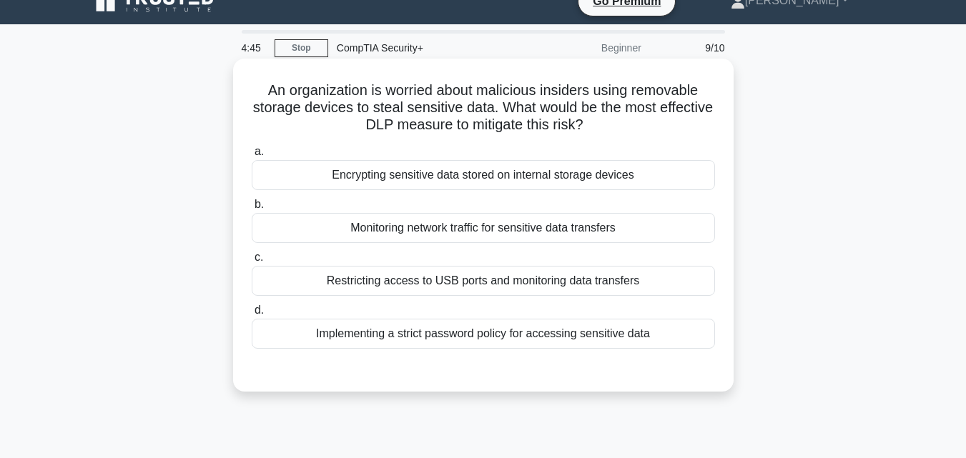
click at [646, 91] on h5 "An organization is worried about malicious insiders using removable storage dev…" at bounding box center [483, 108] width 466 height 53
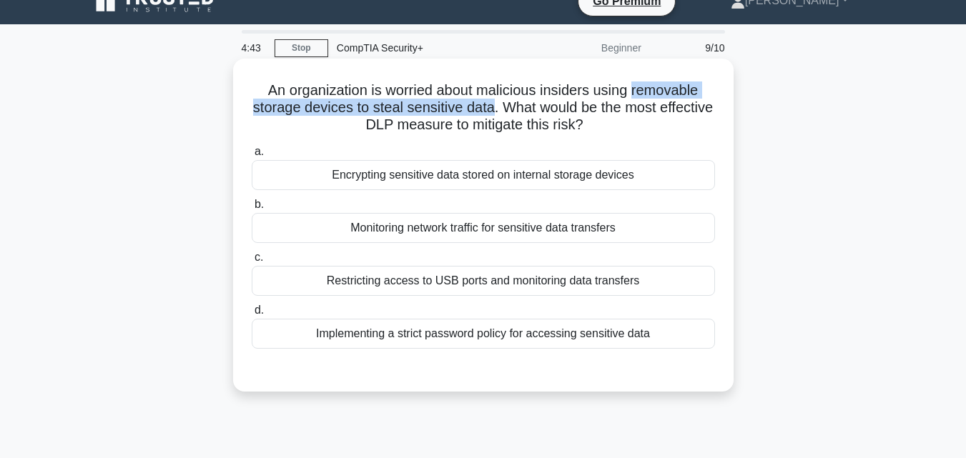
drag, startPoint x: 646, startPoint y: 91, endPoint x: 497, endPoint y: 102, distance: 149.1
click at [497, 102] on h5 "An organization is worried about malicious insiders using removable storage dev…" at bounding box center [483, 108] width 466 height 53
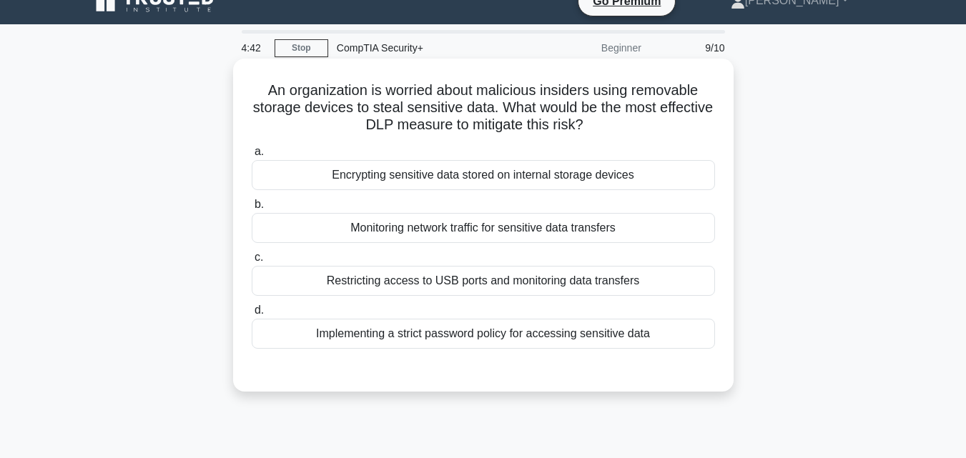
click at [544, 107] on h5 "An organization is worried about malicious insiders using removable storage dev…" at bounding box center [483, 108] width 466 height 53
click at [548, 105] on h5 "An organization is worried about malicious insiders using removable storage dev…" at bounding box center [483, 108] width 466 height 53
drag, startPoint x: 548, startPoint y: 105, endPoint x: 538, endPoint y: 118, distance: 16.3
click at [538, 117] on h5 "An organization is worried about malicious insiders using removable storage dev…" at bounding box center [483, 108] width 466 height 53
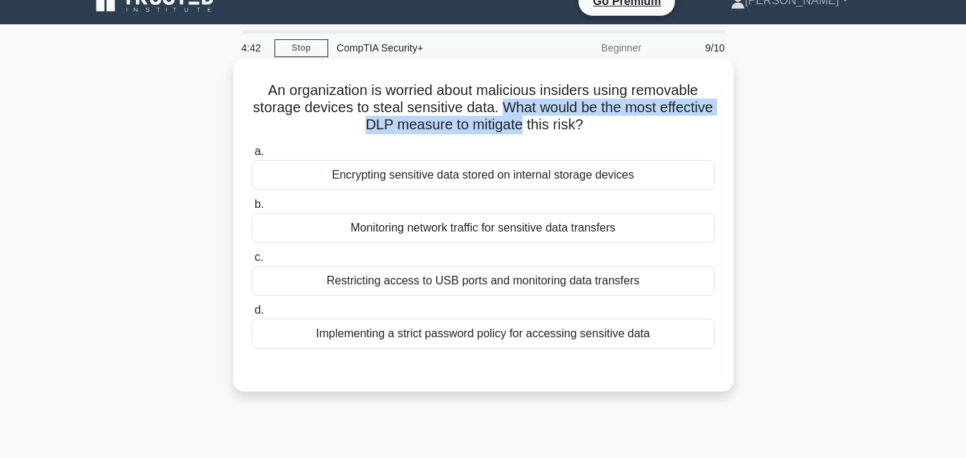
click at [537, 118] on h5 "An organization is worried about malicious insiders using removable storage dev…" at bounding box center [483, 108] width 466 height 53
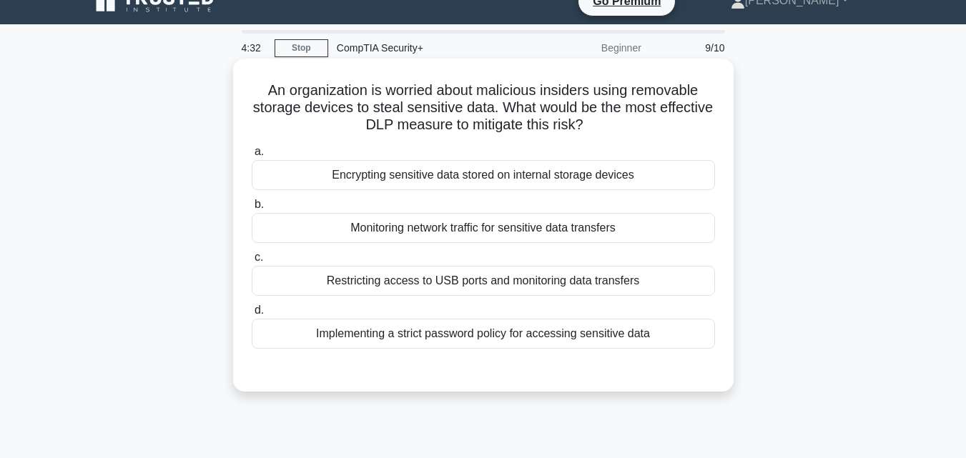
click at [485, 186] on div "Encrypting sensitive data stored on internal storage devices" at bounding box center [483, 175] width 463 height 30
click at [252, 157] on input "a. Encrypting sensitive data stored on internal storage devices" at bounding box center [252, 151] width 0 height 9
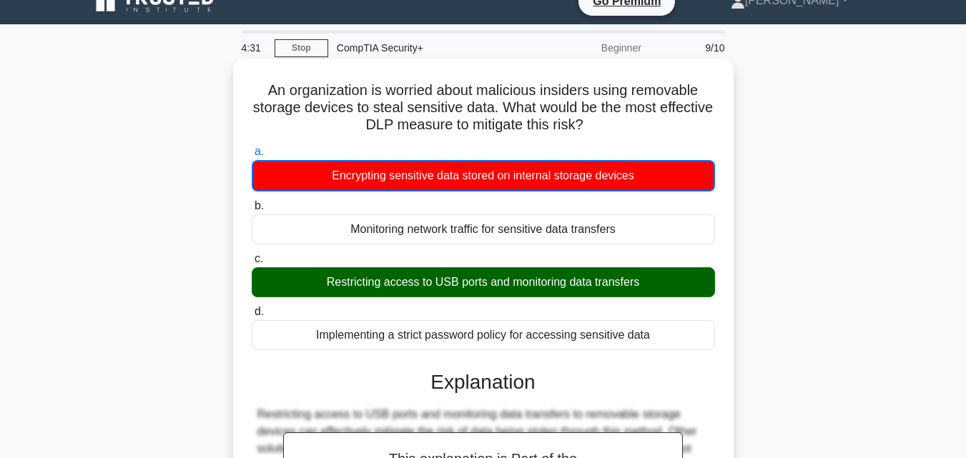
click at [508, 279] on div "Restricting access to USB ports and monitoring data transfers" at bounding box center [483, 282] width 463 height 30
click at [252, 264] on input "c. Restricting access to USB ports and monitoring data transfers" at bounding box center [252, 259] width 0 height 9
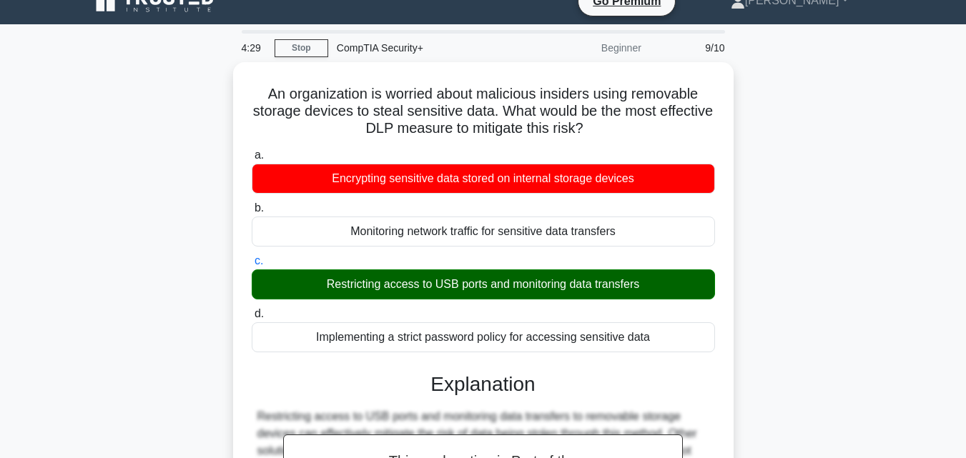
scroll to position [314, 0]
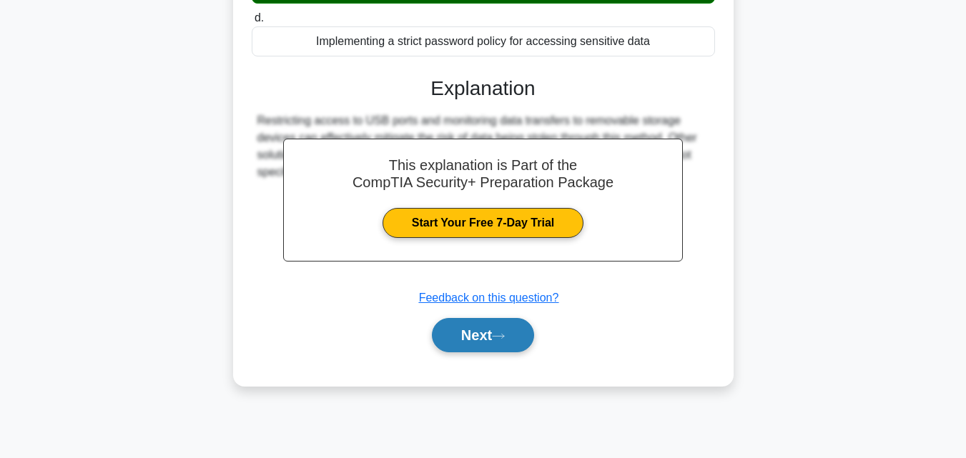
click at [517, 335] on button "Next" at bounding box center [483, 335] width 102 height 34
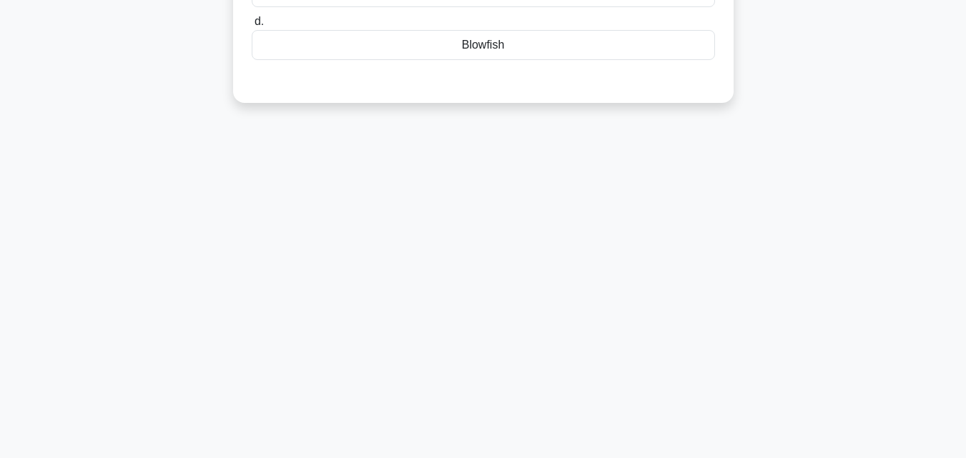
scroll to position [47, 0]
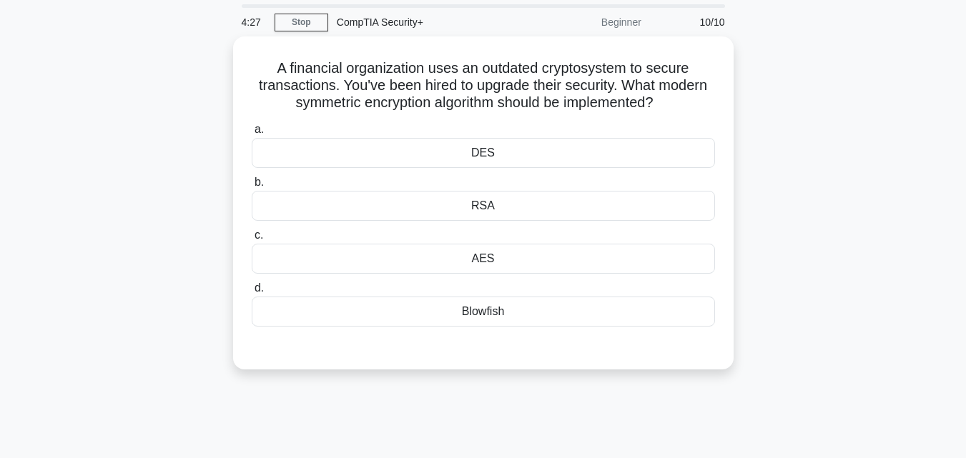
drag, startPoint x: 960, startPoint y: 113, endPoint x: 951, endPoint y: 117, distance: 10.0
click at [961, 111] on main "4:27 Stop CompTIA Security+ Beginner 10/10 A financial organization uses an out…" at bounding box center [483, 362] width 966 height 727
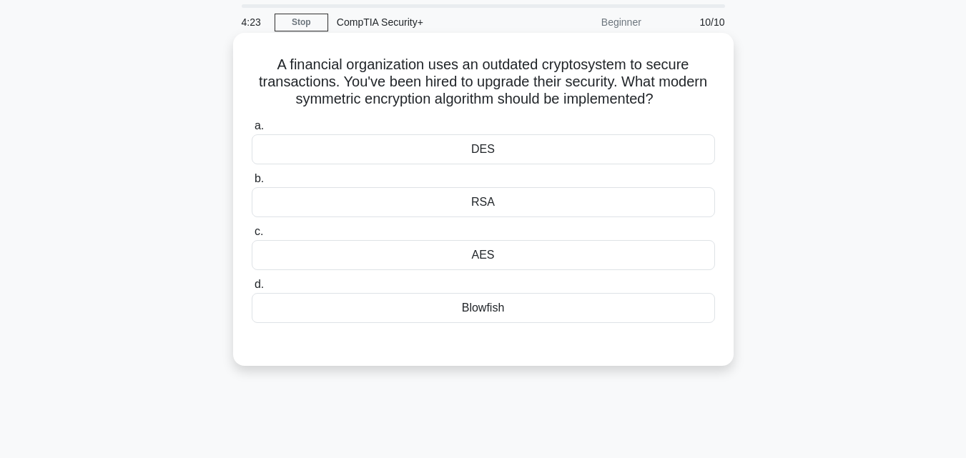
click at [453, 144] on div "DES" at bounding box center [483, 149] width 463 height 30
click at [252, 131] on input "a. DES" at bounding box center [252, 126] width 0 height 9
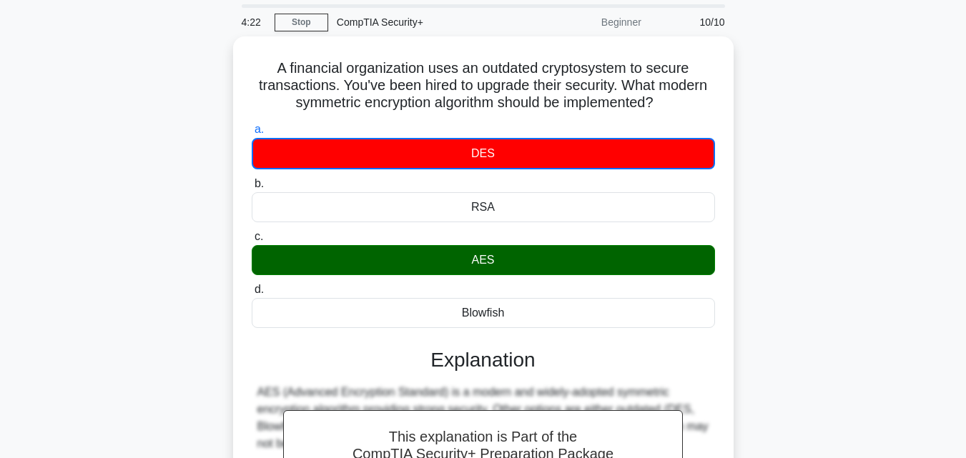
scroll to position [314, 0]
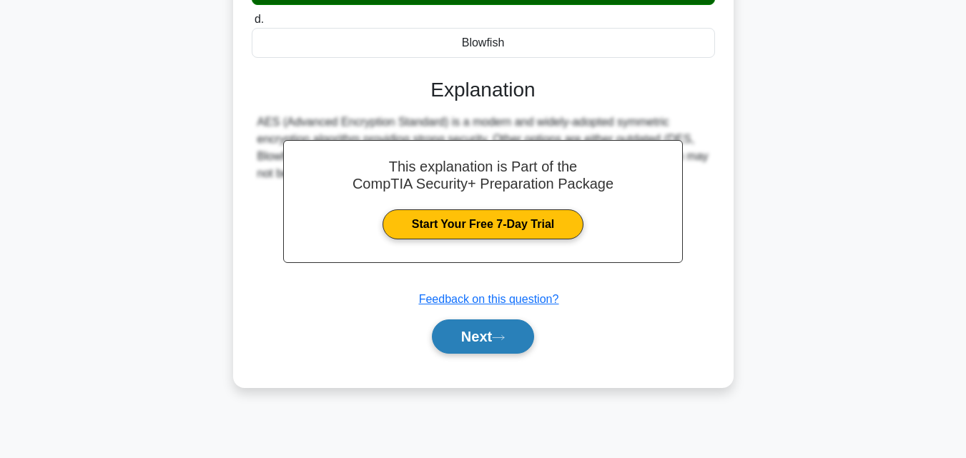
click at [486, 339] on button "Next" at bounding box center [483, 337] width 102 height 34
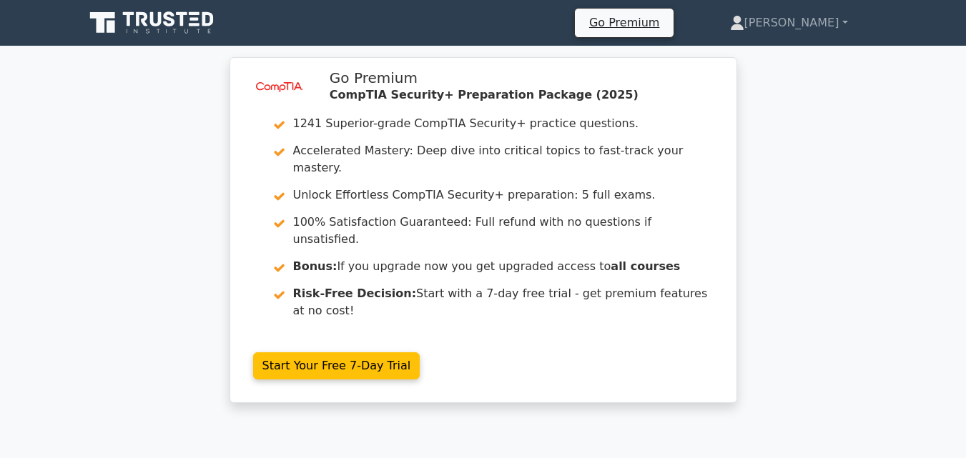
scroll to position [401, 0]
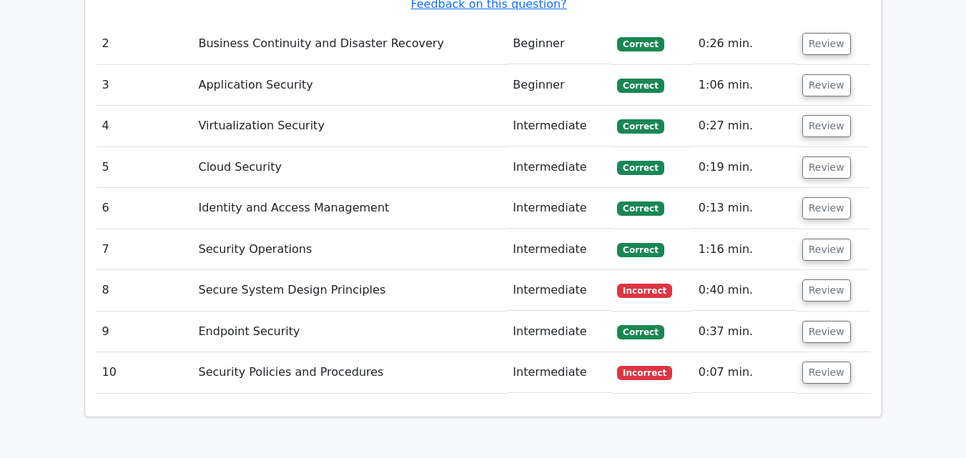
scroll to position [1854, 0]
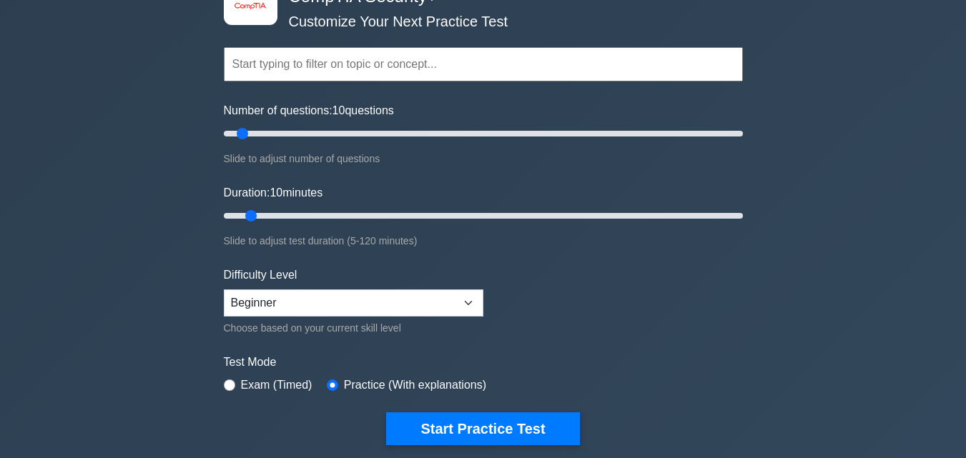
scroll to position [96, 0]
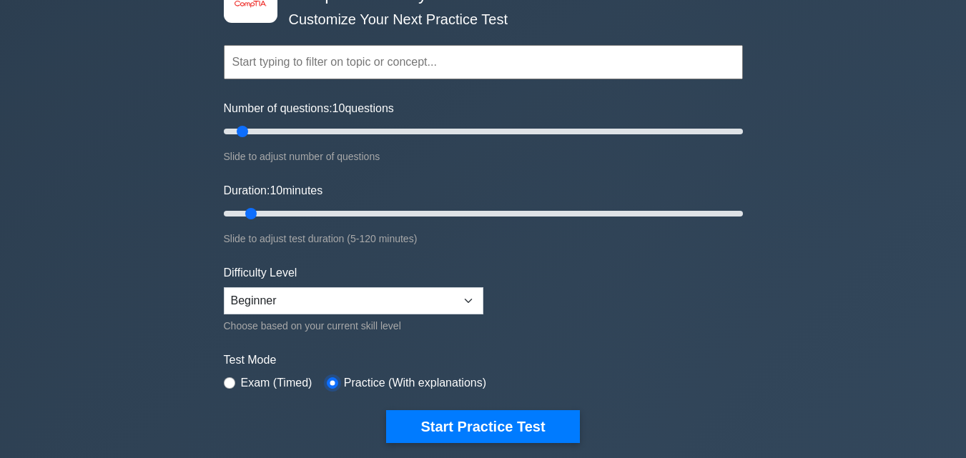
click at [328, 380] on input "radio" at bounding box center [332, 383] width 11 height 11
radio input "true"
click at [243, 379] on label "Exam (Timed)" at bounding box center [277, 383] width 72 height 17
click at [232, 379] on input "radio" at bounding box center [229, 383] width 11 height 11
radio input "true"
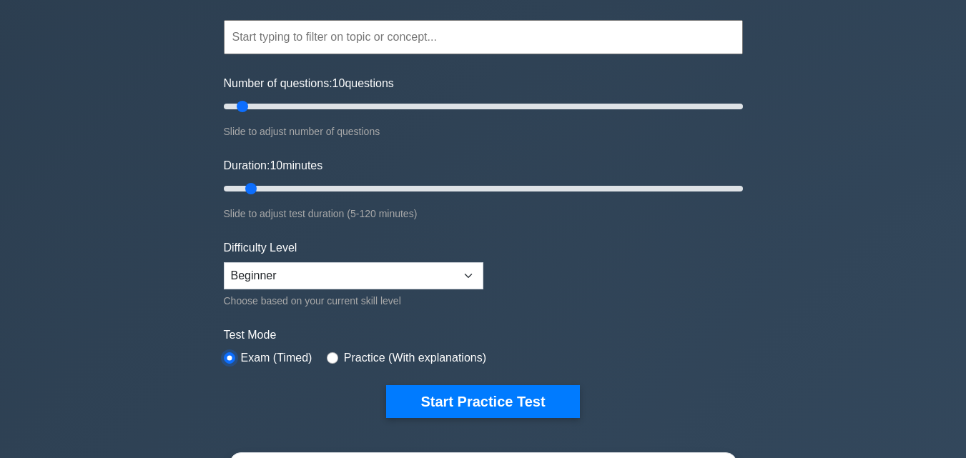
scroll to position [112, 0]
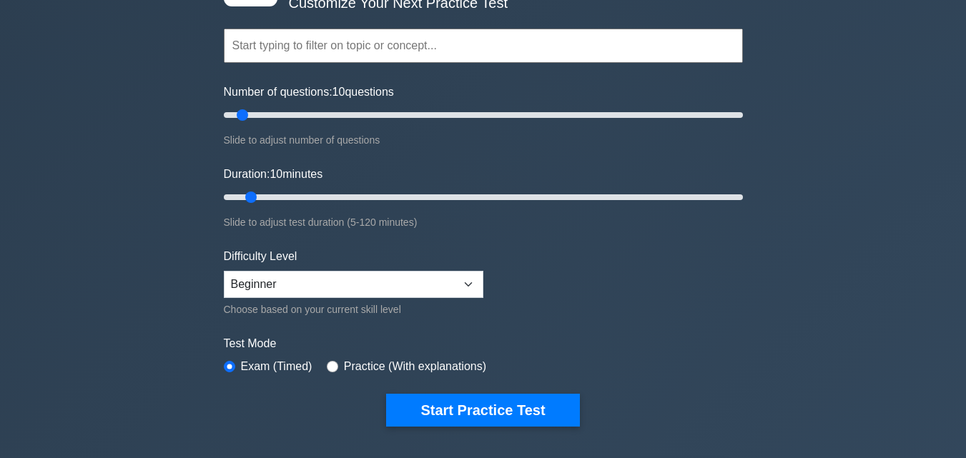
click at [401, 257] on div "Difficulty Level Beginner Intermediate Expert Choose based on your current skil…" at bounding box center [354, 283] width 260 height 70
click at [394, 269] on div "Difficulty Level Beginner Intermediate Expert Choose based on your current skil…" at bounding box center [354, 283] width 260 height 70
click at [390, 273] on select "Beginner Intermediate Expert" at bounding box center [354, 284] width 260 height 27
select select "intermediate"
click at [224, 271] on select "Beginner Intermediate Expert" at bounding box center [354, 284] width 260 height 27
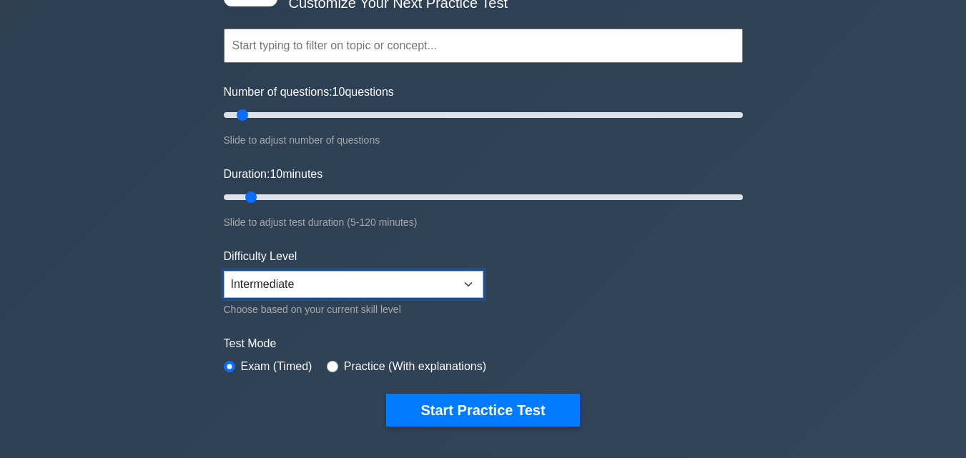
click at [366, 282] on select "Beginner Intermediate Expert" at bounding box center [354, 284] width 260 height 27
click at [224, 271] on select "Beginner Intermediate Expert" at bounding box center [354, 284] width 260 height 27
click at [337, 358] on div "Practice (With explanations)" at bounding box center [406, 366] width 159 height 17
click at [335, 363] on div "Practice (With explanations)" at bounding box center [406, 366] width 159 height 17
click at [233, 365] on input "radio" at bounding box center [229, 366] width 11 height 11
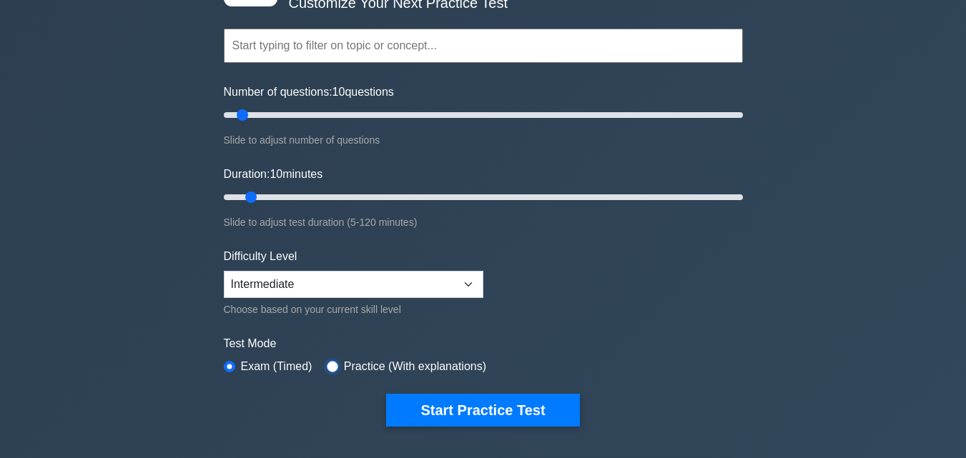
click at [327, 362] on input "radio" at bounding box center [332, 366] width 11 height 11
radio input "true"
click at [235, 364] on input "radio" at bounding box center [229, 366] width 11 height 11
radio input "true"
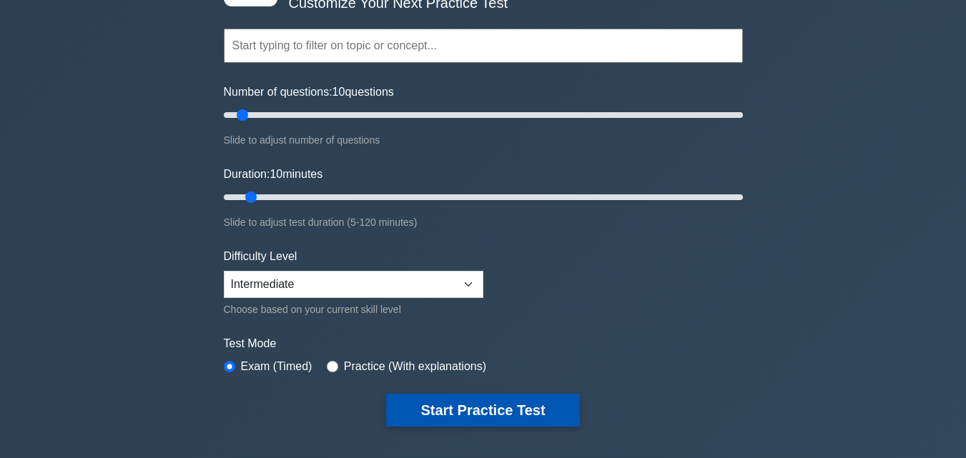
click at [426, 404] on button "Start Practice Test" at bounding box center [482, 410] width 193 height 33
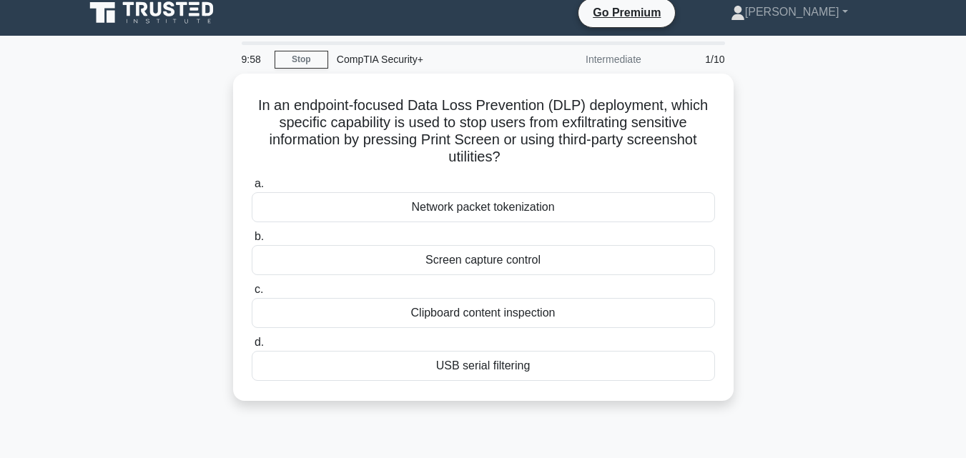
scroll to position [6, 0]
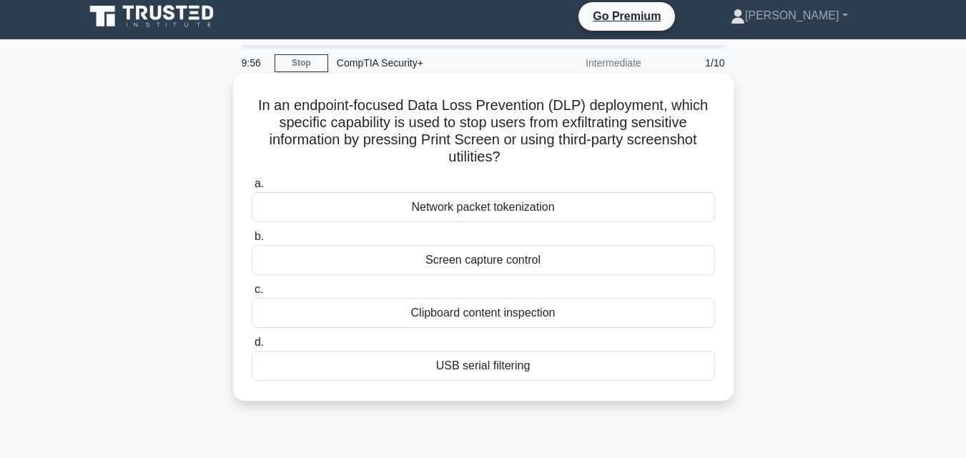
click at [337, 118] on h5 "In an endpoint-focused Data Loss Prevention (DLP) deployment, which specific ca…" at bounding box center [483, 132] width 466 height 70
click at [378, 104] on h5 "In an endpoint-focused Data Loss Prevention (DLP) deployment, which specific ca…" at bounding box center [483, 132] width 466 height 70
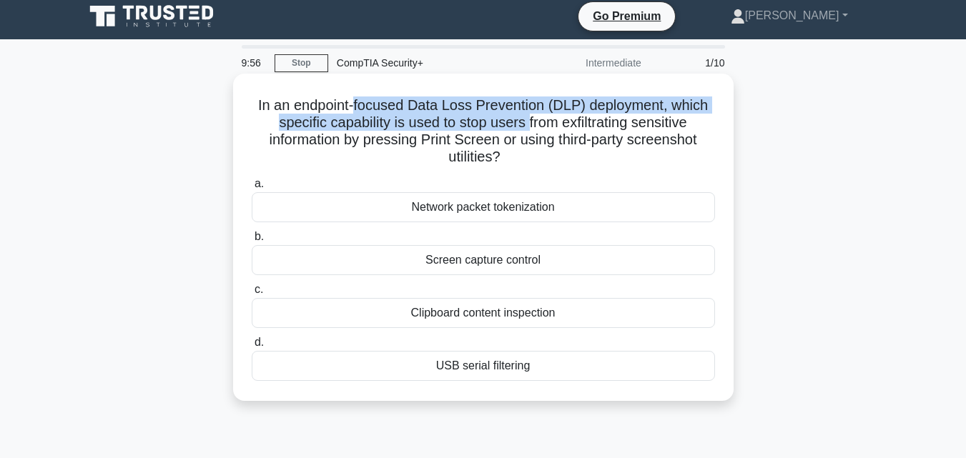
drag, startPoint x: 378, startPoint y: 104, endPoint x: 532, endPoint y: 114, distance: 154.8
click at [527, 120] on h5 "In an endpoint-focused Data Loss Prevention (DLP) deployment, which specific ca…" at bounding box center [483, 132] width 466 height 70
click at [536, 112] on h5 "In an endpoint-focused Data Loss Prevention (DLP) deployment, which specific ca…" at bounding box center [483, 132] width 466 height 70
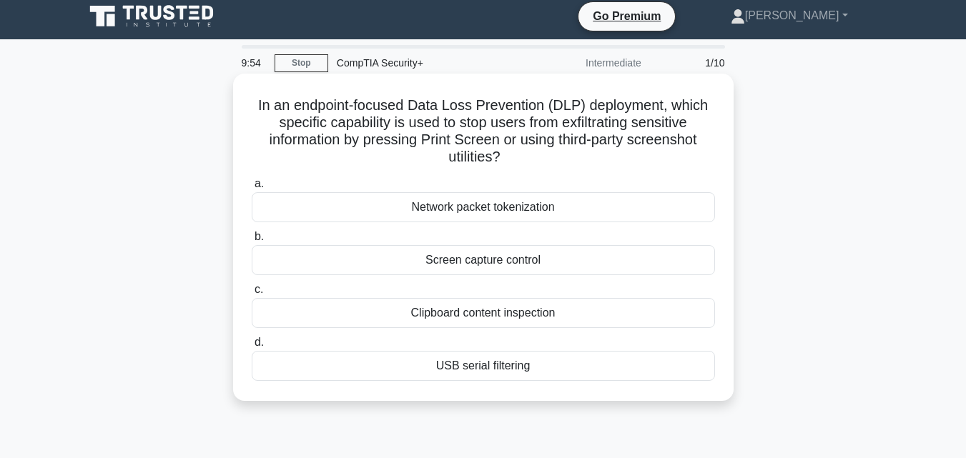
click at [631, 107] on h5 "In an endpoint-focused Data Loss Prevention (DLP) deployment, which specific ca…" at bounding box center [483, 132] width 466 height 70
click at [689, 102] on h5 "In an endpoint-focused Data Loss Prevention (DLP) deployment, which specific ca…" at bounding box center [483, 132] width 466 height 70
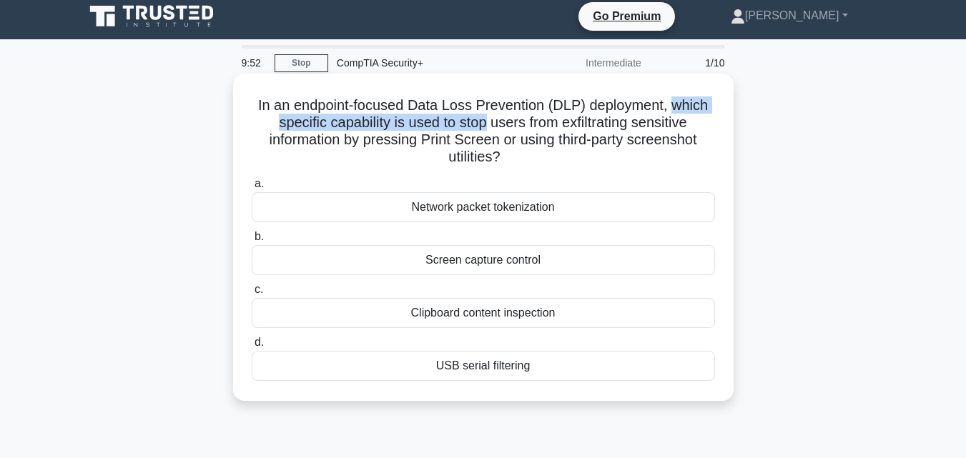
drag, startPoint x: 689, startPoint y: 102, endPoint x: 457, endPoint y: 125, distance: 233.6
click at [457, 125] on h5 "In an endpoint-focused Data Loss Prevention (DLP) deployment, which specific ca…" at bounding box center [483, 132] width 466 height 70
click at [443, 131] on h5 "In an endpoint-focused Data Loss Prevention (DLP) deployment, which specific ca…" at bounding box center [483, 132] width 466 height 70
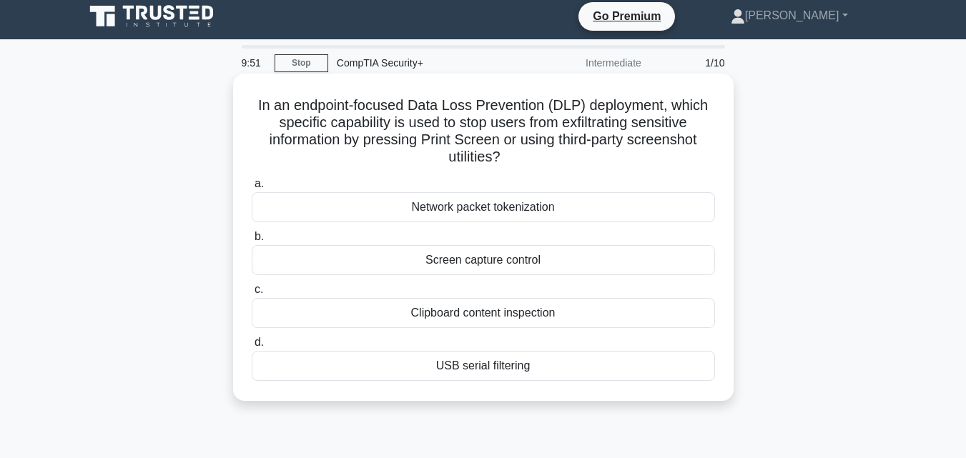
click at [486, 119] on h5 "In an endpoint-focused Data Loss Prevention (DLP) deployment, which specific ca…" at bounding box center [483, 132] width 466 height 70
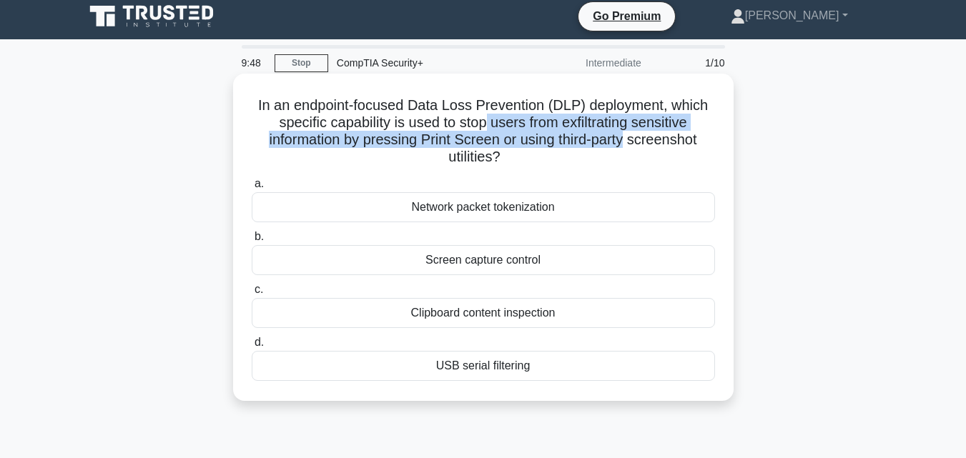
drag, startPoint x: 486, startPoint y: 119, endPoint x: 604, endPoint y: 141, distance: 119.2
click at [604, 141] on h5 "In an endpoint-focused Data Loss Prevention (DLP) deployment, which specific ca…" at bounding box center [483, 132] width 466 height 70
click at [604, 140] on h5 "In an endpoint-focused Data Loss Prevention (DLP) deployment, which specific ca…" at bounding box center [483, 132] width 466 height 70
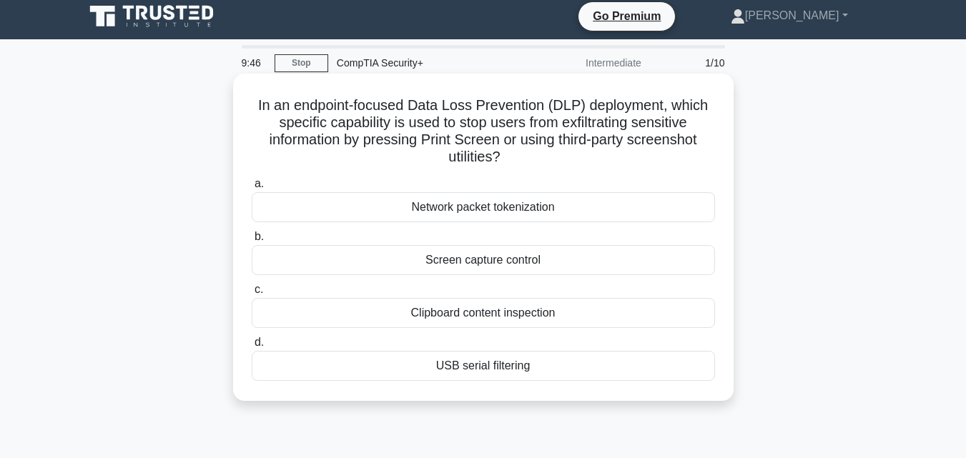
click at [666, 106] on h5 "In an endpoint-focused Data Loss Prevention (DLP) deployment, which specific ca…" at bounding box center [483, 132] width 466 height 70
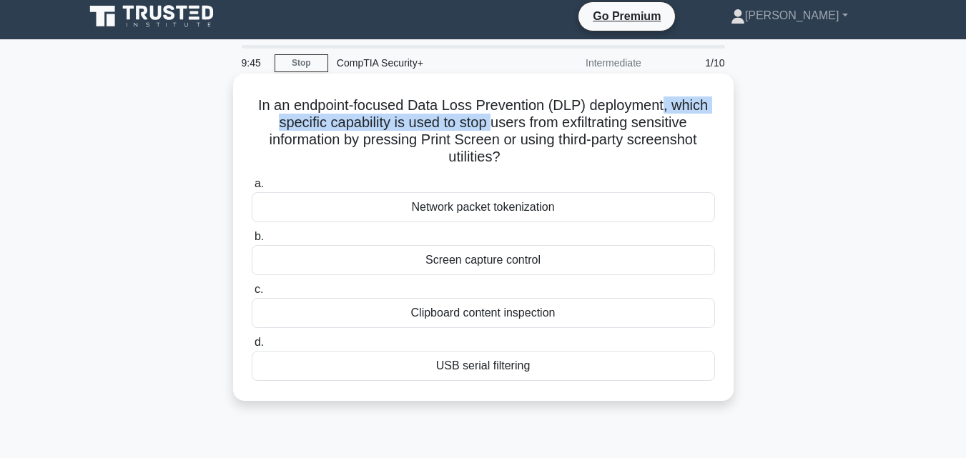
drag, startPoint x: 666, startPoint y: 103, endPoint x: 490, endPoint y: 122, distance: 177.0
click at [489, 122] on h5 "In an endpoint-focused Data Loss Prevention (DLP) deployment, which specific ca…" at bounding box center [483, 132] width 466 height 70
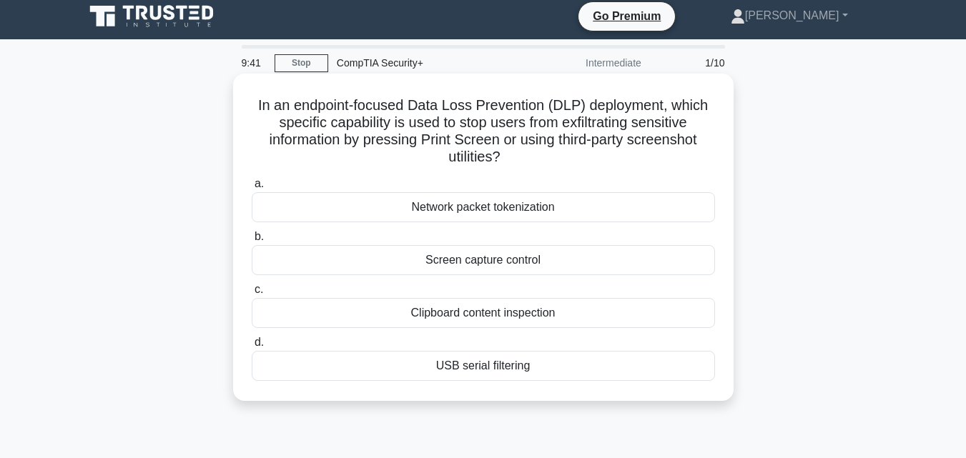
click at [520, 265] on div "Screen capture control" at bounding box center [483, 260] width 463 height 30
click at [252, 242] on input "b. Screen capture control" at bounding box center [252, 236] width 0 height 9
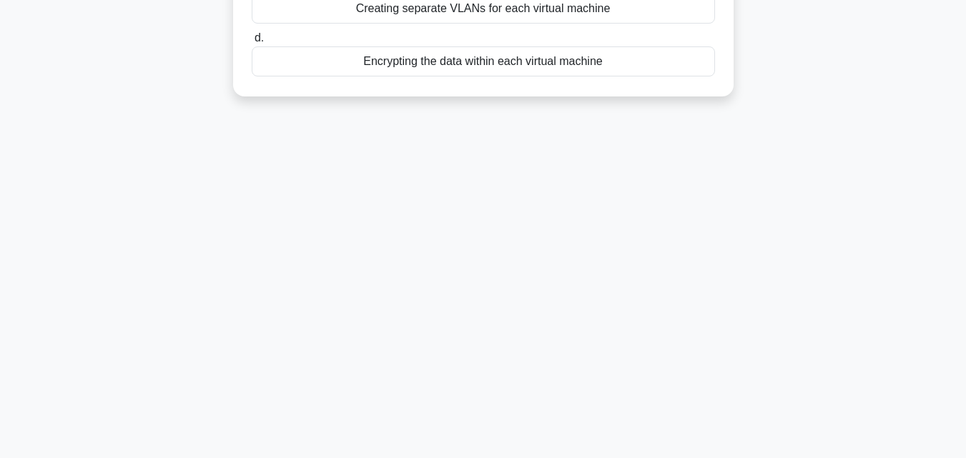
scroll to position [0, 0]
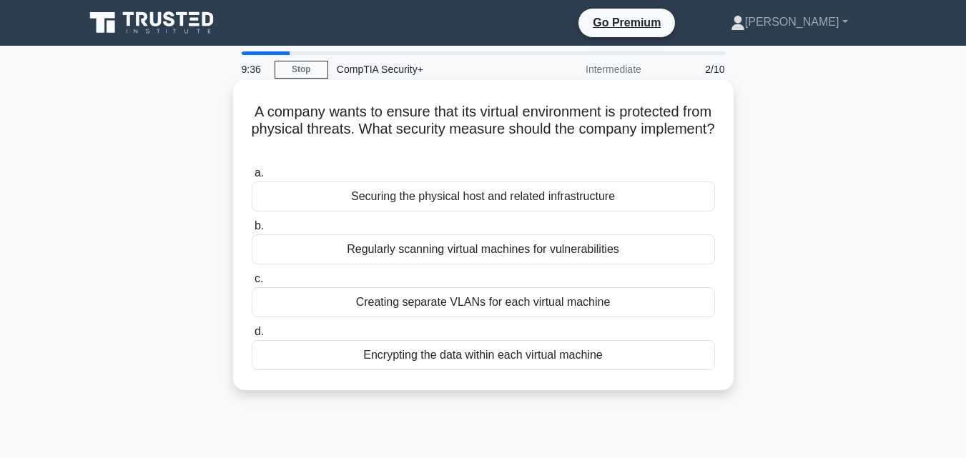
click at [481, 117] on h5 "A company wants to ensure that its virtual environment is protected from physic…" at bounding box center [483, 129] width 466 height 53
click at [565, 109] on h5 "A company wants to ensure that its virtual environment is protected from physic…" at bounding box center [483, 129] width 466 height 53
click at [460, 119] on h5 "A company wants to ensure that its virtual environment is protected from physic…" at bounding box center [483, 129] width 466 height 53
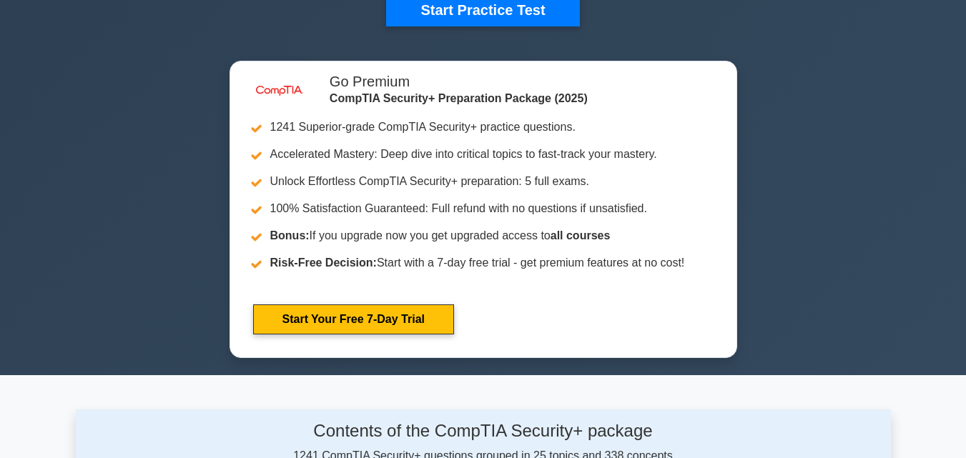
scroll to position [112, 0]
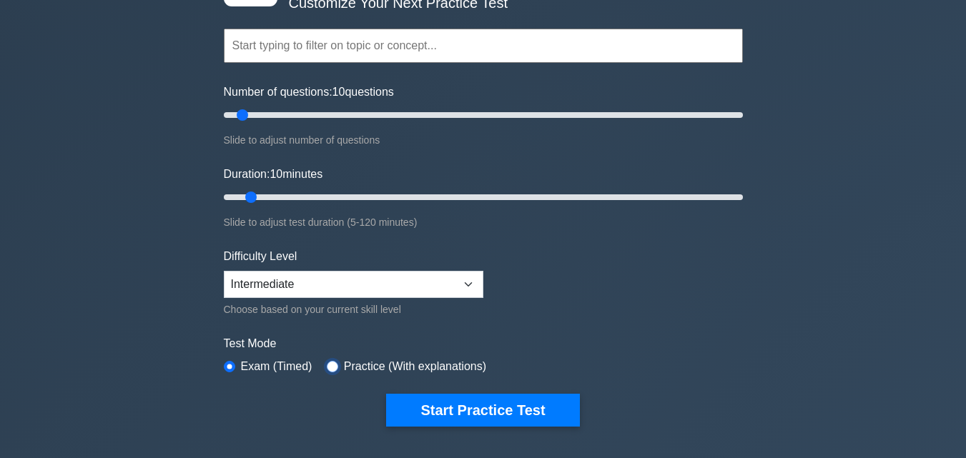
click at [327, 366] on input "radio" at bounding box center [332, 366] width 11 height 11
radio input "true"
click at [231, 365] on input "radio" at bounding box center [229, 366] width 11 height 11
radio input "true"
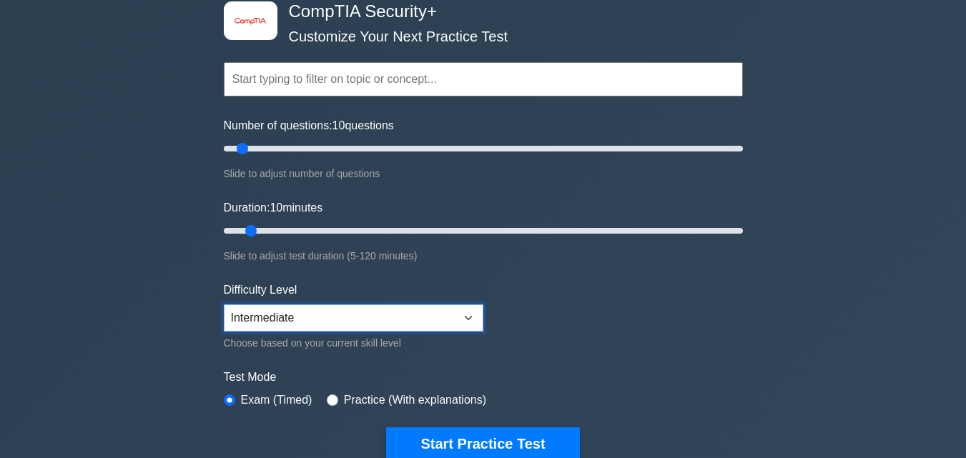
click at [338, 305] on select "Beginner Intermediate Expert" at bounding box center [354, 318] width 260 height 27
click at [224, 305] on select "Beginner Intermediate Expert" at bounding box center [354, 318] width 260 height 27
click at [236, 398] on div "Exam (Timed)" at bounding box center [268, 400] width 89 height 17
click at [780, 328] on div "image/svg+xml CompTIA Security+ Customize Your Next Practice Test Topics Crypto…" at bounding box center [483, 388] width 966 height 842
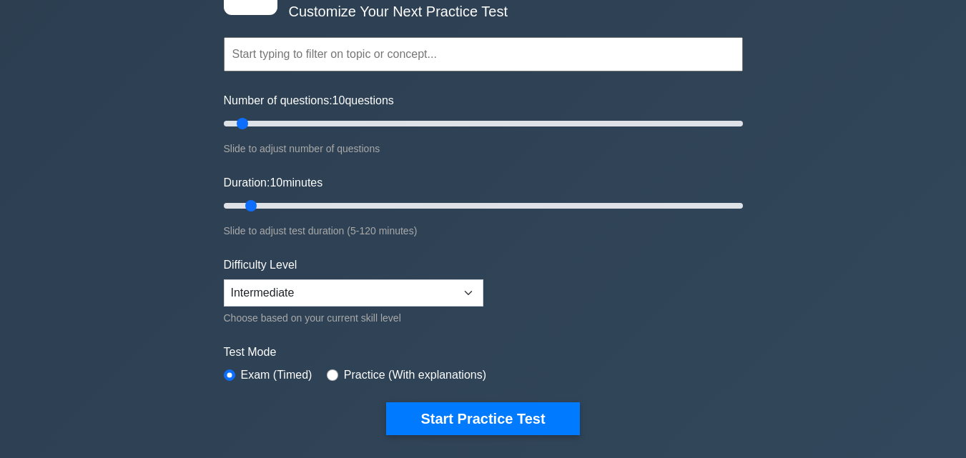
scroll to position [96, 0]
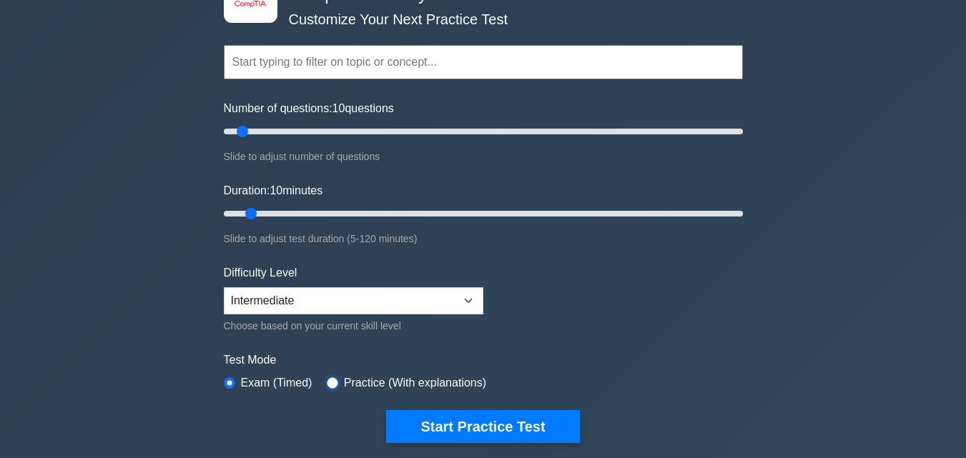
click at [332, 381] on input "radio" at bounding box center [332, 383] width 11 height 11
radio input "true"
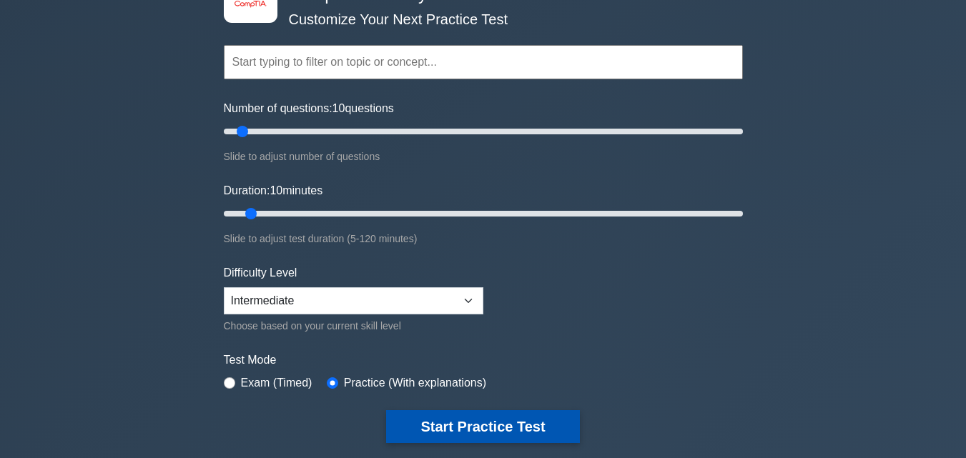
click at [424, 416] on button "Start Practice Test" at bounding box center [482, 427] width 193 height 33
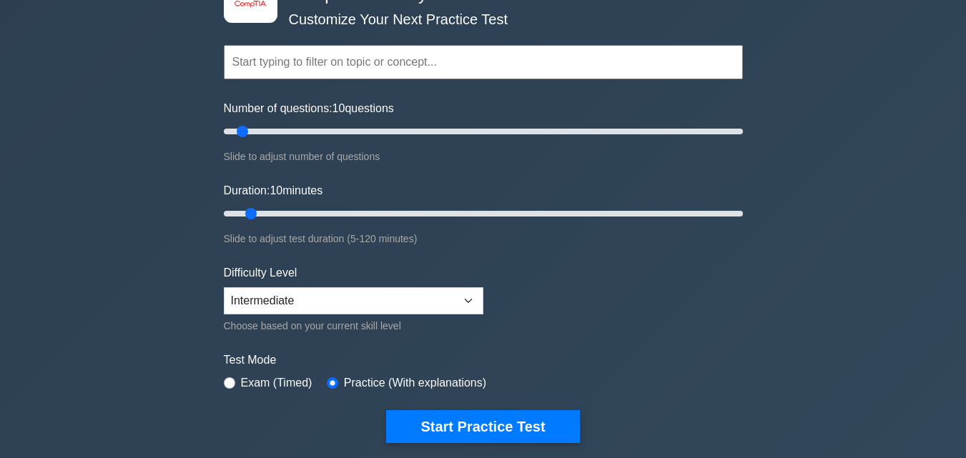
click at [235, 380] on div "Exam (Timed)" at bounding box center [268, 383] width 89 height 17
click at [231, 386] on input "radio" at bounding box center [229, 383] width 11 height 11
radio input "true"
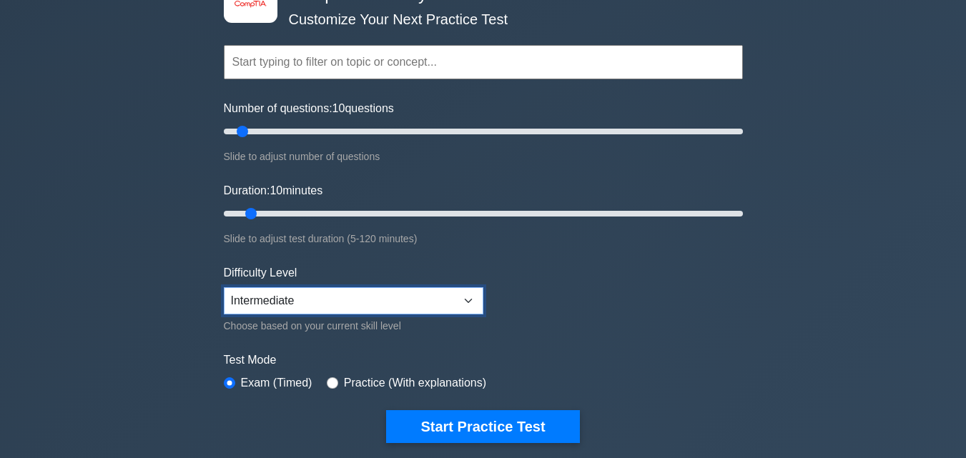
click at [415, 288] on select "Beginner Intermediate Expert" at bounding box center [354, 301] width 260 height 27
click at [224, 288] on select "Beginner Intermediate Expert" at bounding box center [354, 301] width 260 height 27
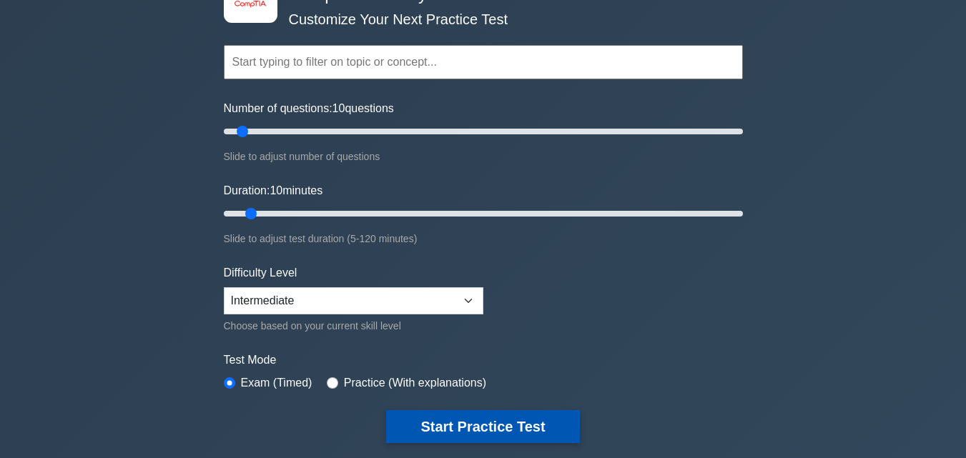
drag, startPoint x: 493, startPoint y: 426, endPoint x: 502, endPoint y: 426, distance: 9.3
click at [496, 426] on button "Start Practice Test" at bounding box center [482, 427] width 193 height 33
click at [434, 426] on button "Start Practice Test" at bounding box center [482, 427] width 193 height 33
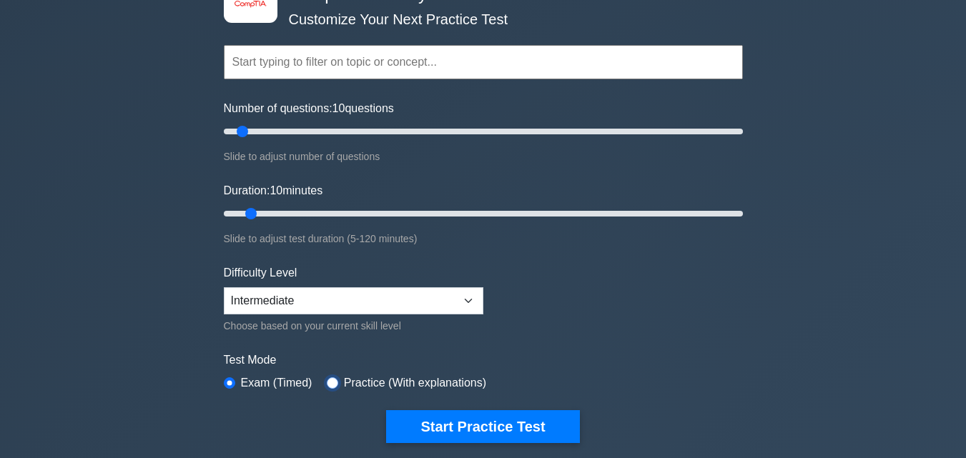
click at [330, 381] on input "radio" at bounding box center [332, 383] width 11 height 11
radio input "true"
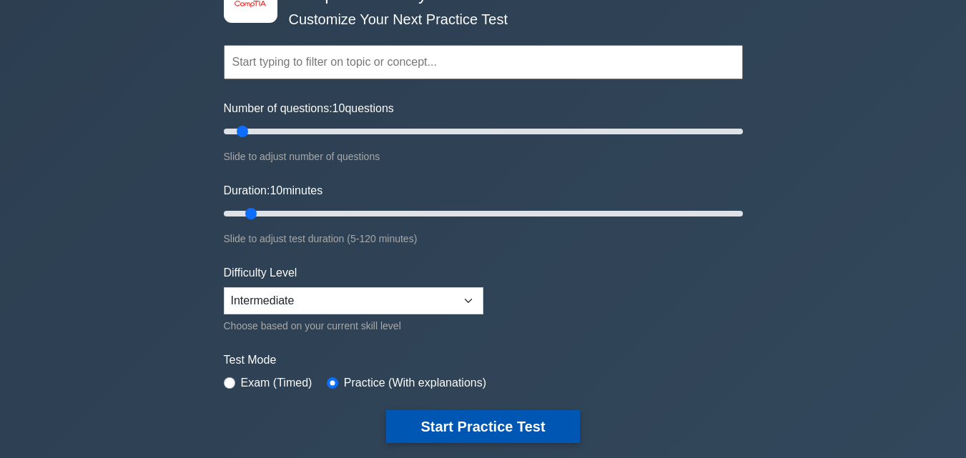
click at [445, 412] on button "Start Practice Test" at bounding box center [482, 427] width 193 height 33
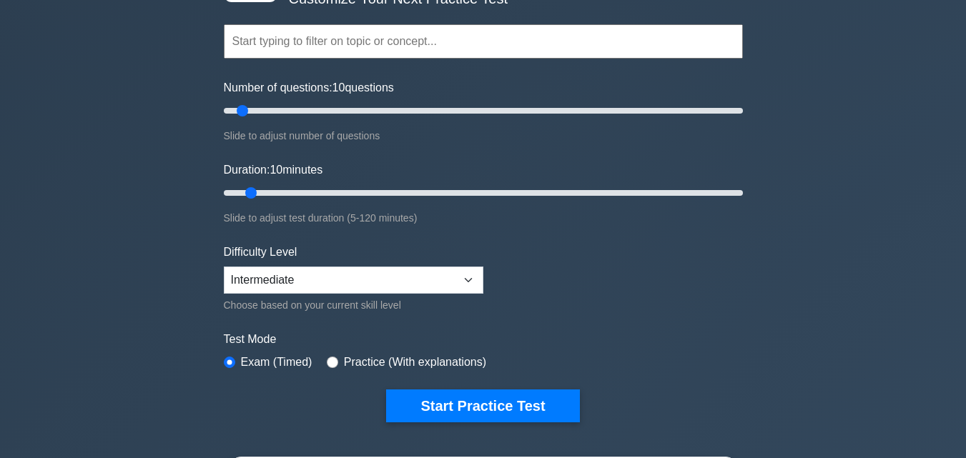
scroll to position [158, 0]
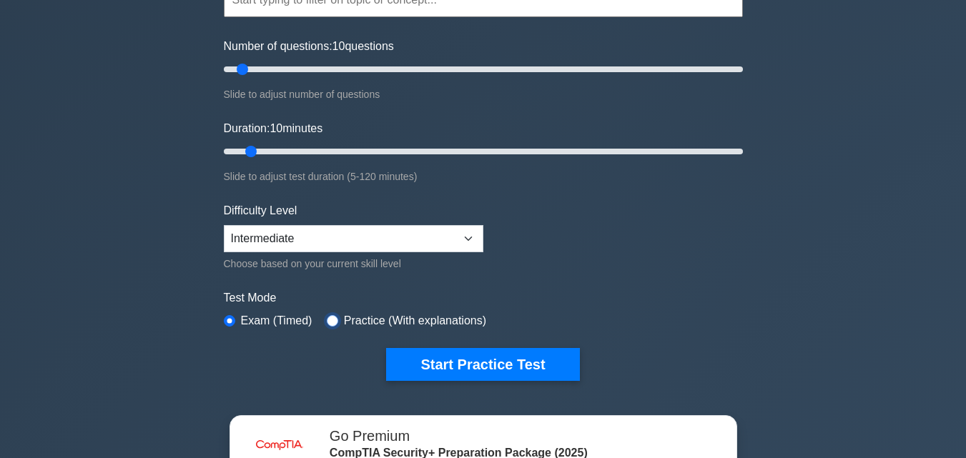
click at [333, 320] on input "radio" at bounding box center [332, 320] width 11 height 11
radio input "true"
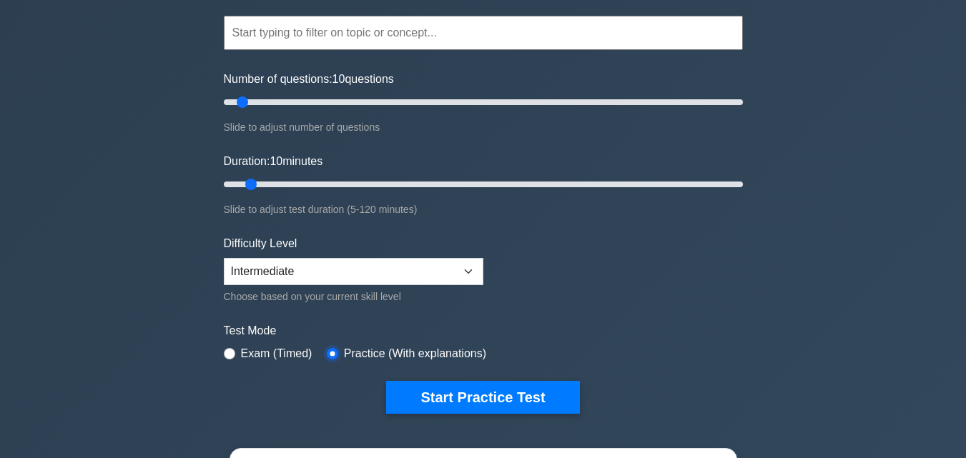
scroll to position [92, 0]
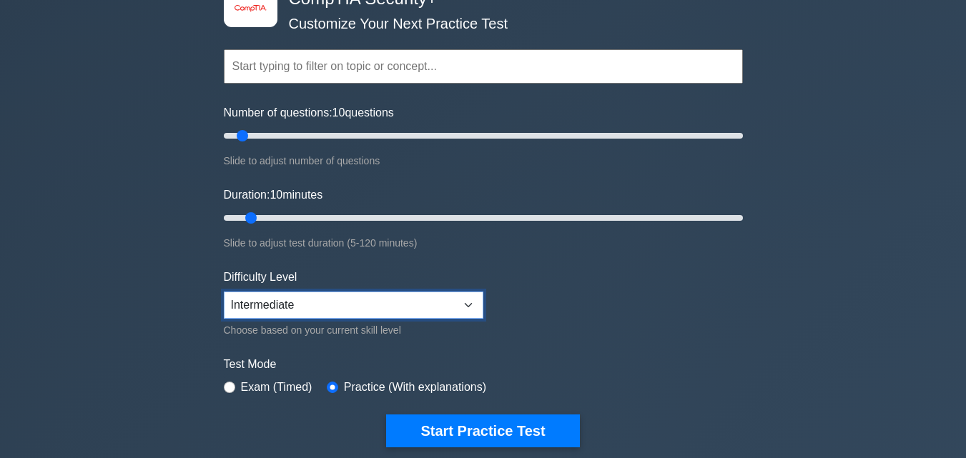
click at [340, 303] on select "Beginner Intermediate Expert" at bounding box center [354, 305] width 260 height 27
click at [224, 292] on select "Beginner Intermediate Expert" at bounding box center [354, 305] width 260 height 27
drag, startPoint x: 345, startPoint y: 303, endPoint x: 343, endPoint y: 317, distance: 13.9
click at [346, 303] on select "Beginner Intermediate Expert" at bounding box center [354, 305] width 260 height 27
select select "intermediate"
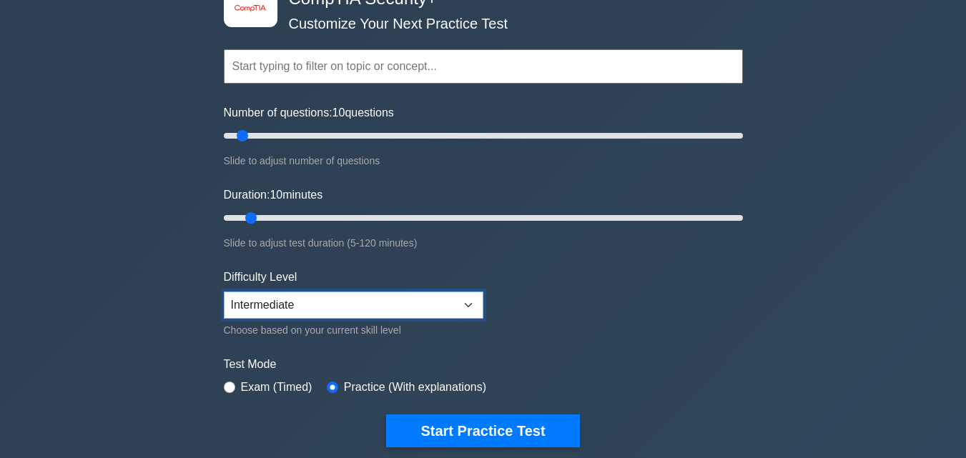
click at [224, 292] on select "Beginner Intermediate Expert" at bounding box center [354, 305] width 260 height 27
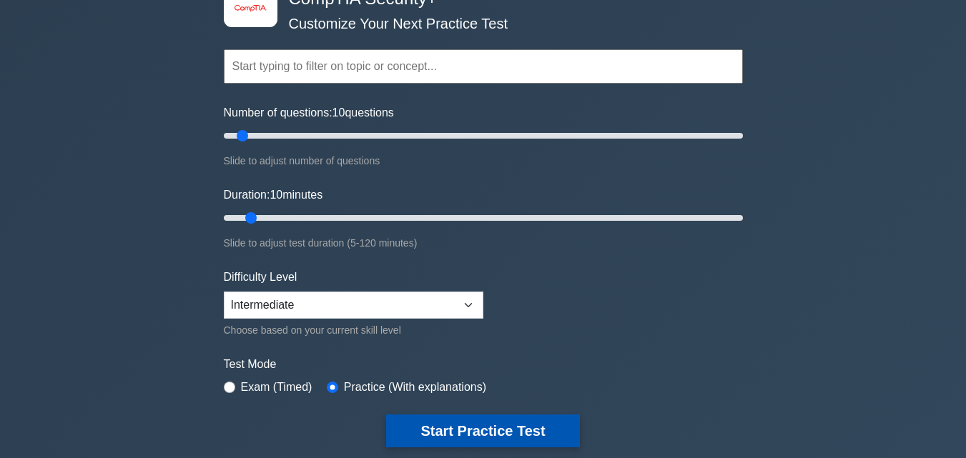
click at [461, 438] on button "Start Practice Test" at bounding box center [482, 431] width 193 height 33
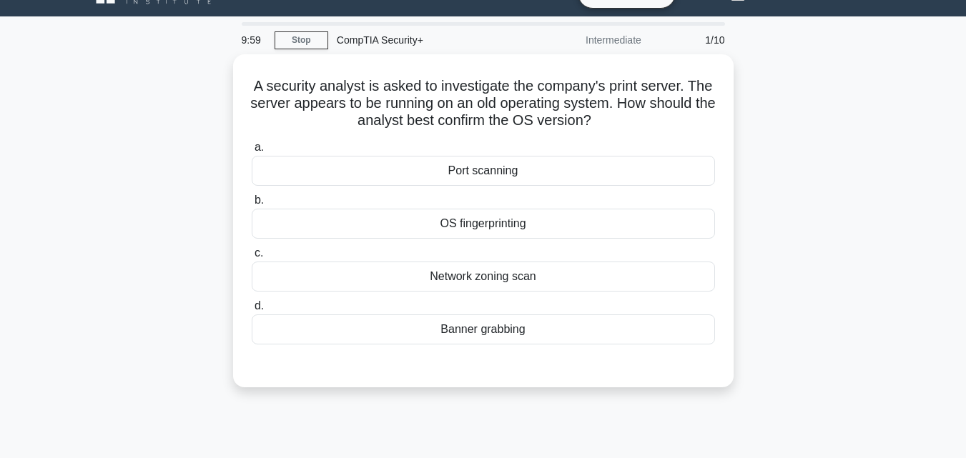
scroll to position [26, 0]
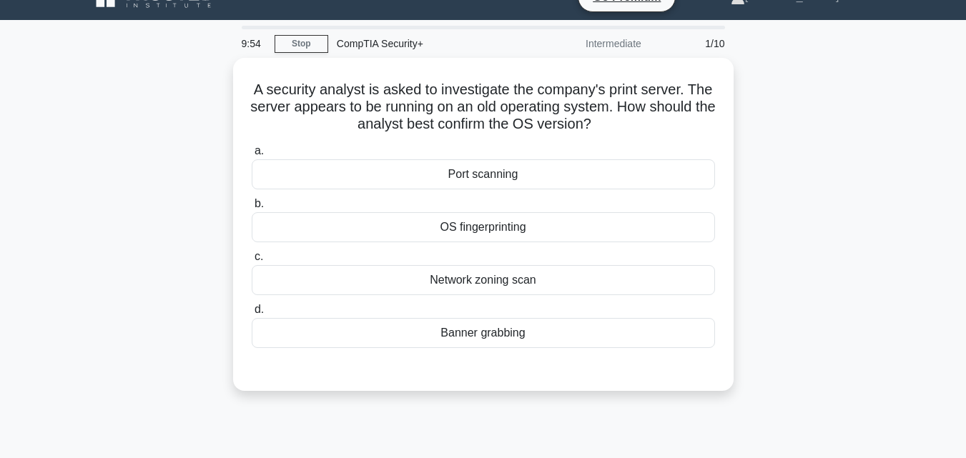
click at [621, 46] on div "Intermediate" at bounding box center [587, 43] width 125 height 29
drag, startPoint x: 591, startPoint y: 46, endPoint x: 517, endPoint y: 13, distance: 81.0
click at [591, 46] on div "Intermediate" at bounding box center [587, 43] width 125 height 29
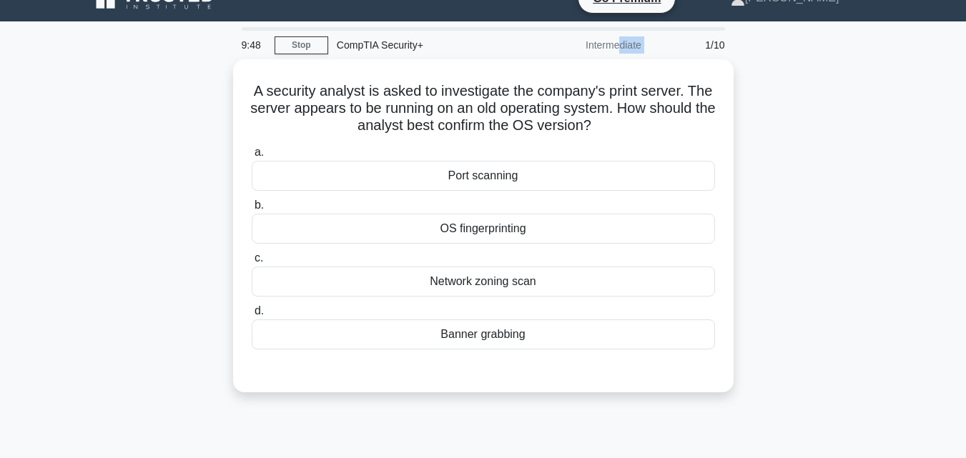
scroll to position [11, 0]
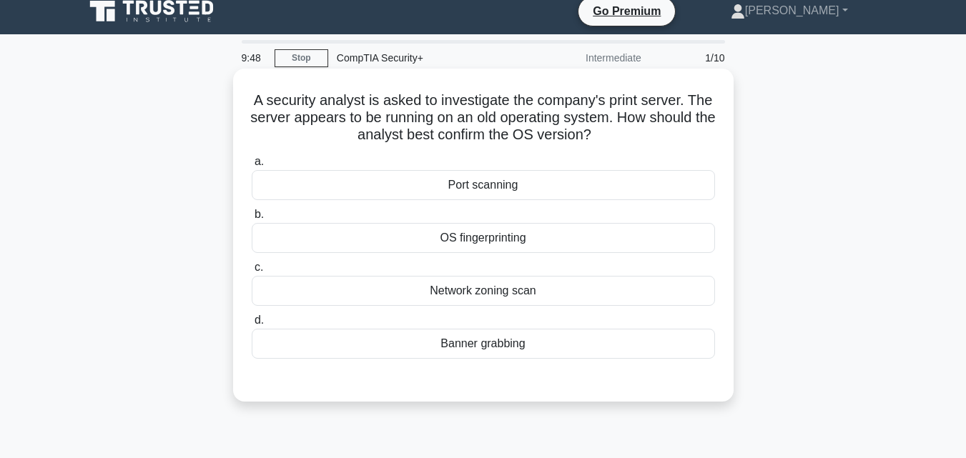
click at [370, 102] on h5 "A security analyst is asked to investigate the company's print server. The serv…" at bounding box center [483, 118] width 466 height 53
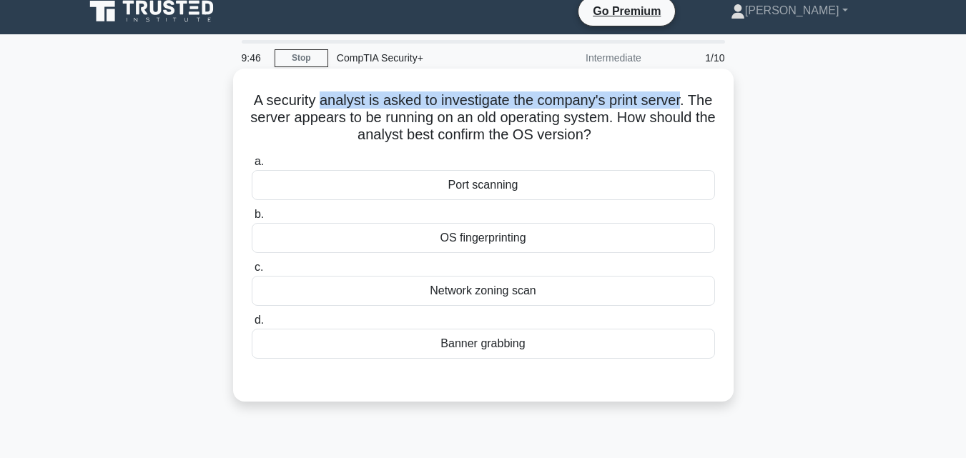
drag, startPoint x: 370, startPoint y: 102, endPoint x: 664, endPoint y: 109, distance: 293.3
click at [664, 109] on h5 "A security analyst is asked to investigate the company's print server. The serv…" at bounding box center [483, 118] width 466 height 53
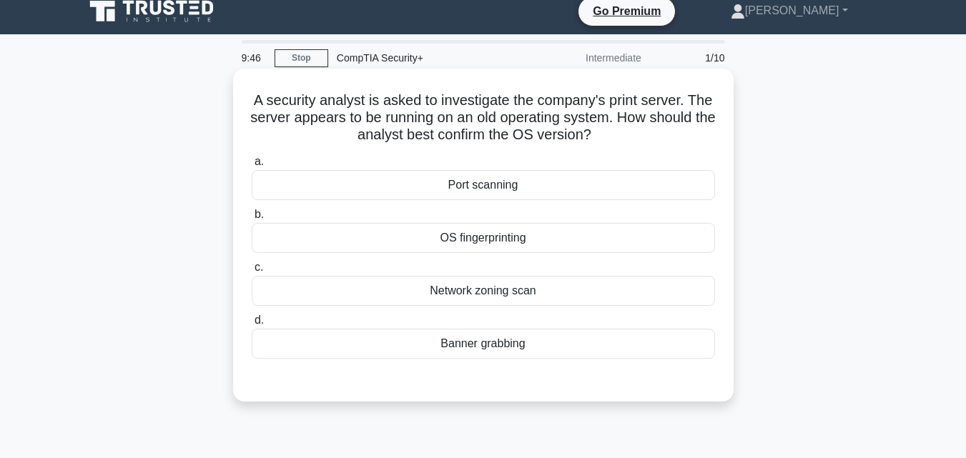
click at [538, 117] on h5 "A security analyst is asked to investigate the company's print server. The serv…" at bounding box center [483, 118] width 466 height 53
drag, startPoint x: 538, startPoint y: 117, endPoint x: 581, endPoint y: 116, distance: 43.6
click at [546, 117] on h5 "A security analyst is asked to investigate the company's print server. The serv…" at bounding box center [483, 118] width 466 height 53
click at [585, 115] on h5 "A security analyst is asked to investigate the company's print server. The serv…" at bounding box center [483, 118] width 466 height 53
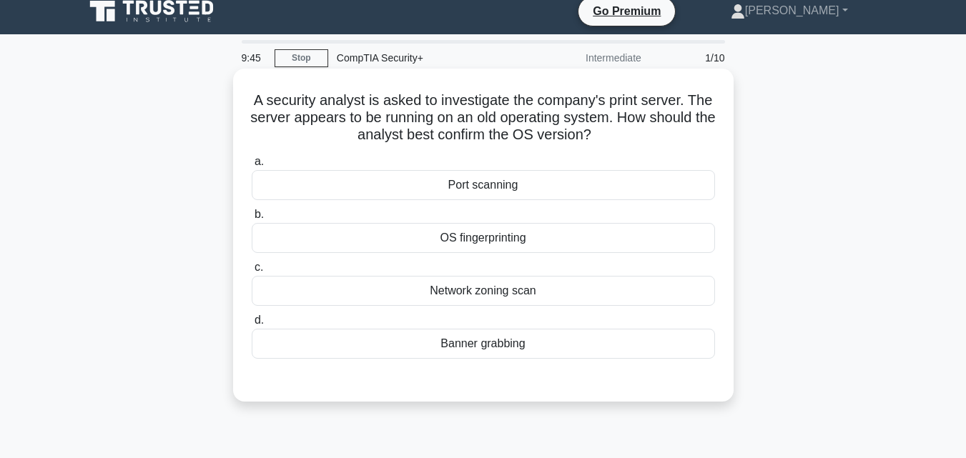
click at [638, 113] on h5 "A security analyst is asked to investigate the company's print server. The serv…" at bounding box center [483, 118] width 466 height 53
click at [657, 112] on h5 "A security analyst is asked to investigate the company's print server. The serv…" at bounding box center [483, 118] width 466 height 53
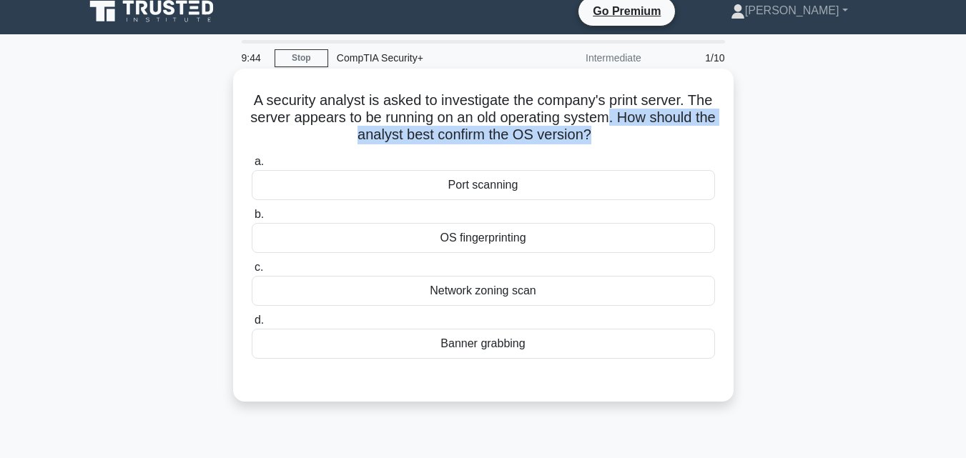
drag, startPoint x: 658, startPoint y: 112, endPoint x: 664, endPoint y: 130, distance: 19.5
click at [664, 130] on h5 "A security analyst is asked to investigate the company's print server. The serv…" at bounding box center [483, 118] width 466 height 53
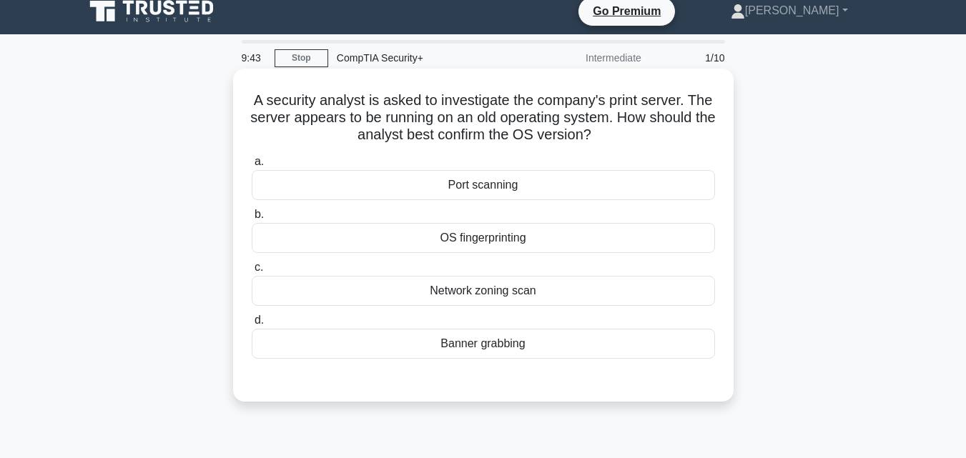
click at [676, 110] on h5 "A security analyst is asked to investigate the company's print server. The serv…" at bounding box center [483, 118] width 466 height 53
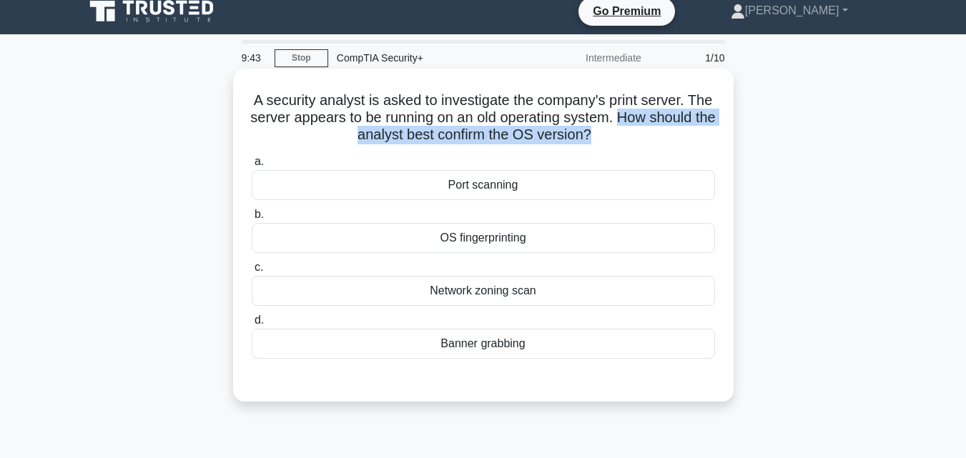
drag, startPoint x: 676, startPoint y: 110, endPoint x: 685, endPoint y: 132, distance: 23.4
click at [685, 132] on h5 "A security analyst is asked to investigate the company's print server. The serv…" at bounding box center [483, 118] width 466 height 53
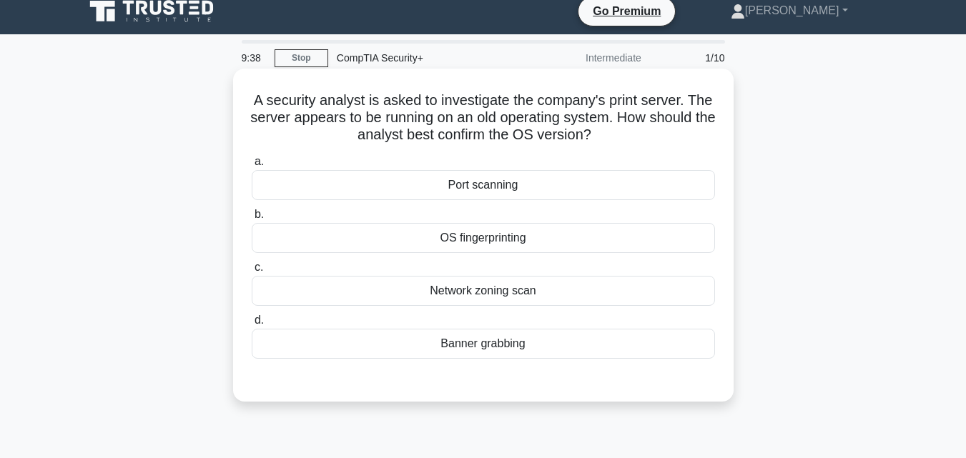
click at [316, 97] on h5 "A security analyst is asked to investigate the company's print server. The serv…" at bounding box center [483, 118] width 466 height 53
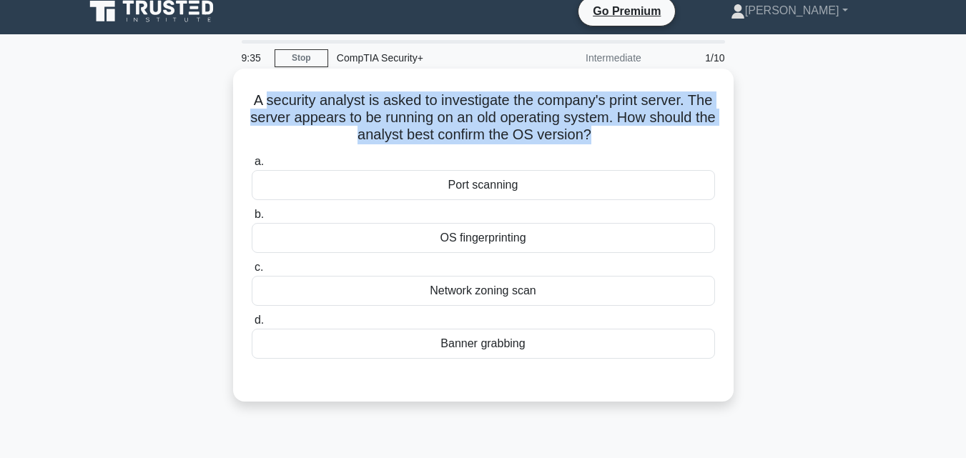
drag, startPoint x: 316, startPoint y: 97, endPoint x: 662, endPoint y: 128, distance: 347.5
click at [662, 128] on h5 "A security analyst is asked to investigate the company's print server. The serv…" at bounding box center [483, 118] width 466 height 53
click at [664, 122] on h5 "A security analyst is asked to investigate the company's print server. The serv…" at bounding box center [483, 118] width 466 height 53
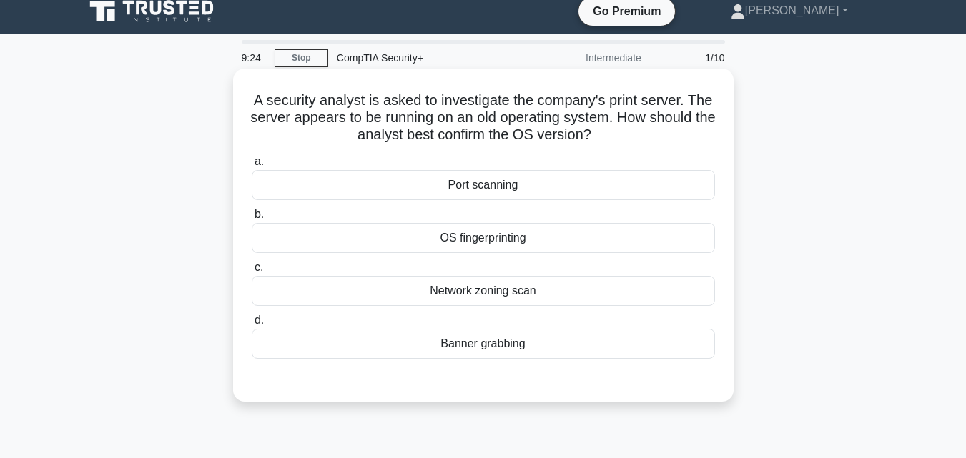
click at [476, 168] on label "a. [GEOGRAPHIC_DATA]" at bounding box center [483, 176] width 463 height 47
click at [252, 167] on input "a. [GEOGRAPHIC_DATA]" at bounding box center [252, 161] width 0 height 9
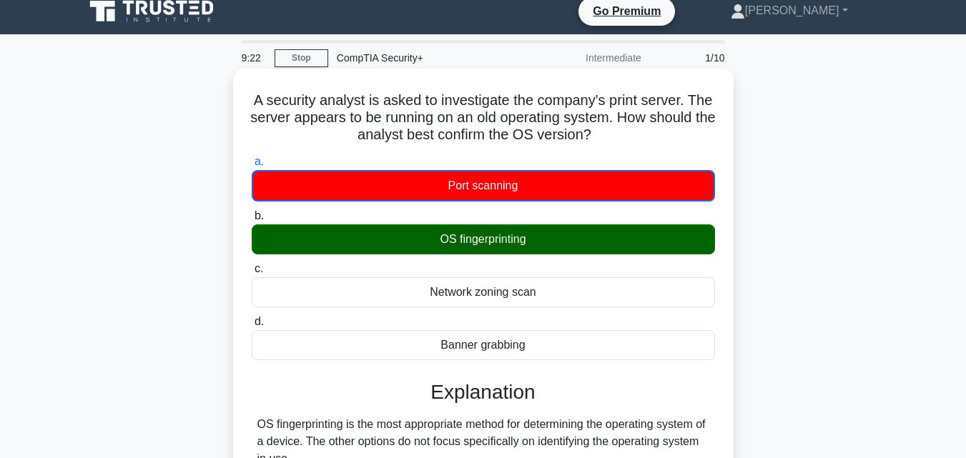
click at [527, 217] on label "b. OS fingerprinting" at bounding box center [483, 230] width 463 height 47
click at [252, 217] on input "b. OS fingerprinting" at bounding box center [252, 216] width 0 height 9
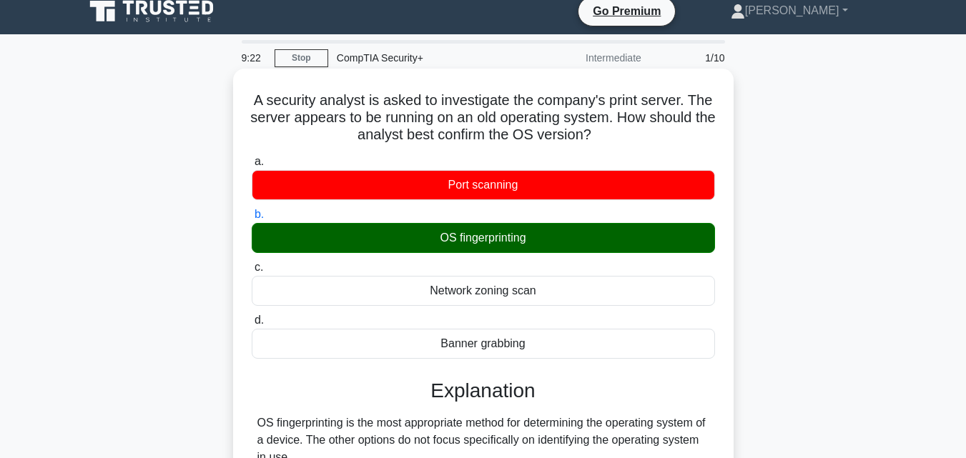
click at [525, 225] on div "OS fingerprinting" at bounding box center [483, 238] width 463 height 30
click at [252, 220] on input "b. OS fingerprinting" at bounding box center [252, 214] width 0 height 9
click at [544, 187] on div "Port scanning" at bounding box center [483, 185] width 463 height 30
click at [252, 167] on input "a. [GEOGRAPHIC_DATA]" at bounding box center [252, 161] width 0 height 9
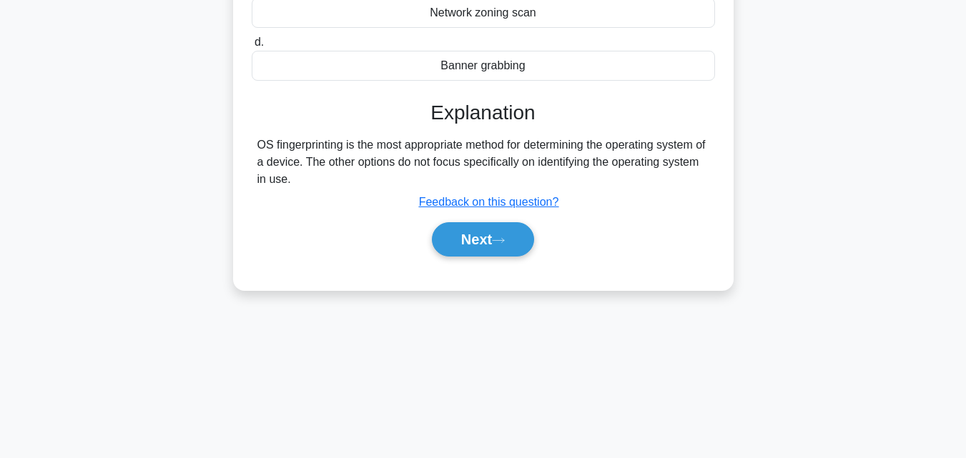
scroll to position [308, 0]
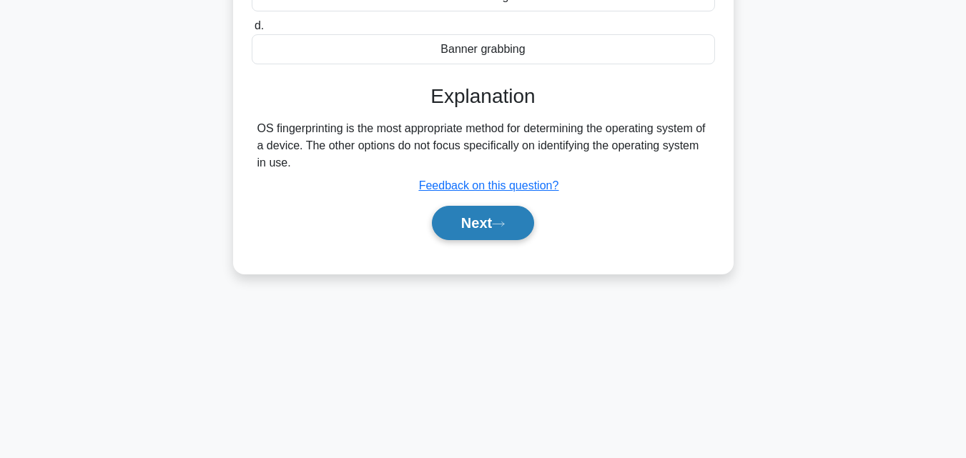
click at [514, 225] on button "Next" at bounding box center [483, 223] width 102 height 34
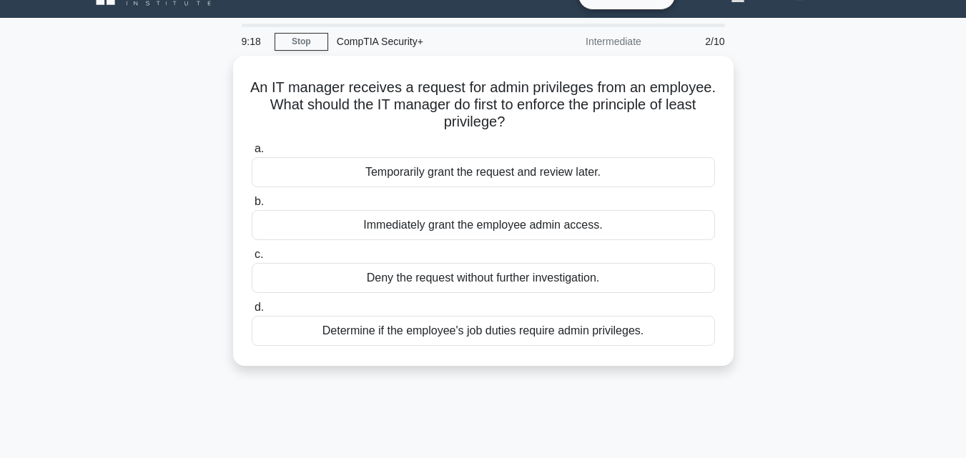
scroll to position [26, 0]
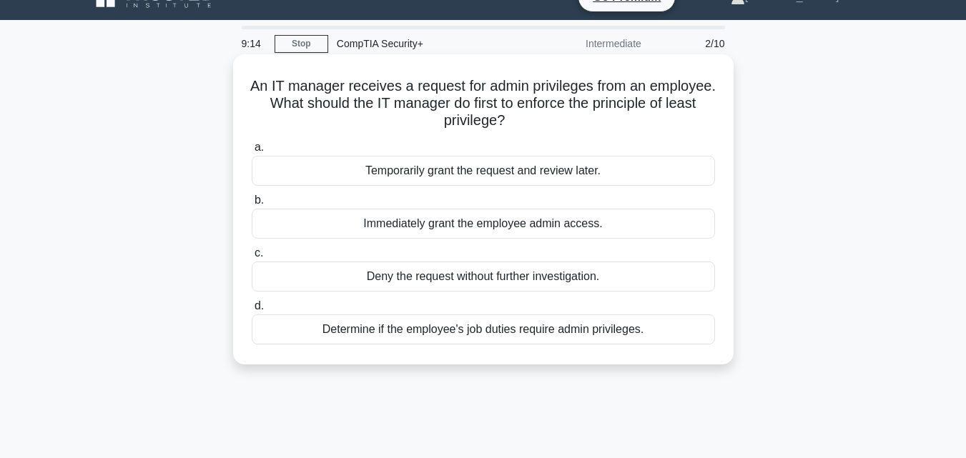
click at [336, 106] on h5 "An IT manager receives a request for admin privileges from an employee. What sh…" at bounding box center [483, 103] width 466 height 53
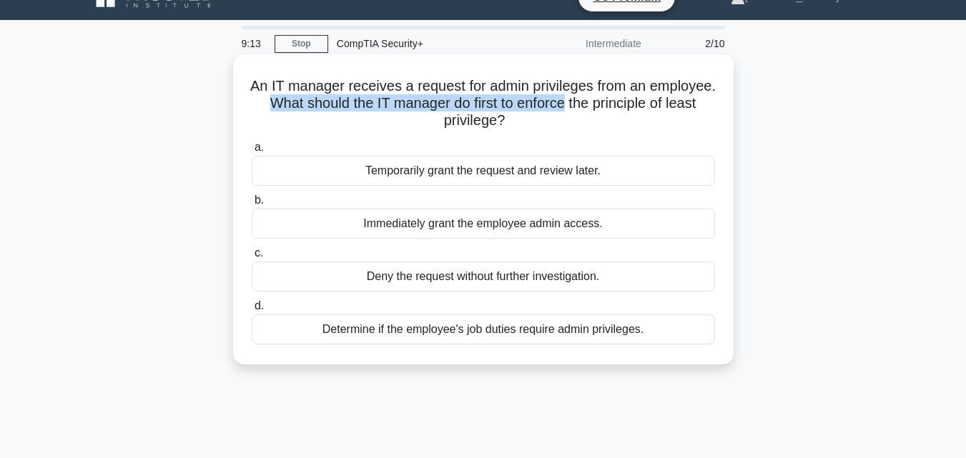
drag, startPoint x: 336, startPoint y: 106, endPoint x: 567, endPoint y: 106, distance: 231.0
click at [572, 106] on h5 "An IT manager receives a request for admin privileges from an employee. What sh…" at bounding box center [483, 103] width 466 height 53
click at [560, 106] on h5 "An IT manager receives a request for admin privileges from an employee. What sh…" at bounding box center [483, 103] width 466 height 53
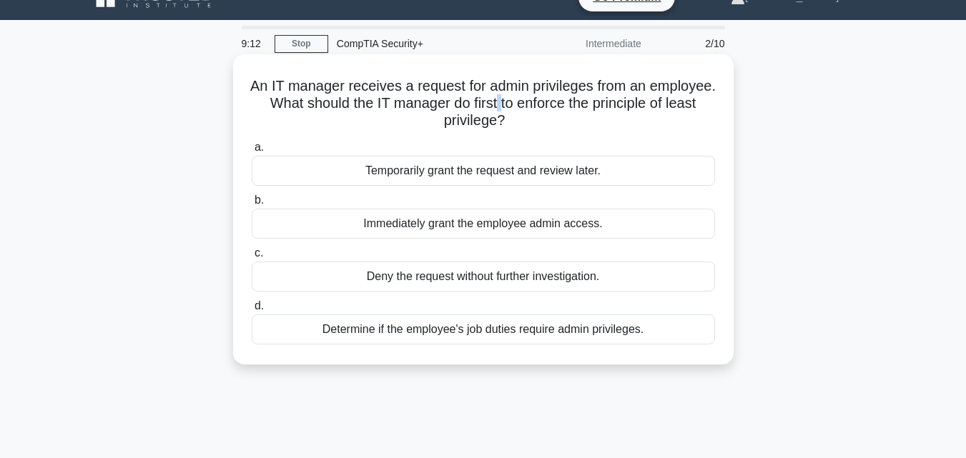
click at [560, 106] on h5 "An IT manager receives a request for admin privileges from an employee. What sh…" at bounding box center [483, 103] width 466 height 53
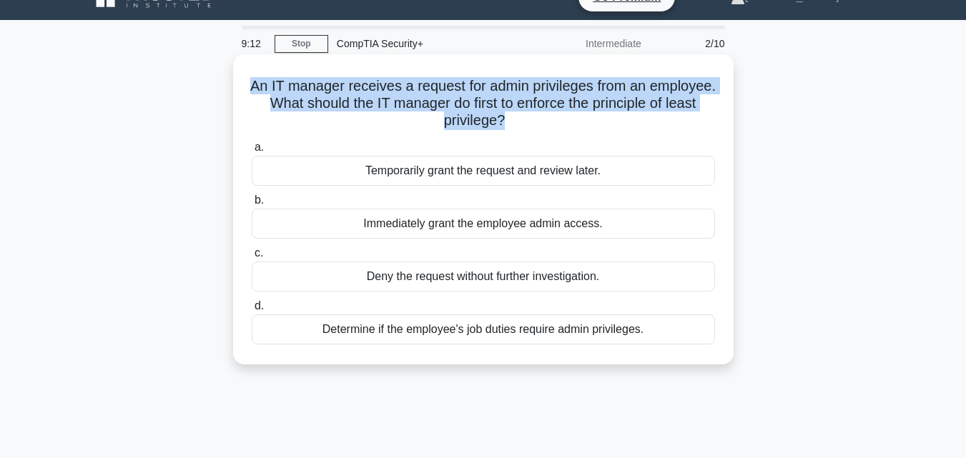
click at [560, 106] on h5 "An IT manager receives a request for admin privileges from an employee. What sh…" at bounding box center [483, 103] width 466 height 53
click at [578, 104] on h5 "An IT manager receives a request for admin privileges from an employee. What sh…" at bounding box center [483, 103] width 466 height 53
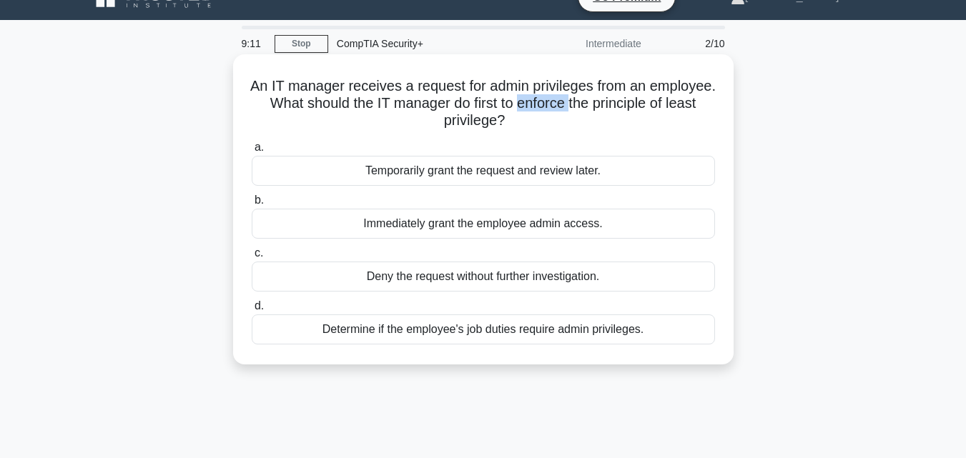
click at [578, 104] on h5 "An IT manager receives a request for admin privileges from an employee. What sh…" at bounding box center [483, 103] width 466 height 53
click at [554, 102] on h5 "An IT manager receives a request for admin privileges from an employee. What sh…" at bounding box center [483, 103] width 466 height 53
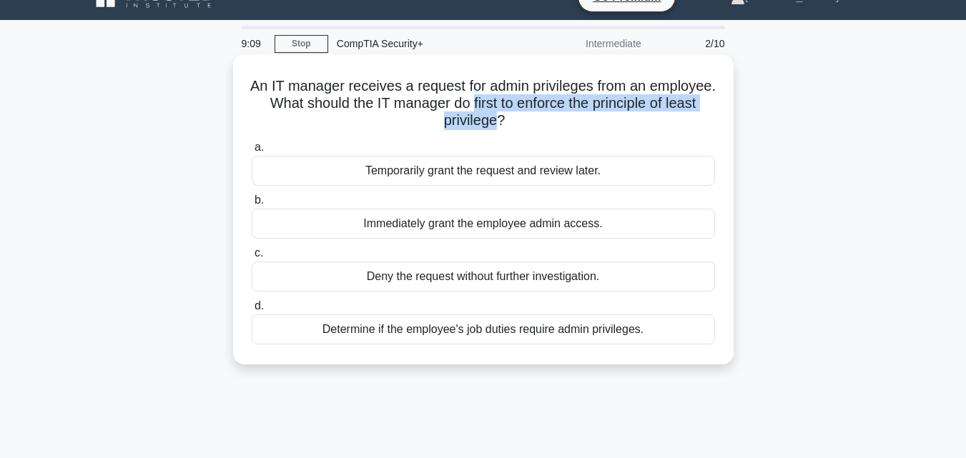
drag, startPoint x: 554, startPoint y: 102, endPoint x: 499, endPoint y: 124, distance: 58.7
click at [501, 124] on h5 "An IT manager receives a request for admin privileges from an employee. What sh…" at bounding box center [483, 103] width 466 height 53
click at [496, 123] on h5 "An IT manager receives a request for admin privileges from an employee. What sh…" at bounding box center [483, 103] width 466 height 53
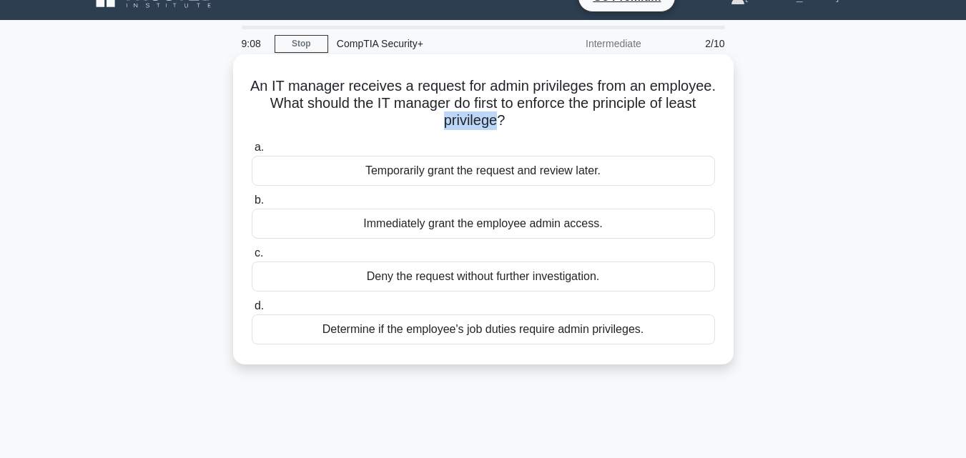
click at [496, 123] on h5 "An IT manager receives a request for admin privileges from an employee. What sh…" at bounding box center [483, 103] width 466 height 53
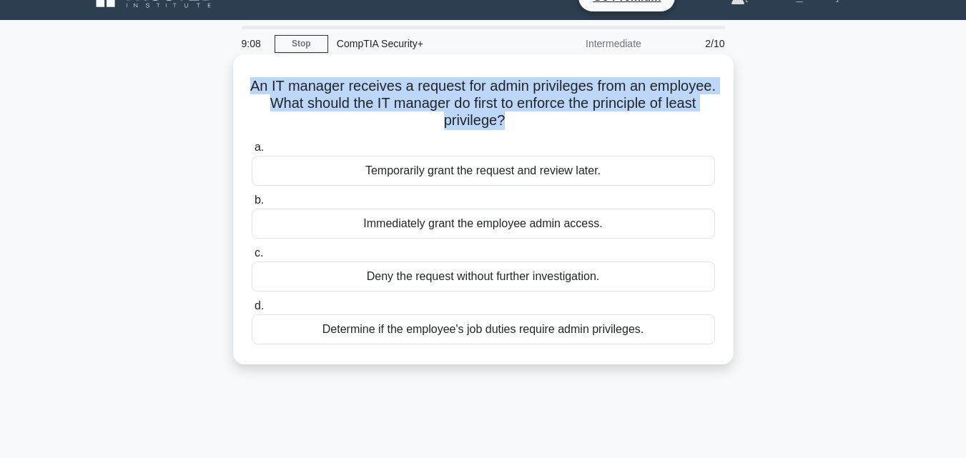
click at [496, 122] on h5 "An IT manager receives a request for admin privileges from an employee. What sh…" at bounding box center [483, 103] width 466 height 53
click at [497, 107] on h5 "An IT manager receives a request for admin privileges from an employee. What sh…" at bounding box center [483, 103] width 466 height 53
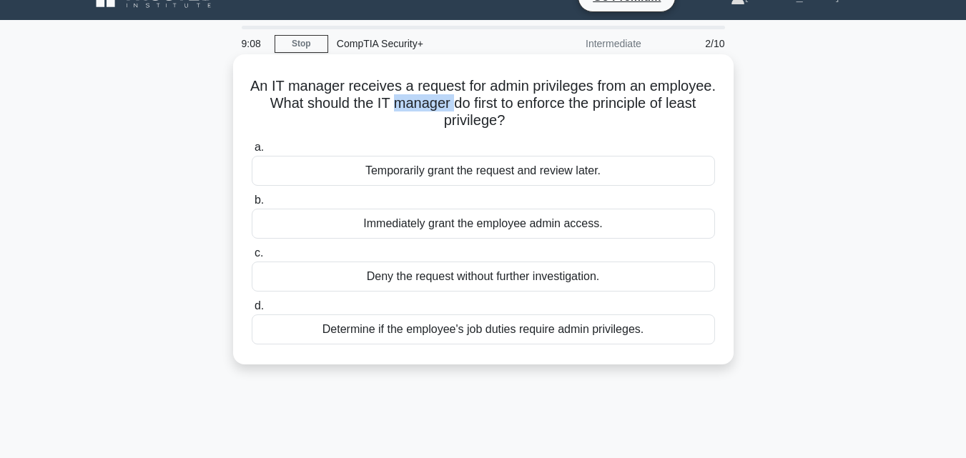
click at [497, 107] on h5 "An IT manager receives a request for admin privileges from an employee. What sh…" at bounding box center [483, 103] width 466 height 53
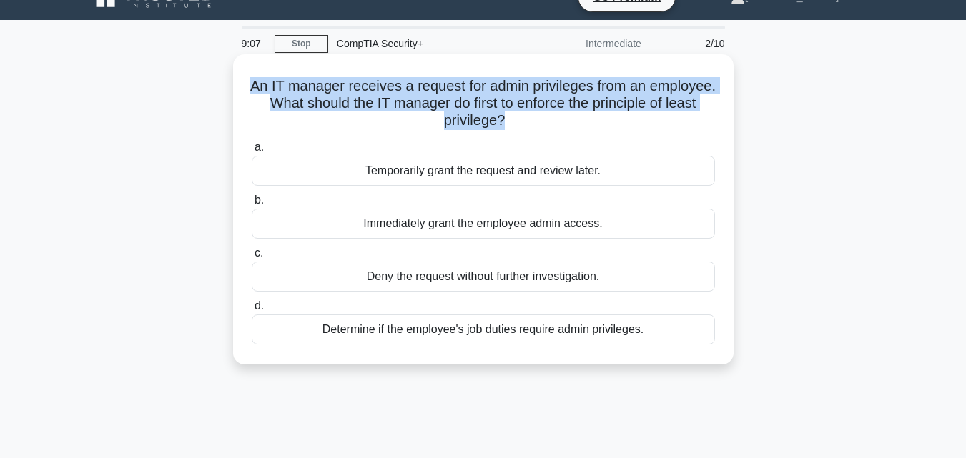
click at [497, 107] on h5 "An IT manager receives a request for admin privileges from an employee. What sh…" at bounding box center [483, 103] width 466 height 53
click at [495, 113] on h5 "An IT manager receives a request for admin privileges from an employee. What sh…" at bounding box center [483, 103] width 466 height 53
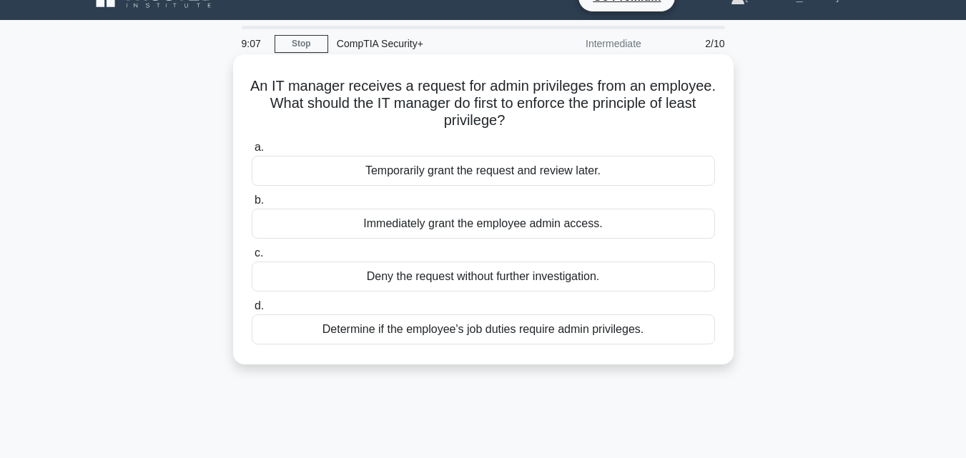
click at [495, 109] on h5 "An IT manager receives a request for admin privileges from an employee. What sh…" at bounding box center [483, 103] width 466 height 53
click at [507, 109] on h5 "An IT manager receives a request for admin privileges from an employee. What sh…" at bounding box center [483, 103] width 466 height 53
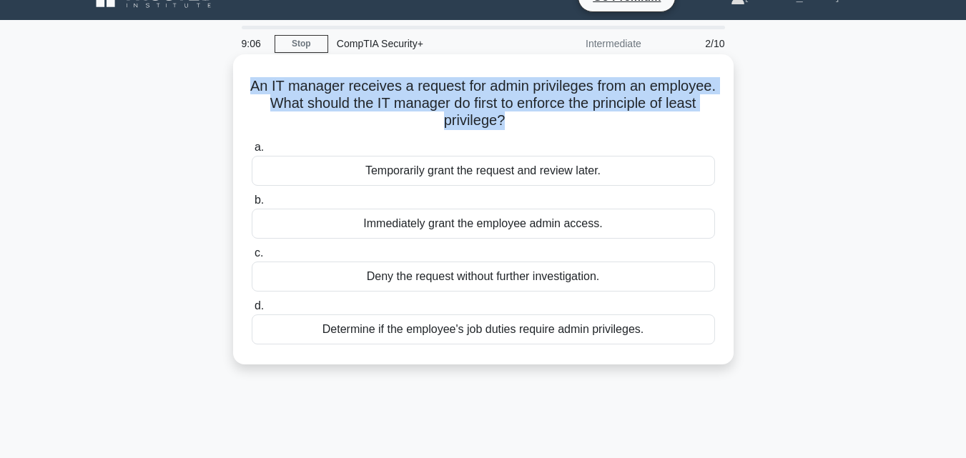
drag, startPoint x: 507, startPoint y: 109, endPoint x: 500, endPoint y: 115, distance: 9.6
click at [507, 109] on h5 "An IT manager receives a request for admin privileges from an employee. What sh…" at bounding box center [483, 103] width 466 height 53
click at [500, 115] on h5 "An IT manager receives a request for admin privileges from an employee. What sh…" at bounding box center [483, 103] width 466 height 53
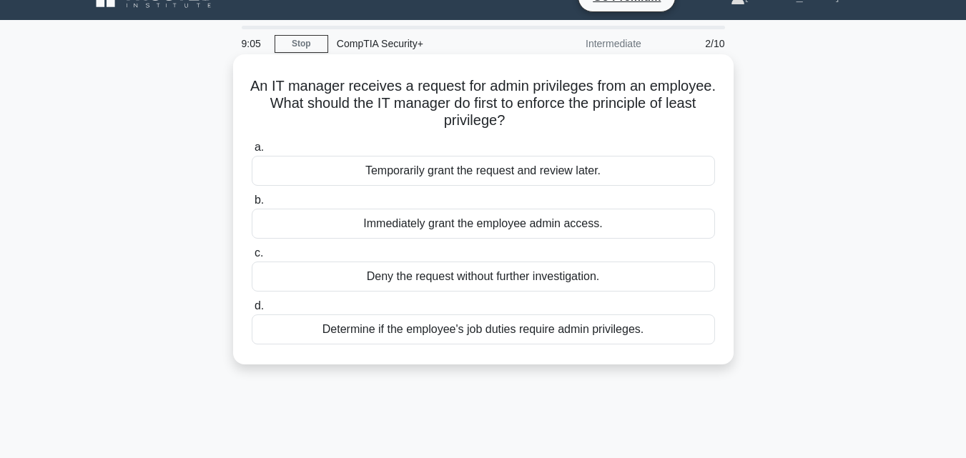
click at [496, 109] on h5 "An IT manager receives a request for admin privileges from an employee. What sh…" at bounding box center [483, 103] width 466 height 53
click at [491, 109] on h5 "An IT manager receives a request for admin privileges from an employee. What sh…" at bounding box center [483, 103] width 466 height 53
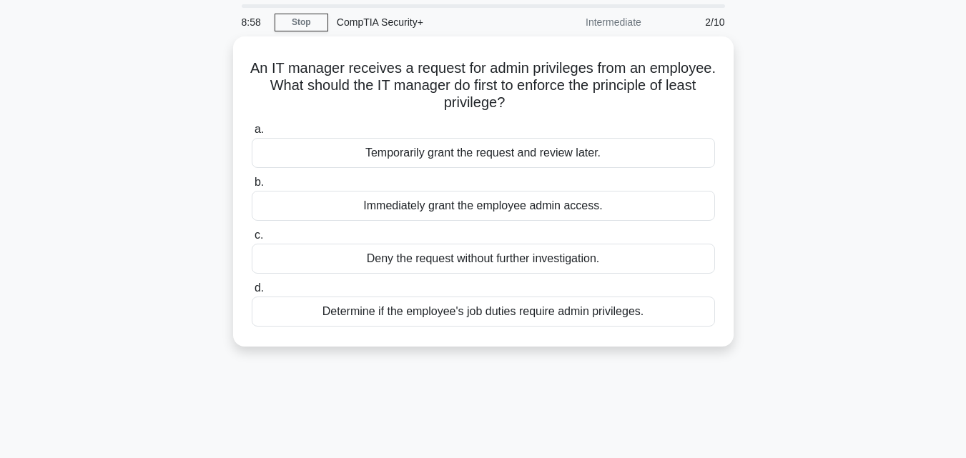
scroll to position [46, 0]
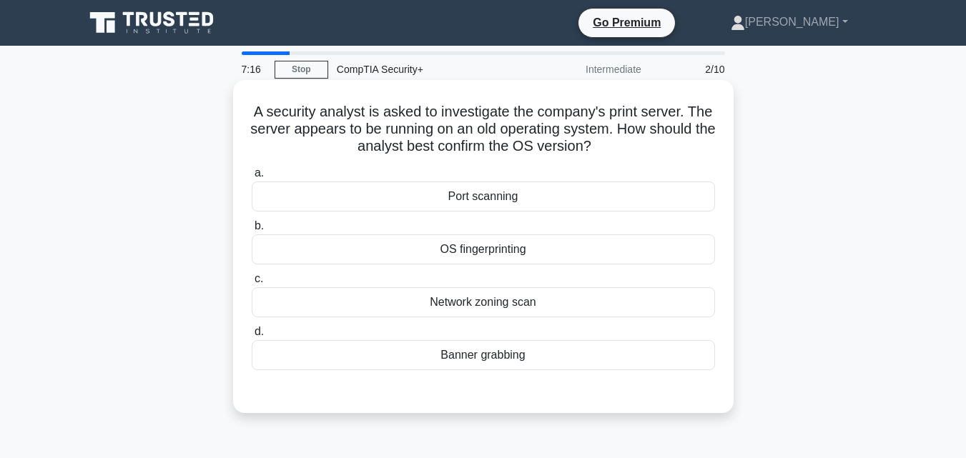
click at [529, 252] on div "OS fingerprinting" at bounding box center [483, 250] width 463 height 30
click at [252, 231] on input "b. OS fingerprinting" at bounding box center [252, 226] width 0 height 9
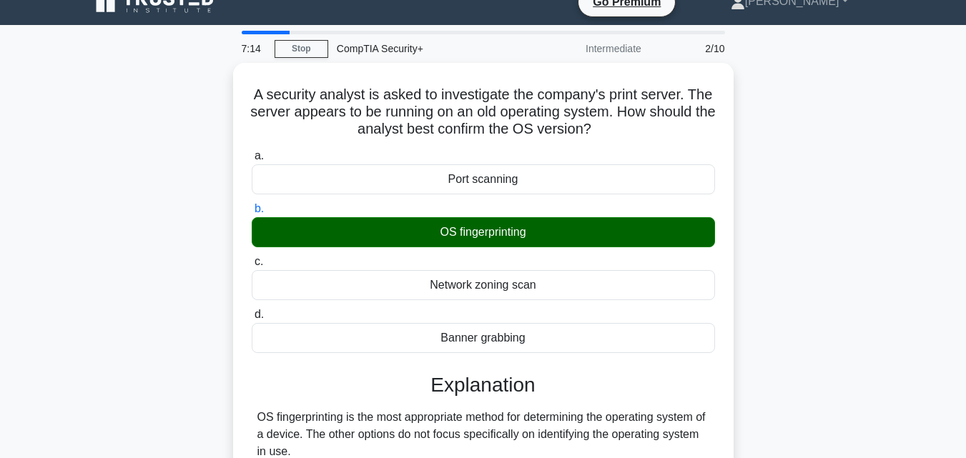
scroll to position [215, 0]
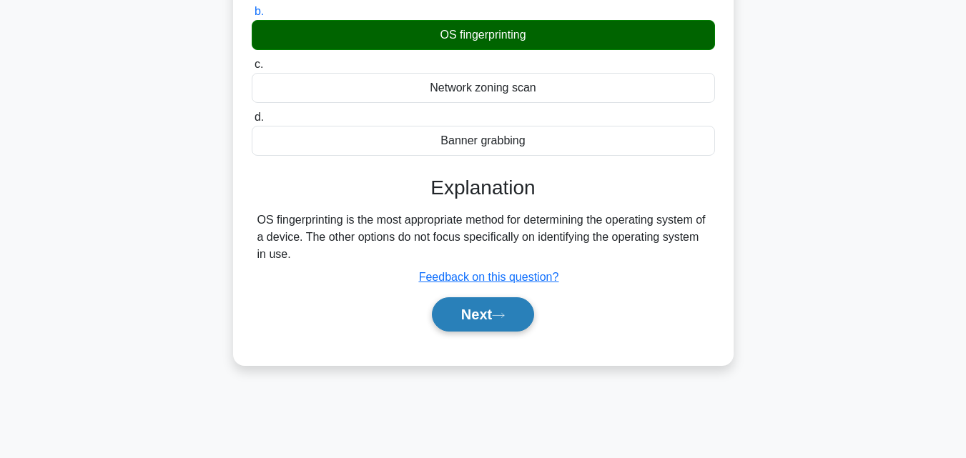
click at [531, 319] on button "Next" at bounding box center [483, 315] width 102 height 34
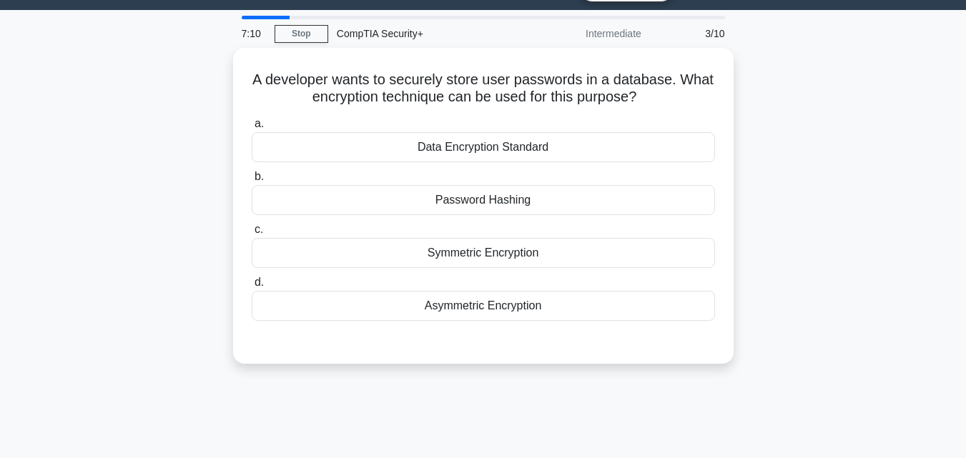
scroll to position [31, 0]
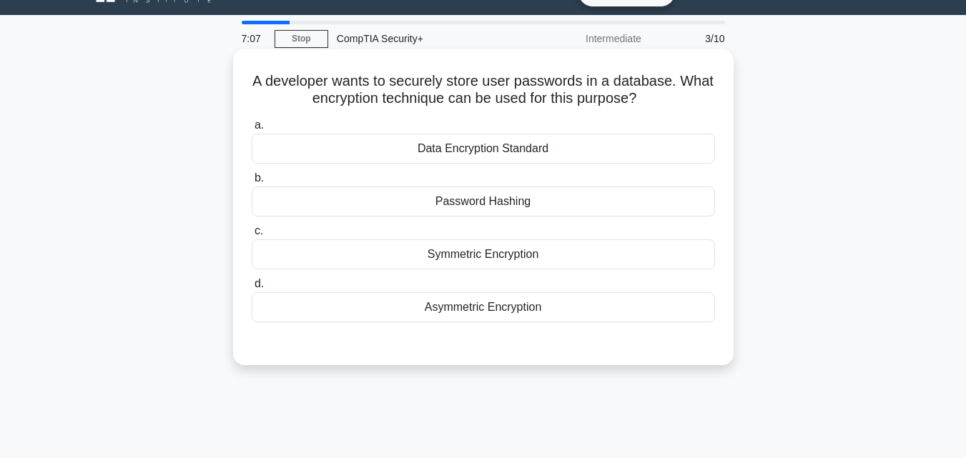
click at [362, 77] on h5 "A developer wants to securely store user passwords in a database. What encrypti…" at bounding box center [483, 90] width 466 height 36
drag, startPoint x: 362, startPoint y: 77, endPoint x: 584, endPoint y: 92, distance: 222.2
click at [584, 92] on h5 "A developer wants to securely store user passwords in a database. What encrypti…" at bounding box center [483, 90] width 466 height 36
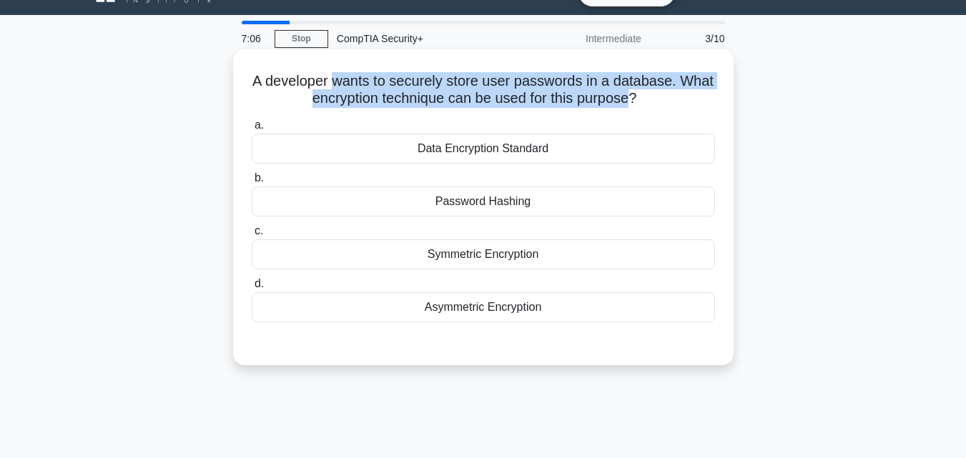
drag, startPoint x: 578, startPoint y: 94, endPoint x: 586, endPoint y: 94, distance: 8.6
click at [576, 94] on h5 "A developer wants to securely store user passwords in a database. What encrypti…" at bounding box center [483, 90] width 466 height 36
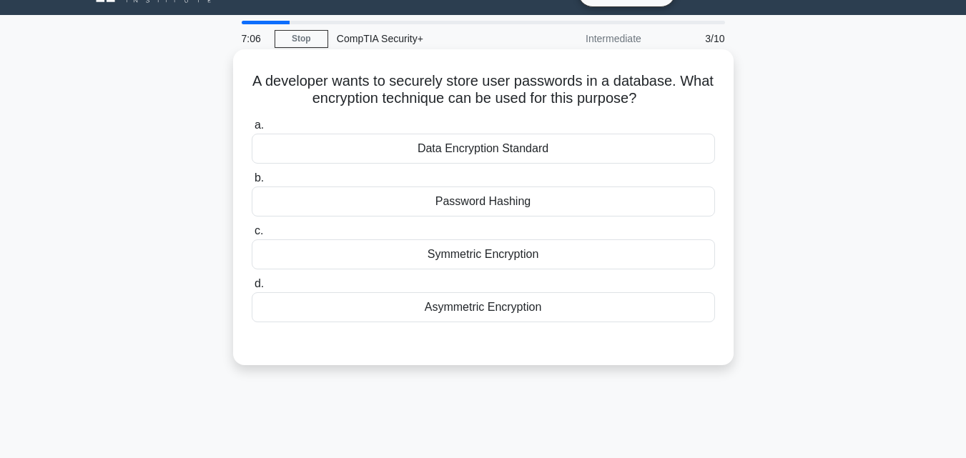
click at [649, 97] on icon ".spinner_0XTQ{transform-origin:center;animation:spinner_y6GP .75s linear infini…" at bounding box center [645, 99] width 17 height 17
click at [304, 76] on h5 "A developer wants to securely store user passwords in a database. What encrypti…" at bounding box center [483, 90] width 466 height 36
drag, startPoint x: 304, startPoint y: 76, endPoint x: 556, endPoint y: 88, distance: 252.0
click at [485, 82] on h5 "A developer wants to securely store user passwords in a database. What encrypti…" at bounding box center [483, 90] width 466 height 36
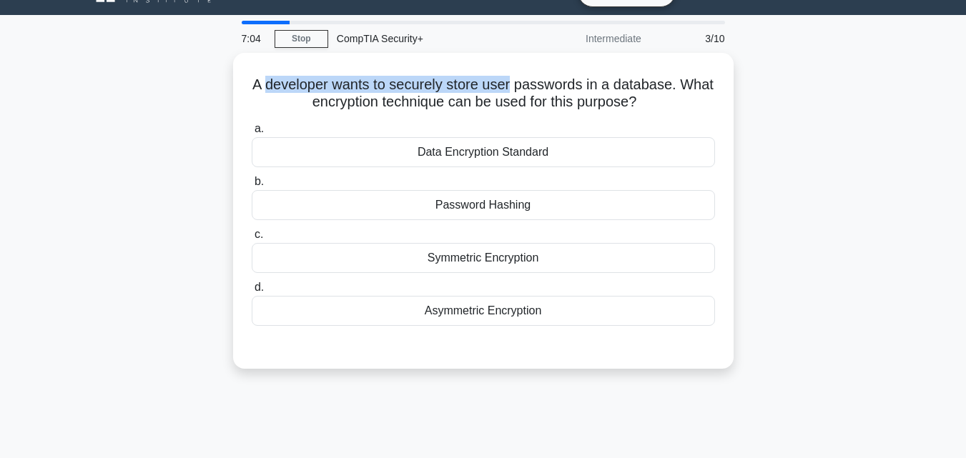
scroll to position [0, 0]
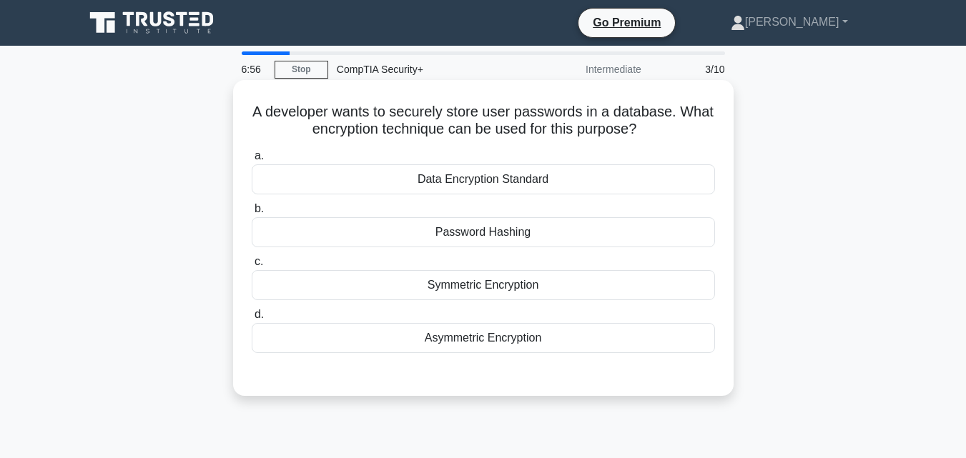
click at [574, 234] on div "Password Hashing" at bounding box center [483, 232] width 463 height 30
click at [252, 214] on input "b. Password Hashing" at bounding box center [252, 209] width 0 height 9
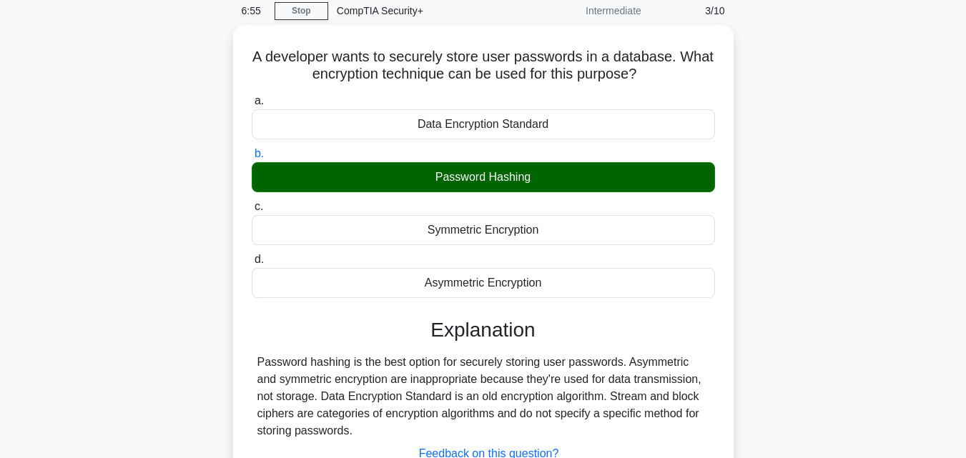
scroll to position [314, 0]
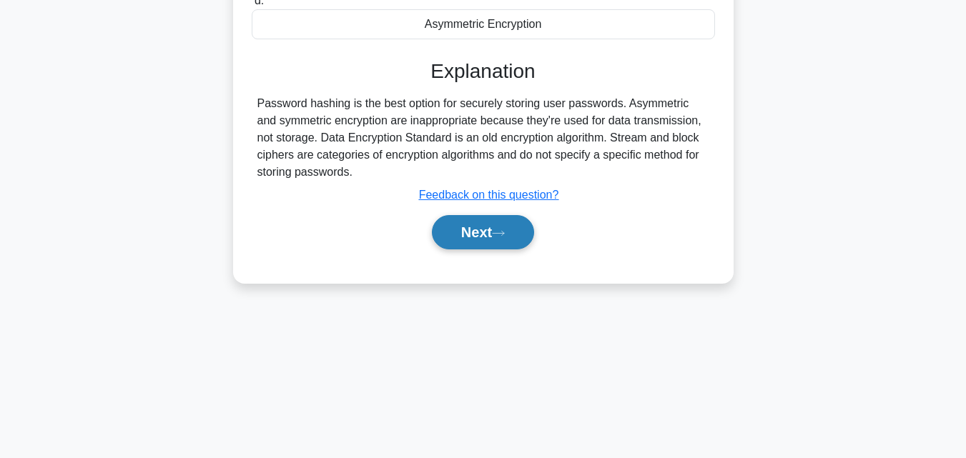
click at [514, 223] on button "Next" at bounding box center [483, 232] width 102 height 34
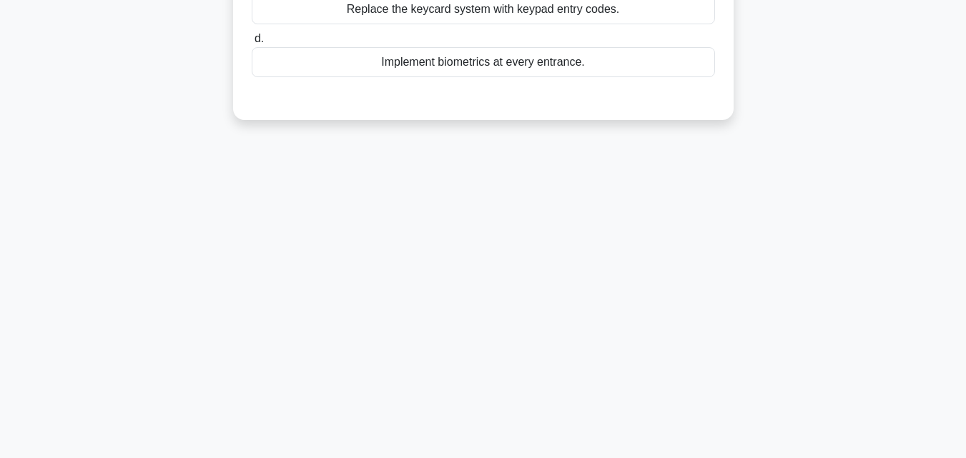
scroll to position [0, 0]
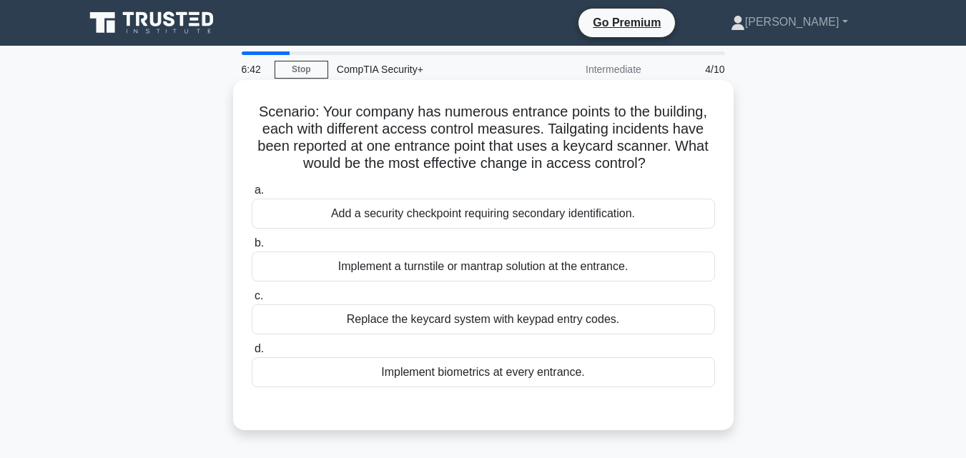
click at [335, 114] on h5 "Scenario: Your company has numerous entrance points to the building, each with …" at bounding box center [483, 138] width 466 height 70
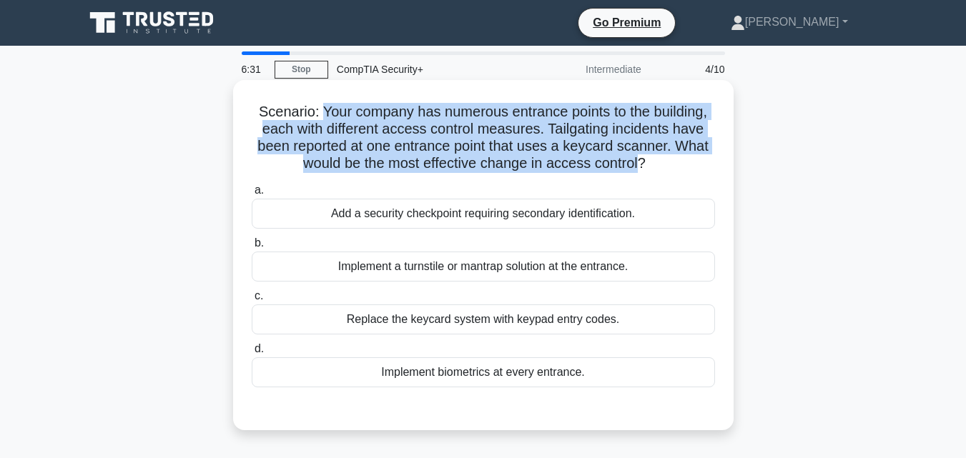
drag, startPoint x: 335, startPoint y: 114, endPoint x: 639, endPoint y: 156, distance: 306.1
click at [639, 156] on h5 "Scenario: Your company has numerous entrance points to the building, each with …" at bounding box center [483, 138] width 466 height 70
click at [600, 200] on div "Add a security checkpoint requiring secondary identification." at bounding box center [483, 214] width 463 height 30
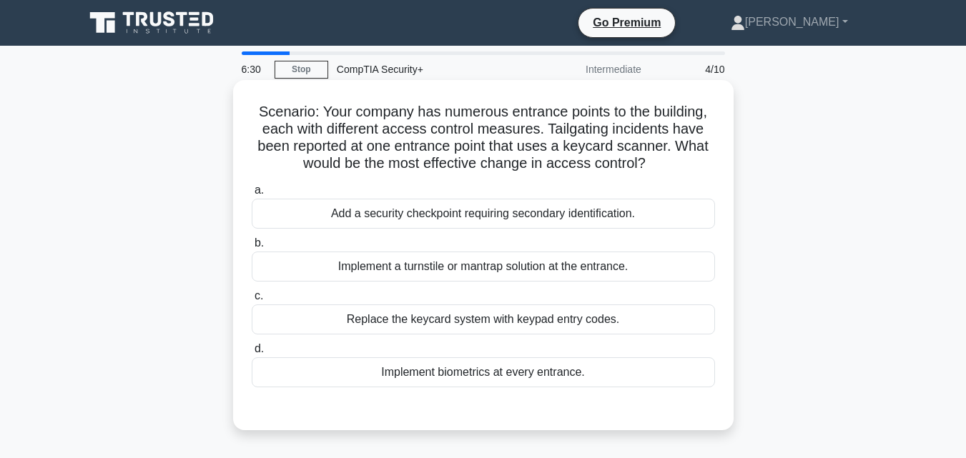
click at [668, 215] on div "Add a security checkpoint requiring secondary identification." at bounding box center [483, 214] width 463 height 30
click at [252, 195] on input "a. Add a security checkpoint requiring secondary identification." at bounding box center [252, 190] width 0 height 9
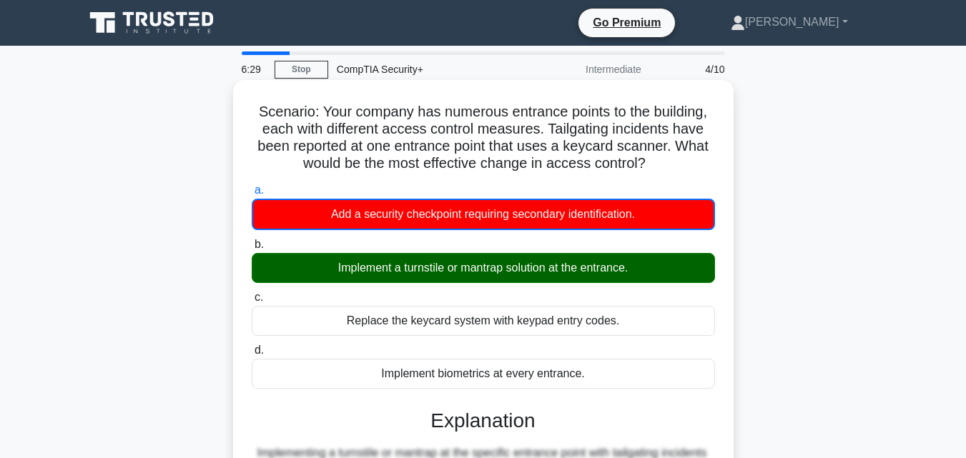
click at [623, 288] on div "a. Add a security checkpoint requiring secondary identification. b. Implement a…" at bounding box center [483, 285] width 481 height 213
click at [645, 273] on div "Implement a turnstile or mantrap solution at the entrance." at bounding box center [483, 268] width 463 height 30
click at [252, 250] on input "b. Implement a turnstile or mantrap solution at the entrance." at bounding box center [252, 244] width 0 height 9
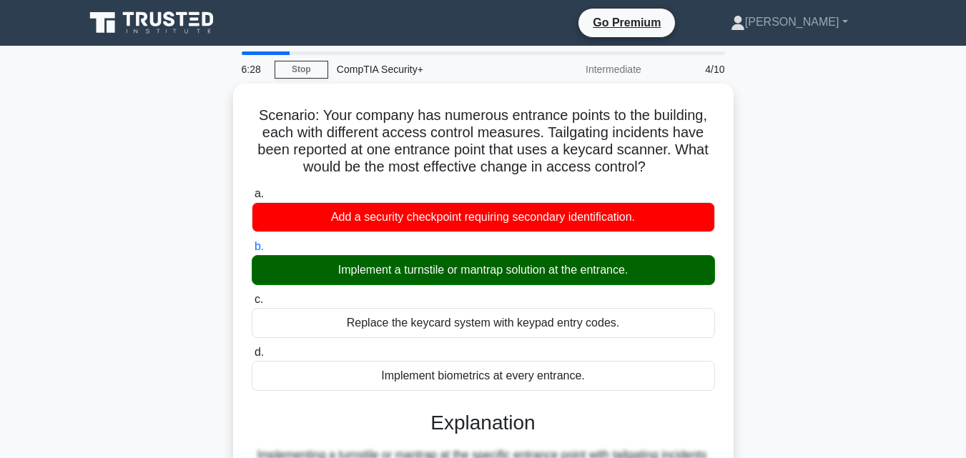
scroll to position [314, 0]
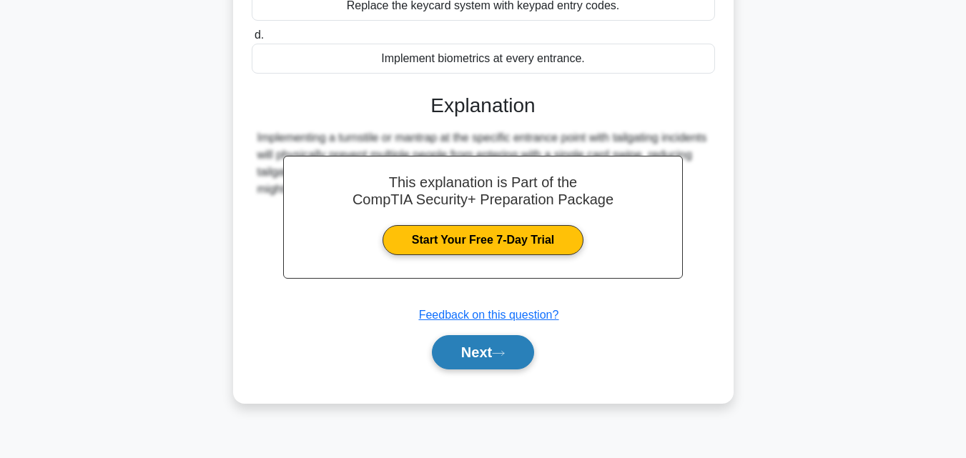
click at [506, 364] on button "Next" at bounding box center [483, 352] width 102 height 34
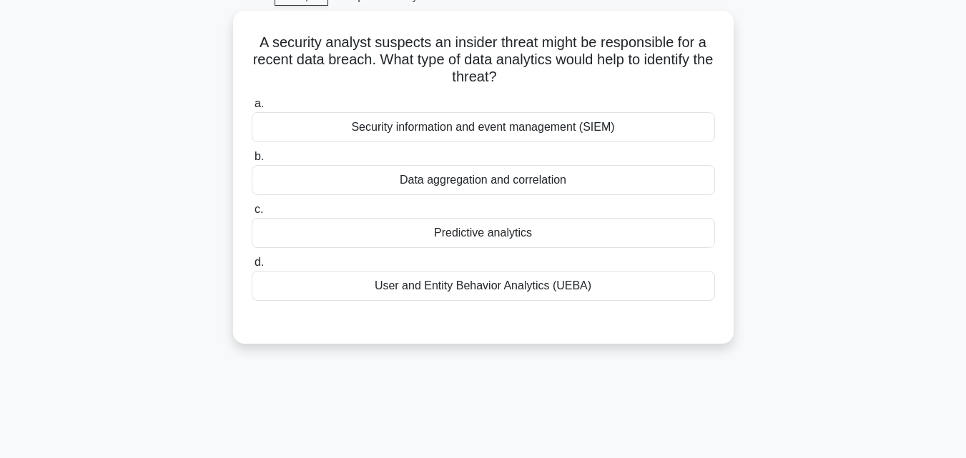
scroll to position [0, 0]
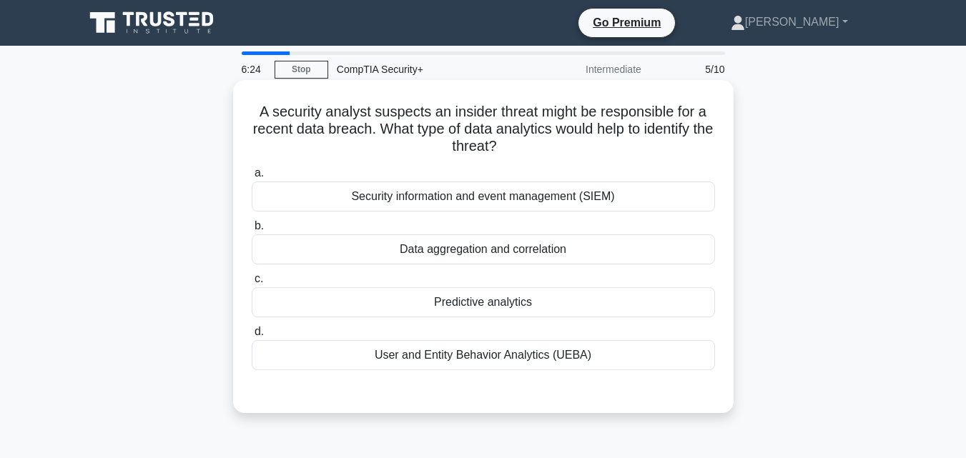
click at [294, 117] on h5 "A security analyst suspects an insider threat might be responsible for a recent…" at bounding box center [483, 129] width 466 height 53
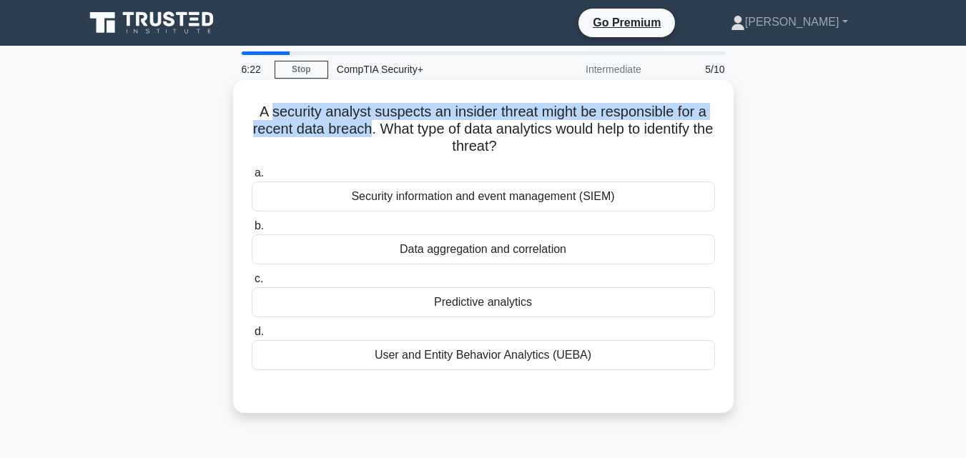
drag, startPoint x: 294, startPoint y: 117, endPoint x: 353, endPoint y: 124, distance: 59.8
click at [353, 124] on h5 "A security analyst suspects an insider threat might be responsible for a recent…" at bounding box center [483, 129] width 466 height 53
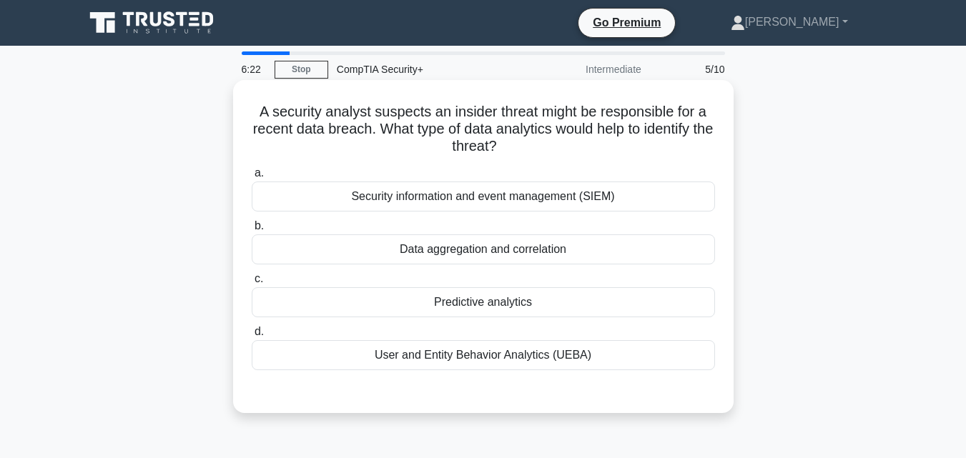
click at [481, 124] on h5 "A security analyst suspects an insider threat might be responsible for a recent…" at bounding box center [483, 129] width 466 height 53
click at [452, 124] on h5 "A security analyst suspects an insider threat might be responsible for a recent…" at bounding box center [483, 129] width 466 height 53
drag, startPoint x: 452, startPoint y: 124, endPoint x: 576, endPoint y: 134, distance: 124.8
click at [576, 134] on h5 "A security analyst suspects an insider threat might be responsible for a recent…" at bounding box center [483, 129] width 466 height 53
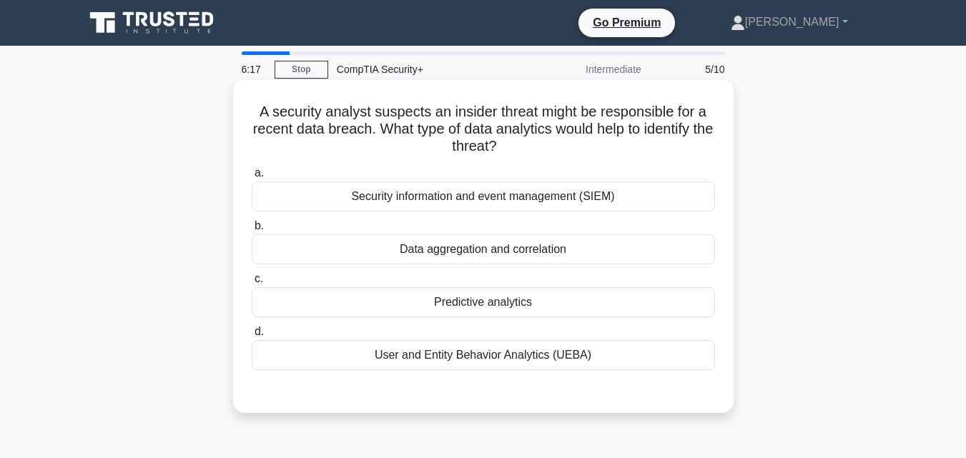
click at [305, 120] on h5 "A security analyst suspects an insider threat might be responsible for a recent…" at bounding box center [483, 129] width 466 height 53
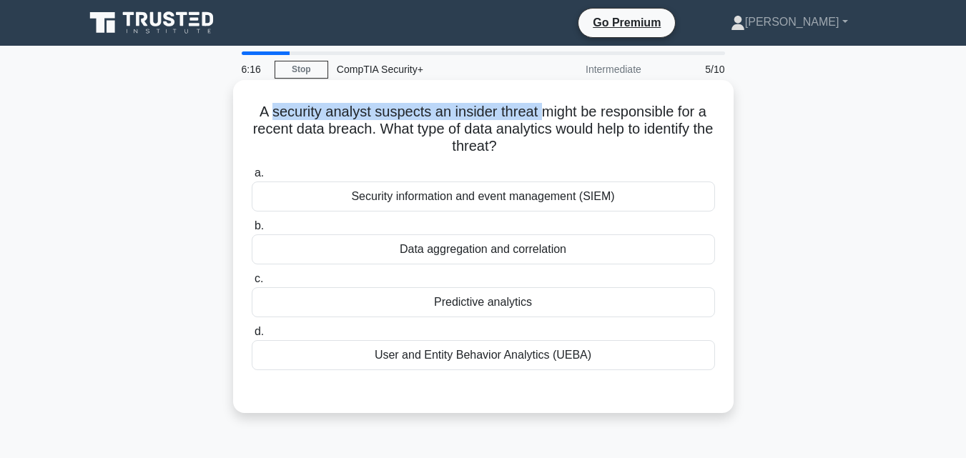
drag, startPoint x: 305, startPoint y: 120, endPoint x: 538, endPoint y: 101, distance: 233.9
click at [538, 101] on div "A security analyst suspects an insider threat might be responsible for a recent…" at bounding box center [483, 247] width 489 height 322
click at [470, 112] on h5 "A security analyst suspects an insider threat might be responsible for a recent…" at bounding box center [483, 129] width 466 height 53
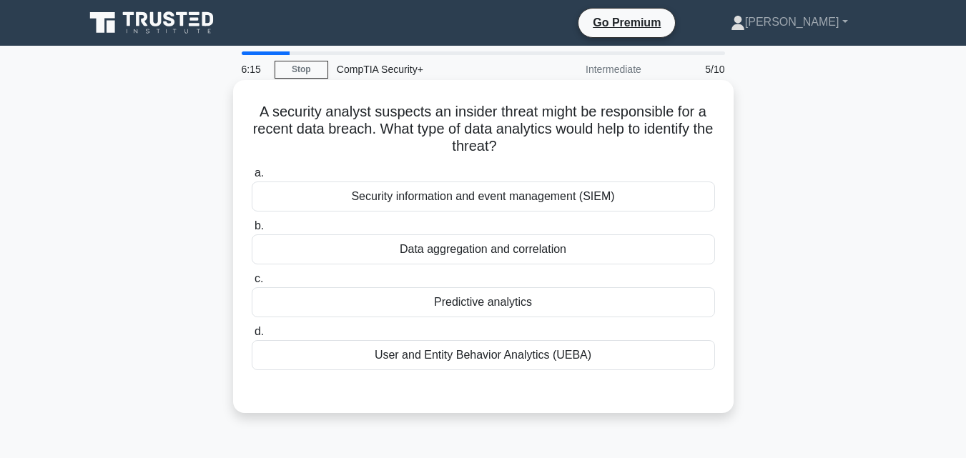
click at [456, 112] on h5 "A security analyst suspects an insider threat might be responsible for a recent…" at bounding box center [483, 129] width 466 height 53
drag, startPoint x: 456, startPoint y: 112, endPoint x: 468, endPoint y: 114, distance: 11.6
click at [463, 113] on h5 "A security analyst suspects an insider threat might be responsible for a recent…" at bounding box center [483, 129] width 466 height 53
click at [482, 113] on h5 "A security analyst suspects an insider threat might be responsible for a recent…" at bounding box center [483, 129] width 466 height 53
click at [466, 113] on h5 "A security analyst suspects an insider threat might be responsible for a recent…" at bounding box center [483, 129] width 466 height 53
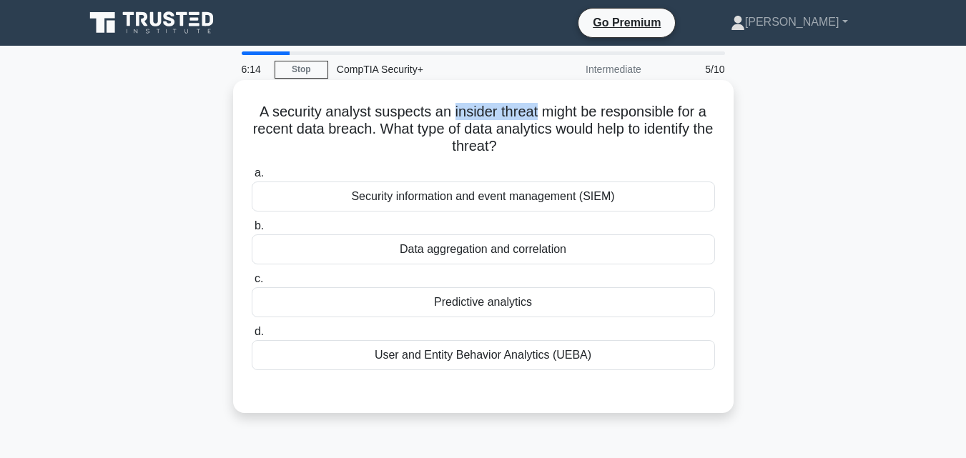
drag, startPoint x: 468, startPoint y: 113, endPoint x: 520, endPoint y: 113, distance: 52.2
click at [520, 113] on h5 "A security analyst suspects an insider threat might be responsible for a recent…" at bounding box center [483, 129] width 466 height 53
drag, startPoint x: 599, startPoint y: 123, endPoint x: 529, endPoint y: 123, distance: 69.4
click at [595, 123] on h5 "A security analyst suspects an insider threat might be responsible for a recent…" at bounding box center [483, 129] width 466 height 53
click at [400, 132] on h5 "A security analyst suspects an insider threat might be responsible for a recent…" at bounding box center [483, 129] width 466 height 53
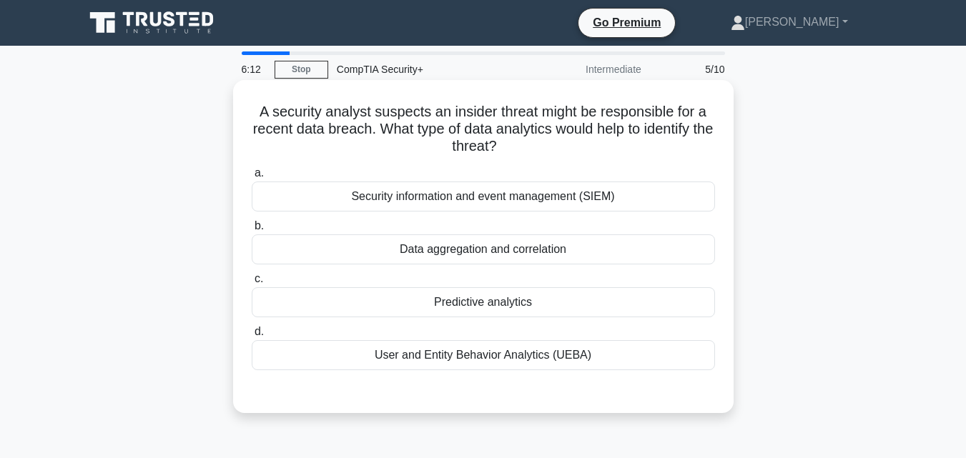
click at [394, 125] on h5 "A security analyst suspects an insider threat might be responsible for a recent…" at bounding box center [483, 129] width 466 height 53
drag, startPoint x: 434, startPoint y: 125, endPoint x: 514, endPoint y: 139, distance: 81.2
click at [514, 139] on h5 "A security analyst suspects an insider threat might be responsible for a recent…" at bounding box center [483, 129] width 466 height 53
click at [482, 127] on h5 "A security analyst suspects an insider threat might be responsible for a recent…" at bounding box center [483, 129] width 466 height 53
click at [497, 355] on div "User and Entity Behavior Analytics (UEBA)" at bounding box center [483, 355] width 463 height 30
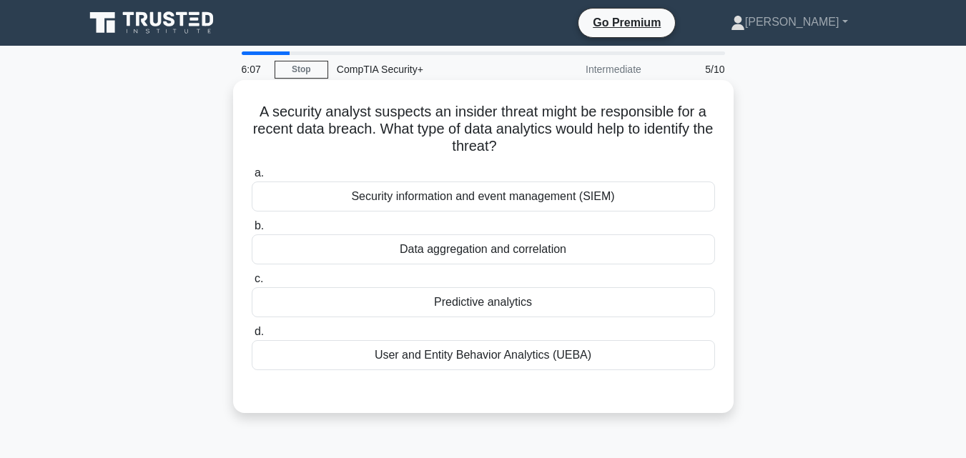
click at [252, 337] on input "d. User and Entity Behavior Analytics (UEBA)" at bounding box center [252, 332] width 0 height 9
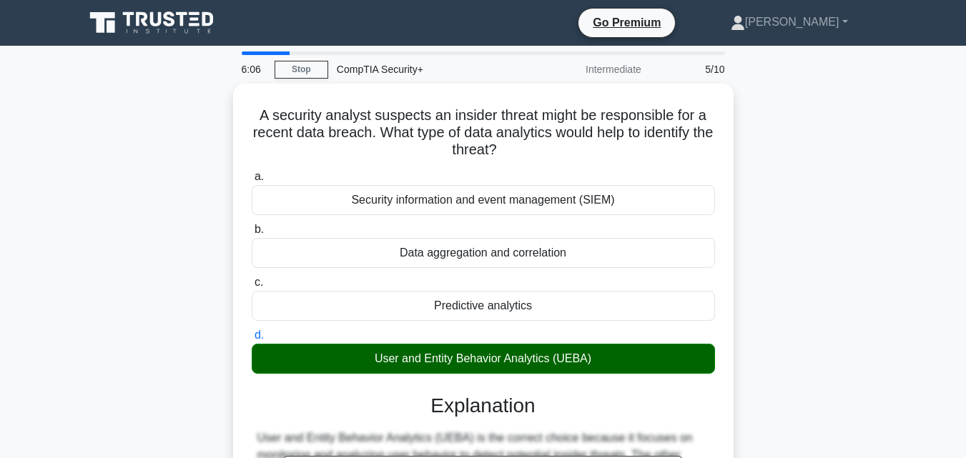
scroll to position [241, 0]
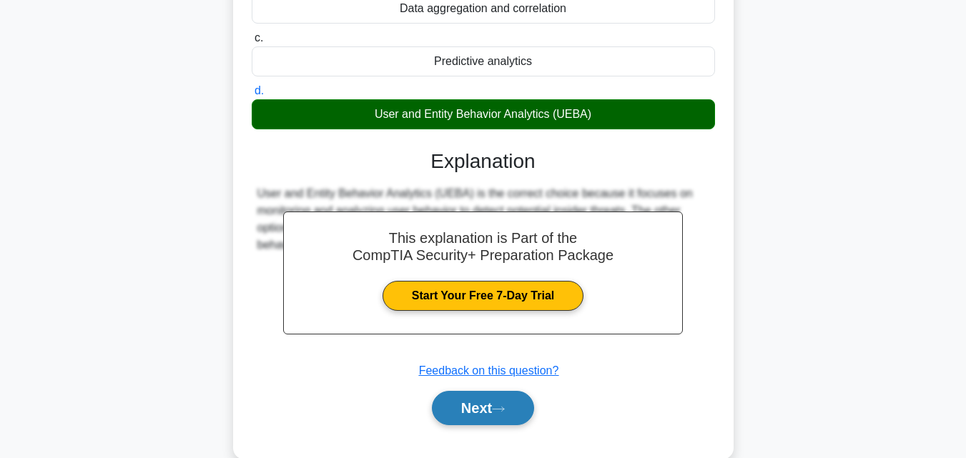
click at [479, 395] on button "Next" at bounding box center [483, 408] width 102 height 34
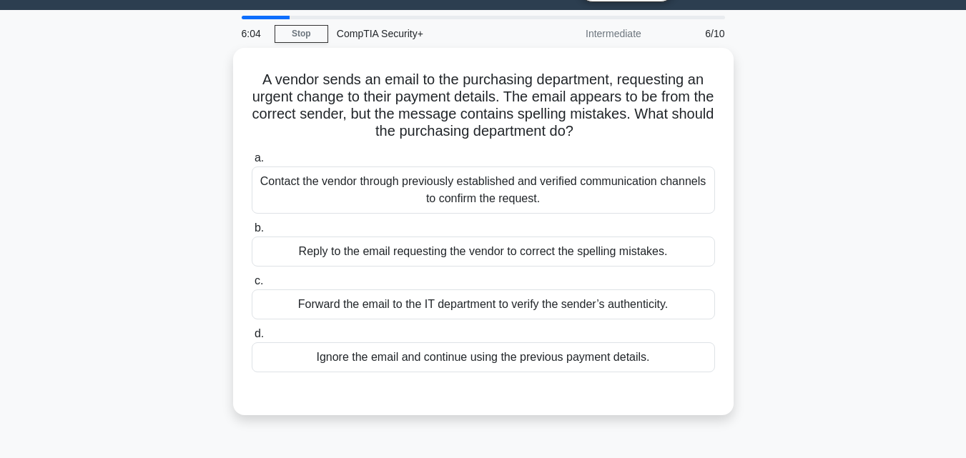
scroll to position [0, 0]
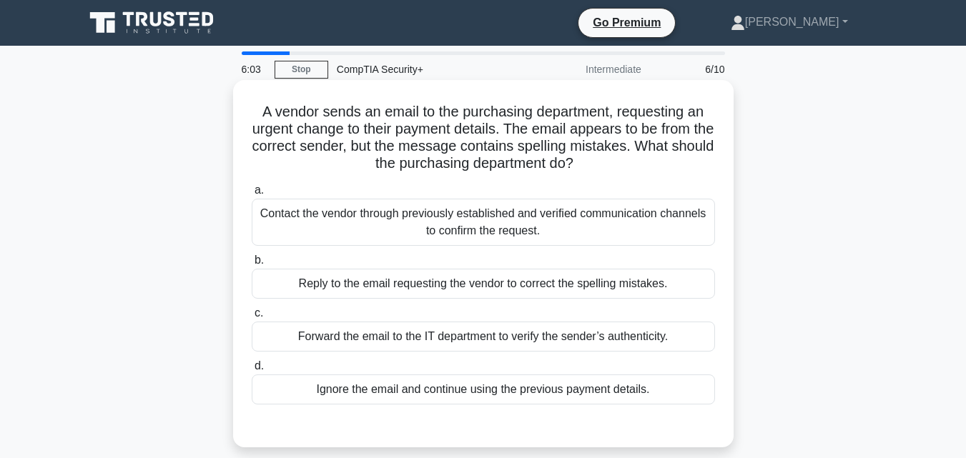
click at [400, 113] on h5 "A vendor sends an email to the purchasing department, requesting an urgent chan…" at bounding box center [483, 138] width 466 height 70
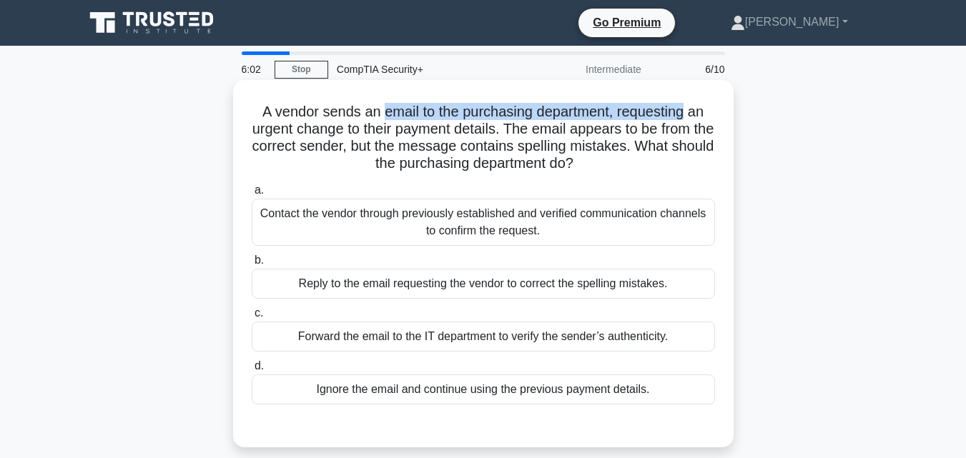
drag, startPoint x: 400, startPoint y: 113, endPoint x: 646, endPoint y: 119, distance: 246.1
click at [646, 119] on h5 "A vendor sends an email to the purchasing department, requesting an urgent chan…" at bounding box center [483, 138] width 466 height 70
click at [664, 114] on h5 "A vendor sends an email to the purchasing department, requesting an urgent chan…" at bounding box center [483, 138] width 466 height 70
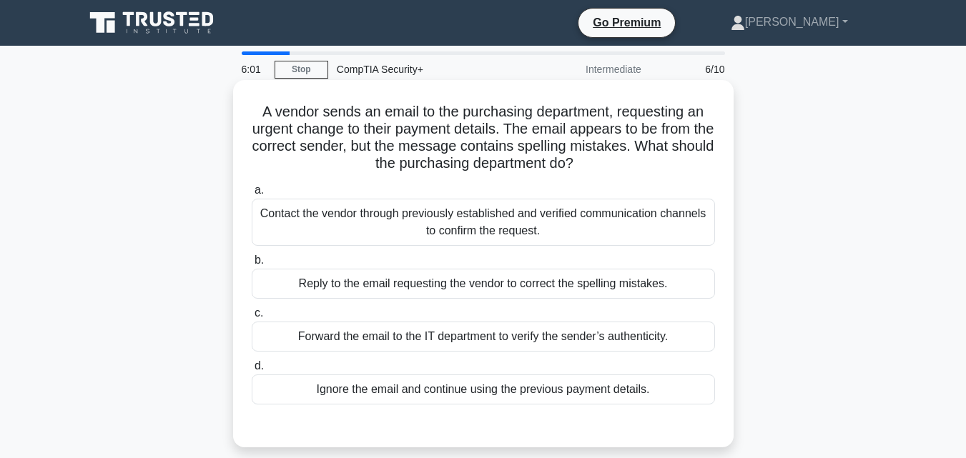
click at [669, 114] on h5 "A vendor sends an email to the purchasing department, requesting an urgent chan…" at bounding box center [483, 138] width 466 height 70
drag, startPoint x: 671, startPoint y: 111, endPoint x: 635, endPoint y: 126, distance: 38.8
click at [643, 123] on h5 "A vendor sends an email to the purchasing department, requesting an urgent chan…" at bounding box center [483, 138] width 466 height 70
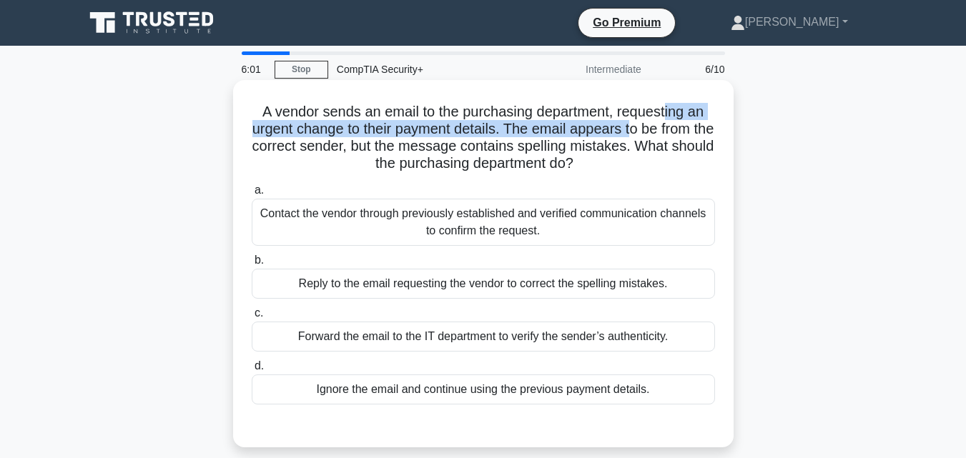
click at [635, 126] on h5 "A vendor sends an email to the purchasing department, requesting an urgent chan…" at bounding box center [483, 138] width 466 height 70
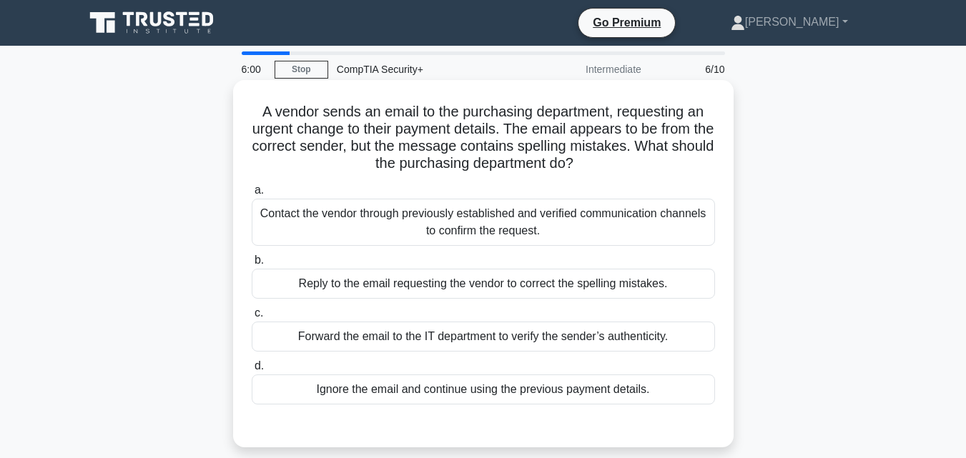
click at [440, 224] on div "Contact the vendor through previously established and verified communication ch…" at bounding box center [483, 222] width 463 height 47
click at [252, 195] on input "a. Contact the vendor through previously established and verified communication…" at bounding box center [252, 190] width 0 height 9
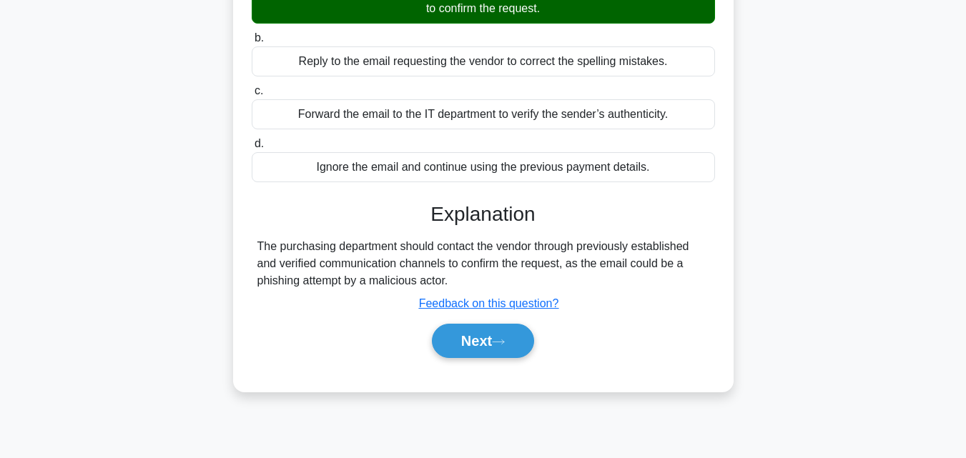
scroll to position [250, 0]
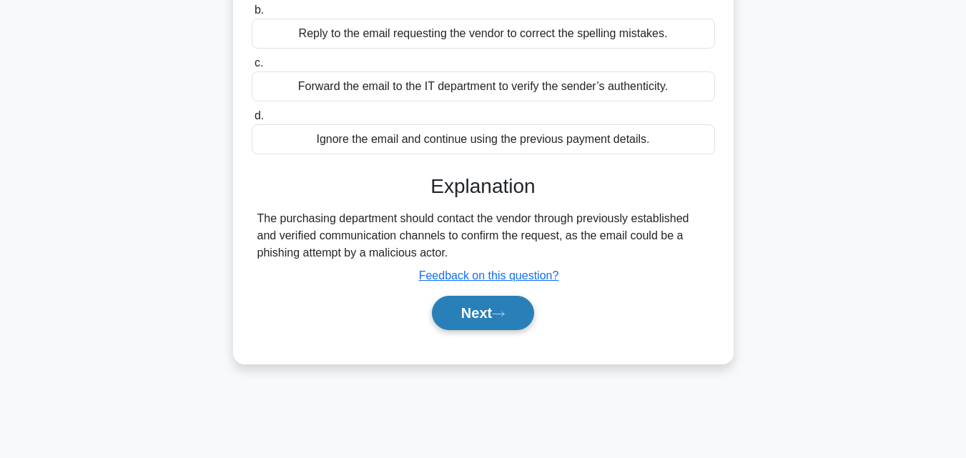
click at [498, 314] on icon at bounding box center [498, 314] width 13 height 8
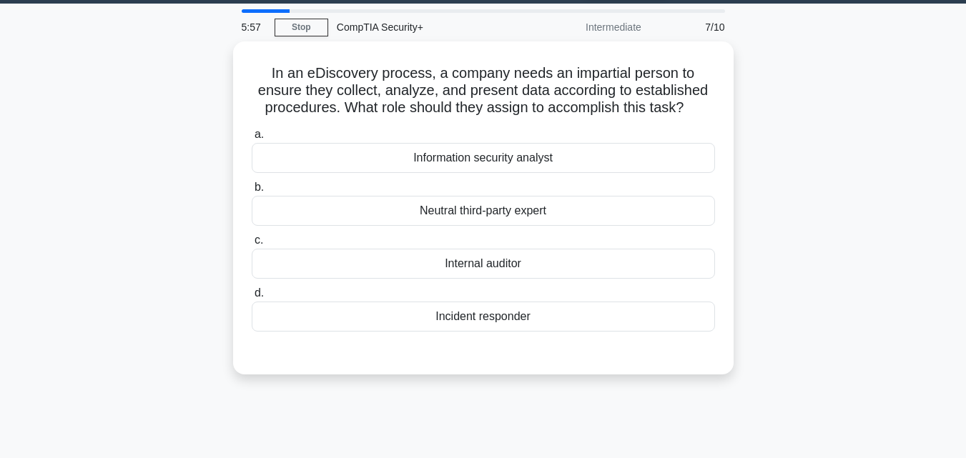
scroll to position [15, 0]
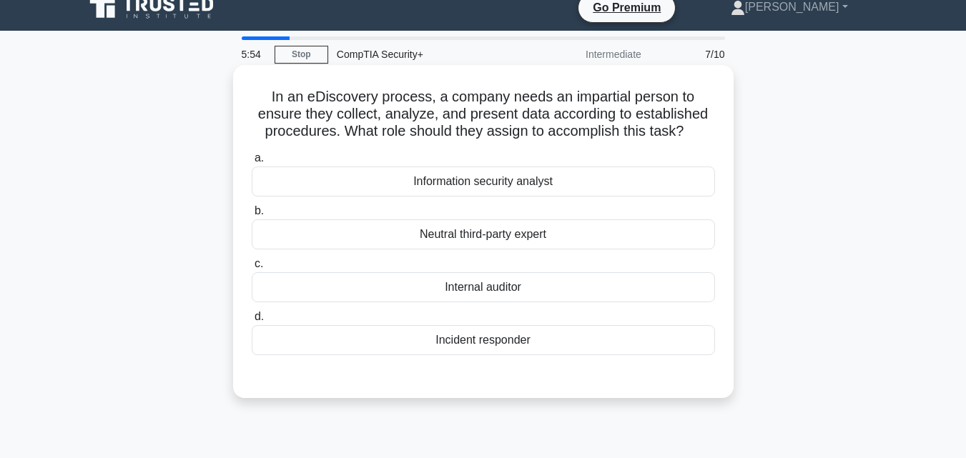
click at [645, 102] on h5 "In an eDiscovery process, a company needs an impartial person to ensure they co…" at bounding box center [483, 114] width 466 height 53
click at [493, 107] on h5 "In an eDiscovery process, a company needs an impartial person to ensure they co…" at bounding box center [483, 114] width 466 height 53
drag, startPoint x: 488, startPoint y: 107, endPoint x: 448, endPoint y: 111, distance: 39.5
click at [477, 109] on h5 "In an eDiscovery process, a company needs an impartial person to ensure they co…" at bounding box center [483, 114] width 466 height 53
click at [448, 111] on h5 "In an eDiscovery process, a company needs an impartial person to ensure they co…" at bounding box center [483, 114] width 466 height 53
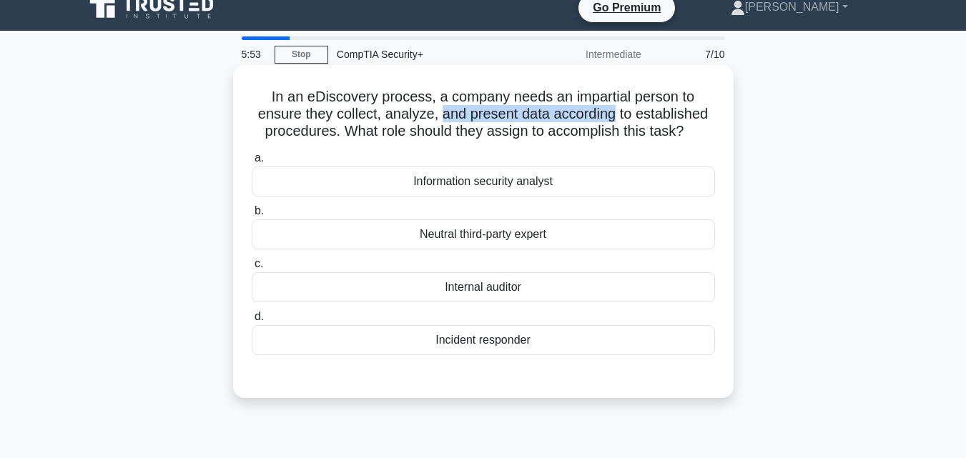
drag, startPoint x: 448, startPoint y: 111, endPoint x: 555, endPoint y: 112, distance: 106.6
click at [555, 112] on h5 "In an eDiscovery process, a company needs an impartial person to ensure they co…" at bounding box center [483, 114] width 466 height 53
click at [557, 112] on h5 "In an eDiscovery process, a company needs an impartial person to ensure they co…" at bounding box center [483, 114] width 466 height 53
click at [496, 122] on h5 "In an eDiscovery process, a company needs an impartial person to ensure they co…" at bounding box center [483, 114] width 466 height 53
click at [483, 116] on h5 "In an eDiscovery process, a company needs an impartial person to ensure they co…" at bounding box center [483, 114] width 466 height 53
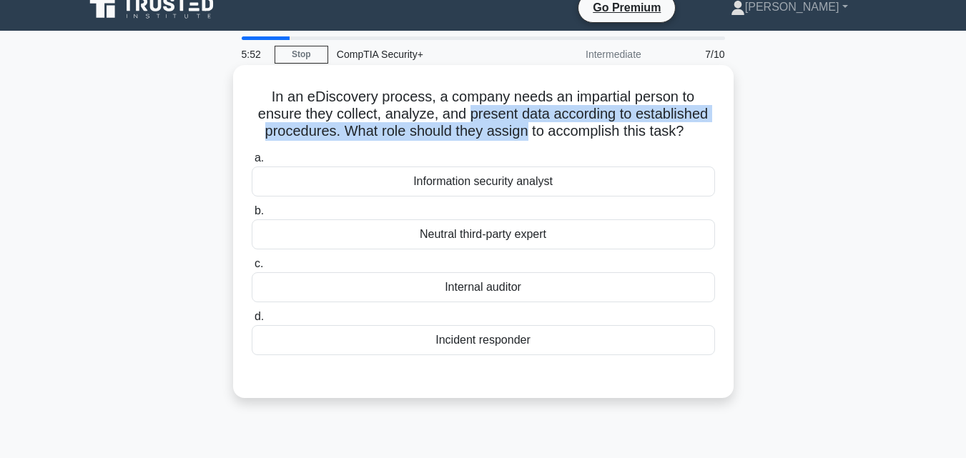
drag, startPoint x: 483, startPoint y: 116, endPoint x: 503, endPoint y: 130, distance: 25.2
click at [503, 130] on h5 "In an eDiscovery process, a company needs an impartial person to ensure they co…" at bounding box center [483, 114] width 466 height 53
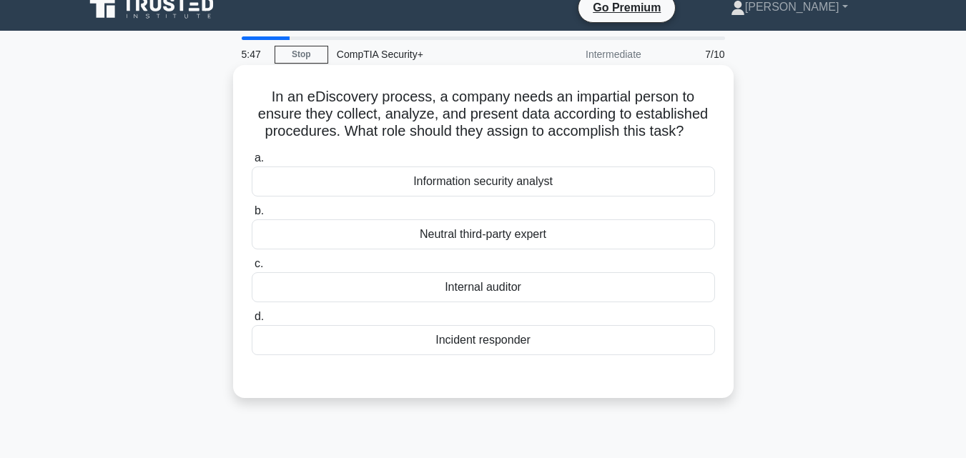
click at [596, 103] on h5 "In an eDiscovery process, a company needs an impartial person to ensure they co…" at bounding box center [483, 114] width 466 height 53
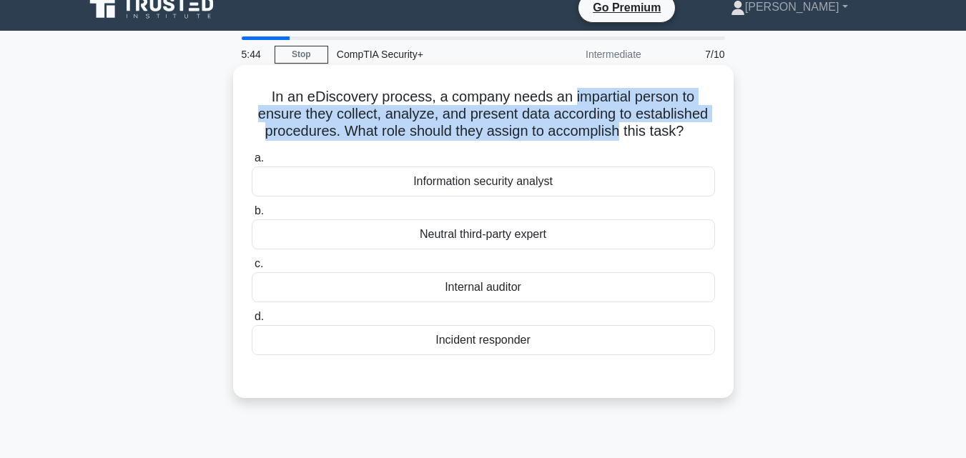
drag, startPoint x: 587, startPoint y: 102, endPoint x: 585, endPoint y: 129, distance: 26.5
click at [585, 129] on h5 "In an eDiscovery process, a company needs an impartial person to ensure they co…" at bounding box center [483, 114] width 466 height 53
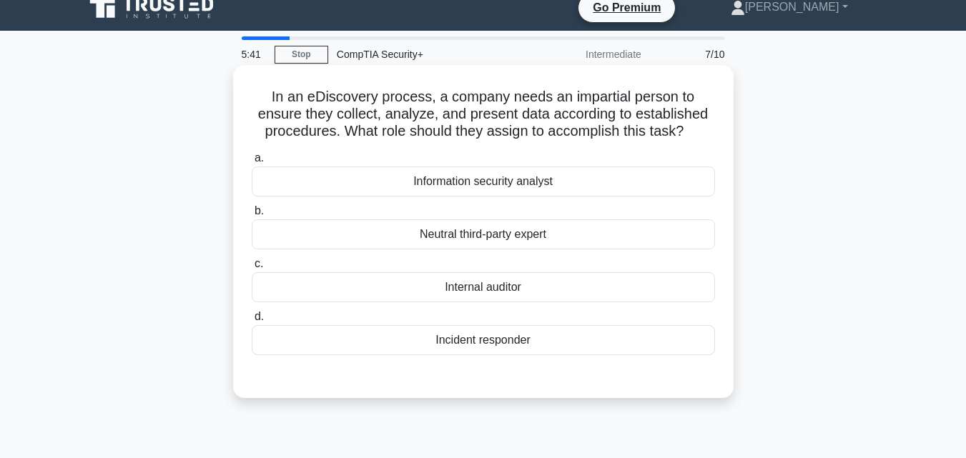
drag, startPoint x: 557, startPoint y: 191, endPoint x: 581, endPoint y: 187, distance: 24.6
click at [558, 191] on div "Information security analyst" at bounding box center [483, 182] width 463 height 30
click at [252, 163] on input "a. Information security analyst" at bounding box center [252, 158] width 0 height 9
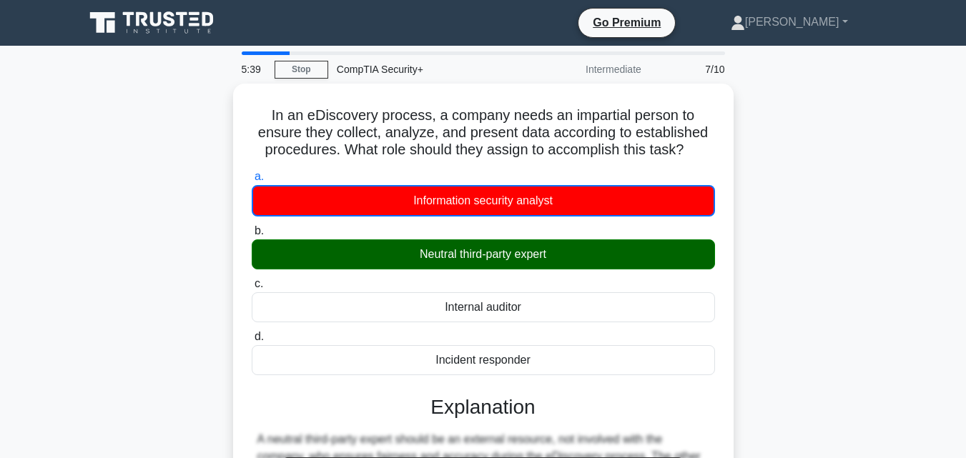
scroll to position [314, 0]
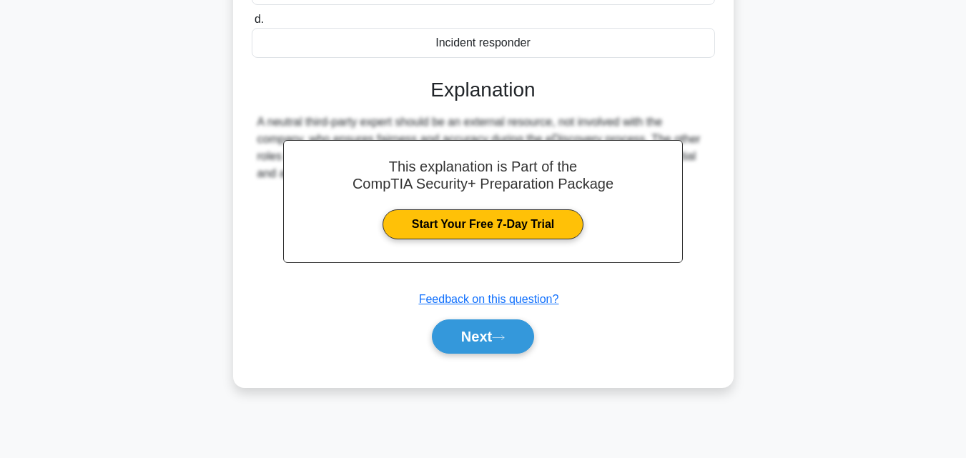
click at [506, 313] on div "This explanation is Part of the CompTIA Security+ Preparation Package Start You…" at bounding box center [483, 210] width 463 height 299
click at [501, 330] on button "Next" at bounding box center [483, 337] width 102 height 34
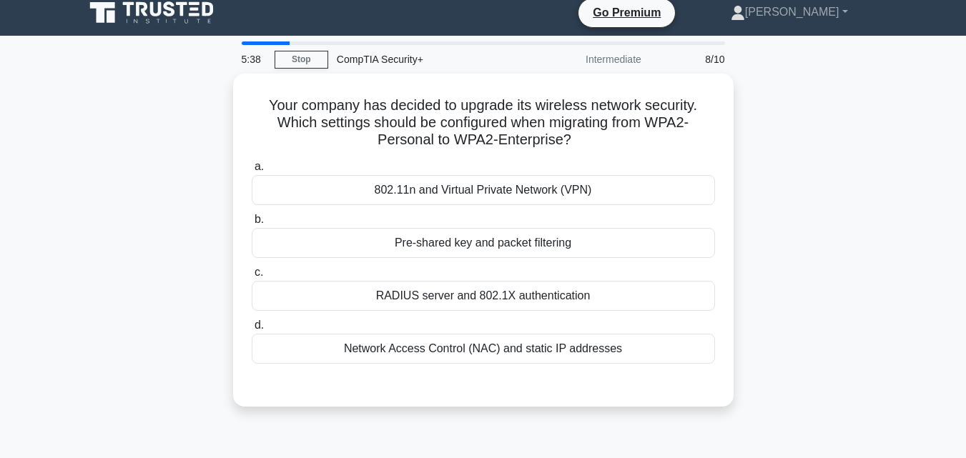
scroll to position [0, 0]
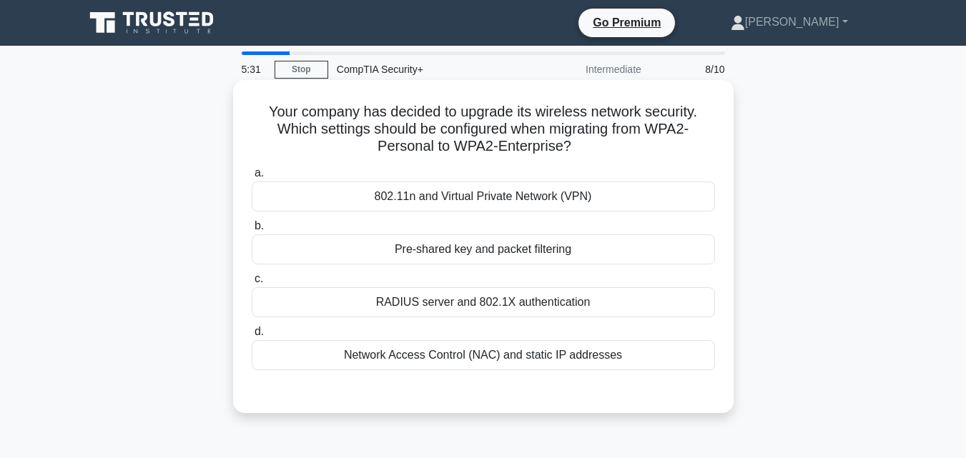
click at [488, 200] on div "802.11n and Virtual Private Network (VPN)" at bounding box center [483, 197] width 463 height 30
click at [252, 178] on input "a. 802.11n and Virtual Private Network (VPN)" at bounding box center [252, 173] width 0 height 9
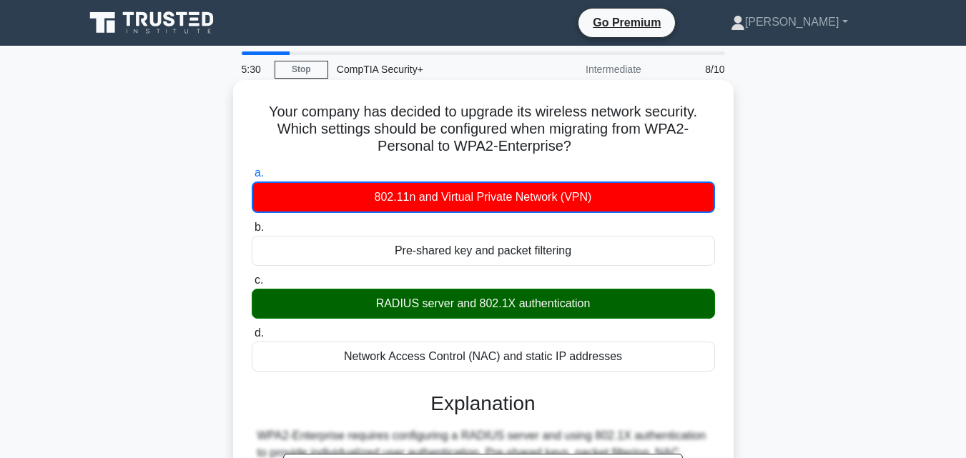
click at [626, 310] on div "RADIUS server and 802.1X authentication" at bounding box center [483, 304] width 463 height 30
click at [252, 285] on input "c. RADIUS server and 802.1X authentication" at bounding box center [252, 280] width 0 height 9
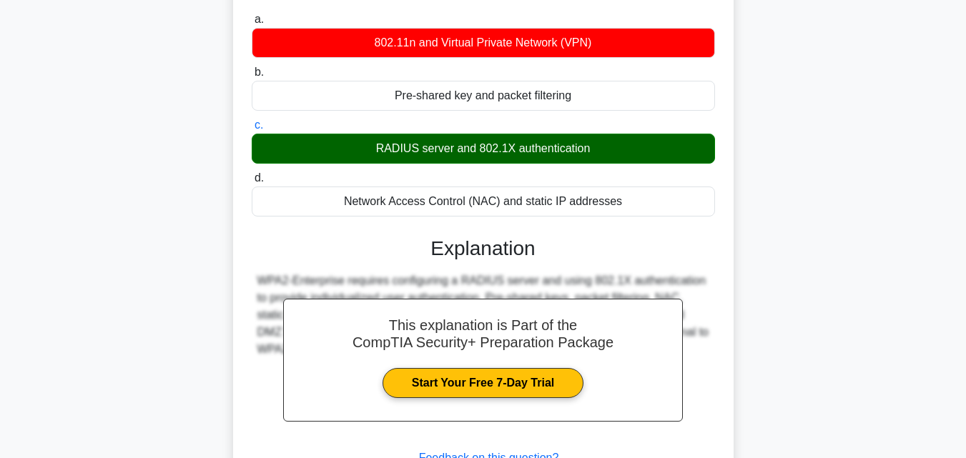
scroll to position [156, 0]
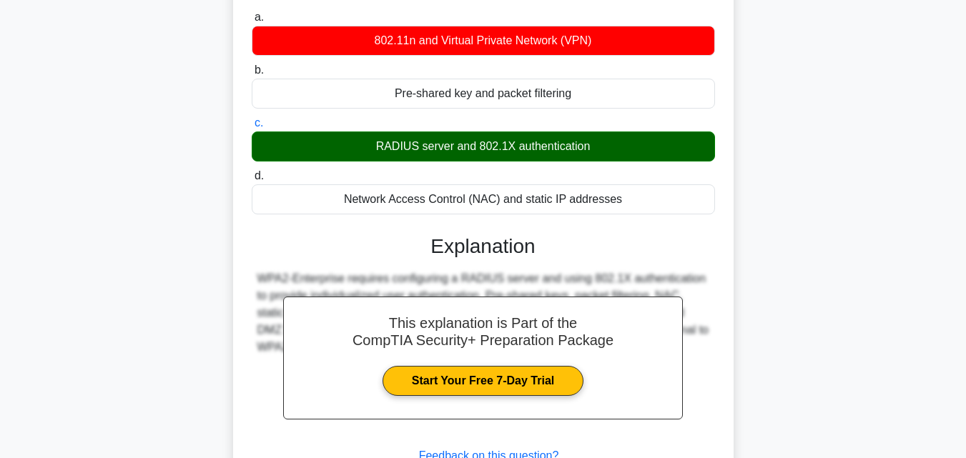
drag, startPoint x: 622, startPoint y: 47, endPoint x: 637, endPoint y: 47, distance: 15.0
click at [626, 47] on div "802.11n and Virtual Private Network (VPN)" at bounding box center [483, 41] width 463 height 30
click at [252, 22] on input "a. 802.11n and Virtual Private Network (VPN)" at bounding box center [252, 17] width 0 height 9
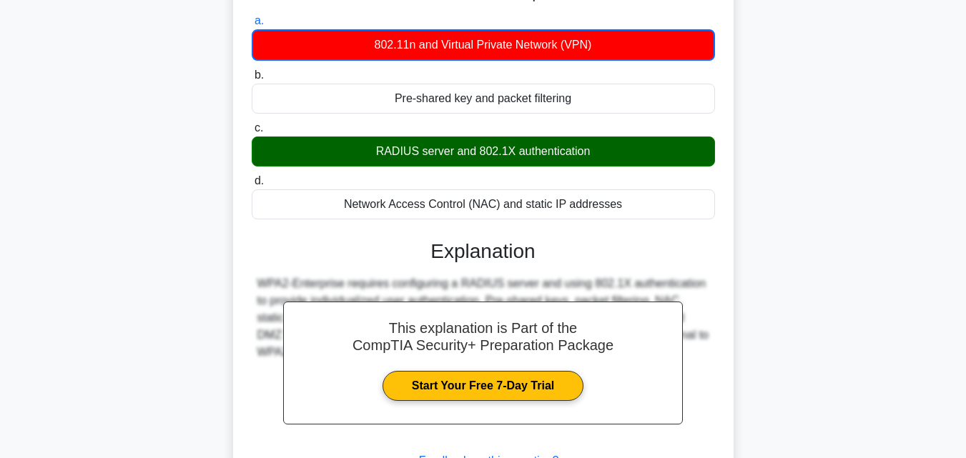
scroll to position [314, 0]
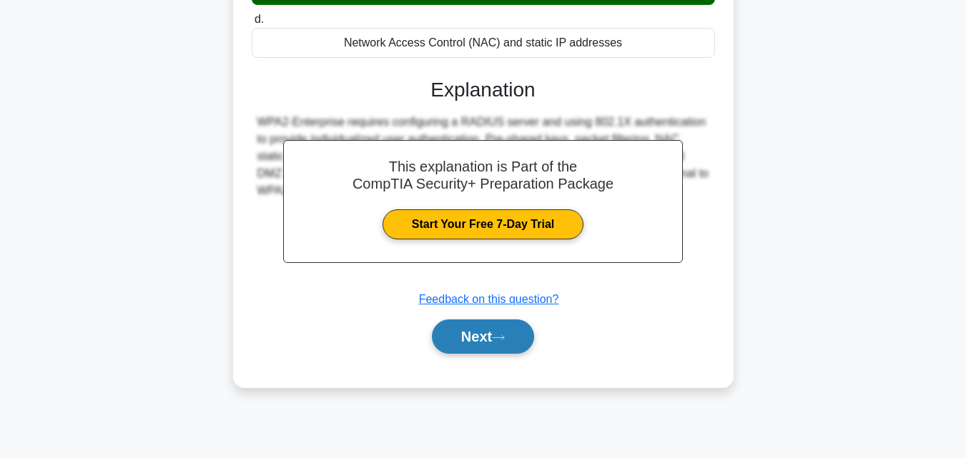
click at [497, 336] on button "Next" at bounding box center [483, 337] width 102 height 34
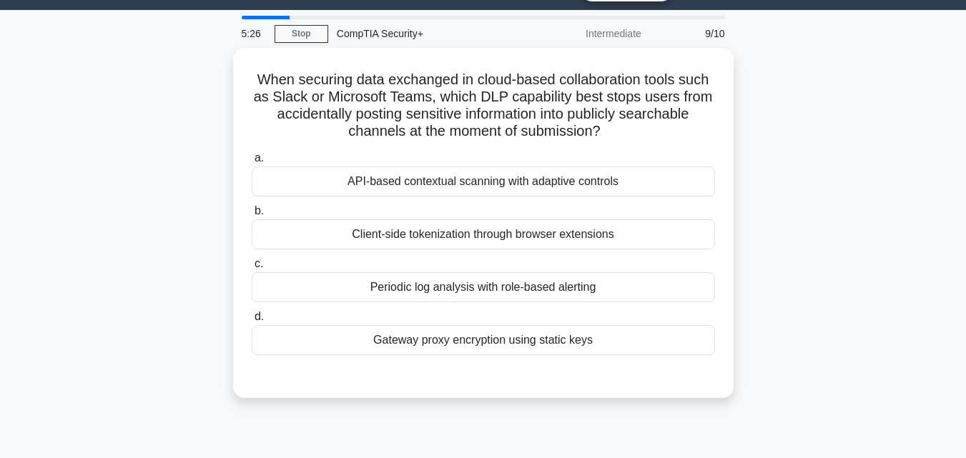
scroll to position [8, 0]
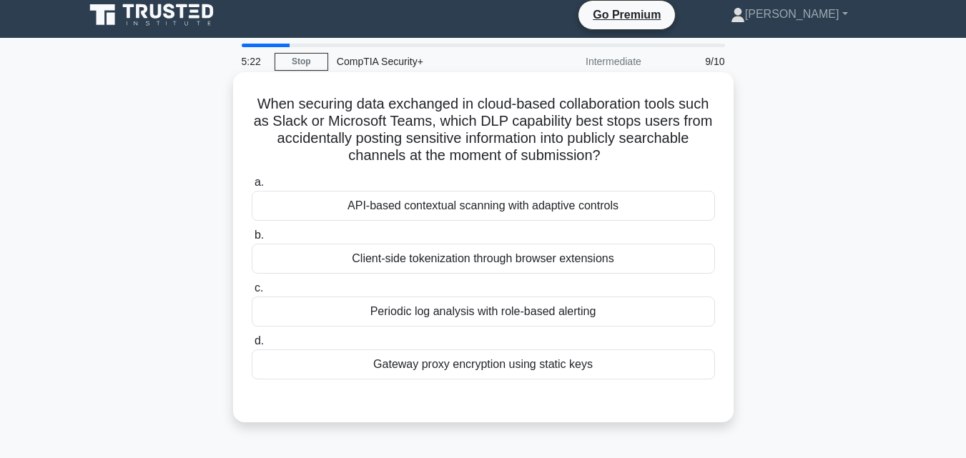
click at [490, 195] on div "API-based contextual scanning with adaptive controls" at bounding box center [483, 206] width 463 height 30
click at [252, 187] on input "a. API-based contextual scanning with adaptive controls" at bounding box center [252, 182] width 0 height 9
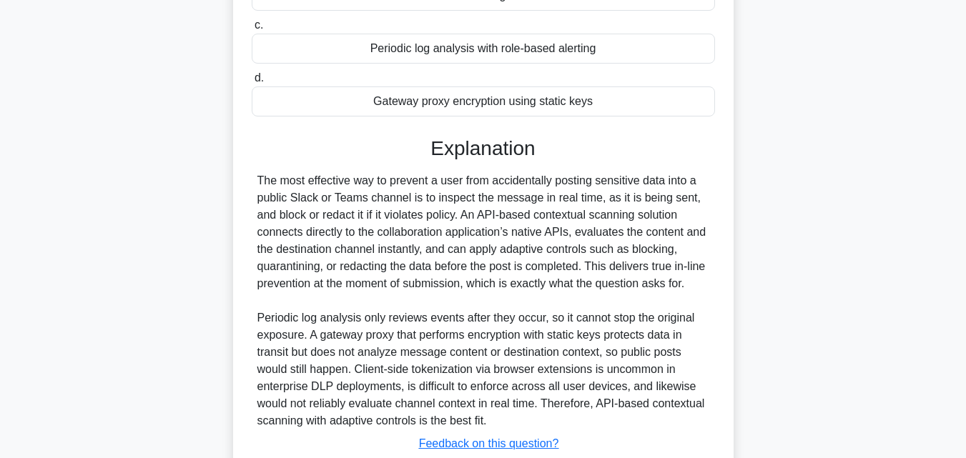
scroll to position [299, 0]
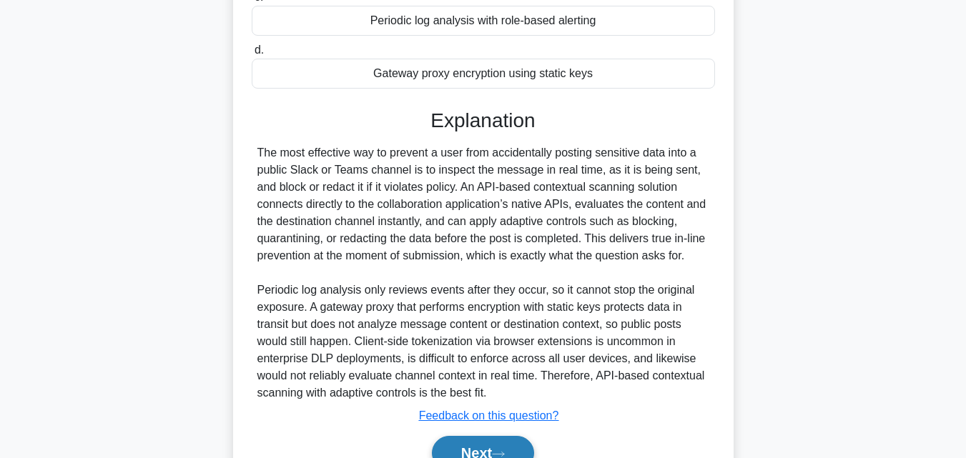
click at [474, 448] on button "Next" at bounding box center [483, 453] width 102 height 34
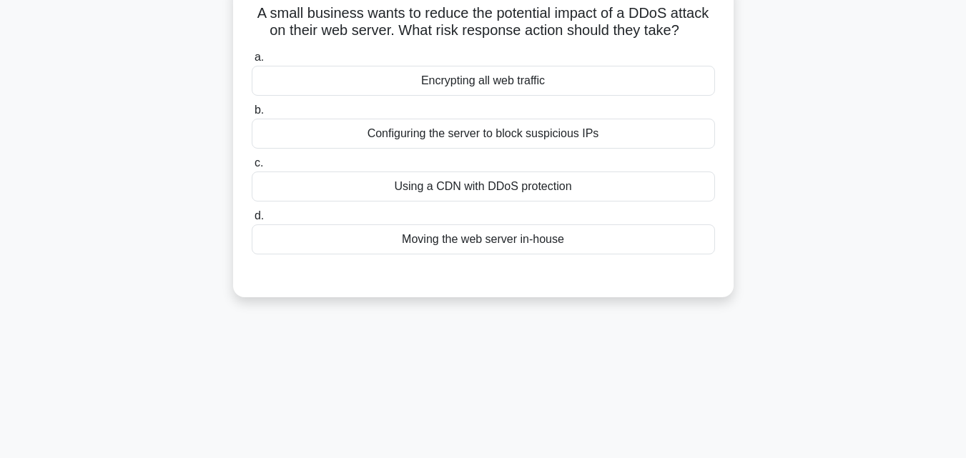
scroll to position [59, 0]
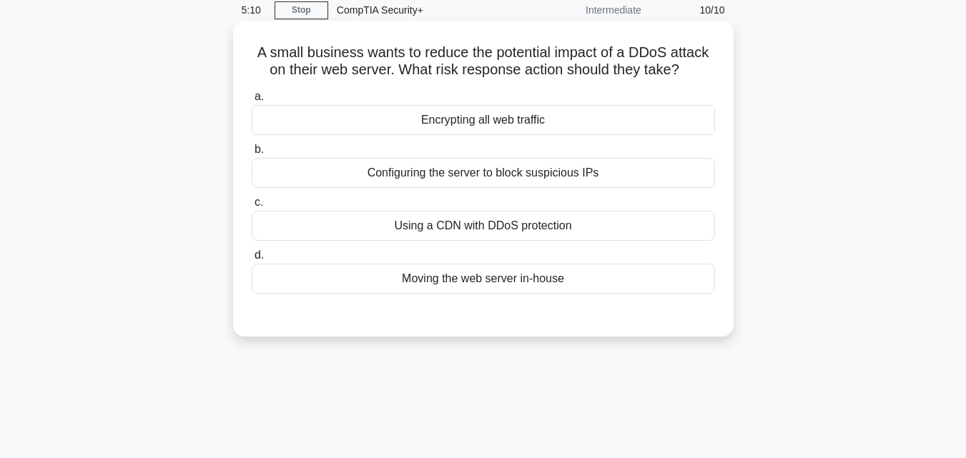
click at [520, 171] on div "Configuring the server to block suspicious IPs" at bounding box center [483, 173] width 463 height 30
click at [252, 154] on input "b. Configuring the server to block suspicious IPs" at bounding box center [252, 149] width 0 height 9
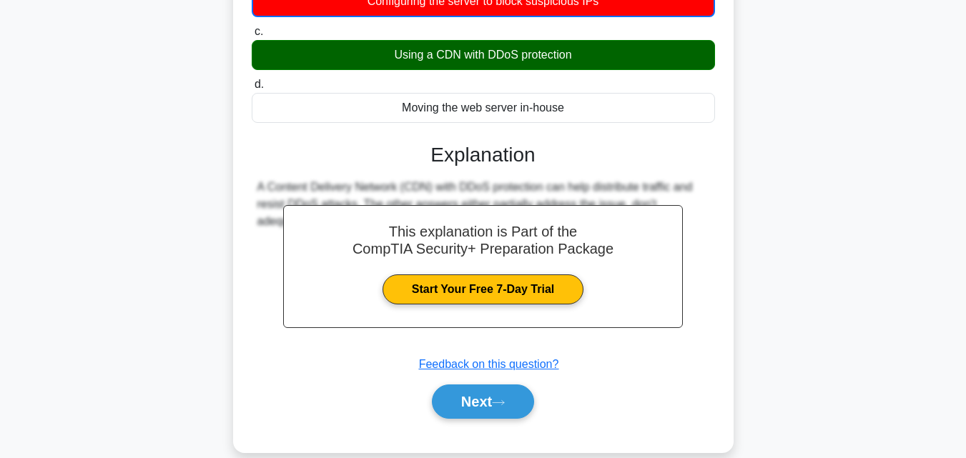
scroll to position [214, 0]
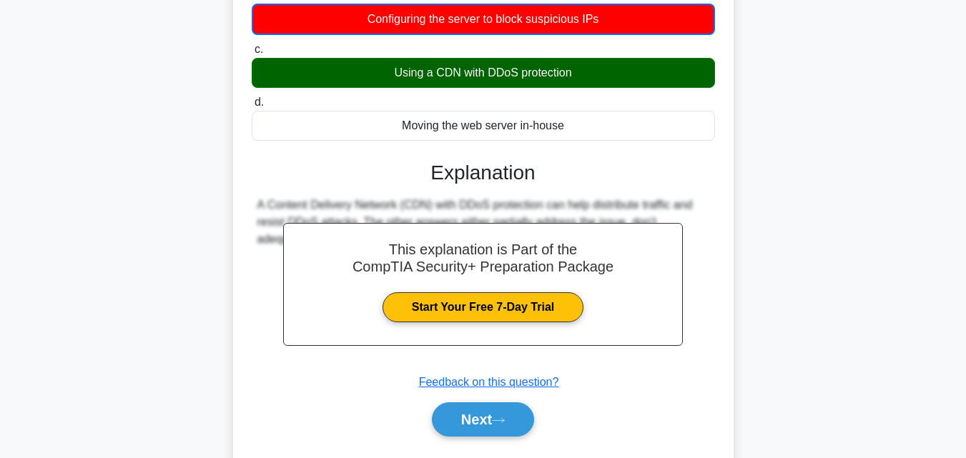
click at [553, 74] on div "Using a CDN with DDoS protection" at bounding box center [483, 73] width 463 height 30
click at [252, 54] on input "c. Using a CDN with DDoS protection" at bounding box center [252, 49] width 0 height 9
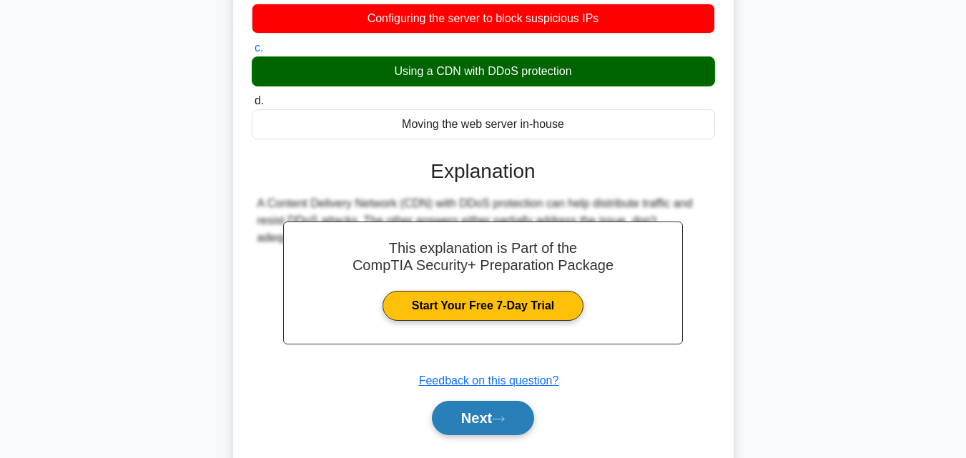
click at [505, 423] on icon at bounding box center [498, 420] width 13 height 8
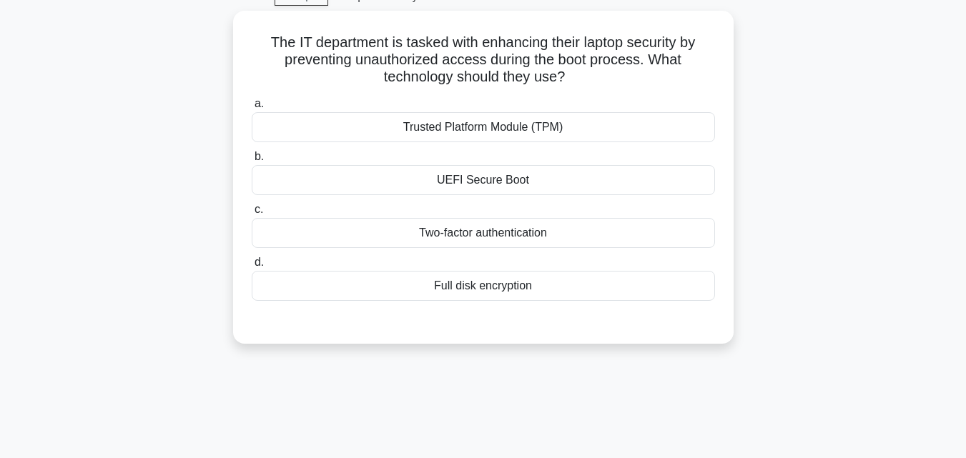
scroll to position [0, 0]
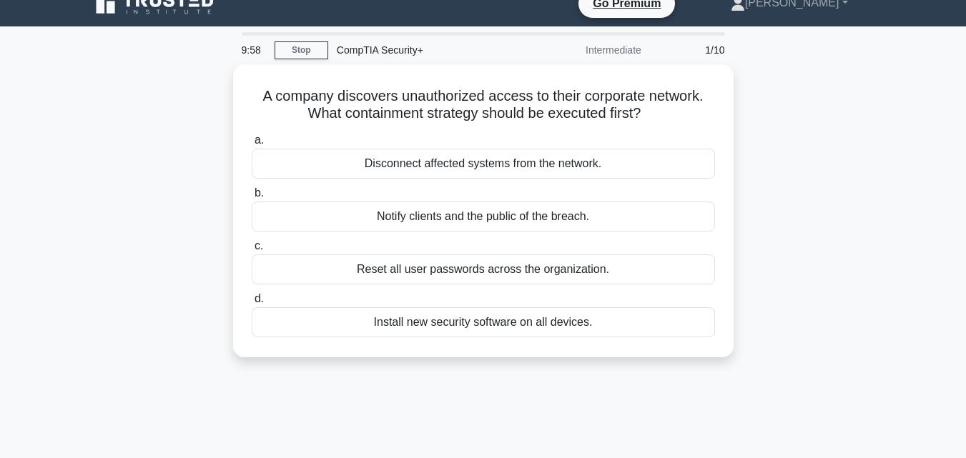
scroll to position [21, 0]
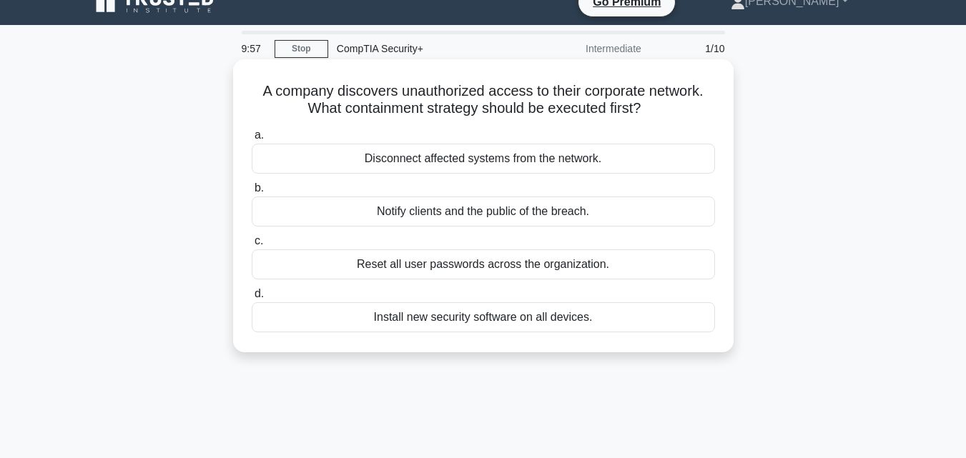
click at [348, 92] on h5 "A company discovers unauthorized access to their corporate network. What contai…" at bounding box center [483, 100] width 466 height 36
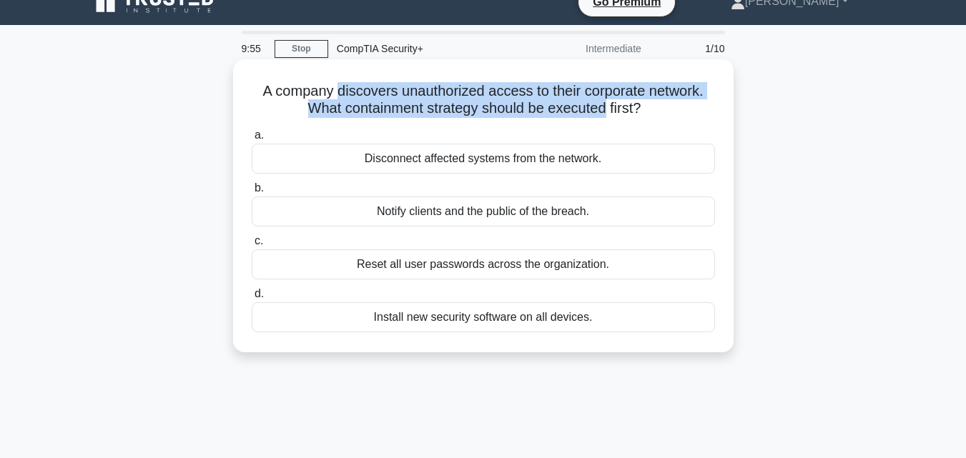
drag, startPoint x: 348, startPoint y: 92, endPoint x: 588, endPoint y: 104, distance: 240.6
click at [588, 104] on h5 "A company discovers unauthorized access to their corporate network. What contai…" at bounding box center [483, 100] width 466 height 36
click at [542, 111] on h5 "A company discovers unauthorized access to their corporate network. What contai…" at bounding box center [483, 100] width 466 height 36
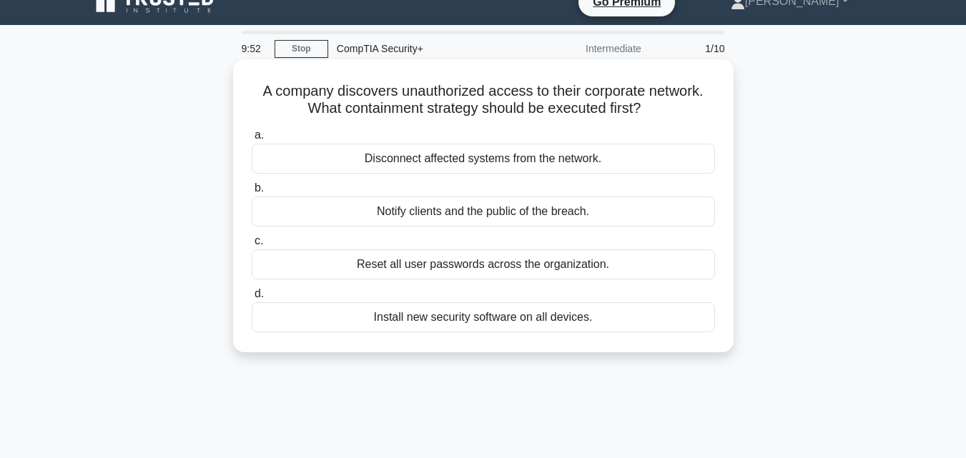
click at [319, 96] on h5 "A company discovers unauthorized access to their corporate network. What contai…" at bounding box center [483, 100] width 466 height 36
drag, startPoint x: 319, startPoint y: 96, endPoint x: 479, endPoint y: 97, distance: 160.2
click at [482, 97] on h5 "A company discovers unauthorized access to their corporate network. What contai…" at bounding box center [483, 100] width 466 height 36
click at [460, 97] on h5 "A company discovers unauthorized access to their corporate network. What contai…" at bounding box center [483, 100] width 466 height 36
click at [439, 92] on h5 "A company discovers unauthorized access to their corporate network. What contai…" at bounding box center [483, 100] width 466 height 36
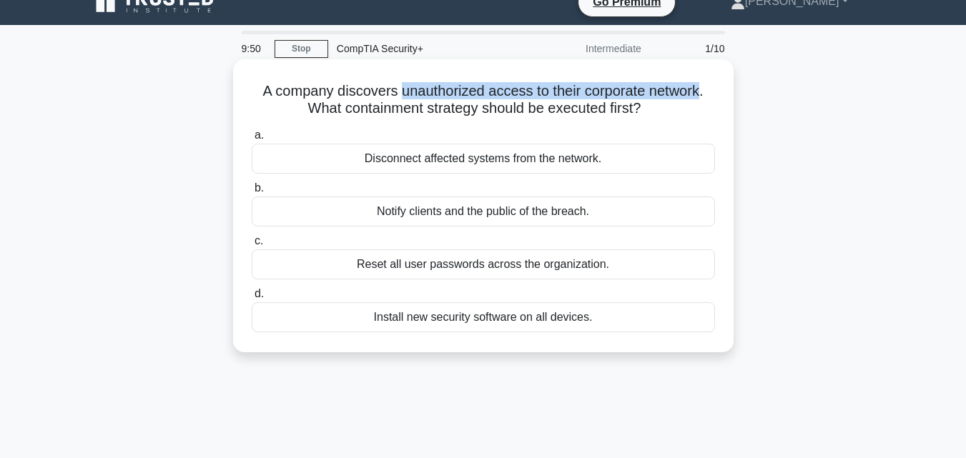
drag, startPoint x: 439, startPoint y: 92, endPoint x: 637, endPoint y: 91, distance: 197.4
click at [654, 87] on h5 "A company discovers unauthorized access to their corporate network. What contai…" at bounding box center [483, 100] width 466 height 36
click at [427, 102] on h5 "A company discovers unauthorized access to their corporate network. What contai…" at bounding box center [483, 100] width 466 height 36
click at [483, 97] on h5 "A company discovers unauthorized access to their corporate network. What contai…" at bounding box center [483, 100] width 466 height 36
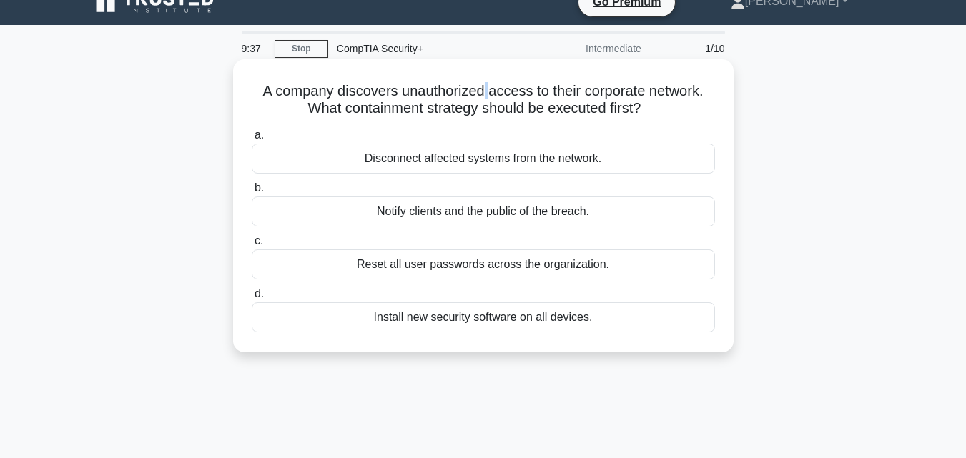
drag, startPoint x: 483, startPoint y: 97, endPoint x: 493, endPoint y: 96, distance: 10.1
click at [491, 96] on h5 "A company discovers unauthorized access to their corporate network. What contai…" at bounding box center [483, 100] width 466 height 36
click at [522, 96] on h5 "A company discovers unauthorized access to their corporate network. What contai…" at bounding box center [483, 100] width 466 height 36
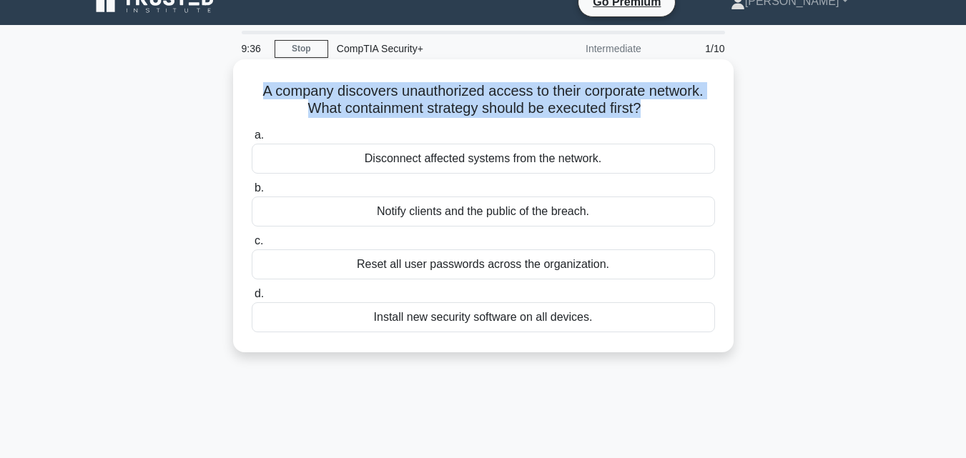
click at [522, 96] on h5 "A company discovers unauthorized access to their corporate network. What contai…" at bounding box center [483, 100] width 466 height 36
click at [485, 98] on h5 "A company discovers unauthorized access to their corporate network. What contai…" at bounding box center [483, 100] width 466 height 36
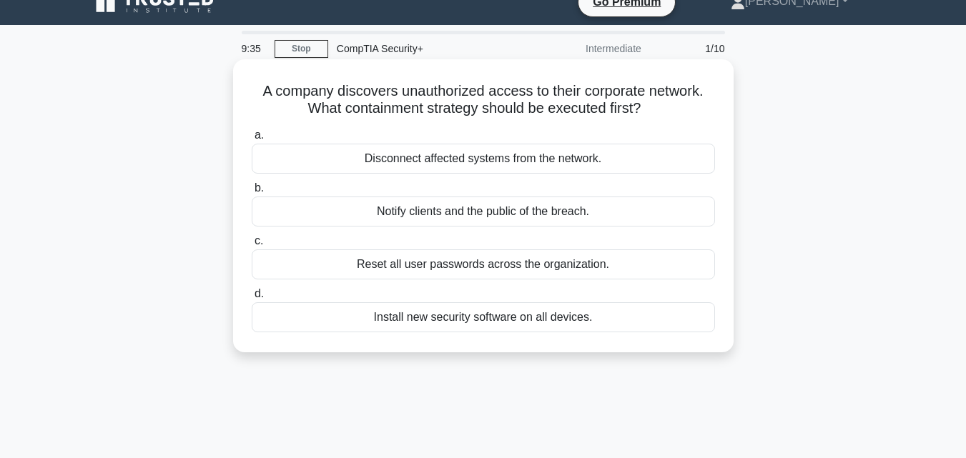
click at [468, 98] on h5 "A company discovers unauthorized access to their corporate network. What contai…" at bounding box center [483, 100] width 466 height 36
click at [470, 98] on h5 "A company discovers unauthorized access to their corporate network. What contai…" at bounding box center [483, 100] width 466 height 36
click at [450, 102] on h5 "A company discovers unauthorized access to their corporate network. What contai…" at bounding box center [483, 100] width 466 height 36
click at [373, 96] on h5 "A company discovers unauthorized access to their corporate network. What contai…" at bounding box center [483, 100] width 466 height 36
drag, startPoint x: 373, startPoint y: 96, endPoint x: 564, endPoint y: 94, distance: 191.0
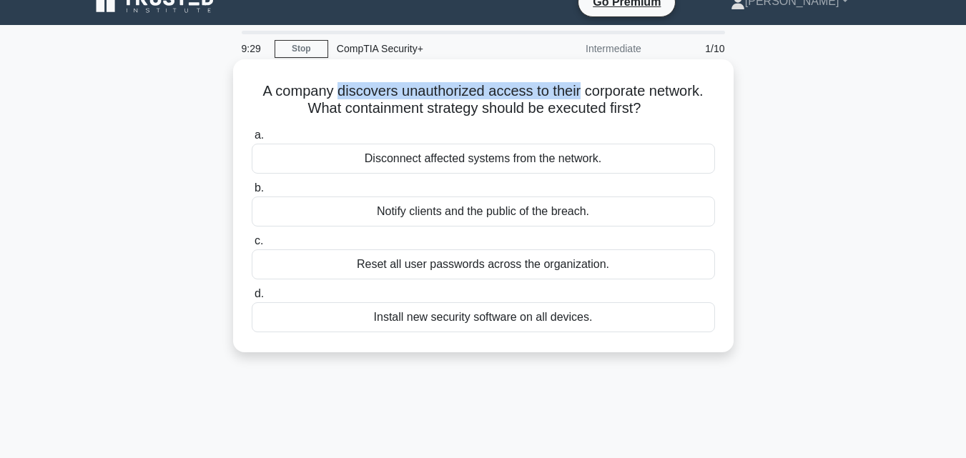
click at [564, 94] on h5 "A company discovers unauthorized access to their corporate network. What contai…" at bounding box center [483, 100] width 466 height 36
click at [450, 92] on h5 "A company discovers unauthorized access to their corporate network. What contai…" at bounding box center [483, 100] width 466 height 36
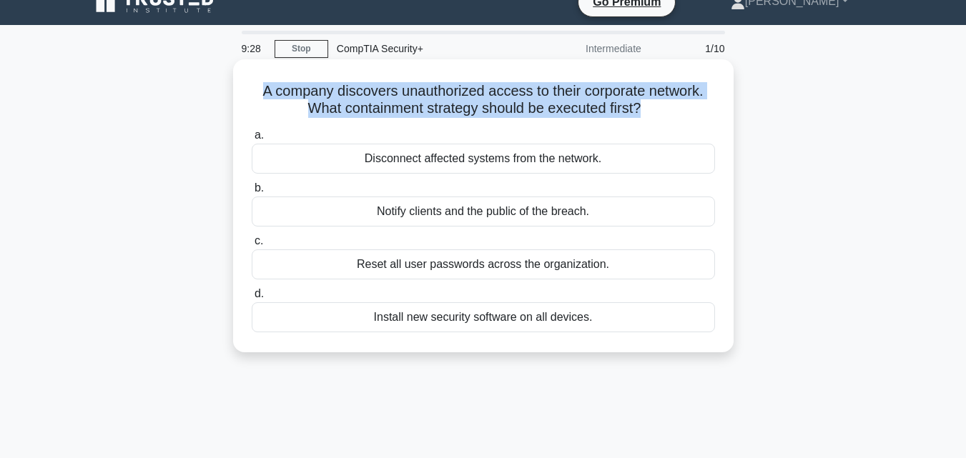
drag, startPoint x: 450, startPoint y: 92, endPoint x: 522, endPoint y: 90, distance: 72.3
click at [522, 90] on h5 "A company discovers unauthorized access to their corporate network. What contai…" at bounding box center [483, 100] width 466 height 36
click at [524, 90] on h5 "A company discovers unauthorized access to their corporate network. What contai…" at bounding box center [483, 100] width 466 height 36
click at [460, 82] on h5 "A company discovers unauthorized access to their corporate network. What contai…" at bounding box center [483, 100] width 466 height 36
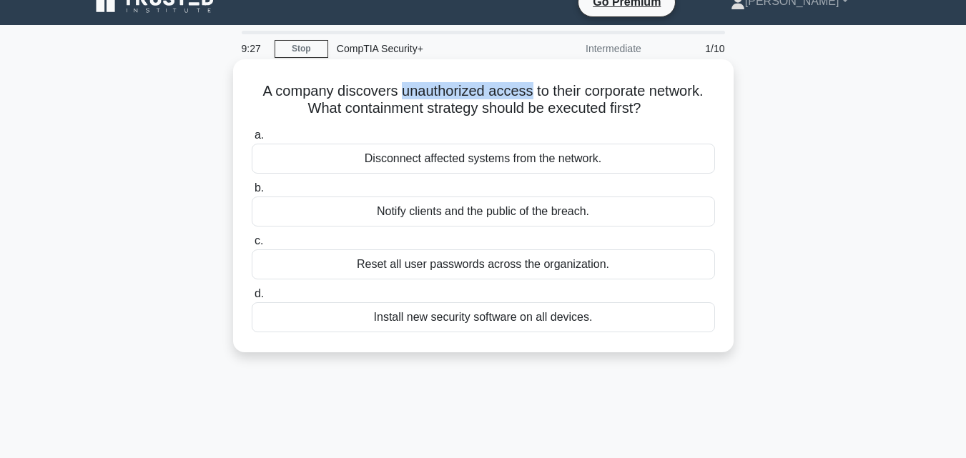
drag, startPoint x: 460, startPoint y: 81, endPoint x: 519, endPoint y: 81, distance: 59.4
click at [519, 82] on h5 "A company discovers unauthorized access to their corporate network. What contai…" at bounding box center [483, 100] width 466 height 36
click at [472, 169] on div "Disconnect affected systems from the network." at bounding box center [483, 159] width 463 height 30
click at [252, 140] on input "a. Disconnect affected systems from the network." at bounding box center [252, 135] width 0 height 9
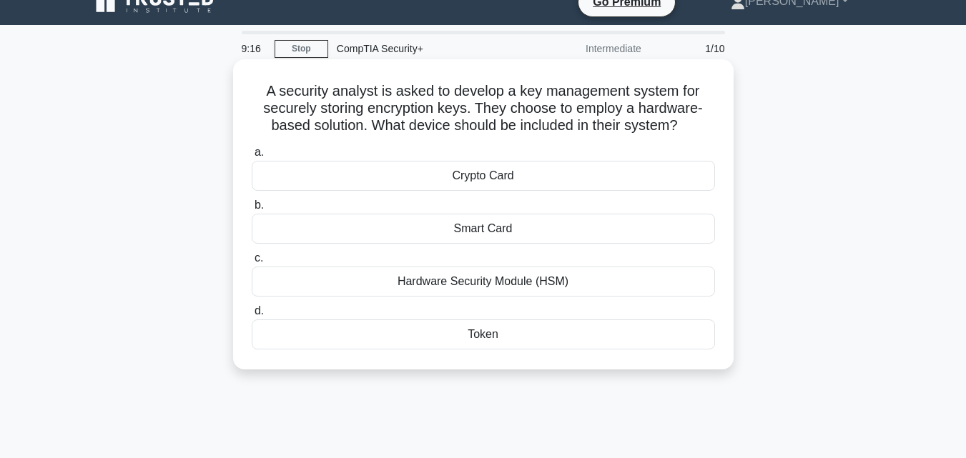
scroll to position [0, 0]
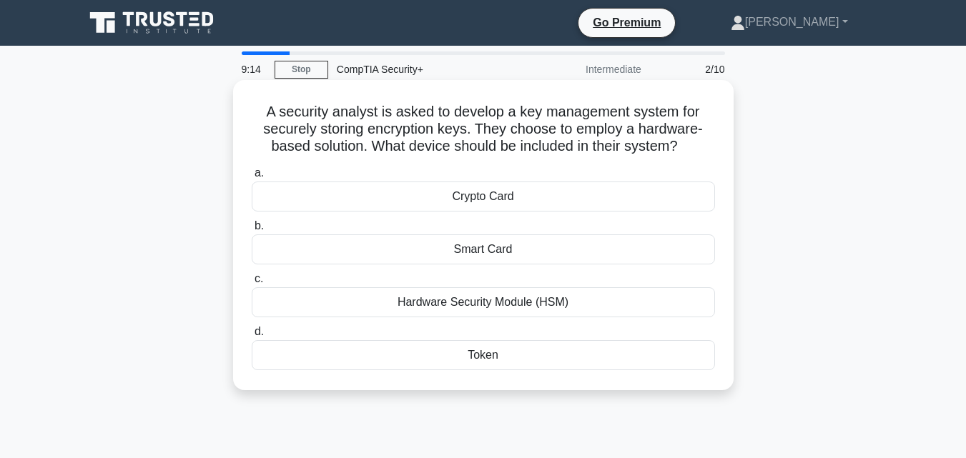
click at [387, 114] on h5 "A security analyst is asked to develop a key management system for securely sto…" at bounding box center [483, 129] width 466 height 53
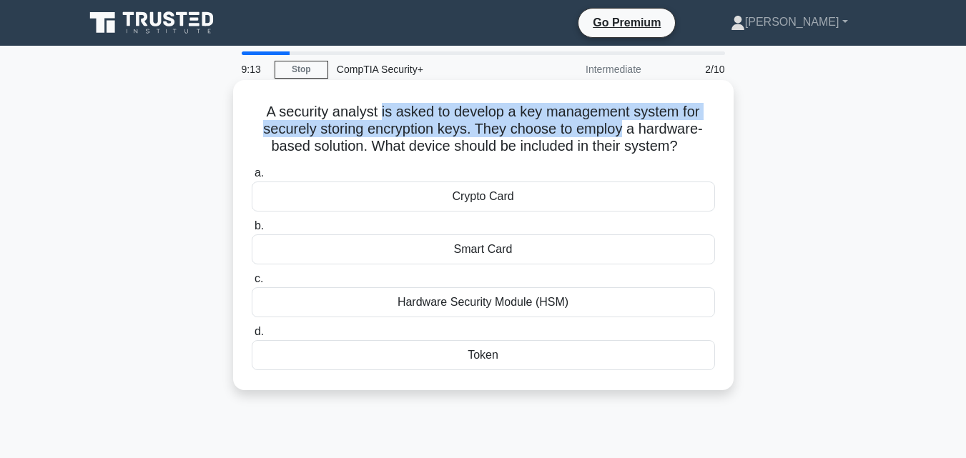
drag, startPoint x: 387, startPoint y: 114, endPoint x: 599, endPoint y: 128, distance: 212.1
click at [599, 128] on h5 "A security analyst is asked to develop a key management system for securely sto…" at bounding box center [483, 129] width 466 height 53
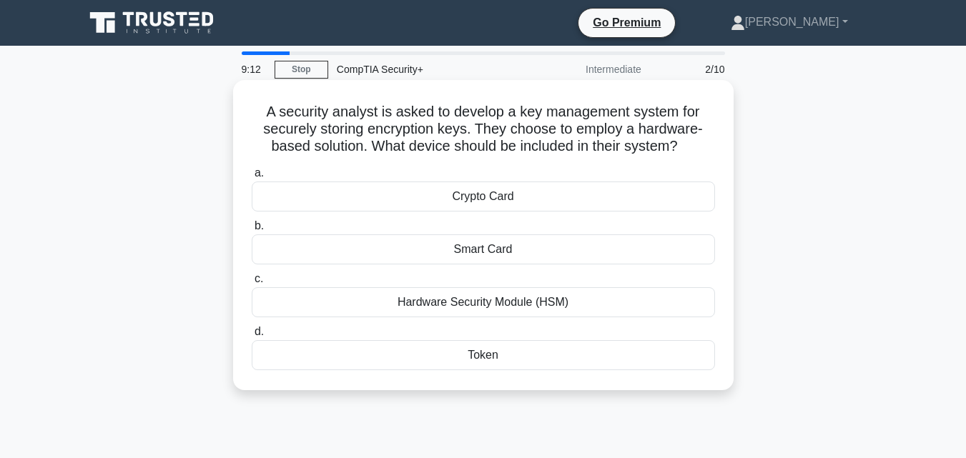
click at [300, 112] on h5 "A security analyst is asked to develop a key management system for securely sto…" at bounding box center [483, 129] width 466 height 53
drag, startPoint x: 300, startPoint y: 112, endPoint x: 335, endPoint y: 116, distance: 36.0
click at [335, 116] on h5 "A security analyst is asked to develop a key management system for securely sto…" at bounding box center [483, 129] width 466 height 53
click at [303, 104] on h5 "A security analyst is asked to develop a key management system for securely sto…" at bounding box center [483, 129] width 466 height 53
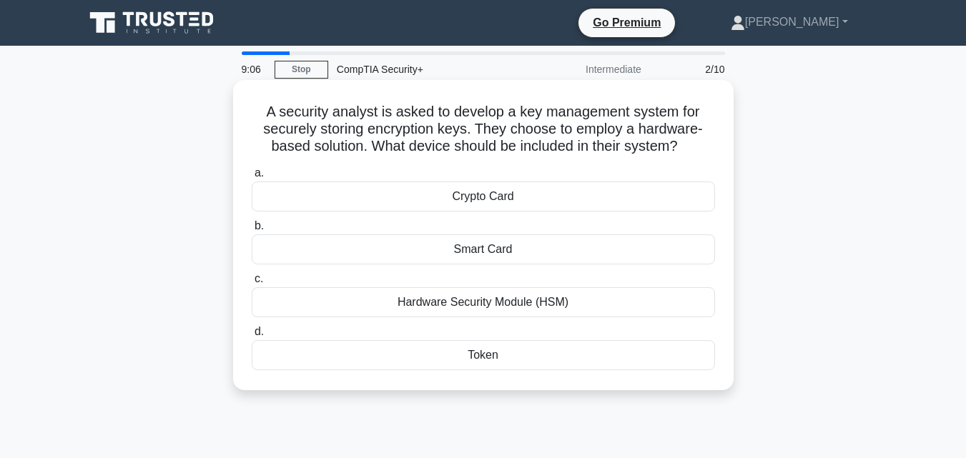
click at [408, 112] on h5 "A security analyst is asked to develop a key management system for securely sto…" at bounding box center [483, 129] width 466 height 53
click at [293, 114] on h5 "A security analyst is asked to develop a key management system for securely sto…" at bounding box center [483, 129] width 466 height 53
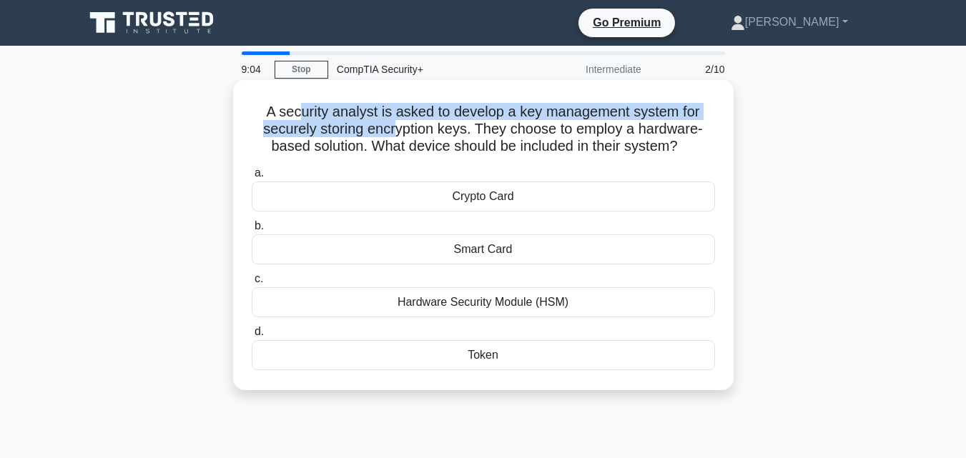
drag, startPoint x: 294, startPoint y: 114, endPoint x: 394, endPoint y: 129, distance: 101.4
click at [394, 129] on h5 "A security analyst is asked to develop a key management system for securely sto…" at bounding box center [483, 129] width 466 height 53
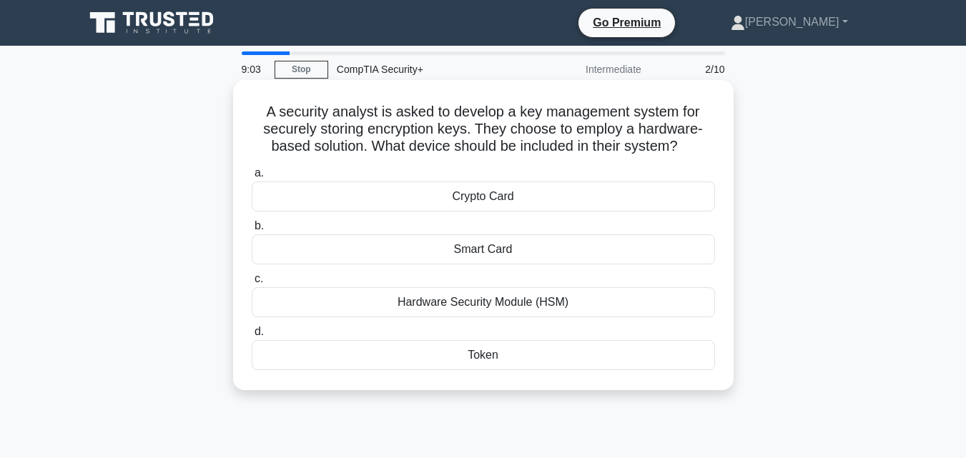
click at [518, 137] on h5 "A security analyst is asked to develop a key management system for securely sto…" at bounding box center [483, 129] width 466 height 53
click at [491, 129] on h5 "A security analyst is asked to develop a key management system for securely sto…" at bounding box center [483, 129] width 466 height 53
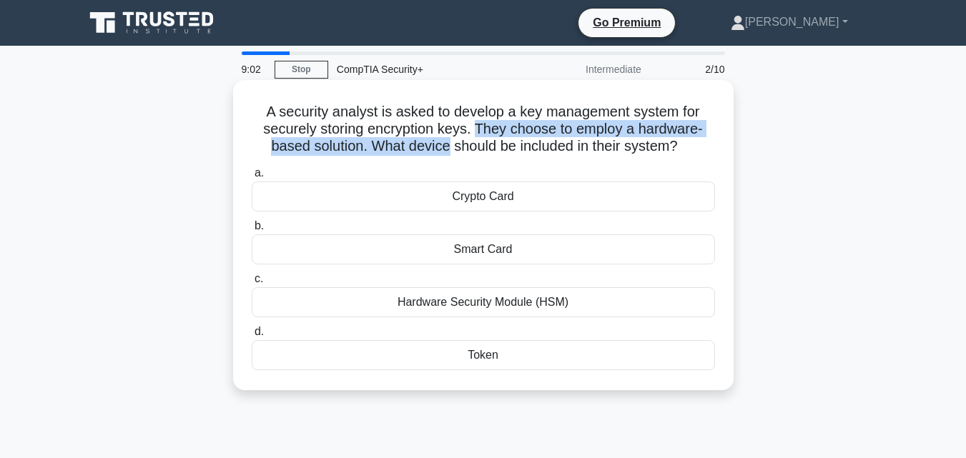
drag, startPoint x: 478, startPoint y: 131, endPoint x: 411, endPoint y: 144, distance: 69.2
click at [411, 144] on h5 "A security analyst is asked to develop a key management system for securely sto…" at bounding box center [483, 129] width 466 height 53
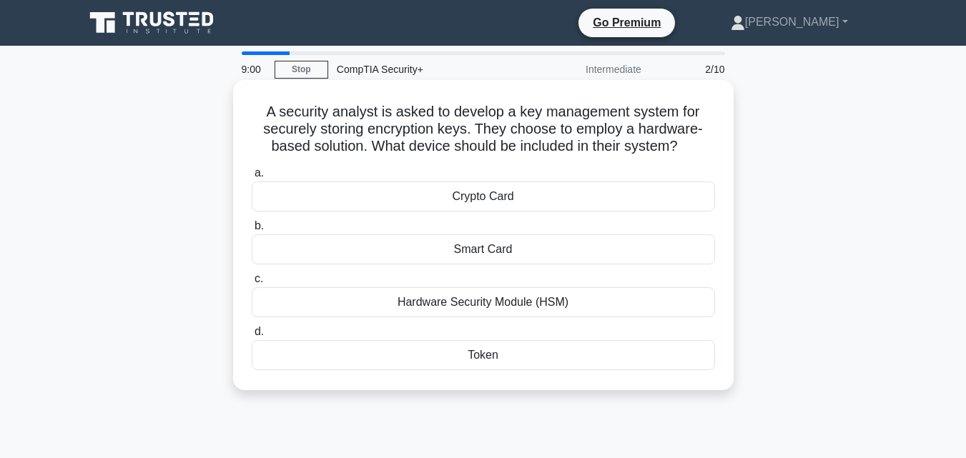
click at [315, 109] on h5 "A security analyst is asked to develop a key management system for securely sto…" at bounding box center [483, 129] width 466 height 53
click at [411, 108] on h5 "A security analyst is asked to develop a key management system for securely sto…" at bounding box center [483, 129] width 466 height 53
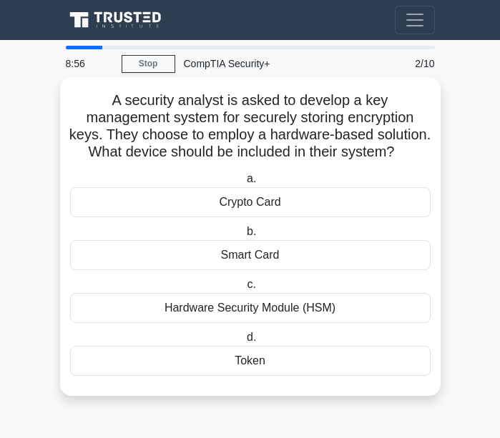
click at [162, 104] on h5 "A security analyst is asked to develop a key management system for securely sto…" at bounding box center [250, 127] width 363 height 70
drag, startPoint x: 162, startPoint y: 104, endPoint x: 197, endPoint y: 102, distance: 35.1
click at [195, 102] on h5 "A security analyst is asked to develop a key management system for securely sto…" at bounding box center [250, 127] width 363 height 70
click at [208, 101] on h5 "A security analyst is asked to develop a key management system for securely sto…" at bounding box center [250, 127] width 363 height 70
click at [178, 109] on h5 "A security analyst is asked to develop a key management system for securely sto…" at bounding box center [250, 127] width 363 height 70
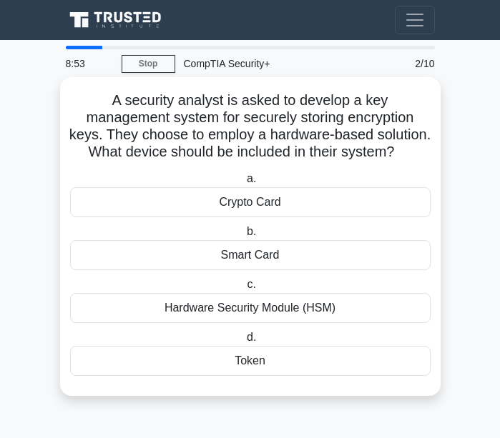
click at [202, 115] on h5 "A security analyst is asked to develop a key management system for securely sto…" at bounding box center [250, 127] width 363 height 70
drag, startPoint x: 168, startPoint y: 115, endPoint x: 138, endPoint y: 110, distance: 30.5
click at [166, 115] on h5 "A security analyst is asked to develop a key management system for securely sto…" at bounding box center [250, 127] width 363 height 70
drag, startPoint x: 108, startPoint y: 105, endPoint x: 361, endPoint y: 381, distance: 374.6
click at [358, 390] on div "A security analyst is asked to develop a key management system for securely sto…" at bounding box center [250, 237] width 369 height 308
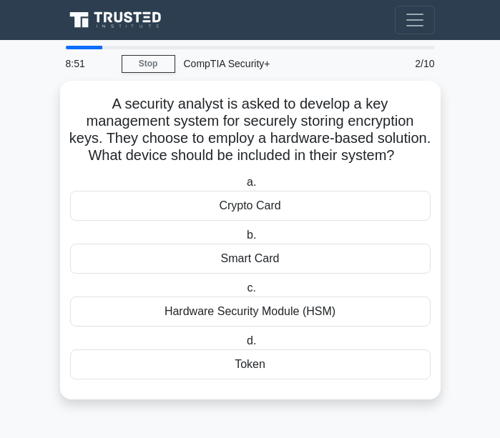
copy div "A security analyst is asked to develop a key management system for securely sto…"
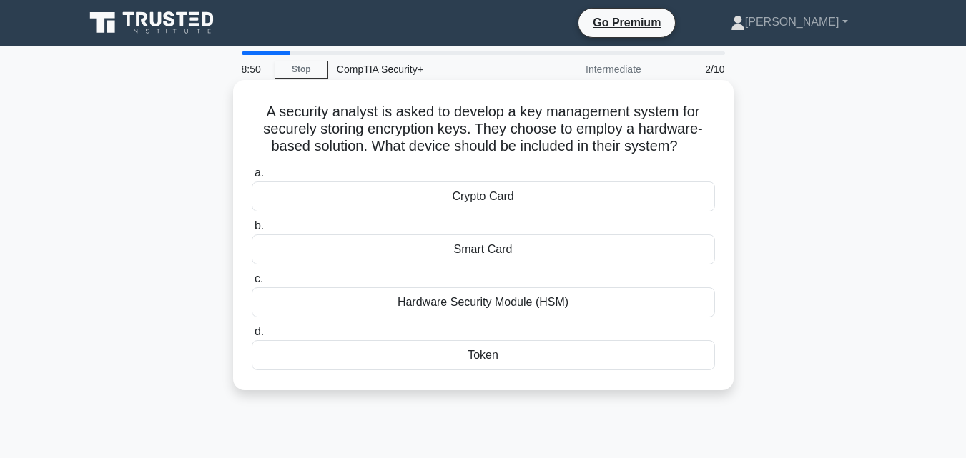
click at [438, 85] on div "A security analyst is asked to develop a key management system for securely sto…" at bounding box center [483, 235] width 501 height 310
click at [315, 110] on h5 "A security analyst is asked to develop a key management system for securely sto…" at bounding box center [483, 129] width 466 height 53
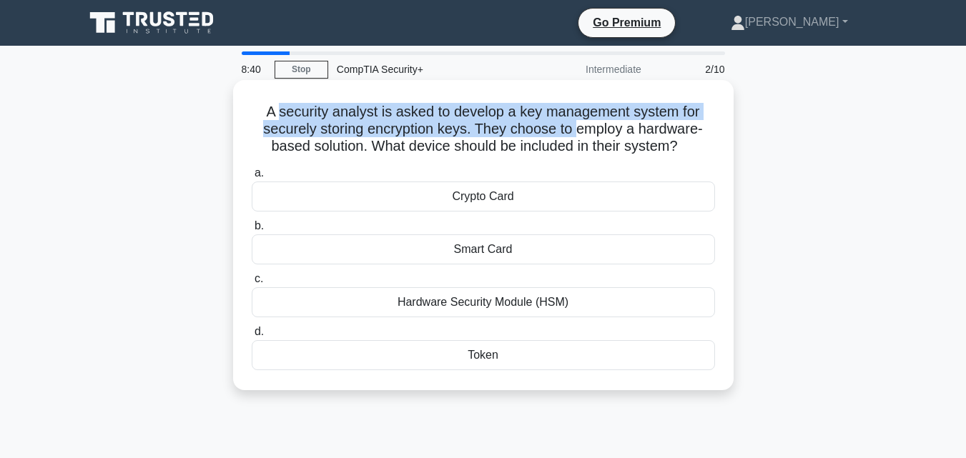
drag, startPoint x: 315, startPoint y: 110, endPoint x: 561, endPoint y: 134, distance: 246.4
click at [571, 134] on h5 "A security analyst is asked to develop a key management system for securely sto…" at bounding box center [483, 129] width 466 height 53
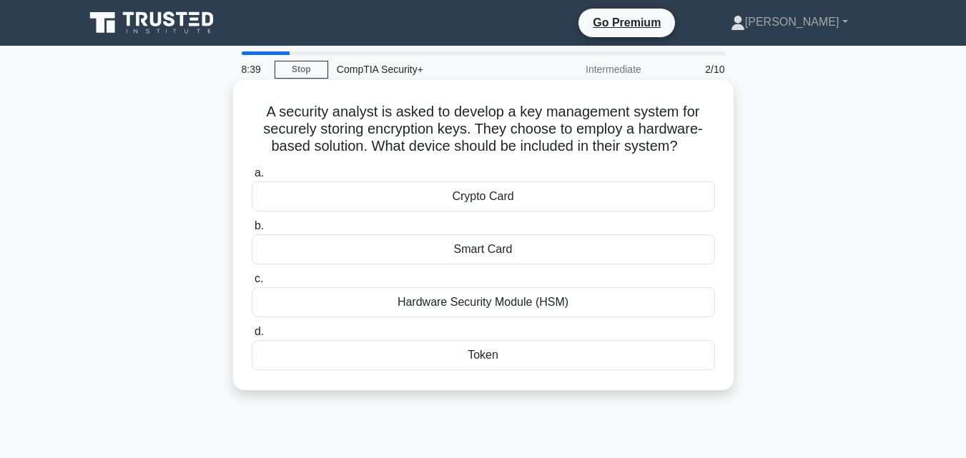
click at [521, 301] on div "Hardware Security Module (HSM)" at bounding box center [483, 303] width 463 height 30
click at [252, 284] on input "c. Hardware Security Module (HSM)" at bounding box center [252, 279] width 0 height 9
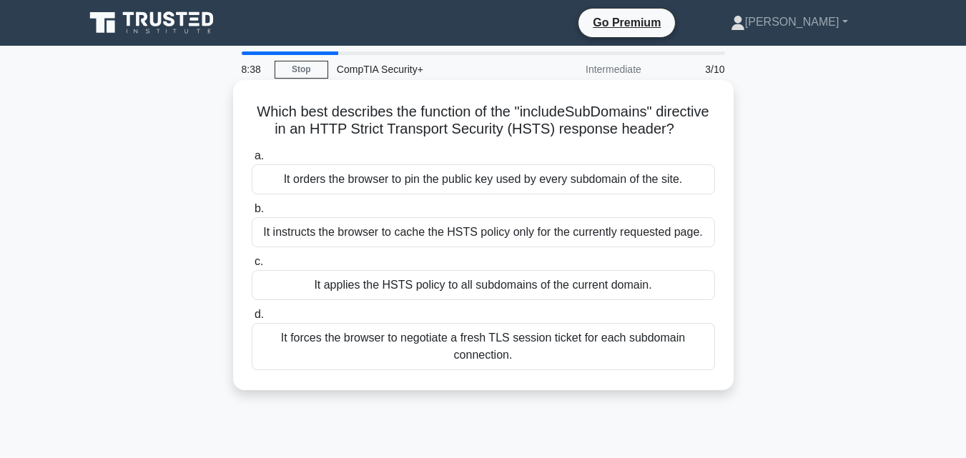
click at [381, 116] on h5 "Which best describes the function of the "includeSubDomains" directive in an HT…" at bounding box center [483, 121] width 466 height 36
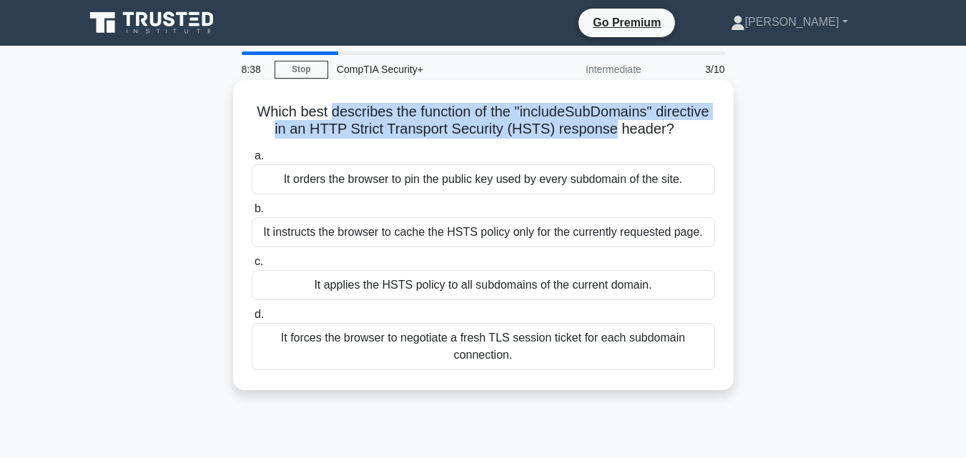
drag, startPoint x: 387, startPoint y: 115, endPoint x: 622, endPoint y: 131, distance: 235.8
click at [622, 131] on h5 "Which best describes the function of the "includeSubDomains" directive in an HT…" at bounding box center [483, 121] width 466 height 36
click at [624, 131] on h5 "Which best describes the function of the "includeSubDomains" directive in an HT…" at bounding box center [483, 121] width 466 height 36
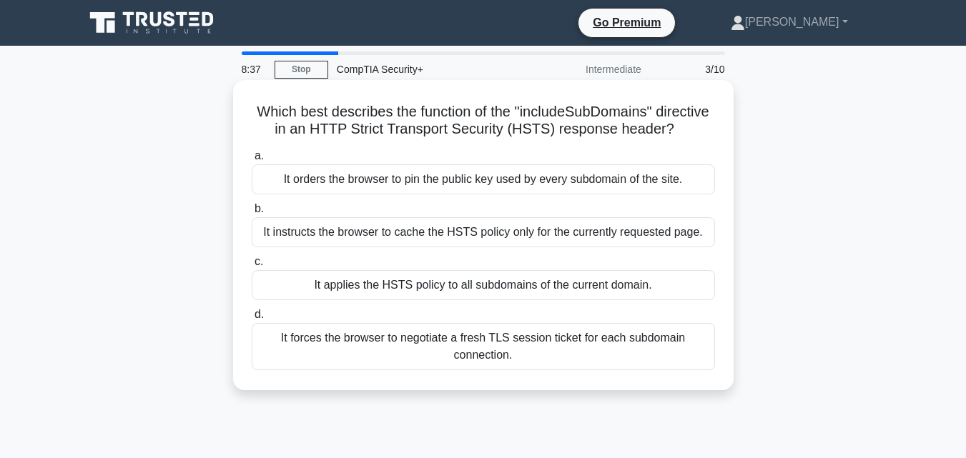
click at [621, 113] on h5 "Which best describes the function of the "includeSubDomains" directive in an HT…" at bounding box center [483, 121] width 466 height 36
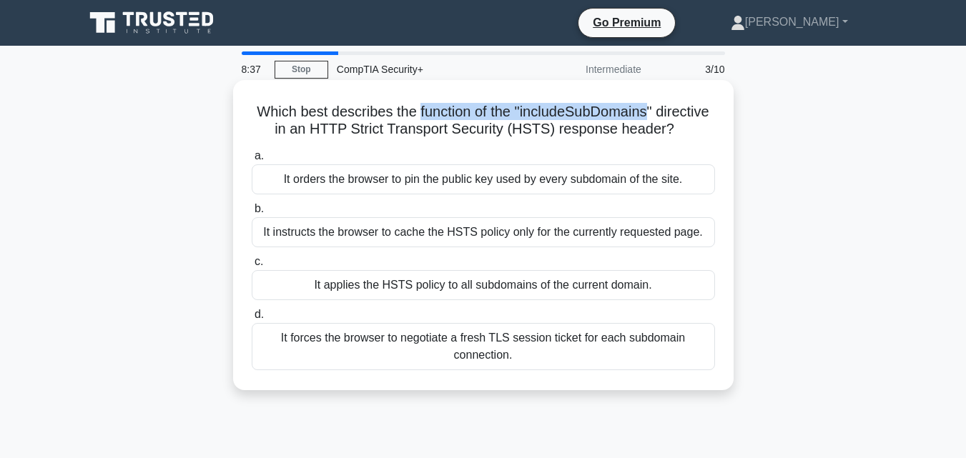
drag, startPoint x: 621, startPoint y: 113, endPoint x: 450, endPoint y: 121, distance: 171.1
click at [450, 121] on h5 "Which best describes the function of the "includeSubDomains" directive in an HT…" at bounding box center [483, 121] width 466 height 36
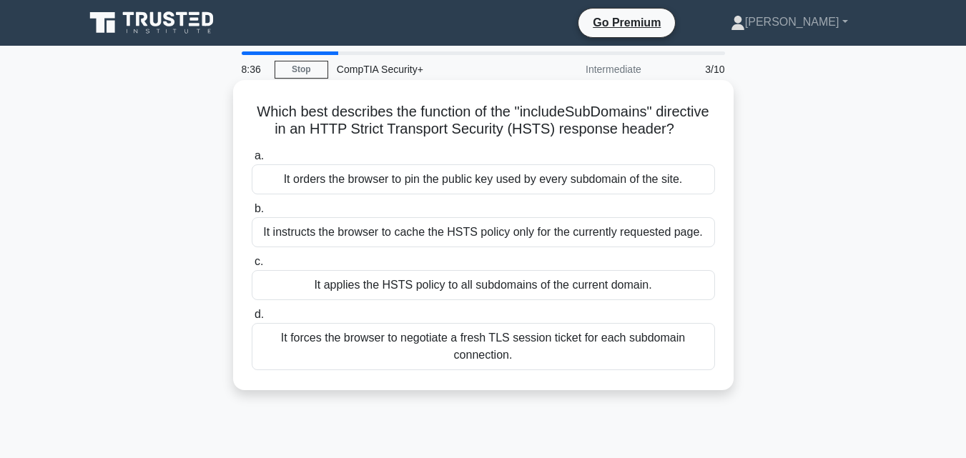
click at [411, 128] on h5 "Which best describes the function of the "includeSubDomains" directive in an HT…" at bounding box center [483, 121] width 466 height 36
click at [405, 112] on h5 "Which best describes the function of the "includeSubDomains" directive in an HT…" at bounding box center [483, 121] width 466 height 36
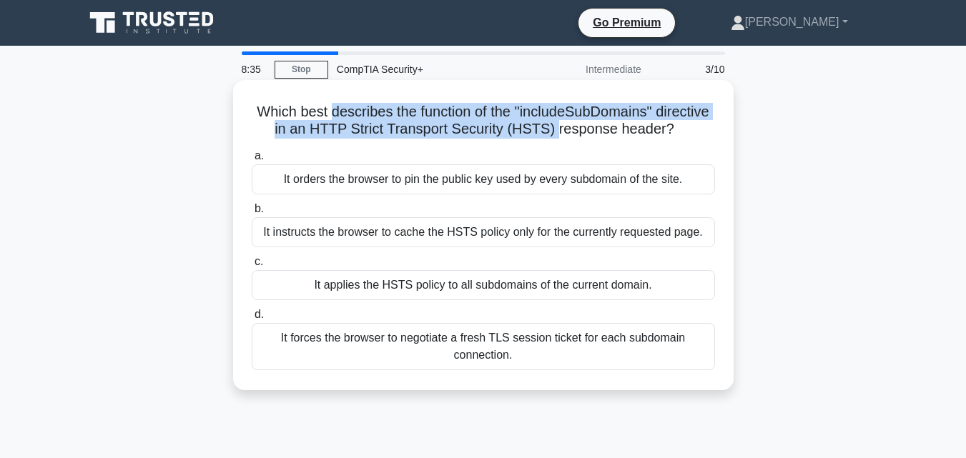
drag, startPoint x: 405, startPoint y: 112, endPoint x: 596, endPoint y: 122, distance: 191.2
click at [594, 122] on h5 "Which best describes the function of the "includeSubDomains" directive in an HT…" at bounding box center [483, 121] width 466 height 36
click at [596, 122] on h5 "Which best describes the function of the "includeSubDomains" directive in an HT…" at bounding box center [483, 121] width 466 height 36
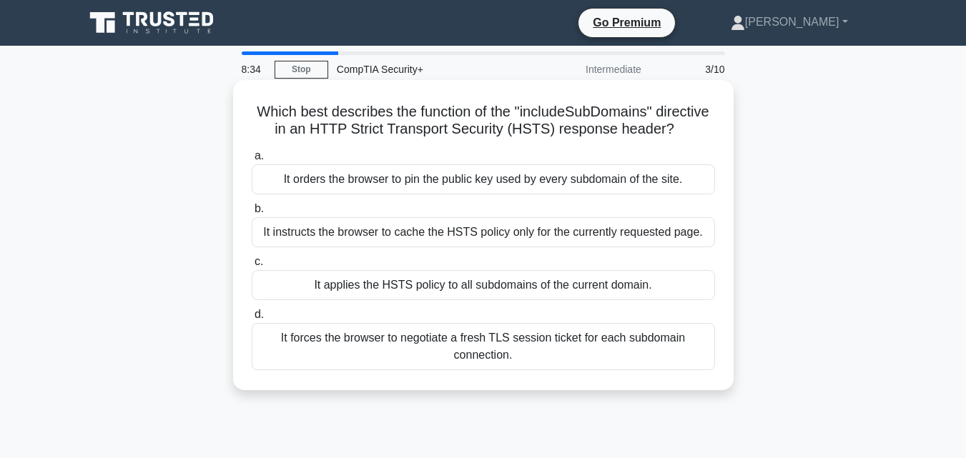
click at [348, 134] on h5 "Which best describes the function of the "includeSubDomains" directive in an HT…" at bounding box center [483, 121] width 466 height 36
drag, startPoint x: 348, startPoint y: 134, endPoint x: 559, endPoint y: 134, distance: 211.7
click at [559, 134] on h5 "Which best describes the function of the "includeSubDomains" directive in an HT…" at bounding box center [483, 121] width 466 height 36
click at [462, 362] on div "It forces the browser to negotiate a fresh TLS session ticket for each subdomai…" at bounding box center [483, 346] width 463 height 47
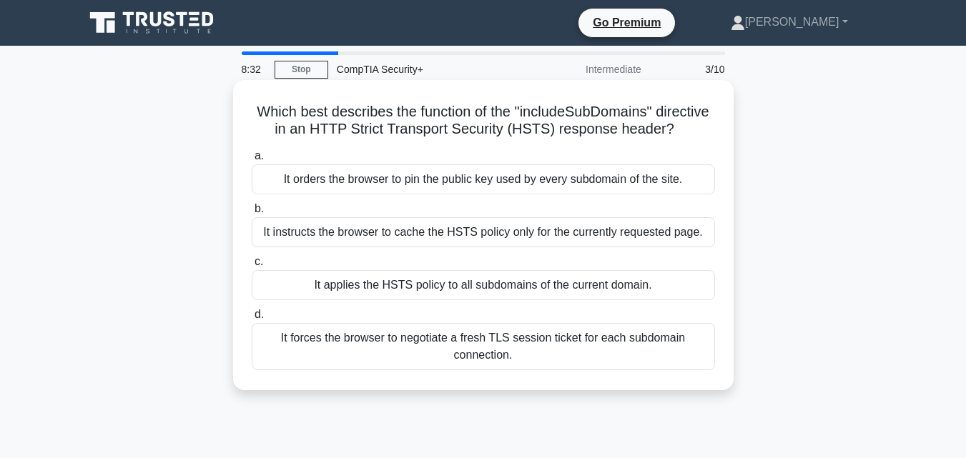
click at [252, 320] on input "d. It forces the browser to negotiate a fresh TLS session ticket for each subdo…" at bounding box center [252, 314] width 0 height 9
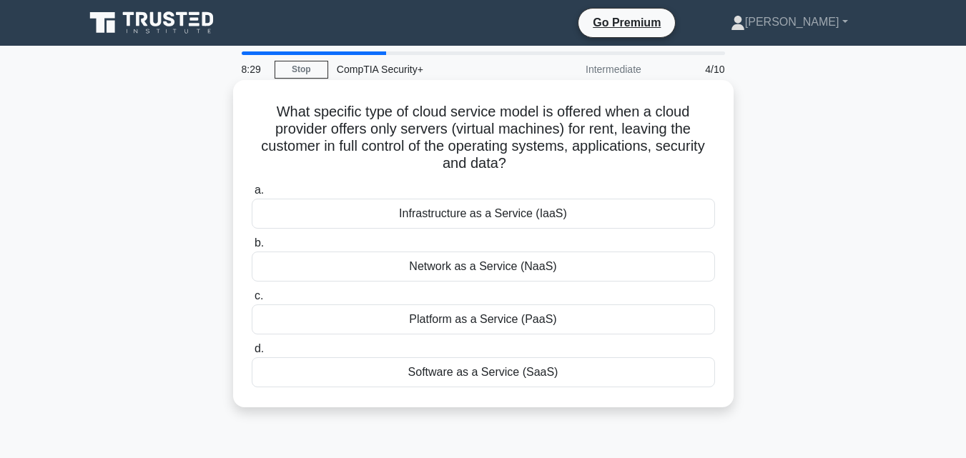
click at [388, 116] on h5 "What specific type of cloud service model is offered when a cloud provider offe…" at bounding box center [483, 138] width 466 height 70
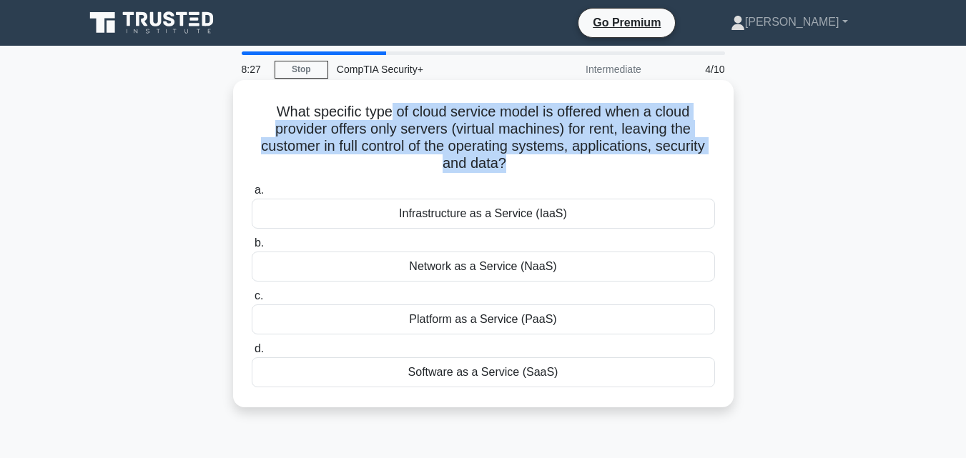
drag, startPoint x: 388, startPoint y: 116, endPoint x: 599, endPoint y: 157, distance: 214.3
click at [599, 157] on h5 "What specific type of cloud service model is offered when a cloud provider offe…" at bounding box center [483, 138] width 466 height 70
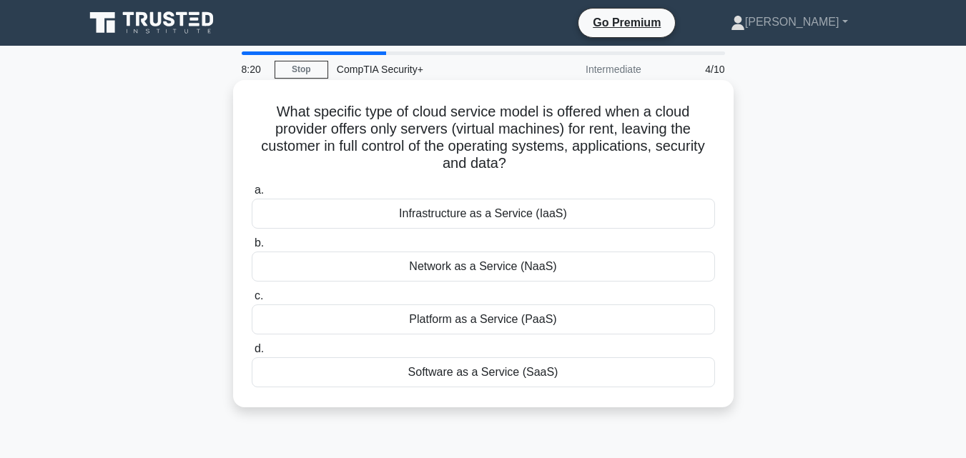
click at [520, 353] on label "d. Software as a Service (SaaS)" at bounding box center [483, 363] width 463 height 47
click at [252, 353] on input "d. Software as a Service (SaaS)" at bounding box center [252, 349] width 0 height 9
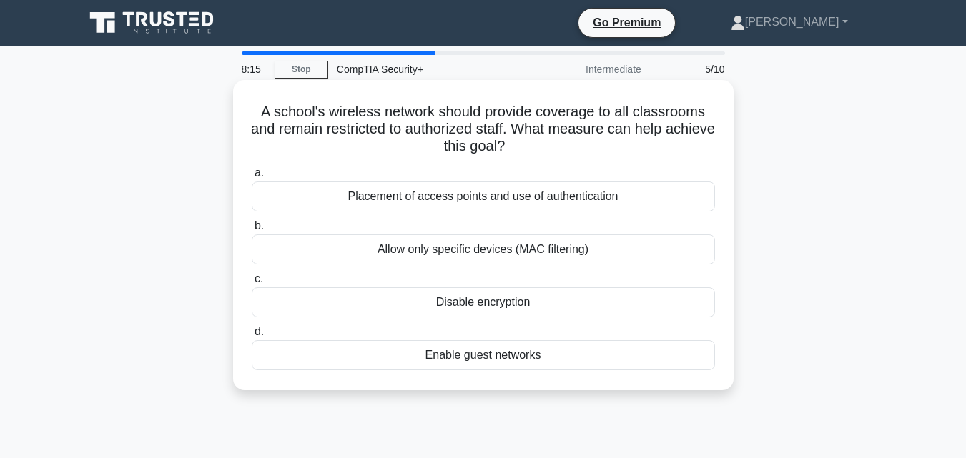
click at [320, 112] on h5 "A school's wireless network should provide coverage to all classrooms and remai…" at bounding box center [483, 129] width 466 height 53
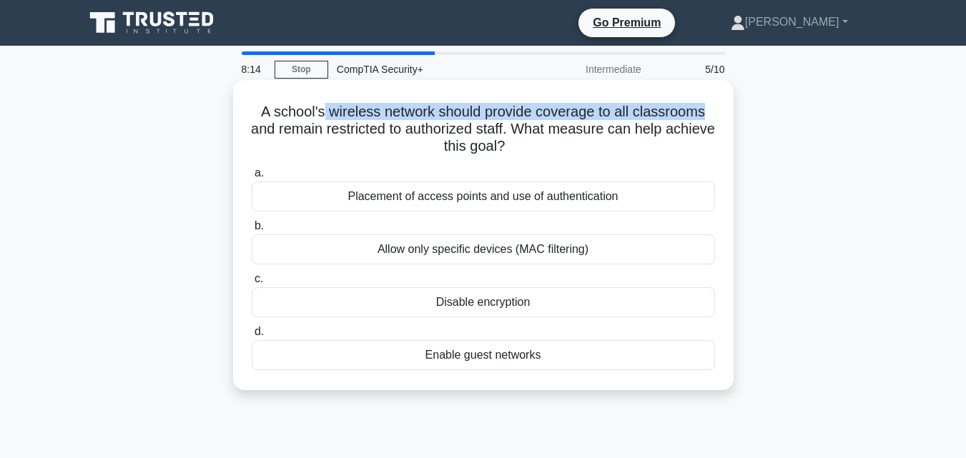
drag, startPoint x: 320, startPoint y: 112, endPoint x: 654, endPoint y: 109, distance: 334.0
click at [654, 109] on h5 "A school's wireless network should provide coverage to all classrooms and remai…" at bounding box center [483, 129] width 466 height 53
click at [642, 111] on h5 "A school's wireless network should provide coverage to all classrooms and remai…" at bounding box center [483, 129] width 466 height 53
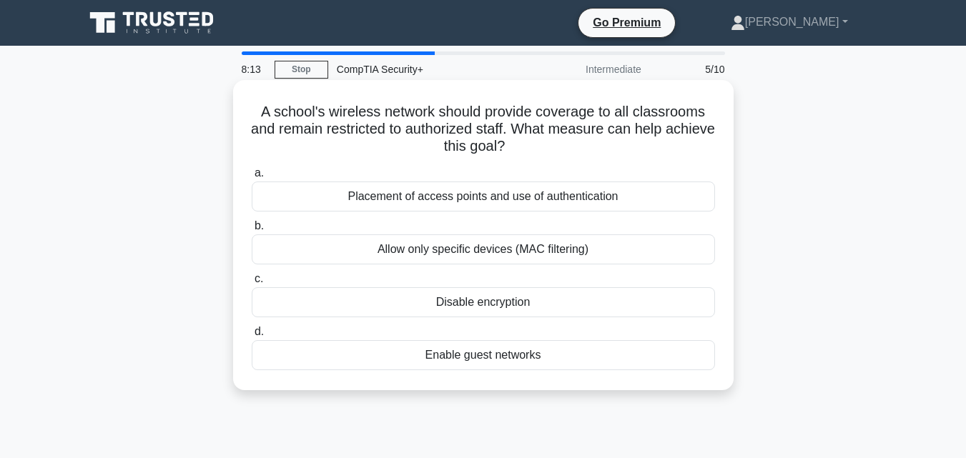
click at [411, 129] on h5 "A school's wireless network should provide coverage to all classrooms and remai…" at bounding box center [483, 129] width 466 height 53
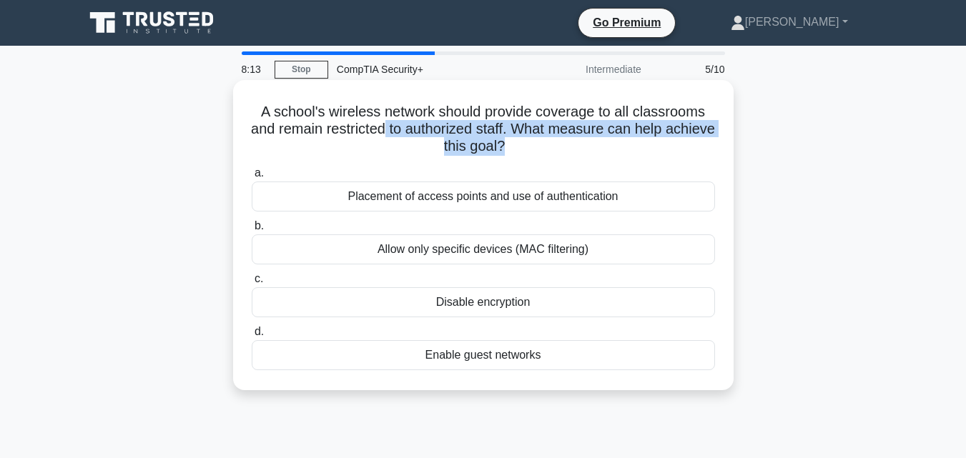
drag, startPoint x: 411, startPoint y: 129, endPoint x: 547, endPoint y: 147, distance: 137.8
click at [547, 147] on h5 "A school's wireless network should provide coverage to all classrooms and remai…" at bounding box center [483, 129] width 466 height 53
drag, startPoint x: 547, startPoint y: 147, endPoint x: 584, endPoint y: 134, distance: 39.4
click at [522, 147] on icon ".spinner_0XTQ{transform-origin:center;animation:spinner_y6GP .75s linear infini…" at bounding box center [513, 147] width 17 height 17
click at [589, 130] on h5 "A school's wireless network should provide coverage to all classrooms and remai…" at bounding box center [483, 129] width 466 height 53
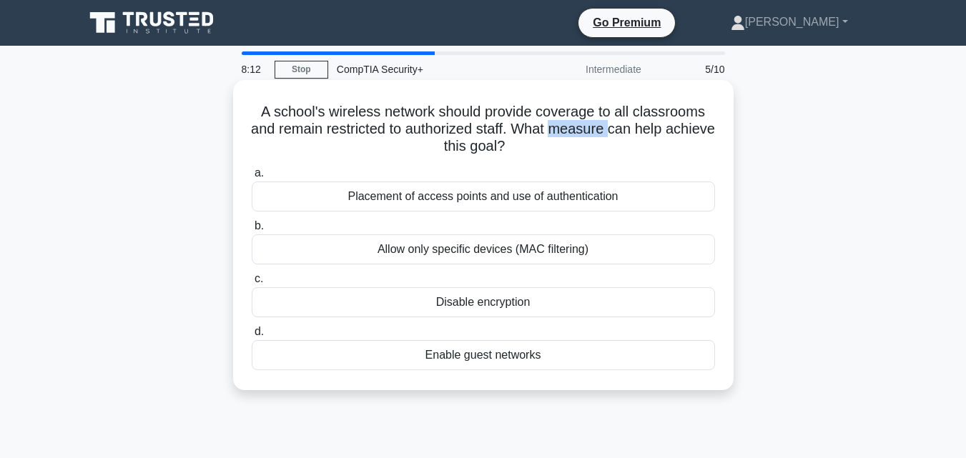
click at [589, 130] on h5 "A school's wireless network should provide coverage to all classrooms and remai…" at bounding box center [483, 129] width 466 height 53
click at [495, 257] on div "Allow only specific devices (MAC filtering)" at bounding box center [483, 250] width 463 height 30
click at [252, 231] on input "b. Allow only specific devices (MAC filtering)" at bounding box center [252, 226] width 0 height 9
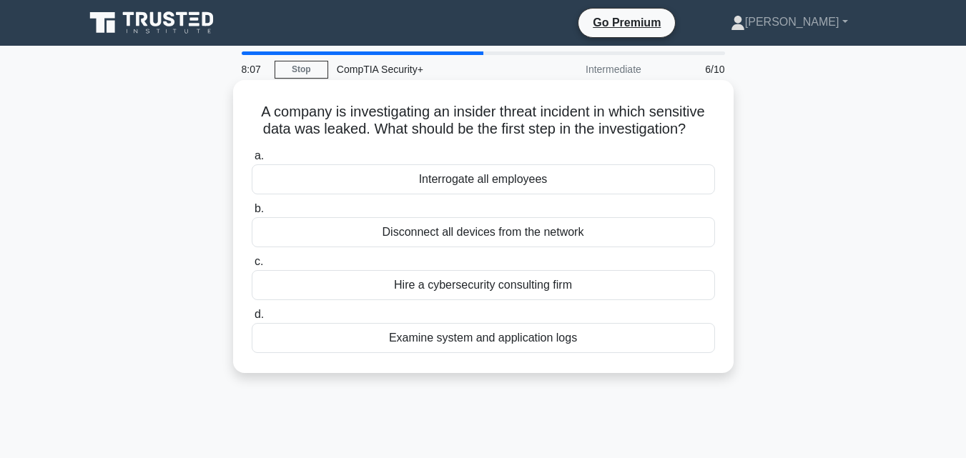
click at [507, 180] on div "Interrogate all employees" at bounding box center [483, 179] width 463 height 30
click at [252, 161] on input "a. Interrogate all employees" at bounding box center [252, 156] width 0 height 9
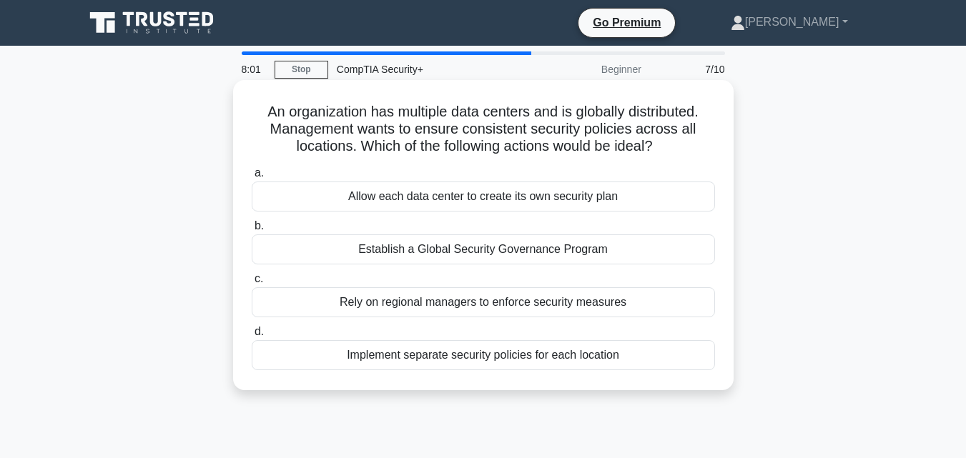
click at [392, 104] on h5 "An organization has multiple data centers and is globally distributed. Manageme…" at bounding box center [483, 129] width 466 height 53
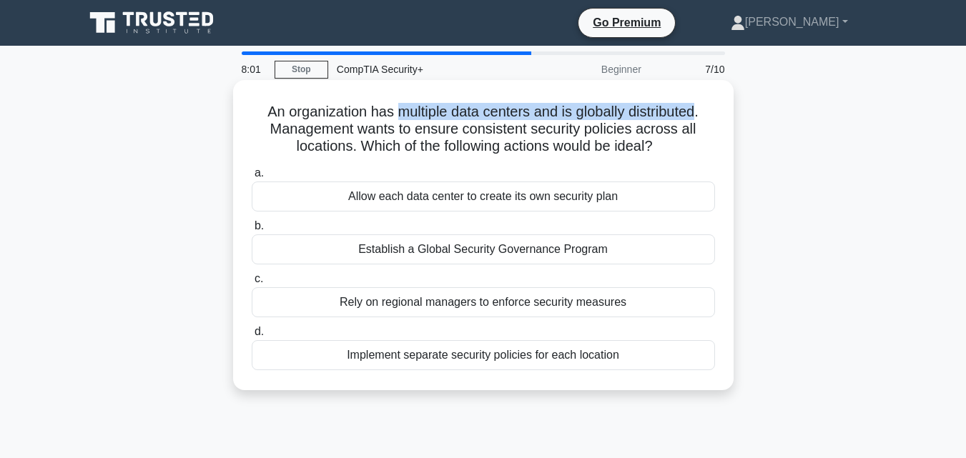
drag, startPoint x: 392, startPoint y: 104, endPoint x: 634, endPoint y: 119, distance: 242.9
click at [634, 119] on h5 "An organization has multiple data centers and is globally distributed. Manageme…" at bounding box center [483, 129] width 466 height 53
click at [626, 121] on h5 "An organization has multiple data centers and is globally distributed. Manageme…" at bounding box center [483, 129] width 466 height 53
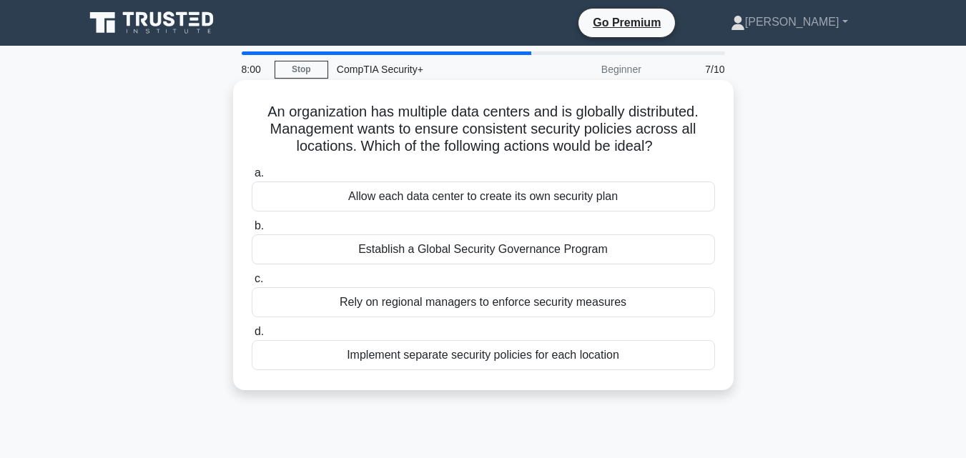
click at [487, 124] on h5 "An organization has multiple data centers and is globally distributed. Manageme…" at bounding box center [483, 129] width 466 height 53
drag, startPoint x: 487, startPoint y: 124, endPoint x: 606, endPoint y: 131, distance: 119.6
click at [606, 131] on h5 "An organization has multiple data centers and is globally distributed. Manageme…" at bounding box center [483, 129] width 466 height 53
click at [483, 131] on h5 "An organization has multiple data centers and is globally distributed. Manageme…" at bounding box center [483, 129] width 466 height 53
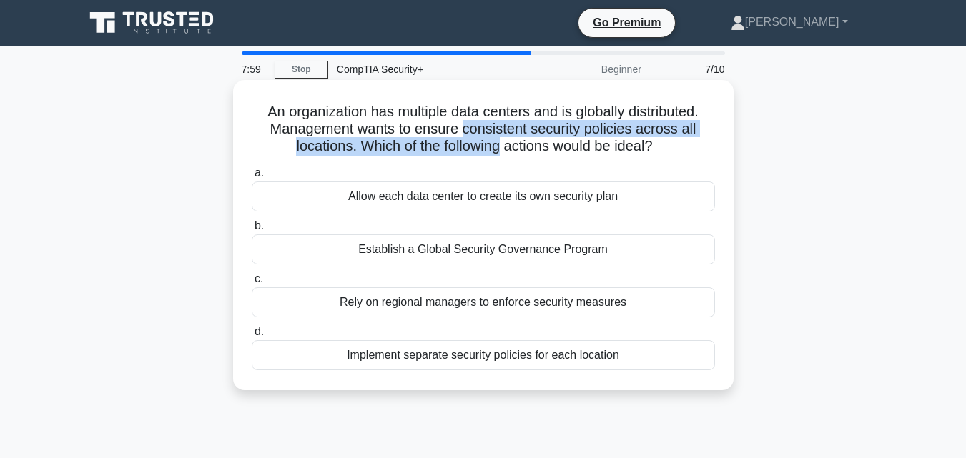
drag, startPoint x: 483, startPoint y: 131, endPoint x: 488, endPoint y: 146, distance: 16.1
click at [488, 146] on h5 "An organization has multiple data centers and is globally distributed. Manageme…" at bounding box center [483, 129] width 466 height 53
click at [488, 147] on h5 "An organization has multiple data centers and is globally distributed. Manageme…" at bounding box center [483, 129] width 466 height 53
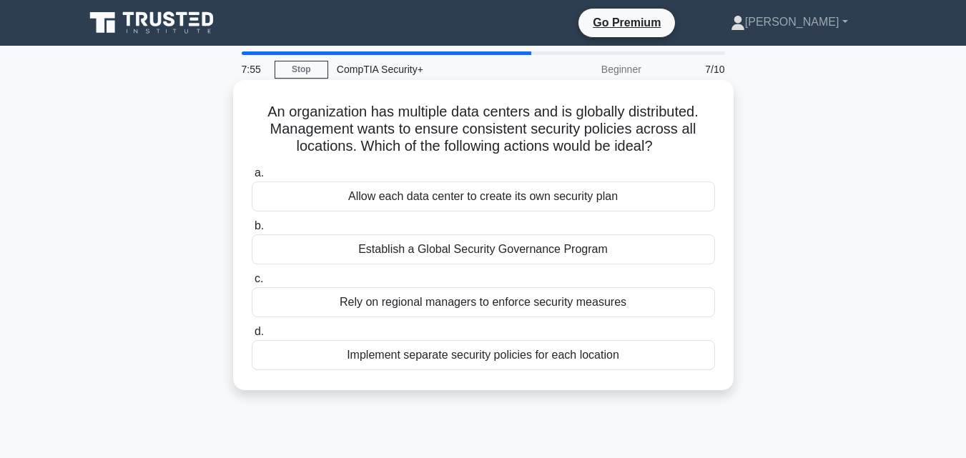
click at [491, 252] on div "Establish a Global Security Governance Program" at bounding box center [483, 250] width 463 height 30
click at [252, 231] on input "b. Establish a Global Security Governance Program" at bounding box center [252, 226] width 0 height 9
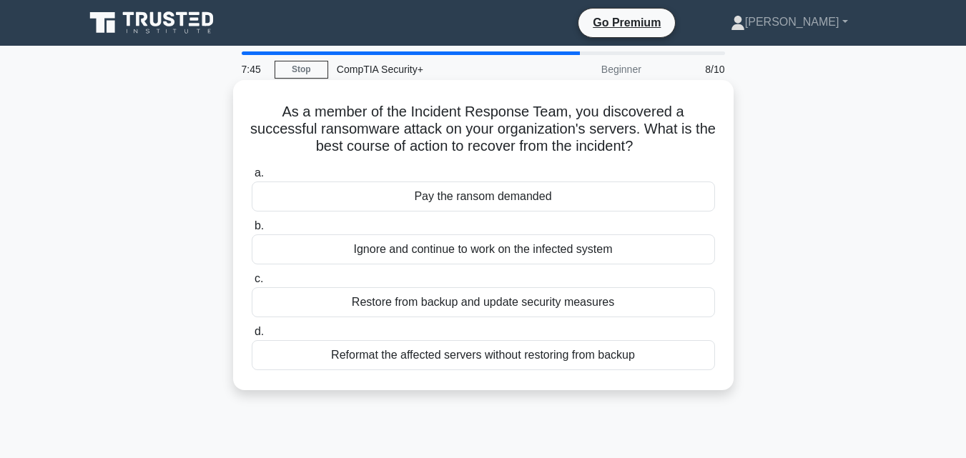
click at [432, 116] on h5 "As a member of the Incident Response Team, you discovered a successful ransomwa…" at bounding box center [483, 129] width 466 height 53
click at [478, 112] on h5 "As a member of the Incident Response Team, you discovered a successful ransomwa…" at bounding box center [483, 129] width 466 height 53
click at [456, 313] on div "Restore from backup and update security measures" at bounding box center [483, 303] width 463 height 30
click at [252, 284] on input "c. Restore from backup and update security measures" at bounding box center [252, 279] width 0 height 9
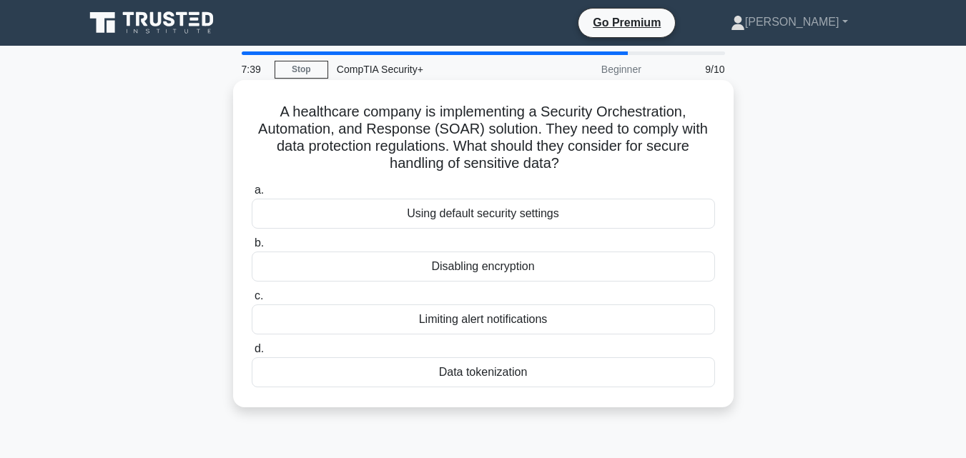
click at [486, 217] on div "Using default security settings" at bounding box center [483, 214] width 463 height 30
click at [252, 195] on input "a. Using default security settings" at bounding box center [252, 190] width 0 height 9
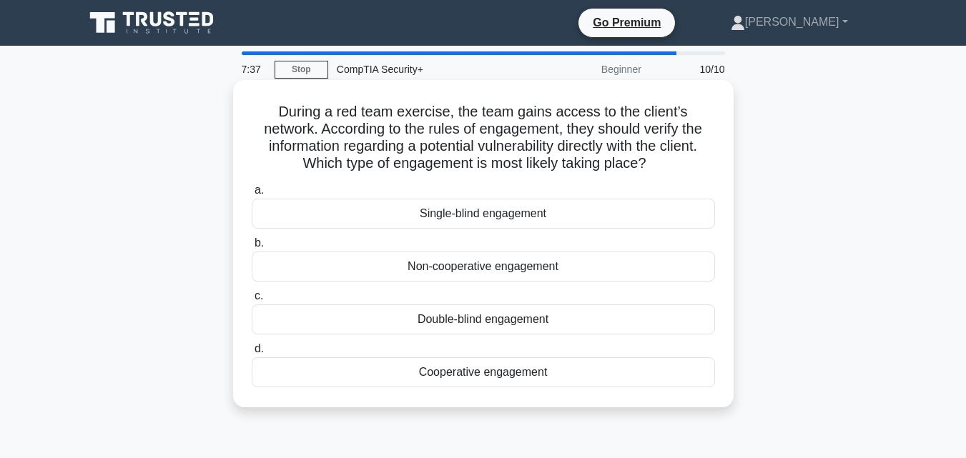
click at [453, 280] on div "Non-cooperative engagement" at bounding box center [483, 267] width 463 height 30
click at [252, 248] on input "b. Non-cooperative engagement" at bounding box center [252, 243] width 0 height 9
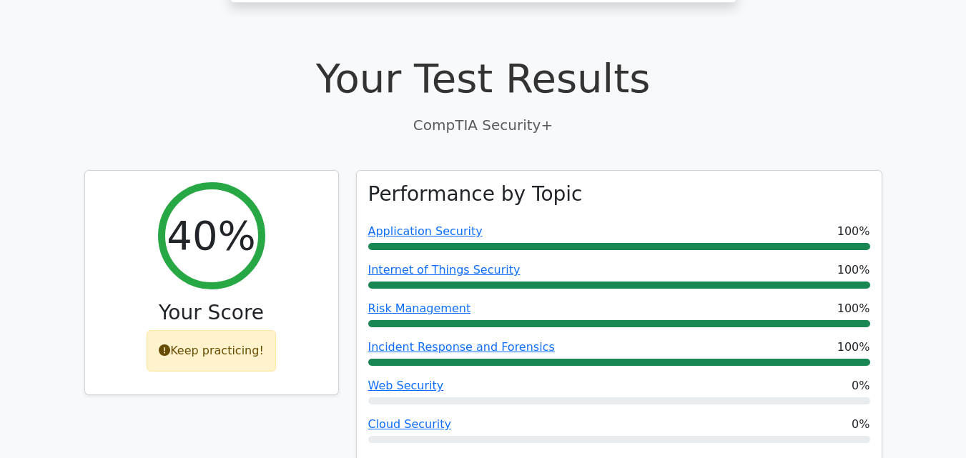
scroll to position [801, 0]
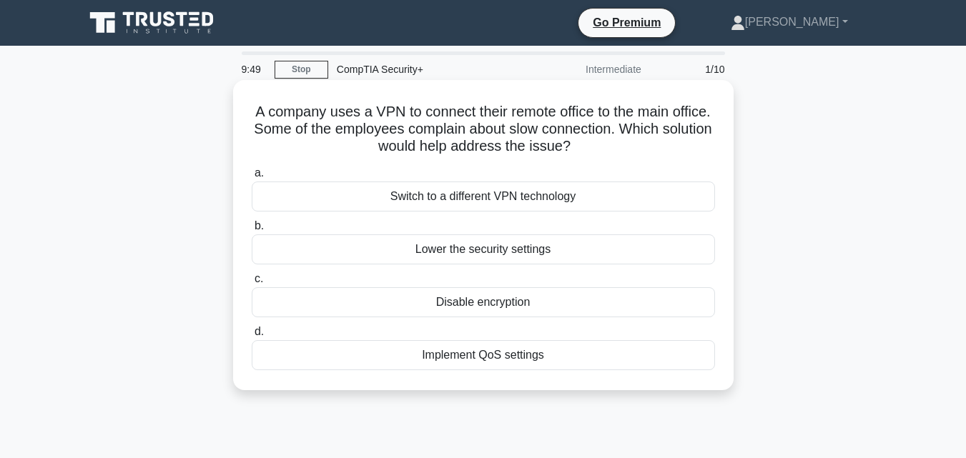
click at [557, 190] on div "Switch to a different VPN technology" at bounding box center [483, 197] width 463 height 30
click at [252, 178] on input "a. Switch to a different VPN technology" at bounding box center [252, 173] width 0 height 9
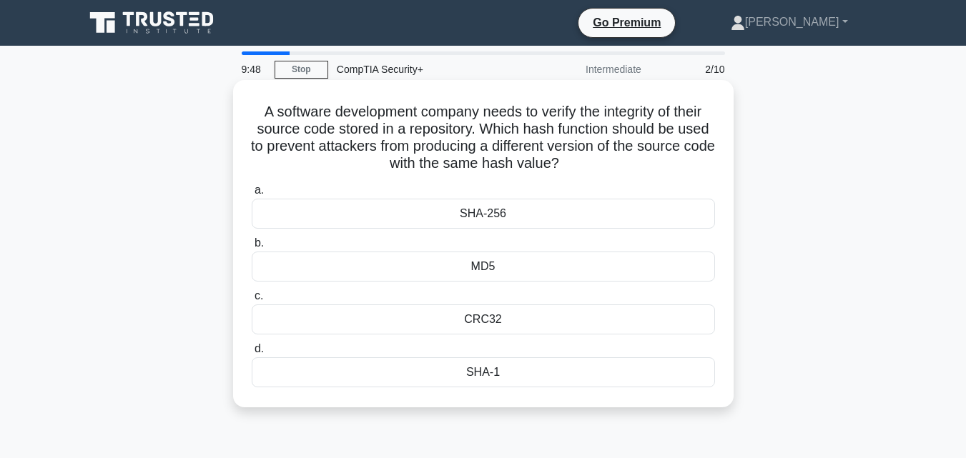
click at [506, 315] on div "CRC32" at bounding box center [483, 320] width 463 height 30
click at [252, 301] on input "c. CRC32" at bounding box center [252, 296] width 0 height 9
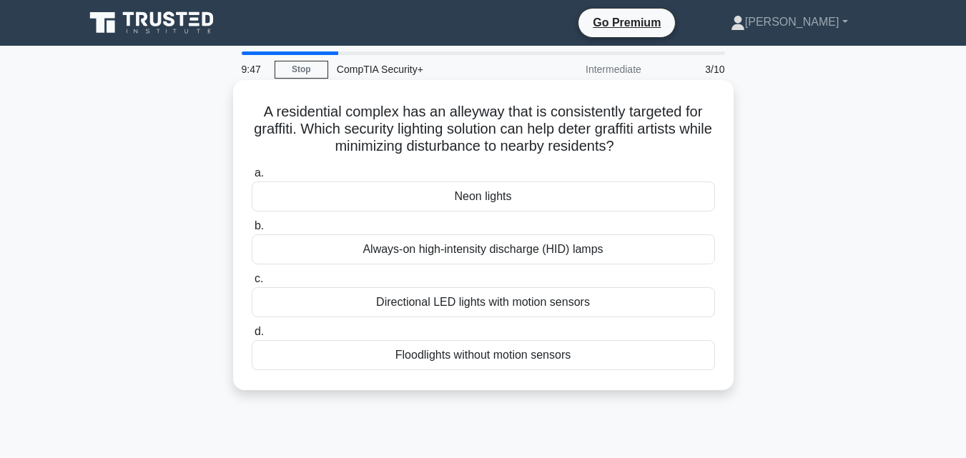
click at [516, 293] on div "Directional LED lights with motion sensors" at bounding box center [483, 303] width 463 height 30
click at [252, 284] on input "c. Directional LED lights with motion sensors" at bounding box center [252, 279] width 0 height 9
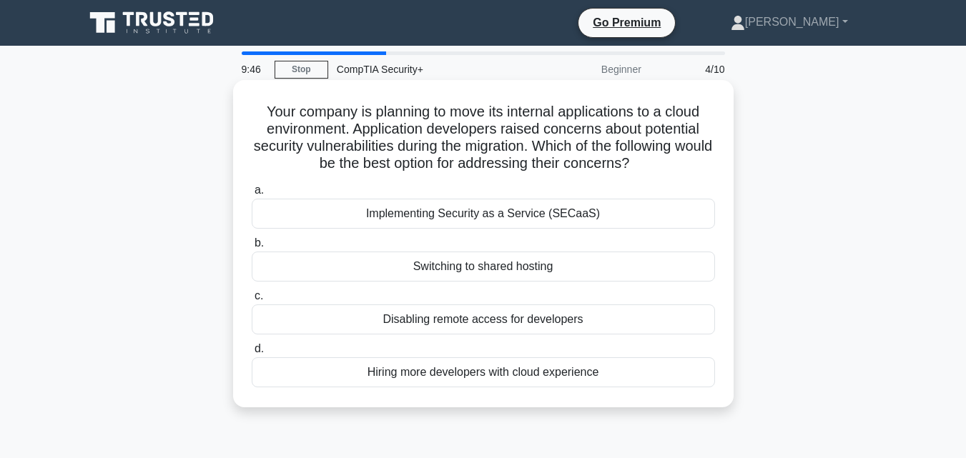
click at [513, 251] on label "b. Switching to shared hosting" at bounding box center [483, 258] width 463 height 47
click at [252, 248] on input "b. Switching to shared hosting" at bounding box center [252, 243] width 0 height 9
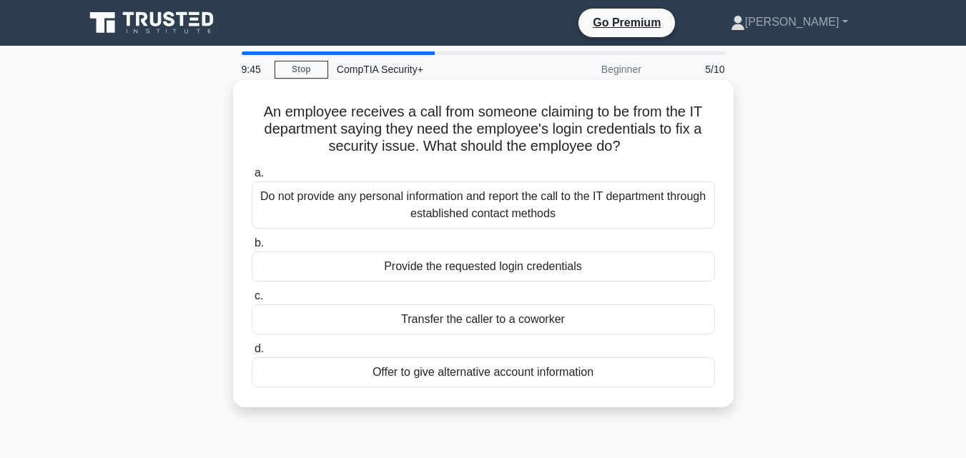
click at [529, 276] on div "Provide the requested login credentials" at bounding box center [483, 267] width 463 height 30
click at [252, 248] on input "b. Provide the requested login credentials" at bounding box center [252, 243] width 0 height 9
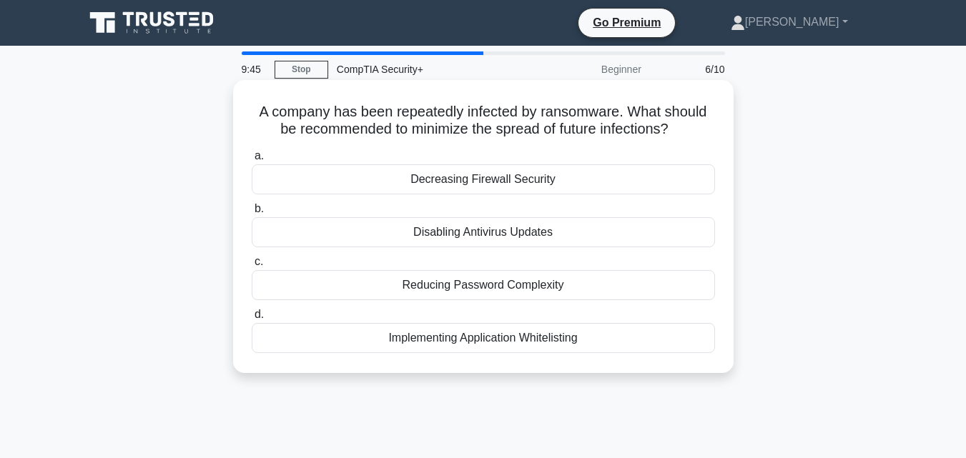
click at [516, 335] on div "Implementing Application Whitelisting" at bounding box center [483, 338] width 463 height 30
click at [252, 320] on input "d. Implementing Application Whitelisting" at bounding box center [252, 314] width 0 height 9
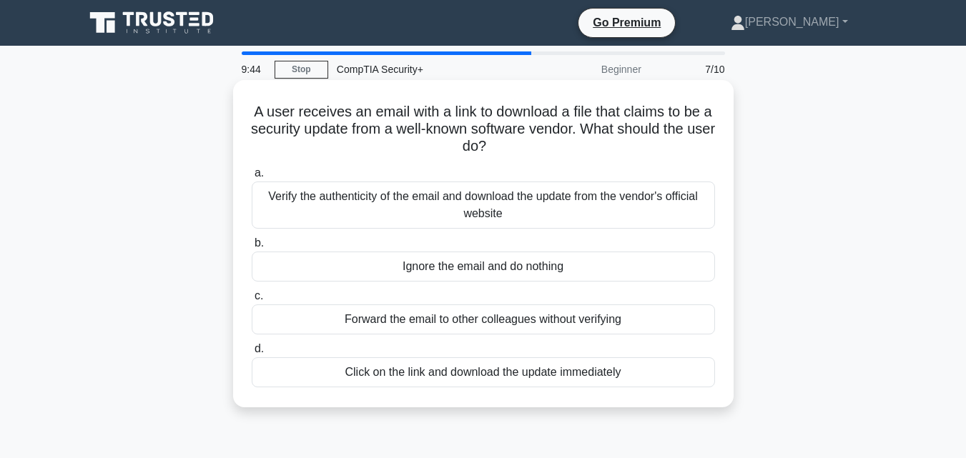
click at [518, 243] on label "b. Ignore the email and do nothing" at bounding box center [483, 258] width 463 height 47
click at [252, 243] on input "b. Ignore the email and do nothing" at bounding box center [252, 243] width 0 height 9
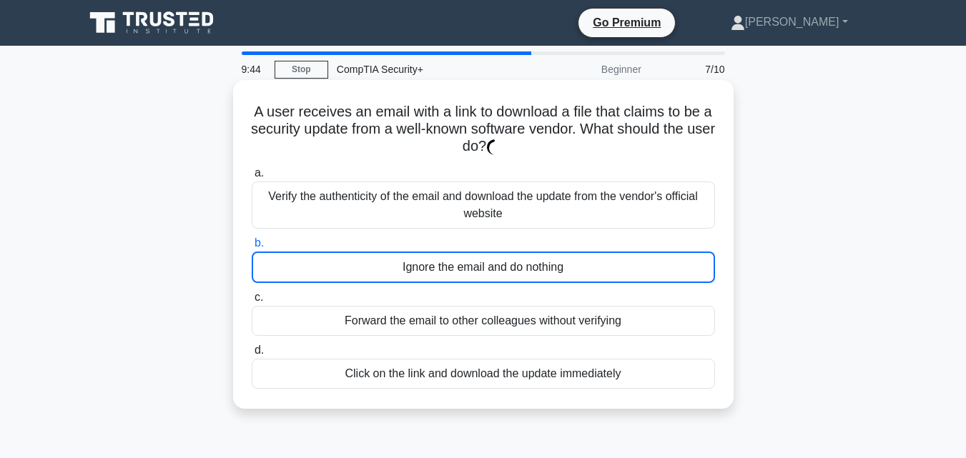
click at [521, 265] on div "Ignore the email and do nothing" at bounding box center [483, 267] width 463 height 31
click at [252, 248] on input "b. Ignore the email and do nothing" at bounding box center [252, 243] width 0 height 9
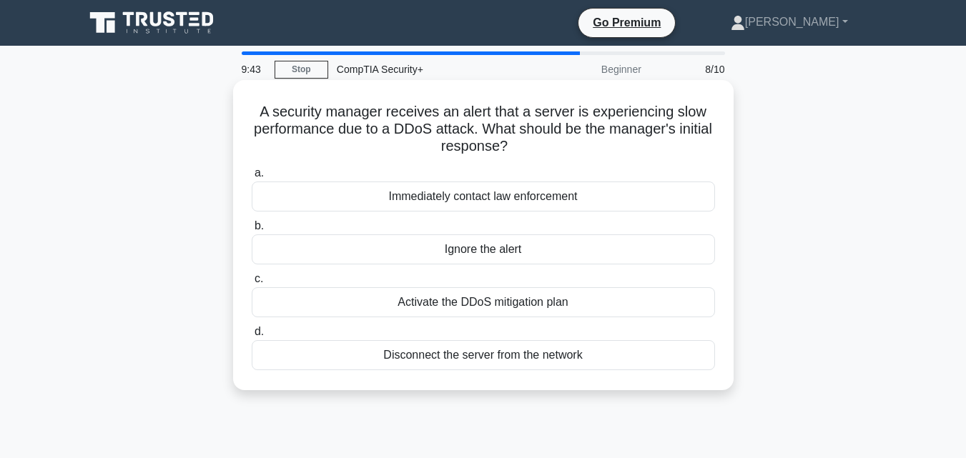
click at [501, 319] on div "a. Immediately contact law enforcement b. Ignore the alert c. d." at bounding box center [483, 268] width 481 height 212
click at [532, 303] on div "Activate the DDoS mitigation plan" at bounding box center [483, 303] width 463 height 30
click at [252, 284] on input "c. Activate the DDoS mitigation plan" at bounding box center [252, 279] width 0 height 9
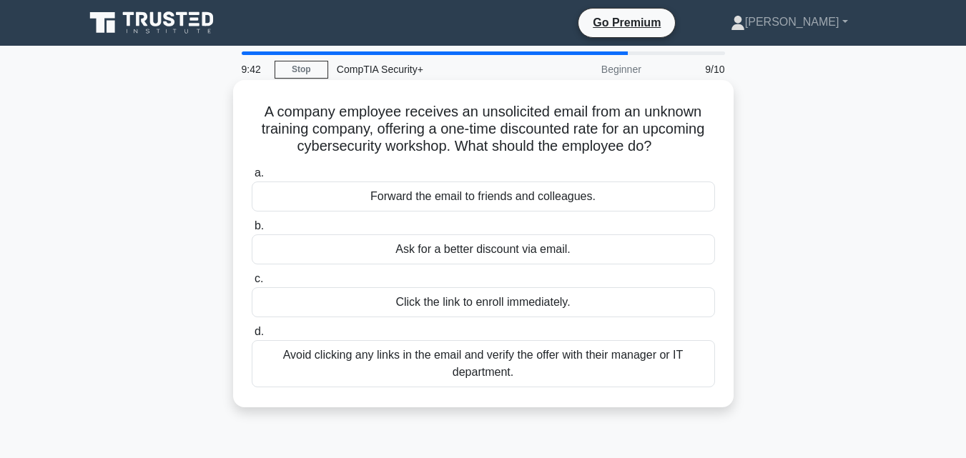
click at [511, 350] on div "Avoid clicking any links in the email and verify the offer with their manager o…" at bounding box center [483, 363] width 463 height 47
click at [252, 337] on input "d. Avoid clicking any links in the email and verify the offer with their manage…" at bounding box center [252, 332] width 0 height 9
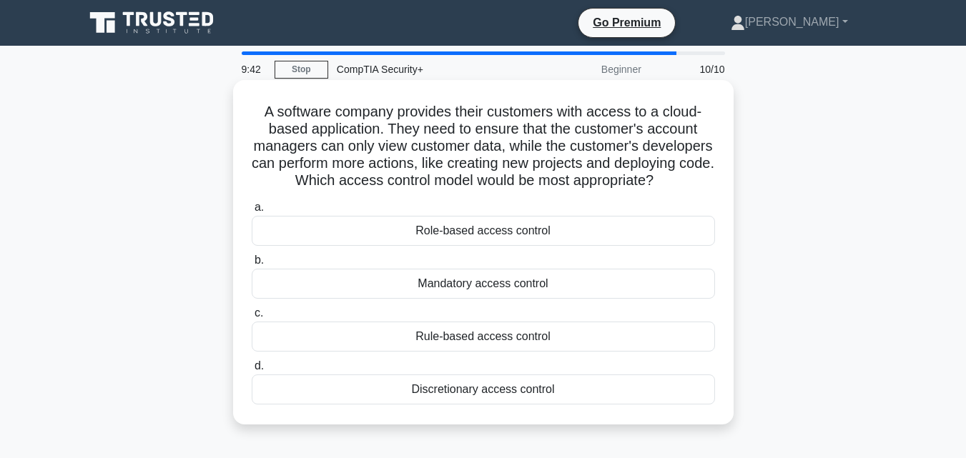
click at [489, 319] on div "a. Role-based access control b. Mandatory access control c. d." at bounding box center [483, 302] width 481 height 212
click at [482, 399] on div "Discretionary access control" at bounding box center [483, 390] width 463 height 30
click at [252, 371] on input "d. Discretionary access control" at bounding box center [252, 366] width 0 height 9
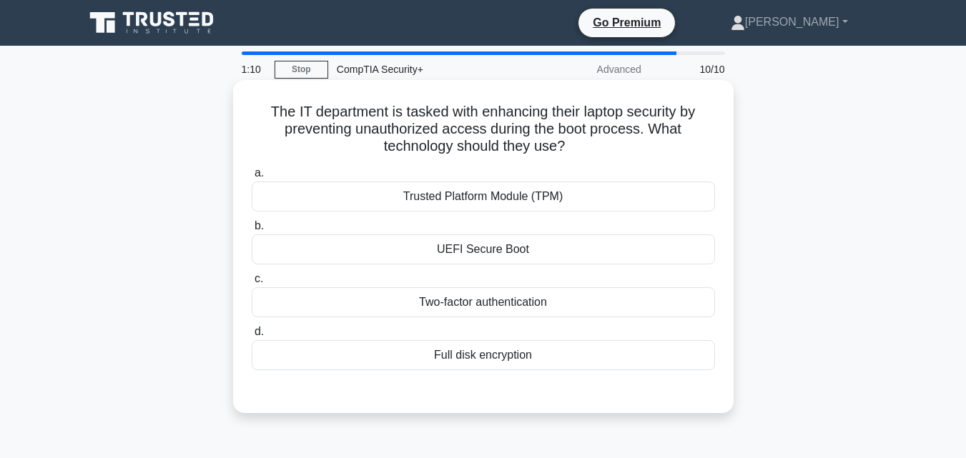
click at [546, 227] on label "b. UEFI Secure Boot" at bounding box center [483, 240] width 463 height 47
click at [252, 227] on input "b. UEFI Secure Boot" at bounding box center [252, 226] width 0 height 9
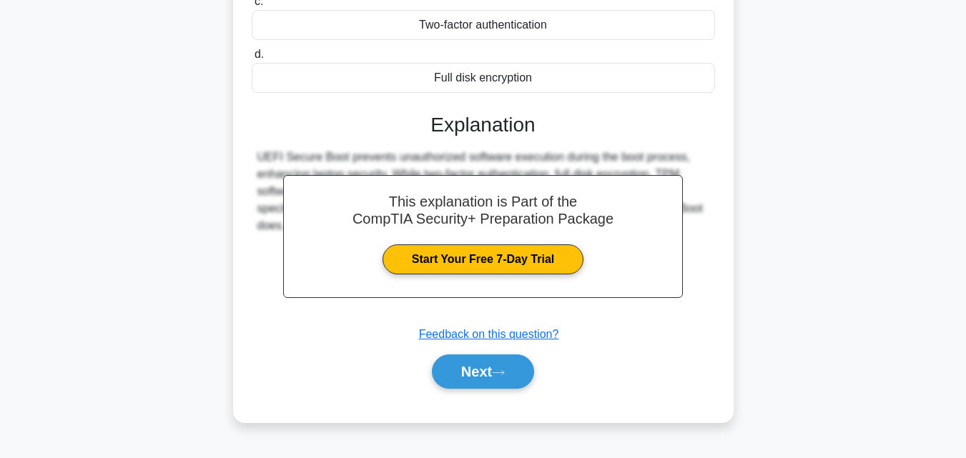
scroll to position [308, 0]
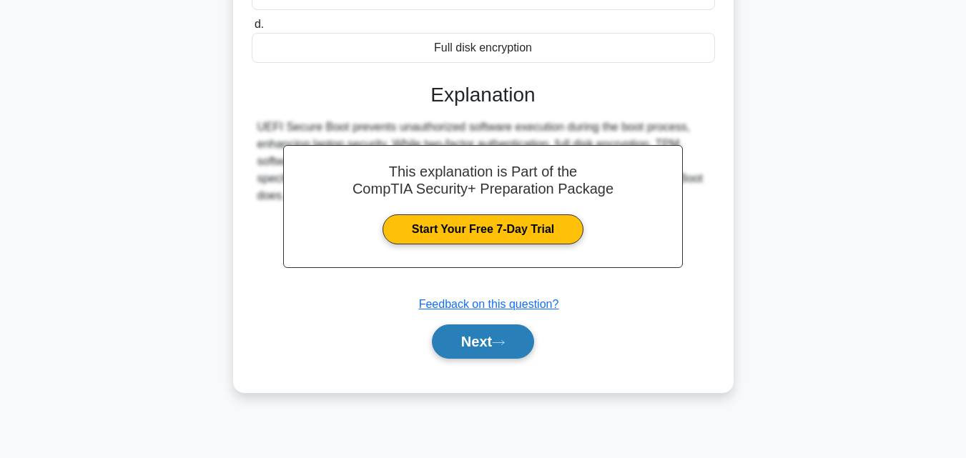
click at [483, 334] on button "Next" at bounding box center [483, 342] width 102 height 34
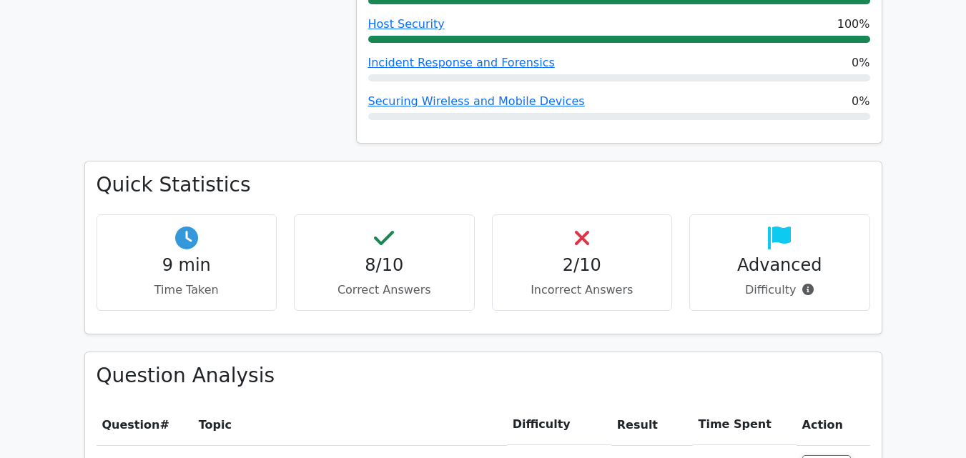
scroll to position [792, 0]
